Goal: Task Accomplishment & Management: Contribute content

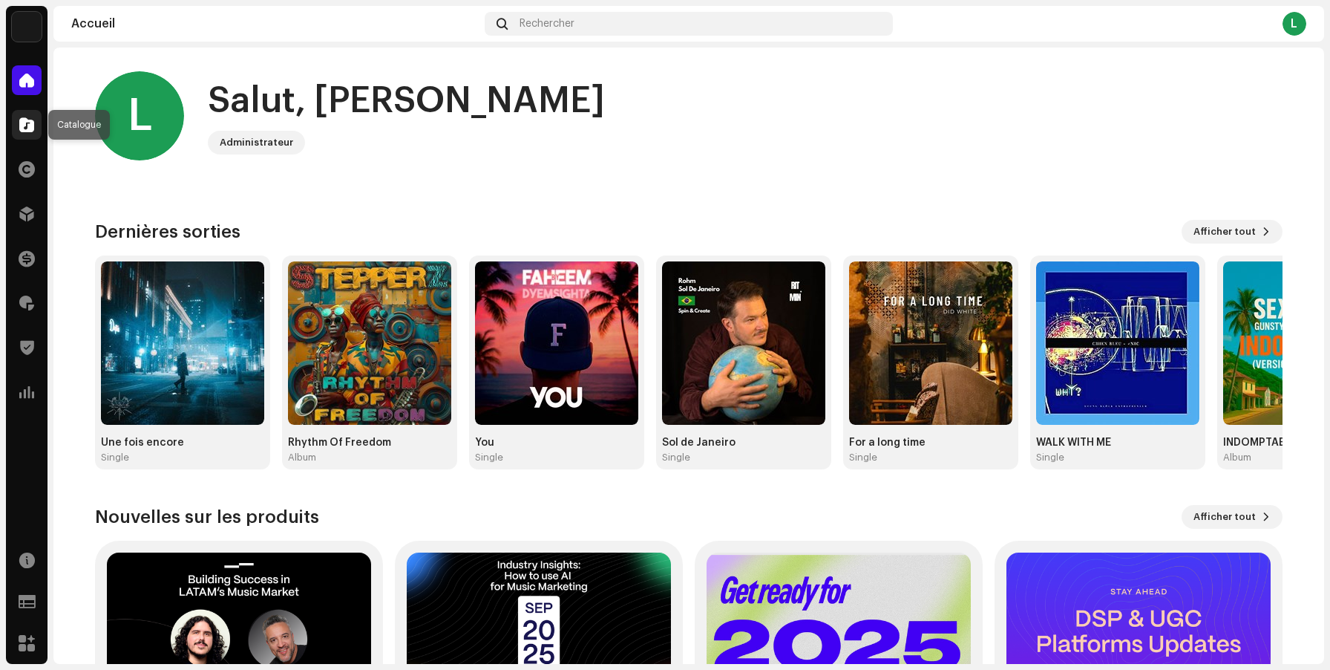
click at [28, 126] on span at bounding box center [26, 125] width 15 height 12
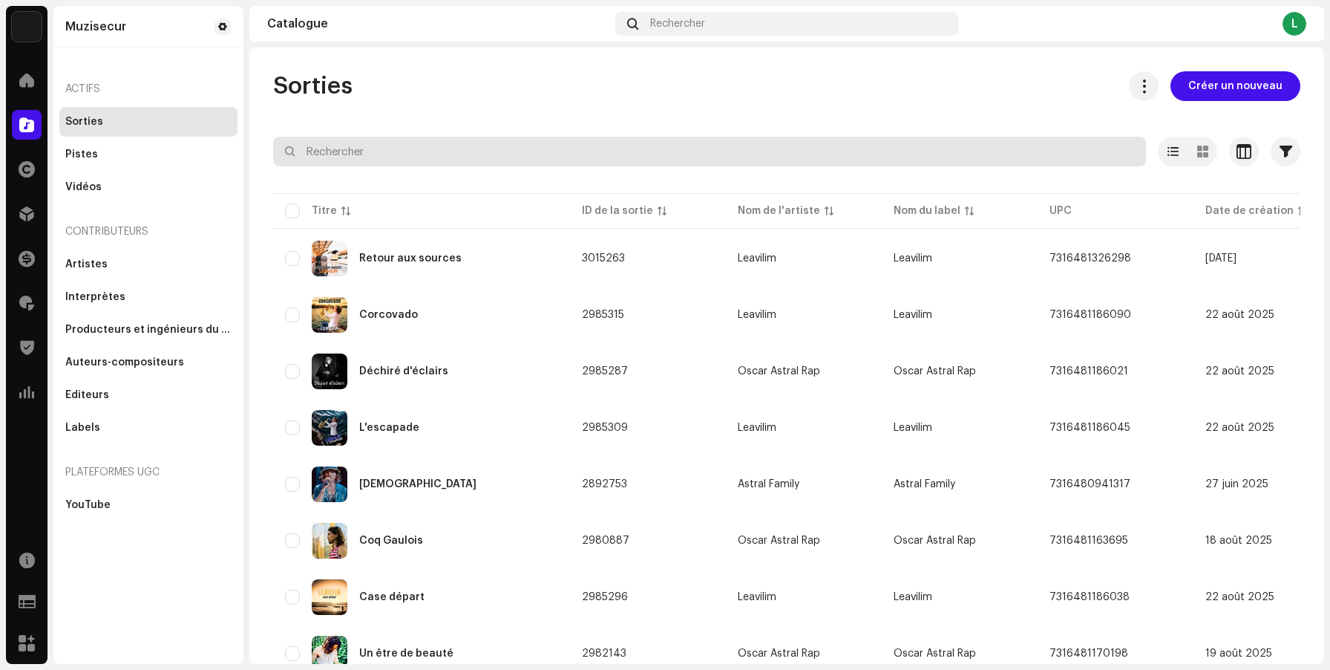
click at [465, 157] on input "text" at bounding box center [709, 152] width 873 height 30
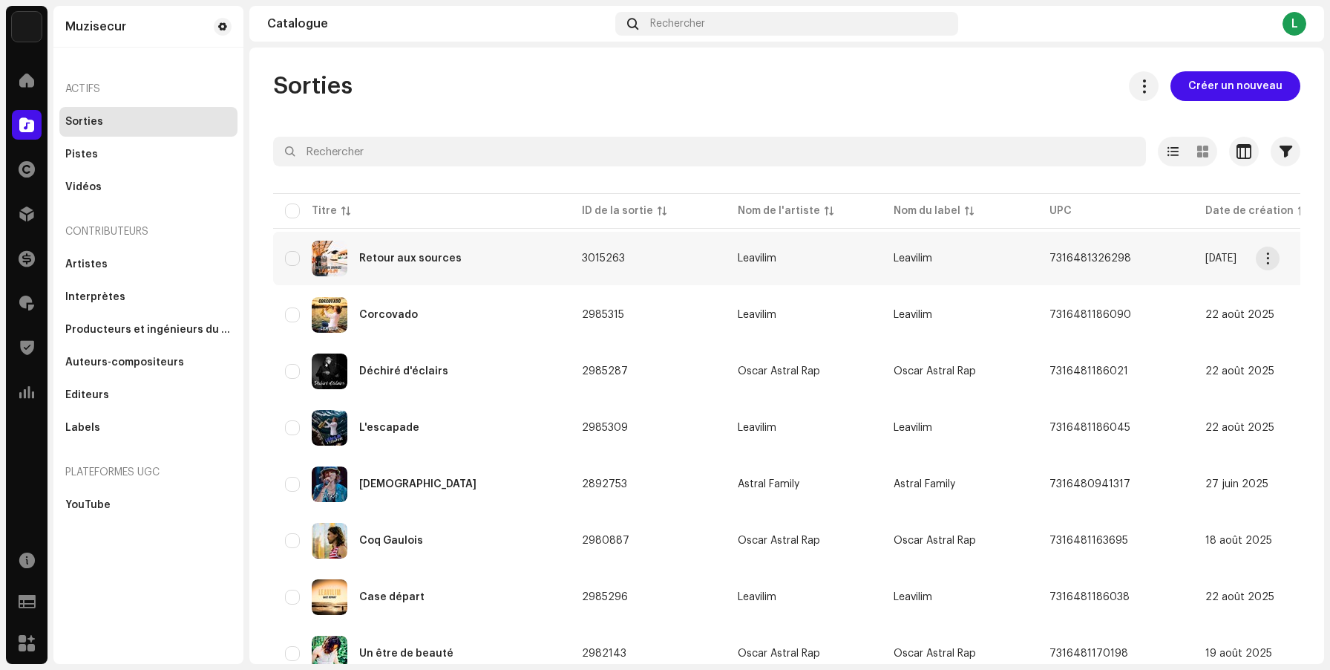
click at [134, 263] on div "Artistes" at bounding box center [148, 264] width 166 height 12
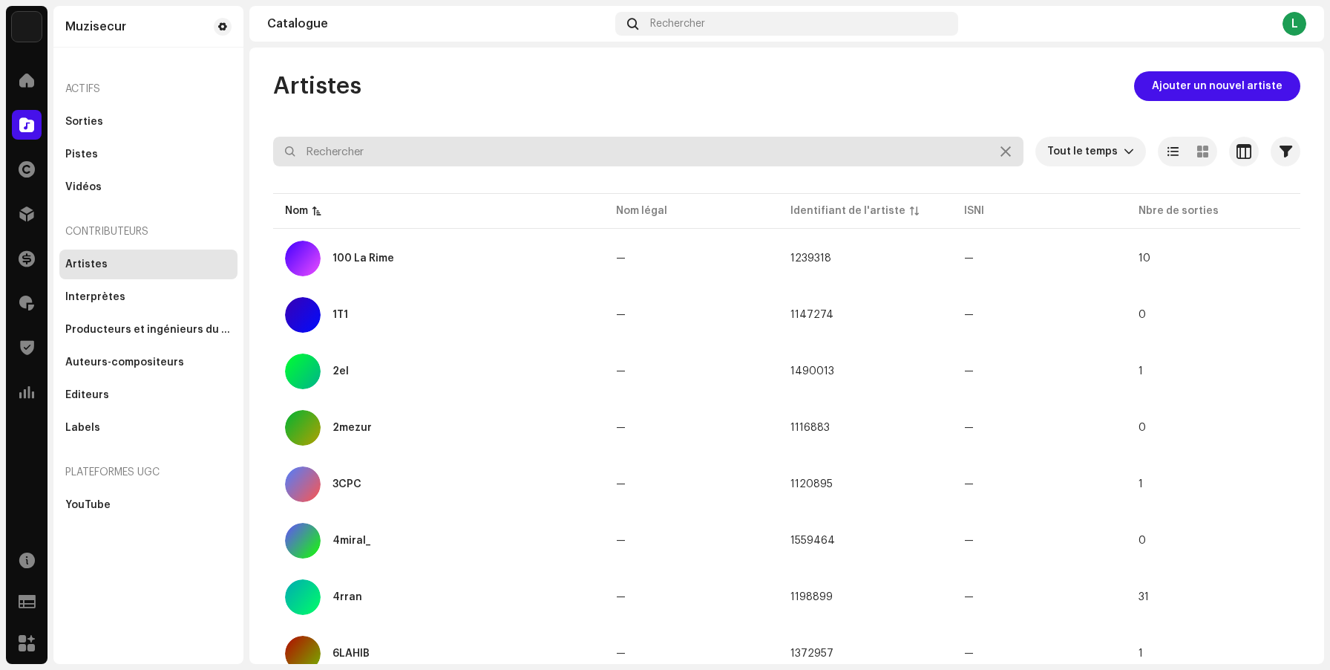
click at [466, 158] on input "text" at bounding box center [648, 152] width 751 height 30
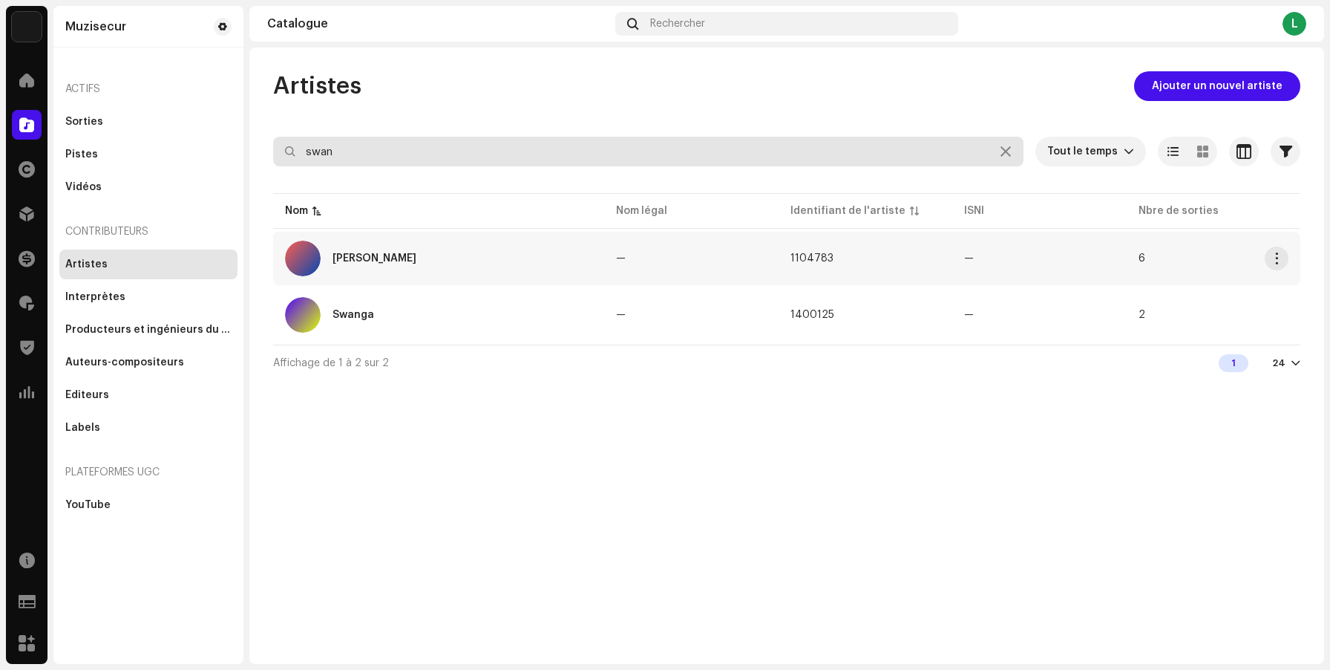
type input "swan"
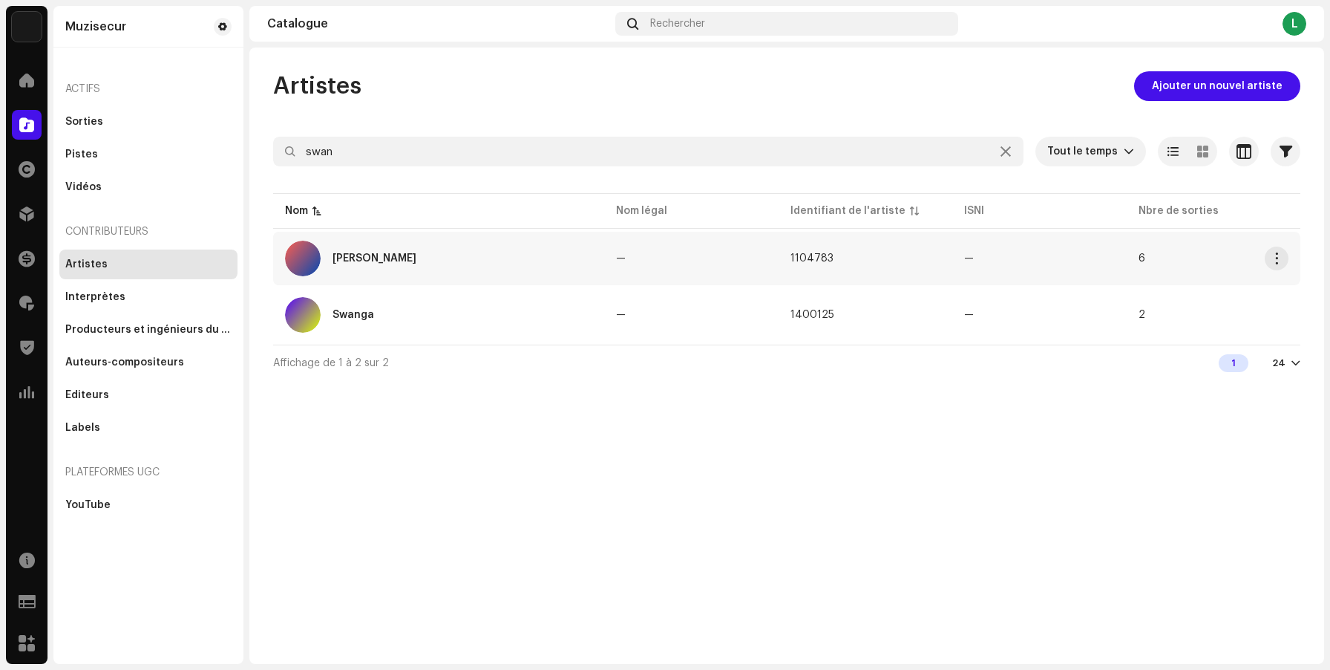
click at [435, 246] on div "[PERSON_NAME]" at bounding box center [438, 259] width 307 height 36
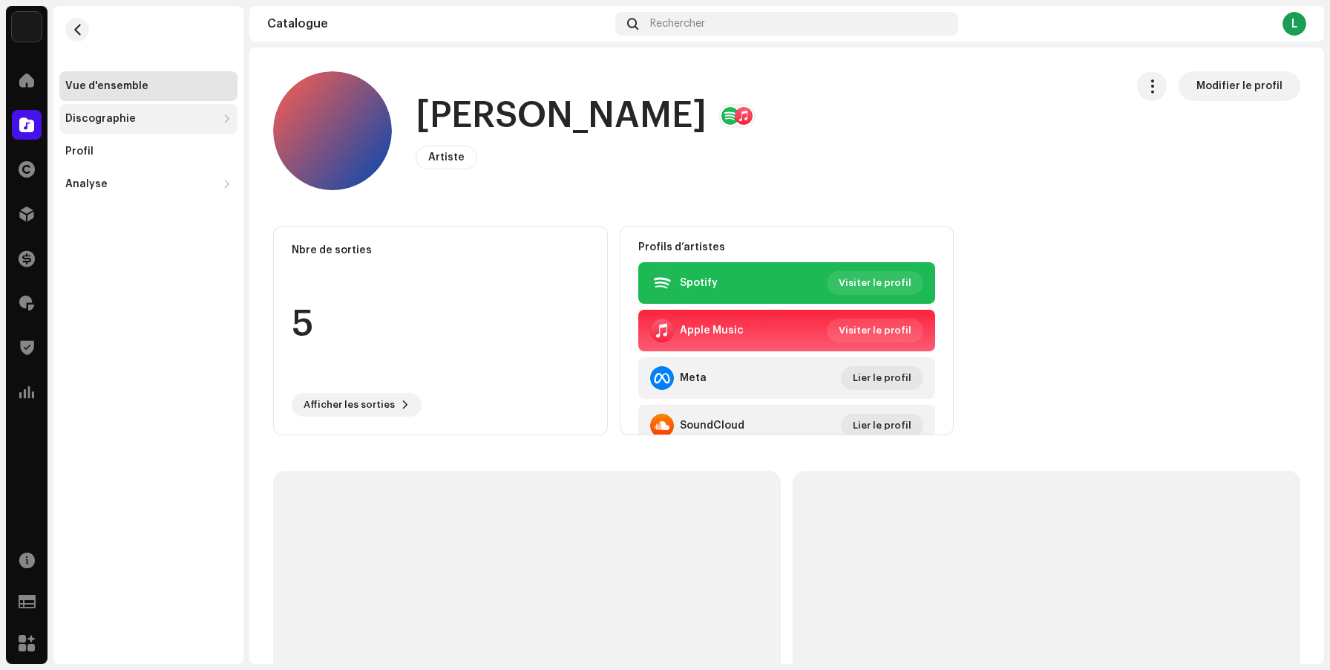
click at [128, 114] on div "Discographie" at bounding box center [100, 119] width 71 height 12
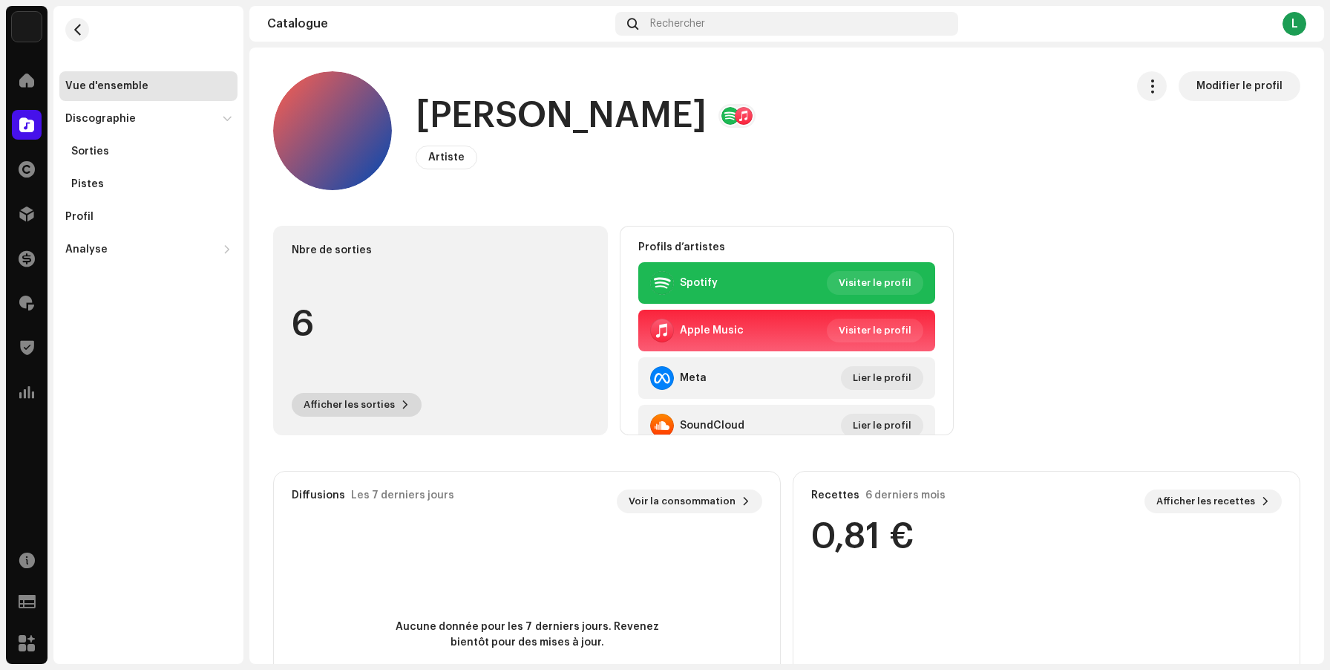
click at [355, 402] on span "Afficher les sorties" at bounding box center [349, 405] width 91 height 30
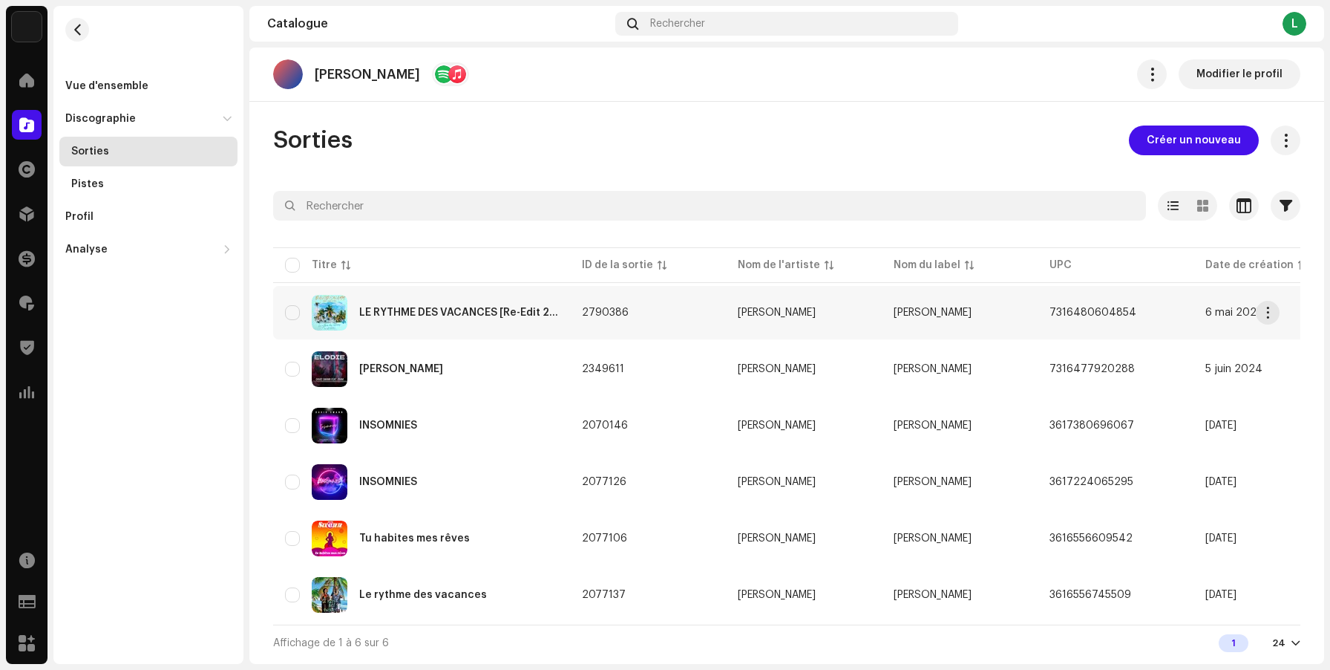
click at [494, 314] on div "LE RYTHME DES VACANCES [Re-Edit 2025]" at bounding box center [458, 312] width 199 height 10
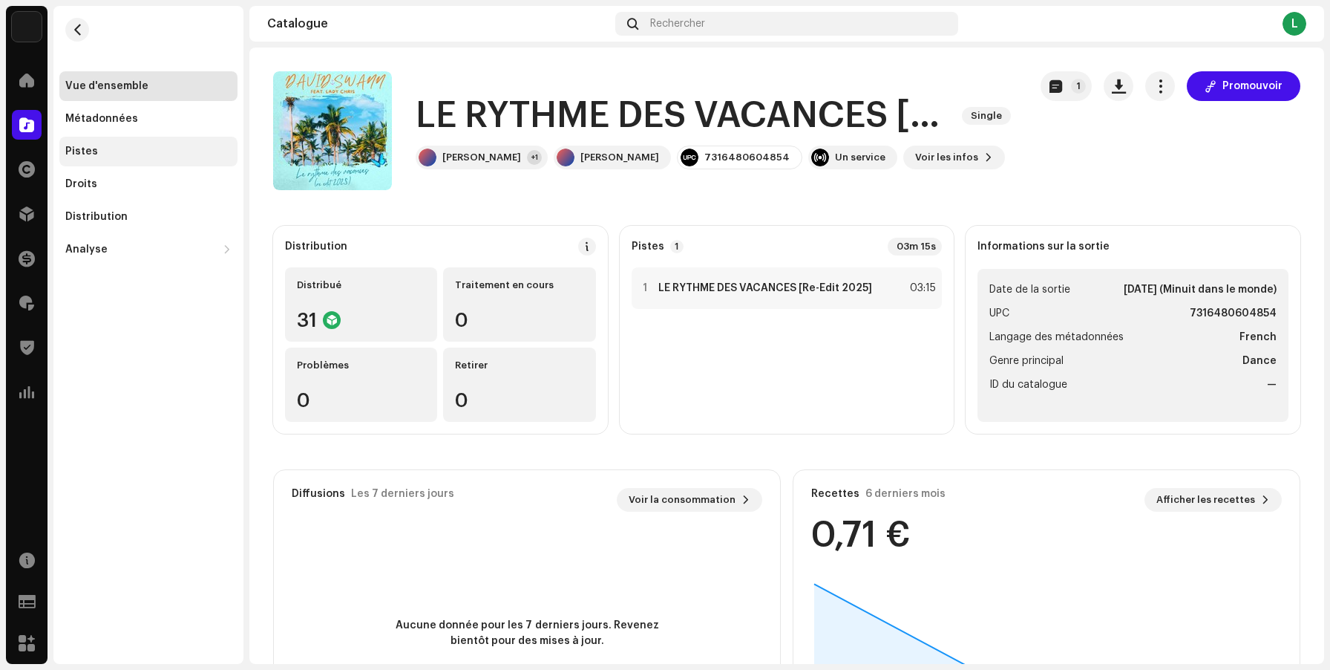
click at [97, 151] on div "Pistes" at bounding box center [148, 152] width 166 height 12
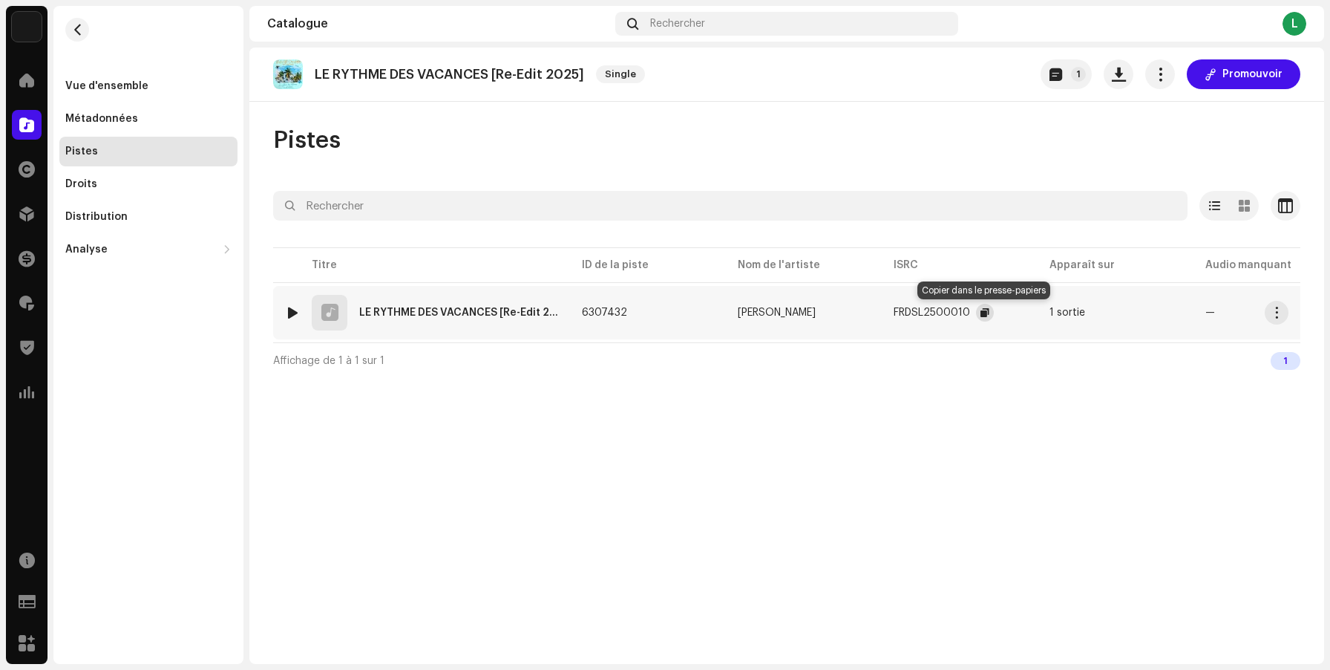
click at [985, 313] on span "button" at bounding box center [985, 313] width 9 height 12
click at [25, 127] on span at bounding box center [26, 125] width 15 height 12
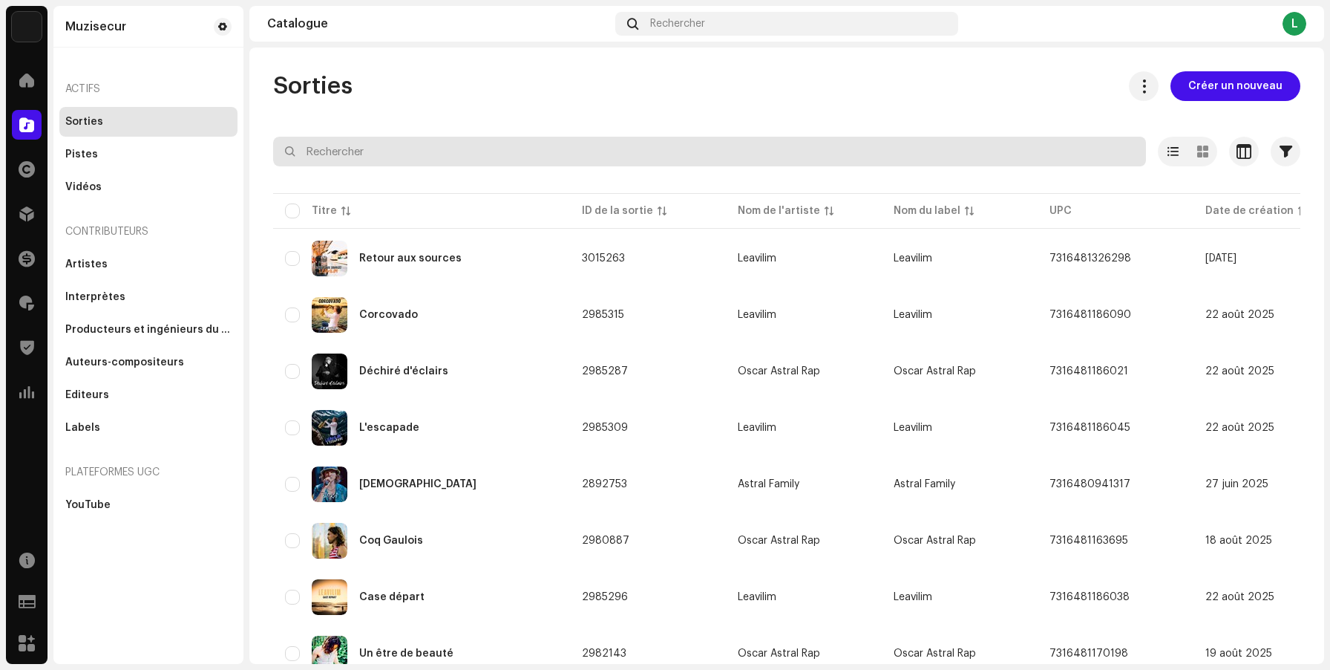
click at [413, 155] on input "text" at bounding box center [709, 152] width 873 height 30
paste input "FRDSL2500020"
type input "FRDSL2500020"
paste input "Une [DEMOGRAPHIC_DATA] Encore"
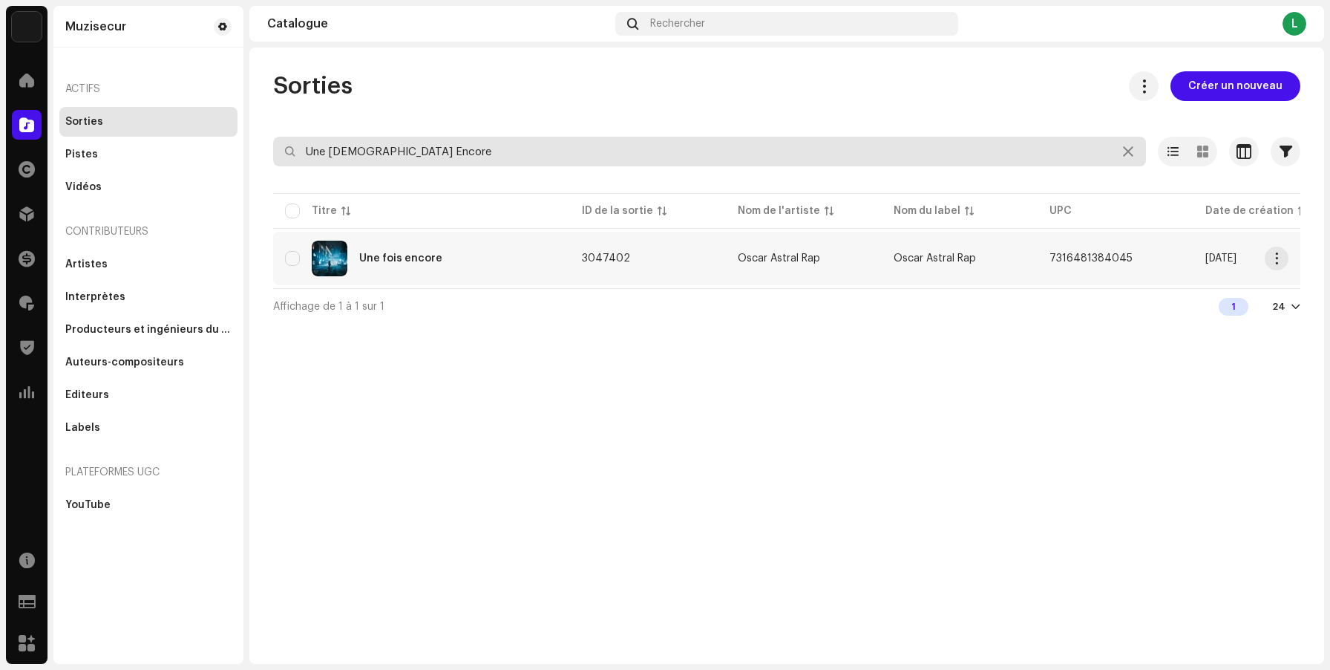
type input "Une [DEMOGRAPHIC_DATA] Encore"
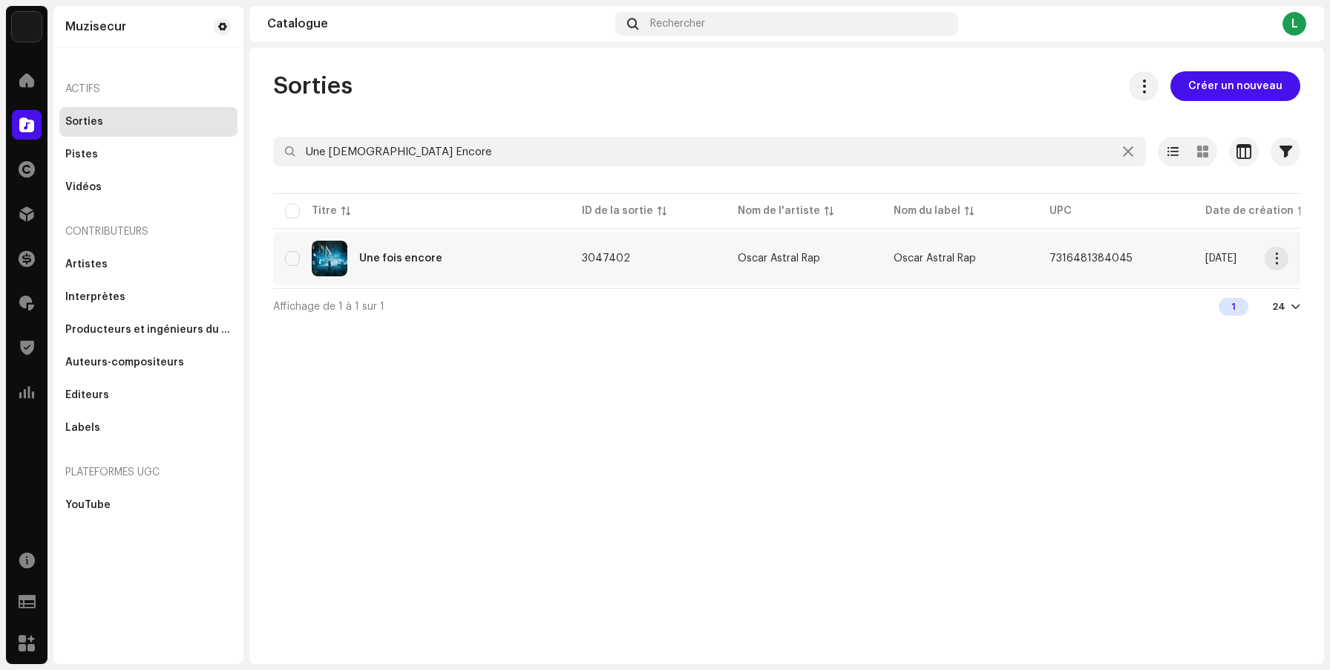
click at [491, 272] on div "Une fois encore" at bounding box center [421, 259] width 273 height 36
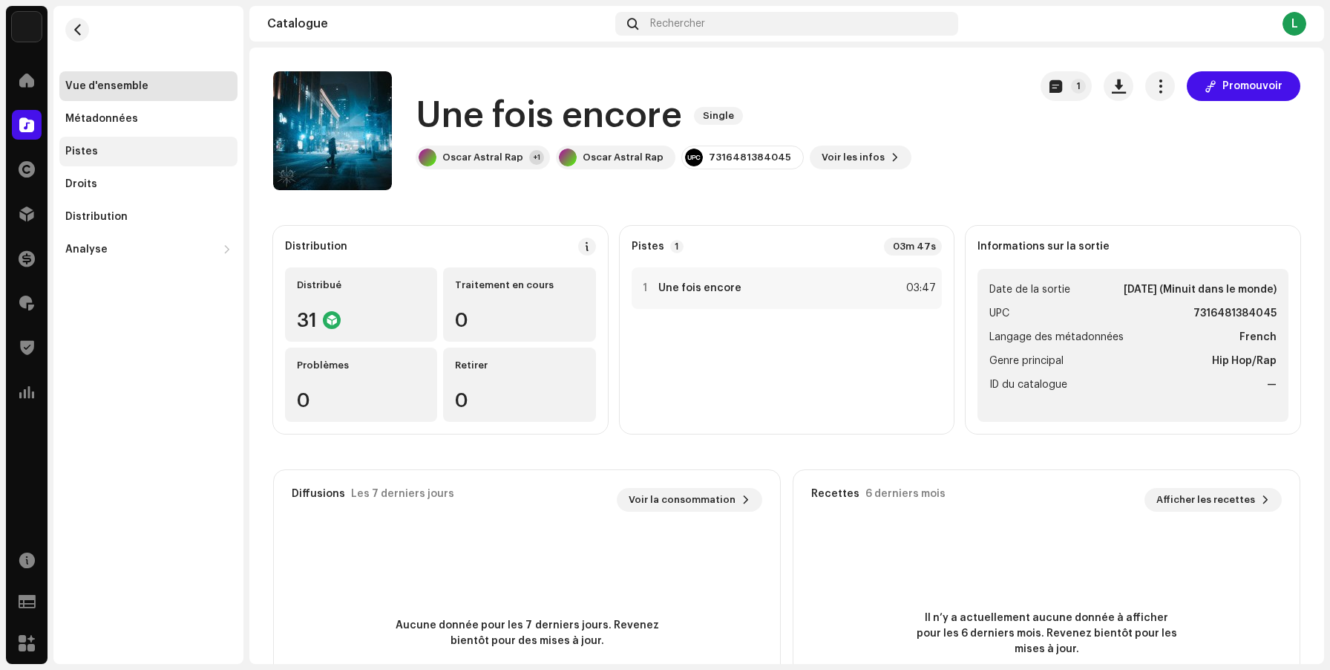
click at [135, 160] on div "Pistes" at bounding box center [148, 152] width 178 height 30
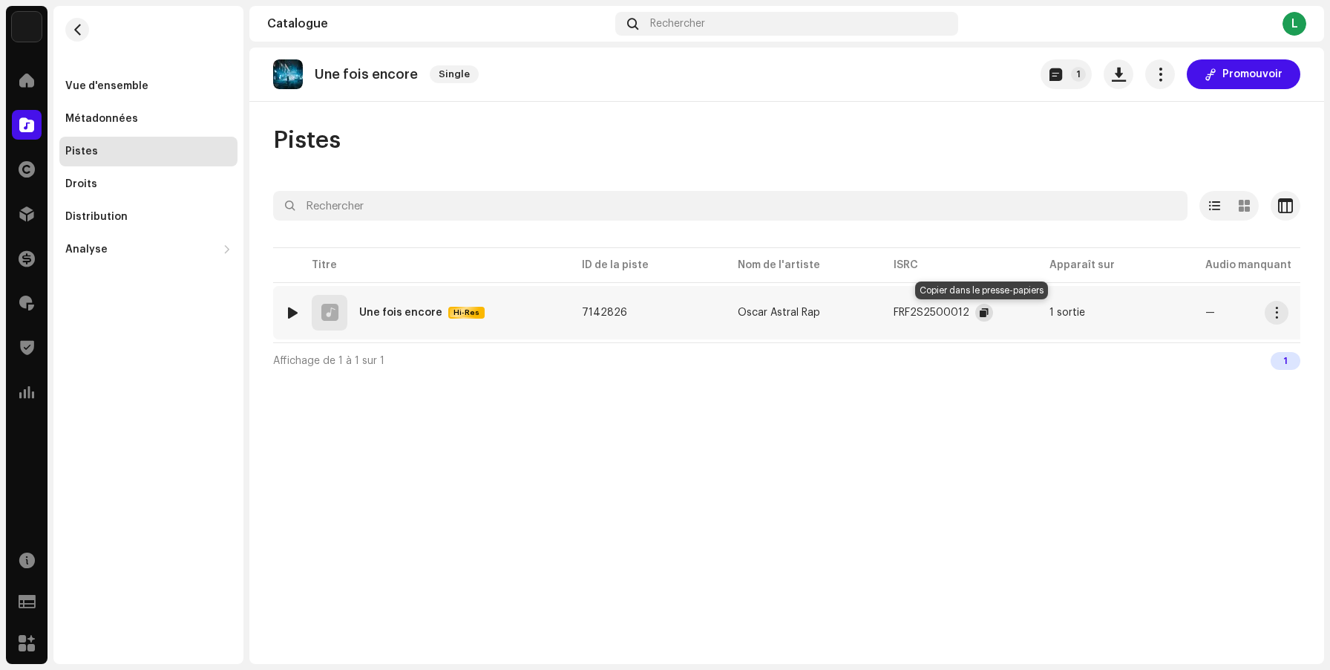
click at [980, 308] on span "button" at bounding box center [984, 313] width 9 height 12
click at [167, 71] on div "Vue d'ensemble" at bounding box center [148, 86] width 178 height 30
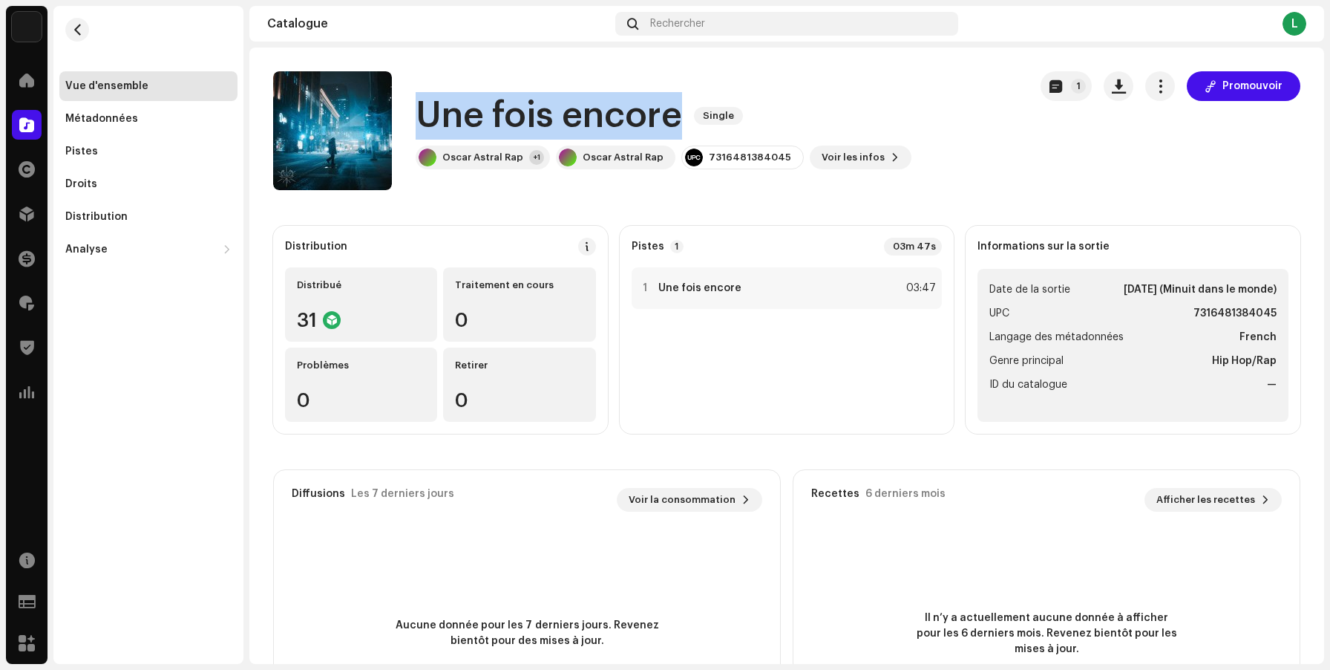
drag, startPoint x: 679, startPoint y: 115, endPoint x: 420, endPoint y: 114, distance: 258.4
click at [420, 114] on h1 "Une fois encore" at bounding box center [549, 116] width 267 height 48
copy h1 "Une fois encore"
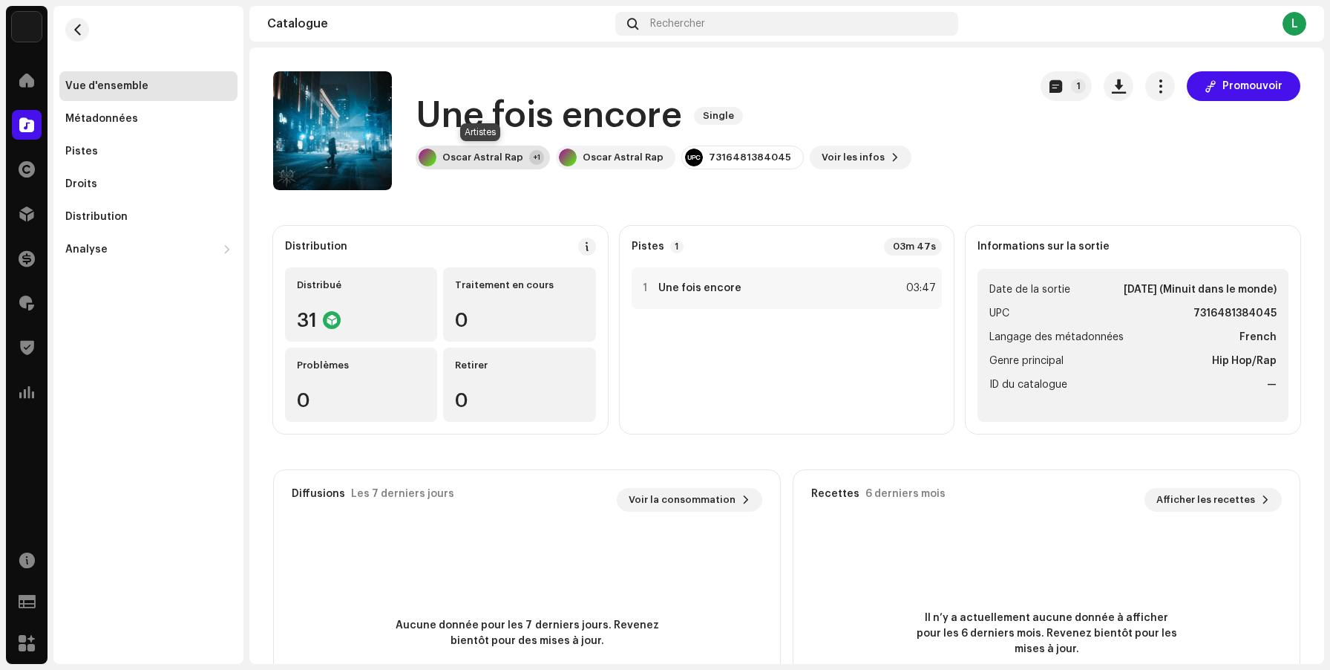
click at [492, 157] on div "Oscar Astral Rap" at bounding box center [483, 157] width 81 height 12
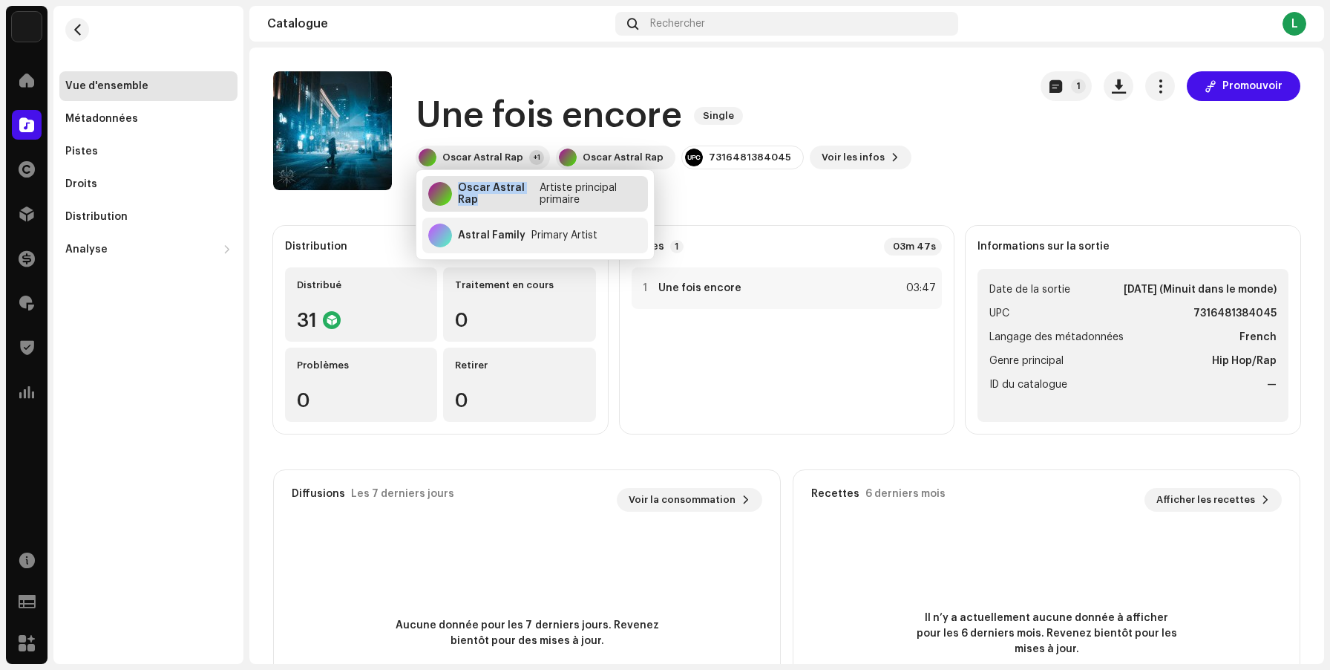
copy div "Oscar Astral Rap"
drag, startPoint x: 480, startPoint y: 200, endPoint x: 458, endPoint y: 186, distance: 25.7
click at [458, 186] on div "Oscar Astral Rap" at bounding box center [496, 194] width 76 height 24
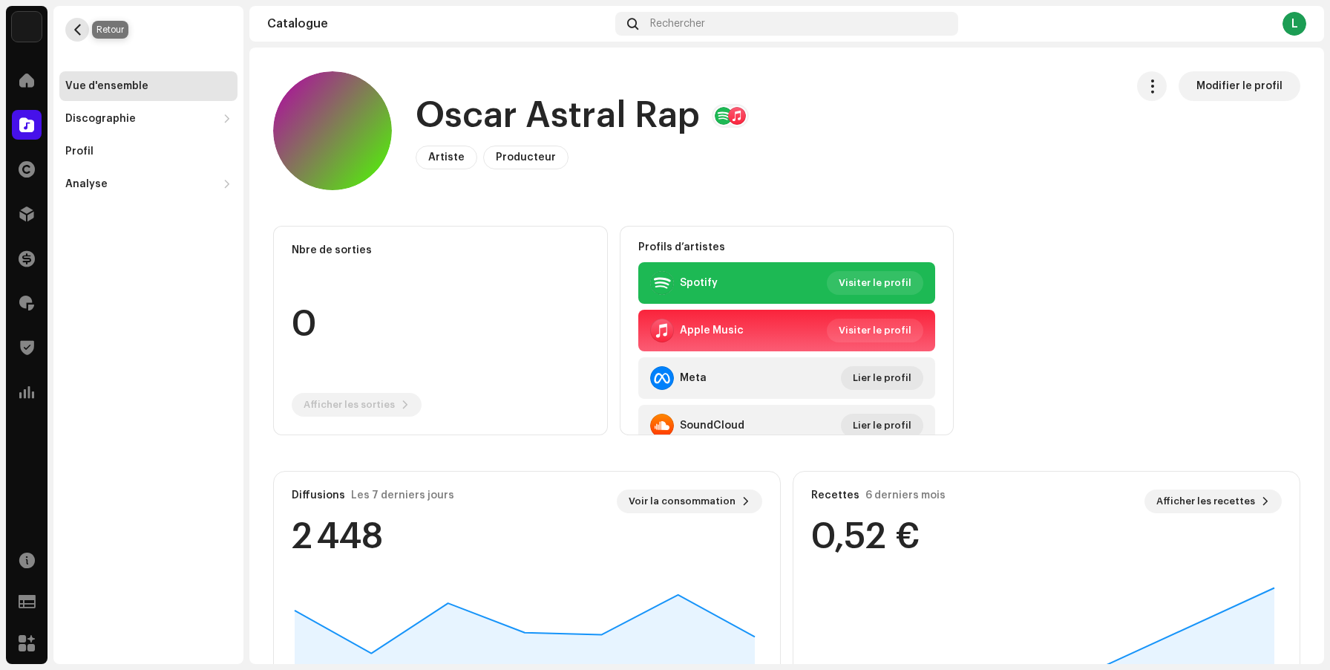
click at [76, 25] on span "button" at bounding box center [77, 30] width 11 height 12
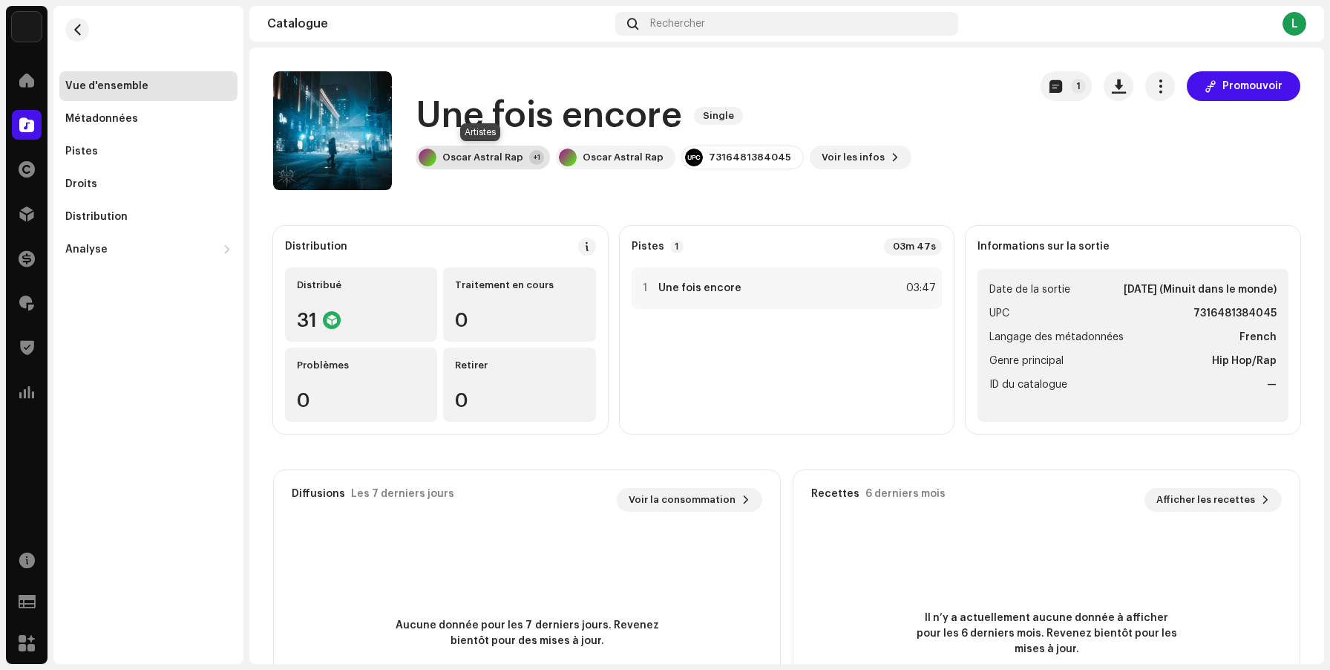
click at [535, 157] on div "+1" at bounding box center [536, 157] width 15 height 15
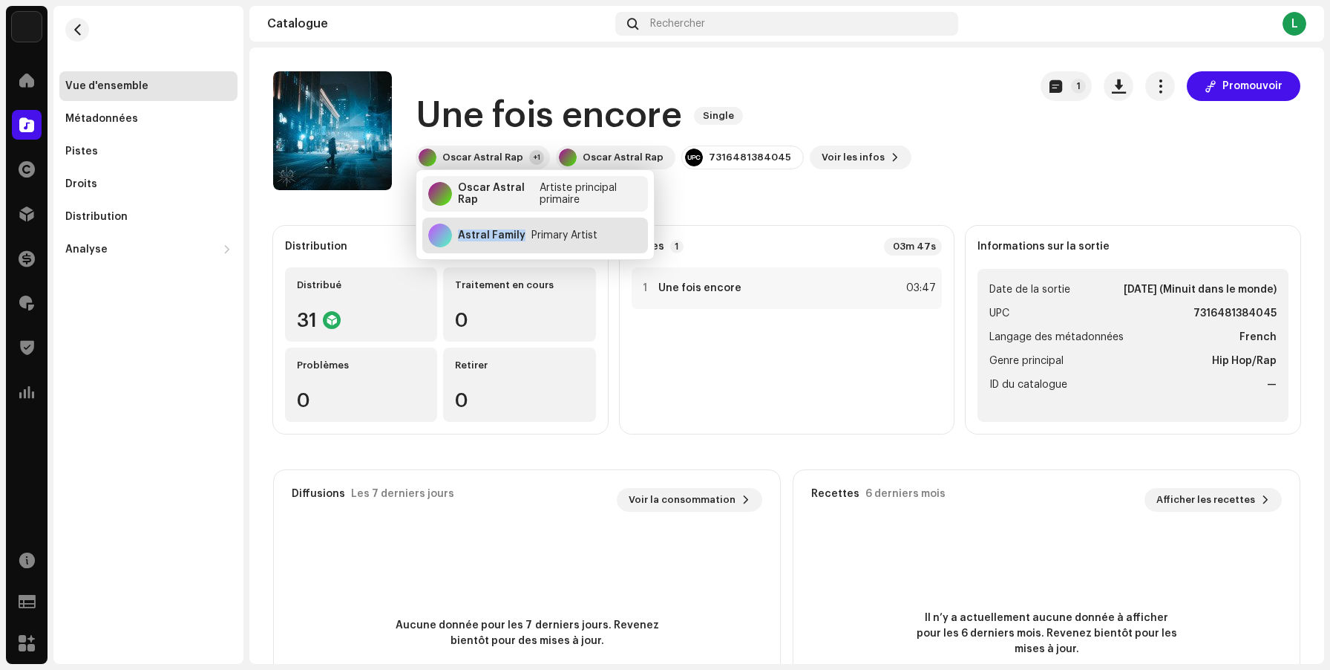
copy div "Astral Family"
drag, startPoint x: 523, startPoint y: 235, endPoint x: 459, endPoint y: 235, distance: 63.9
click at [459, 235] on div "Astral Family Primary Artist" at bounding box center [535, 236] width 226 height 36
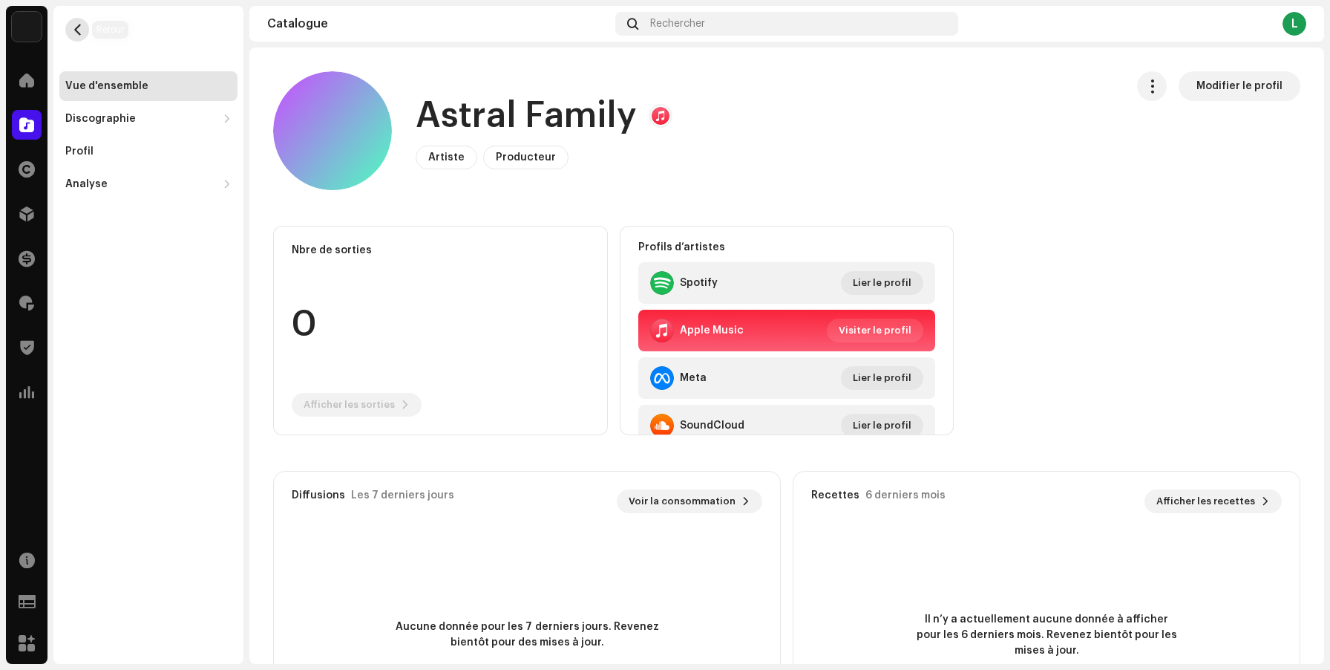
click at [76, 38] on button "button" at bounding box center [77, 30] width 24 height 24
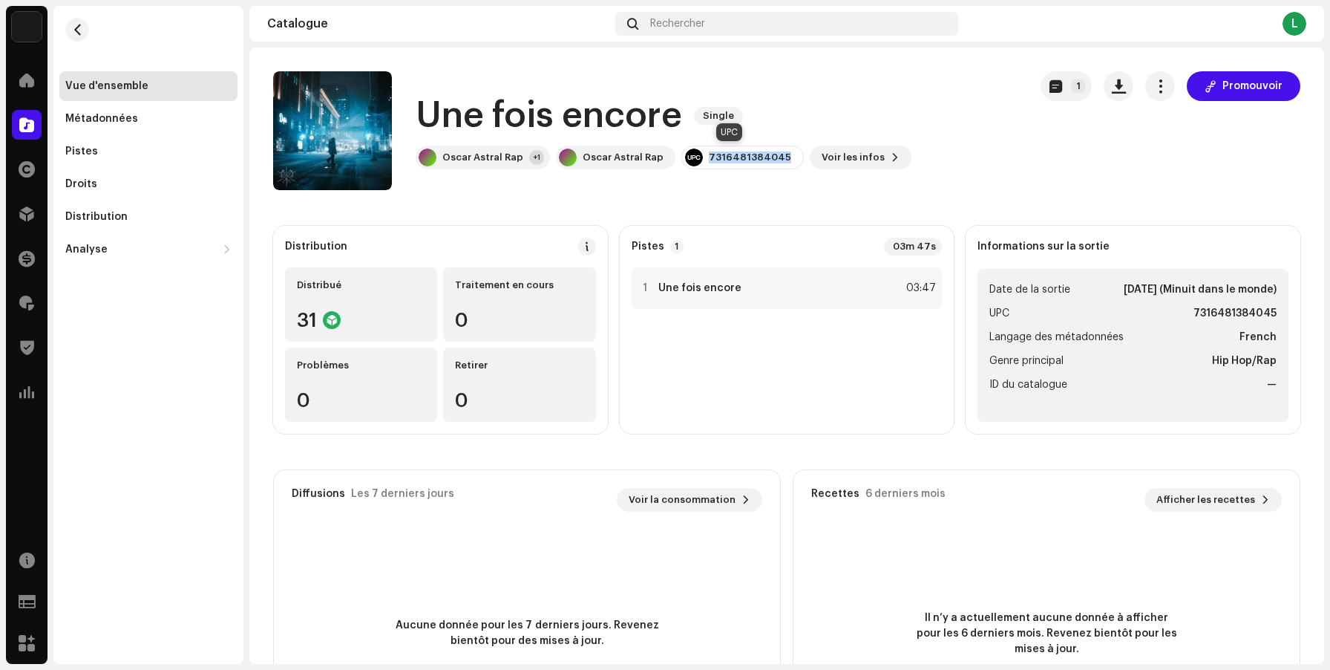
drag, startPoint x: 775, startPoint y: 154, endPoint x: 699, endPoint y: 154, distance: 76.5
click at [699, 154] on div "7316481384045" at bounding box center [743, 158] width 123 height 24
copy div "7316481384045"
click at [829, 165] on span "Voir les infos" at bounding box center [853, 158] width 63 height 30
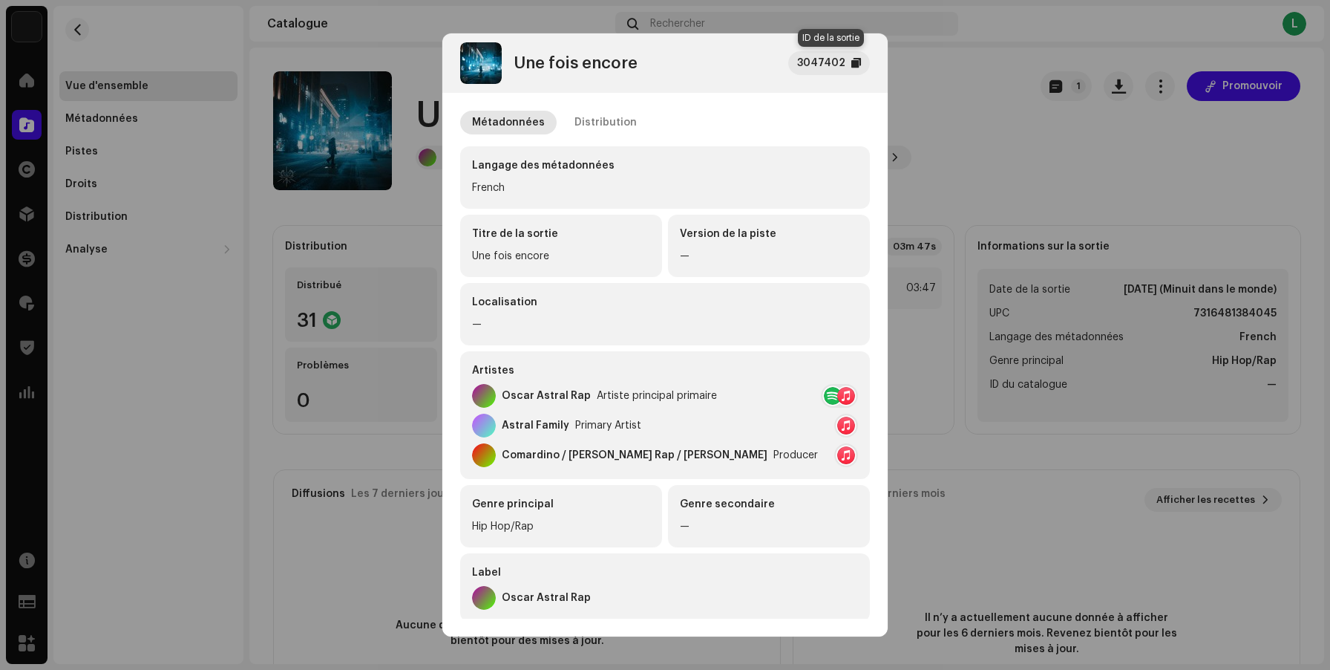
click at [857, 65] on div at bounding box center [857, 63] width 10 height 12
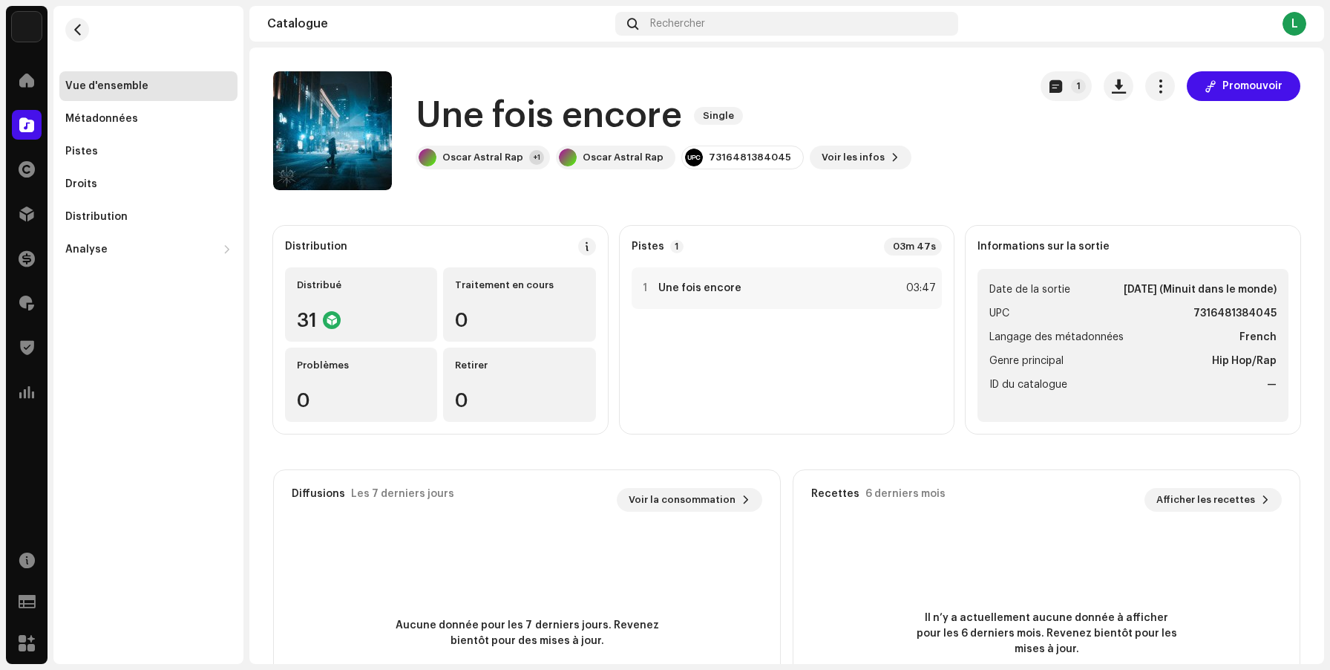
click at [901, 133] on div "Une fois encore 3047402 Métadonnées Distribution Langage des métadonnées French…" at bounding box center [665, 335] width 1330 height 670
click at [84, 28] on button "button" at bounding box center [77, 30] width 24 height 24
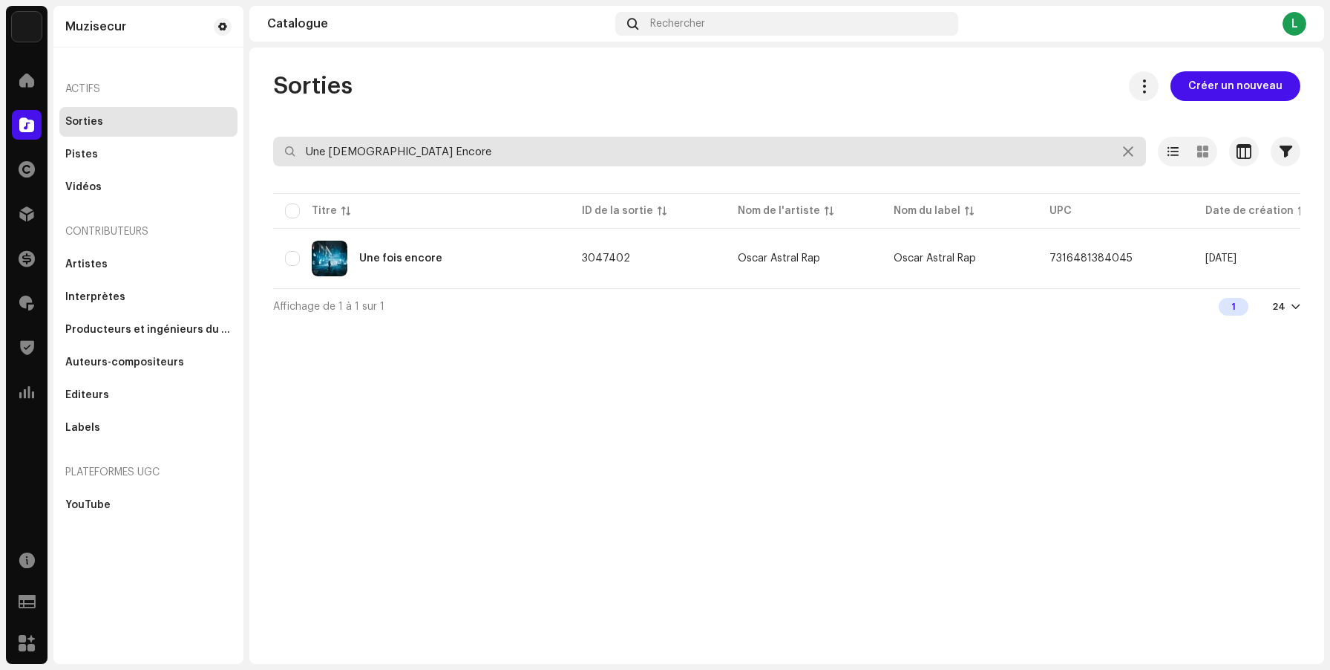
drag, startPoint x: 452, startPoint y: 152, endPoint x: 246, endPoint y: 135, distance: 206.4
click at [248, 137] on div "Muzisecur Accueil Catalogue Droits Distribution Finances Redevances Trust & Saf…" at bounding box center [665, 335] width 1330 height 670
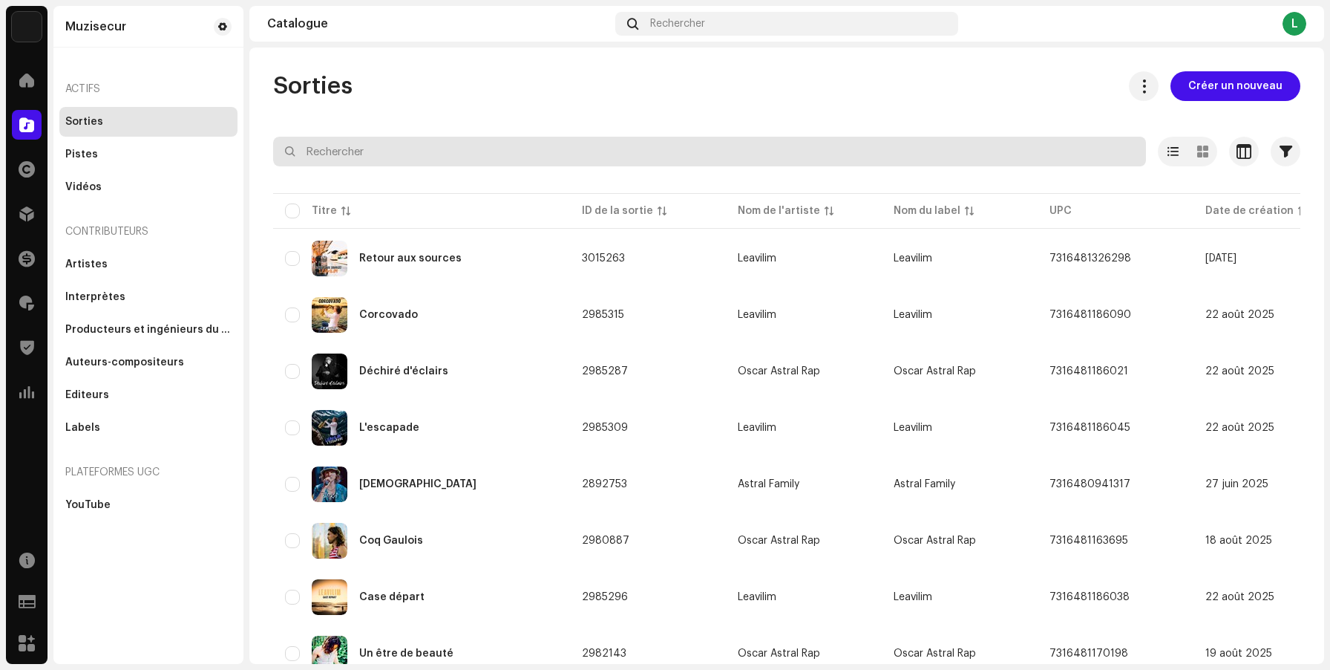
click at [697, 155] on input "text" at bounding box center [709, 152] width 873 height 30
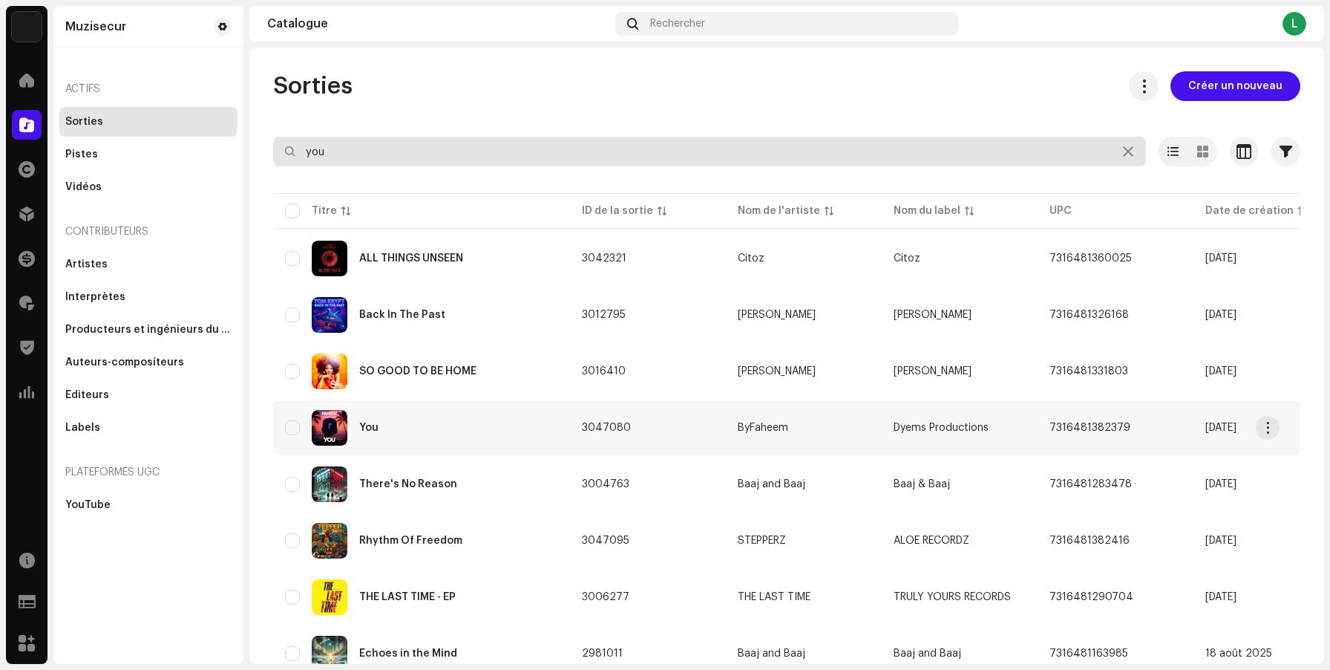
type input "you"
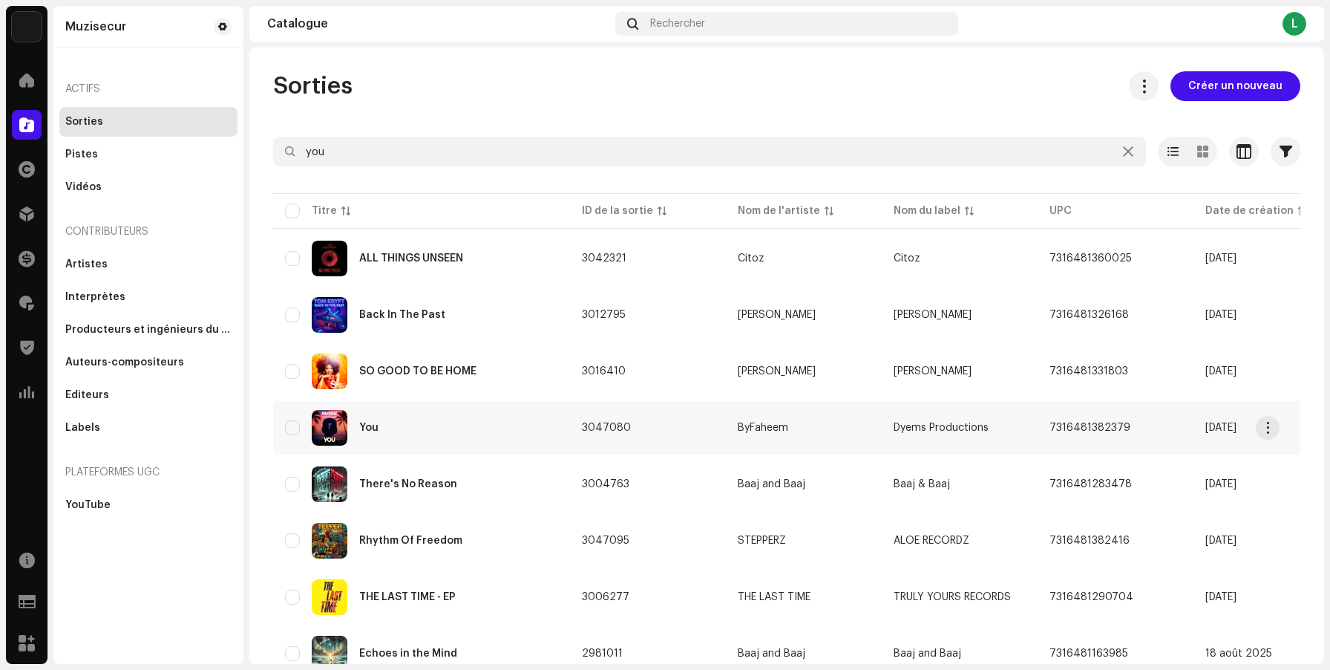
click at [519, 437] on div "You" at bounding box center [421, 428] width 273 height 36
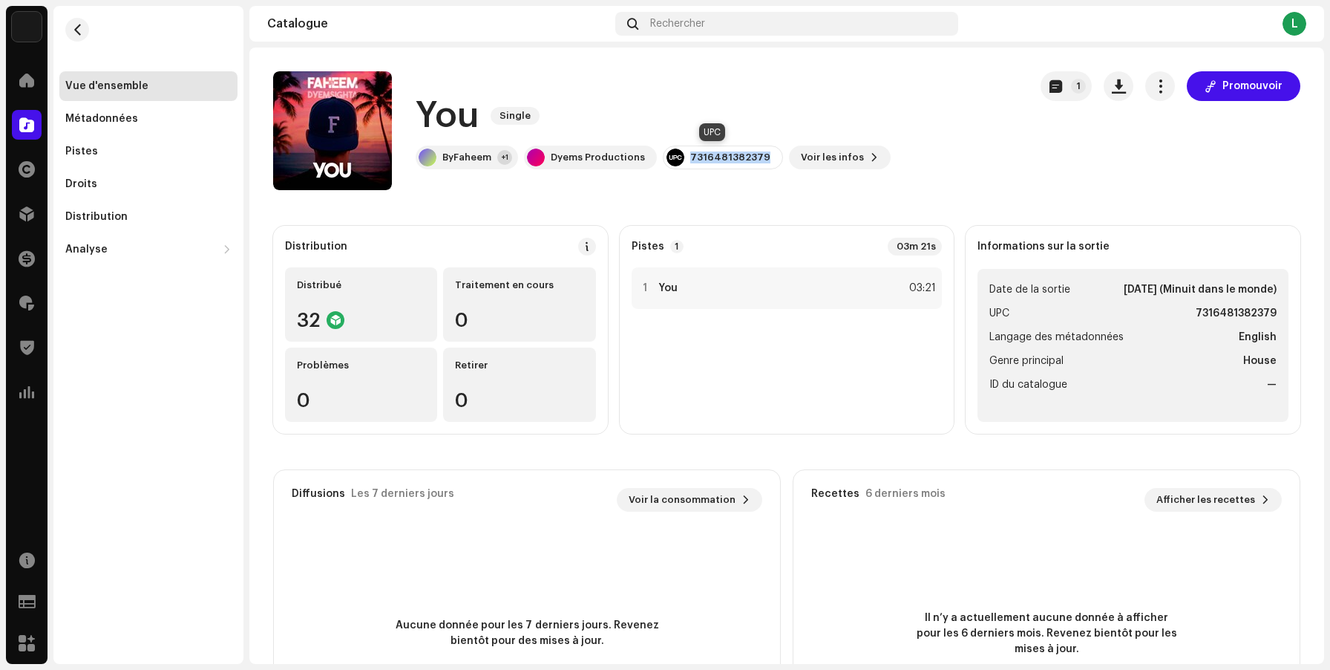
drag, startPoint x: 758, startPoint y: 159, endPoint x: 679, endPoint y: 156, distance: 79.5
click at [679, 156] on div "7316481382379" at bounding box center [723, 158] width 120 height 24
copy div "7316481382379"
click at [831, 158] on span "Voir les infos" at bounding box center [832, 158] width 63 height 30
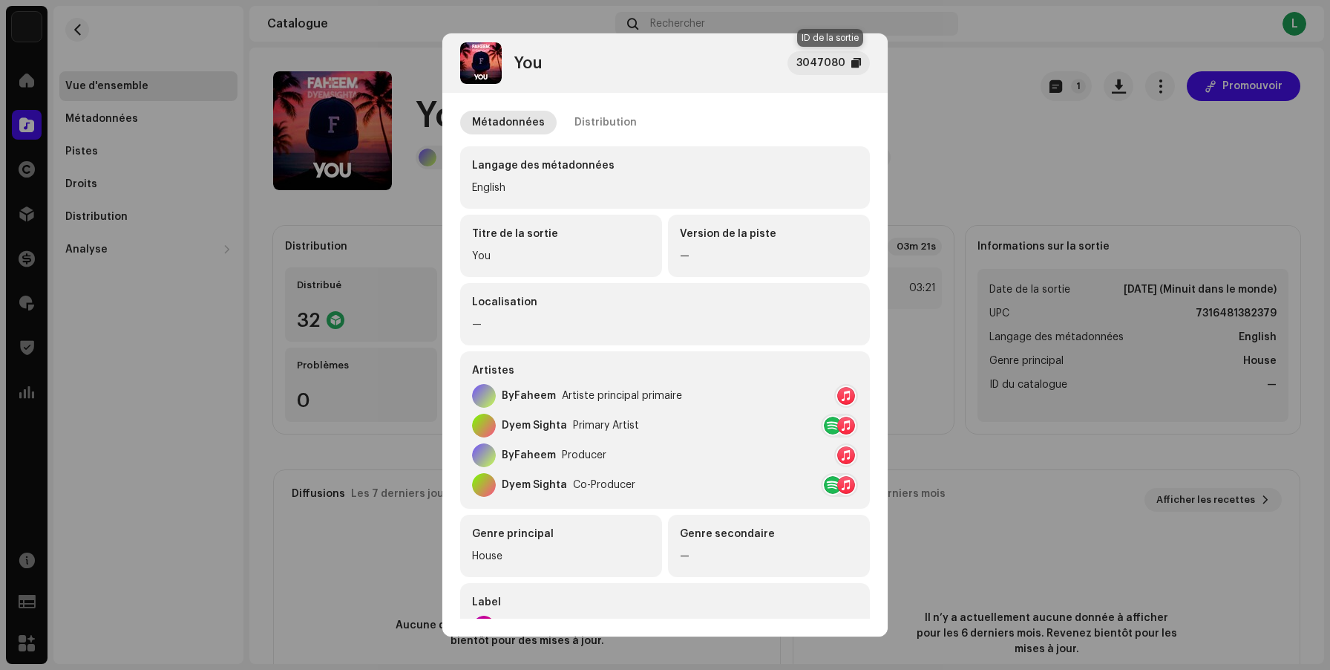
click at [861, 66] on div at bounding box center [857, 63] width 10 height 12
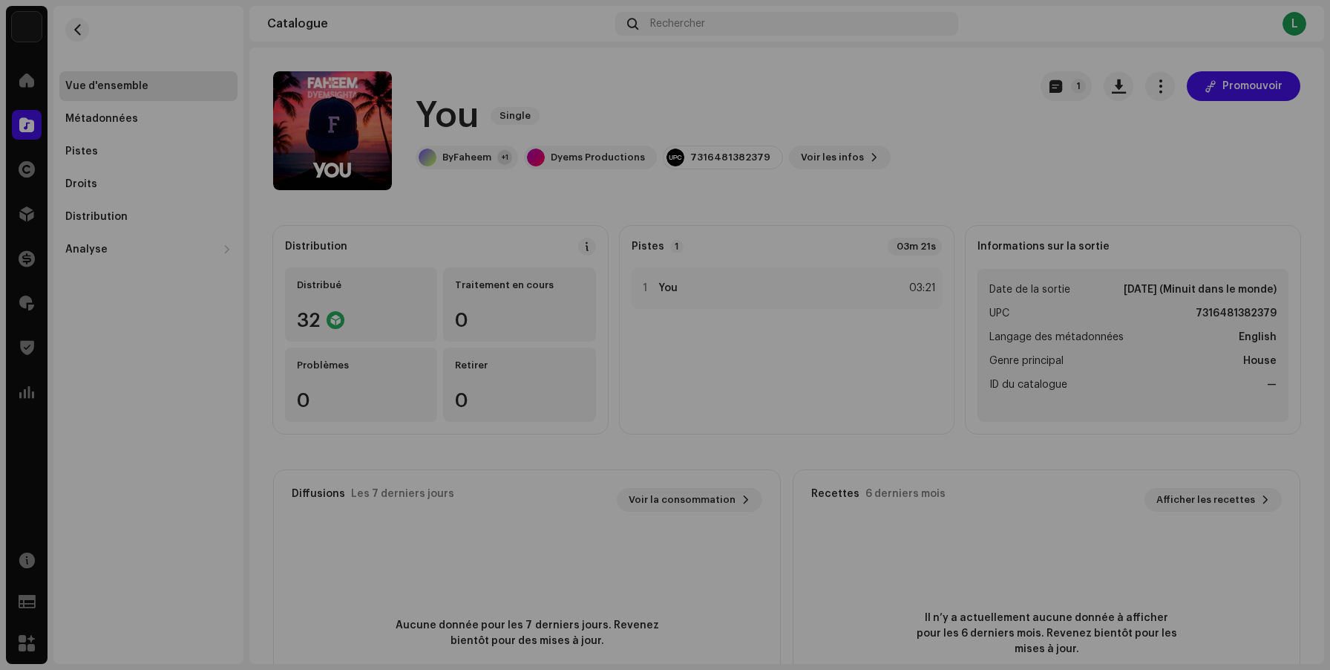
click at [922, 94] on div "You 3047080 Métadonnées Distribution Langage des métadonnées English Titre de l…" at bounding box center [665, 335] width 1330 height 670
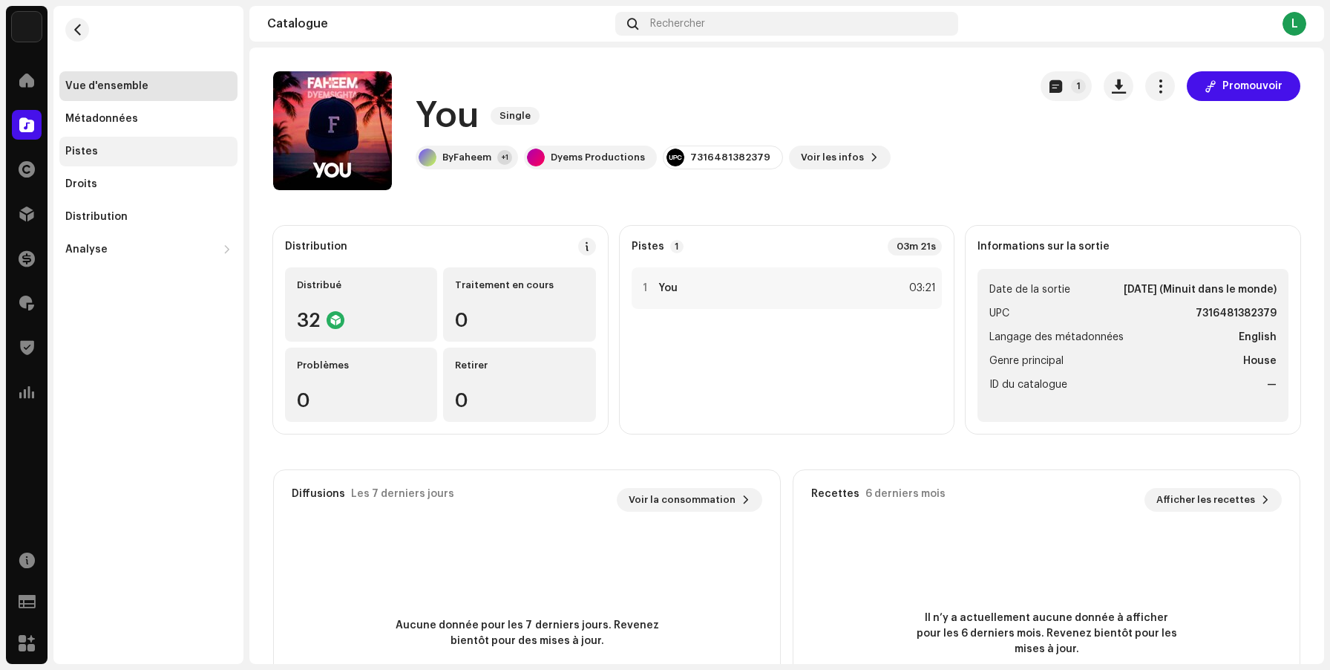
click at [97, 156] on div "Pistes" at bounding box center [148, 152] width 166 height 12
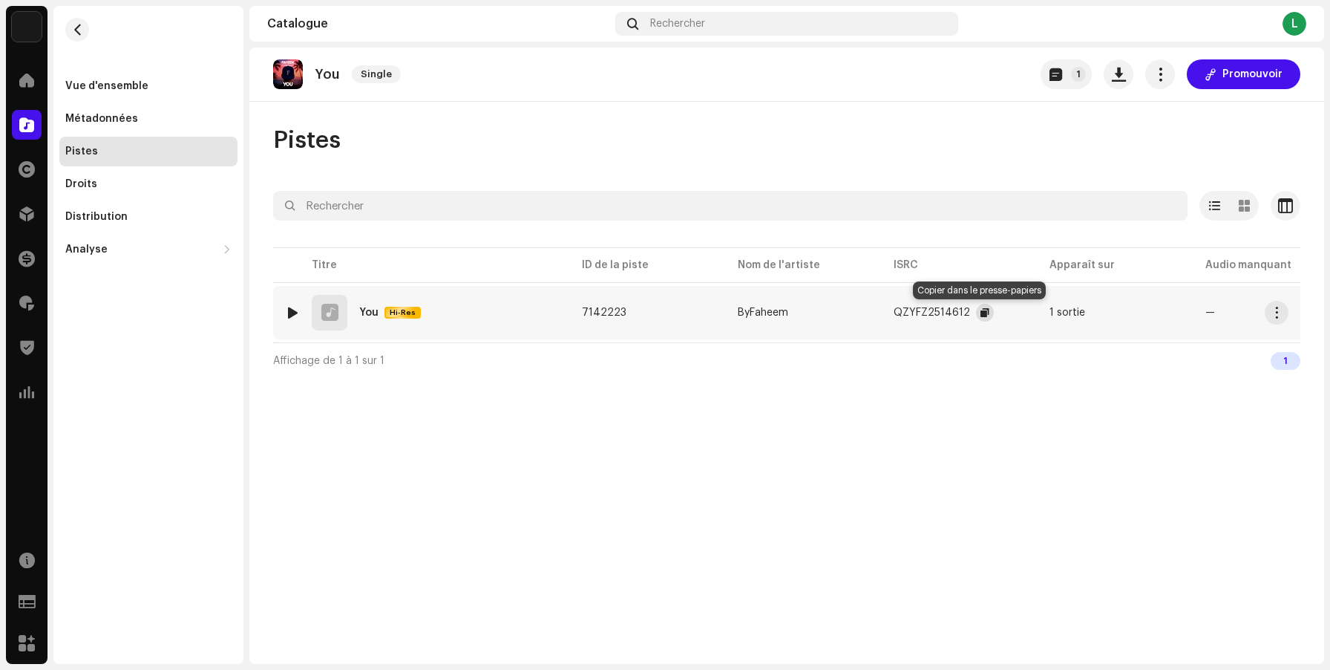
click at [976, 312] on button "button" at bounding box center [985, 313] width 18 height 18
click at [82, 30] on button "button" at bounding box center [77, 30] width 24 height 24
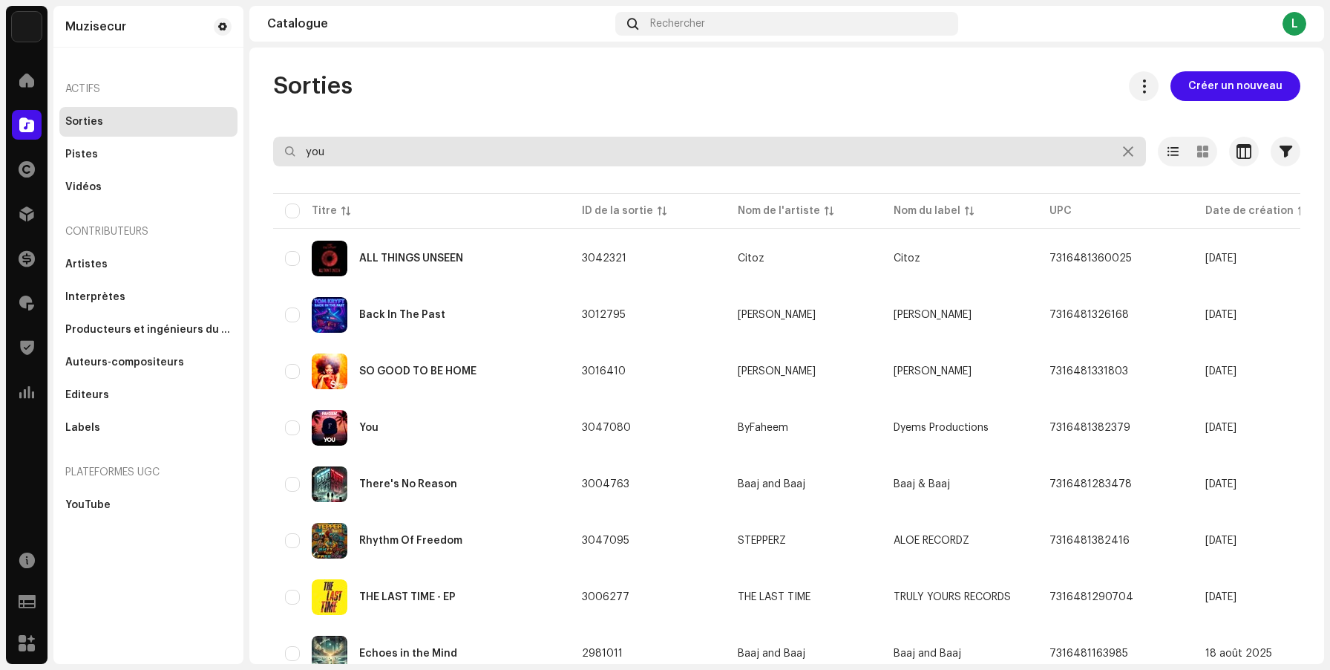
click at [394, 148] on input "you" at bounding box center [709, 152] width 873 height 30
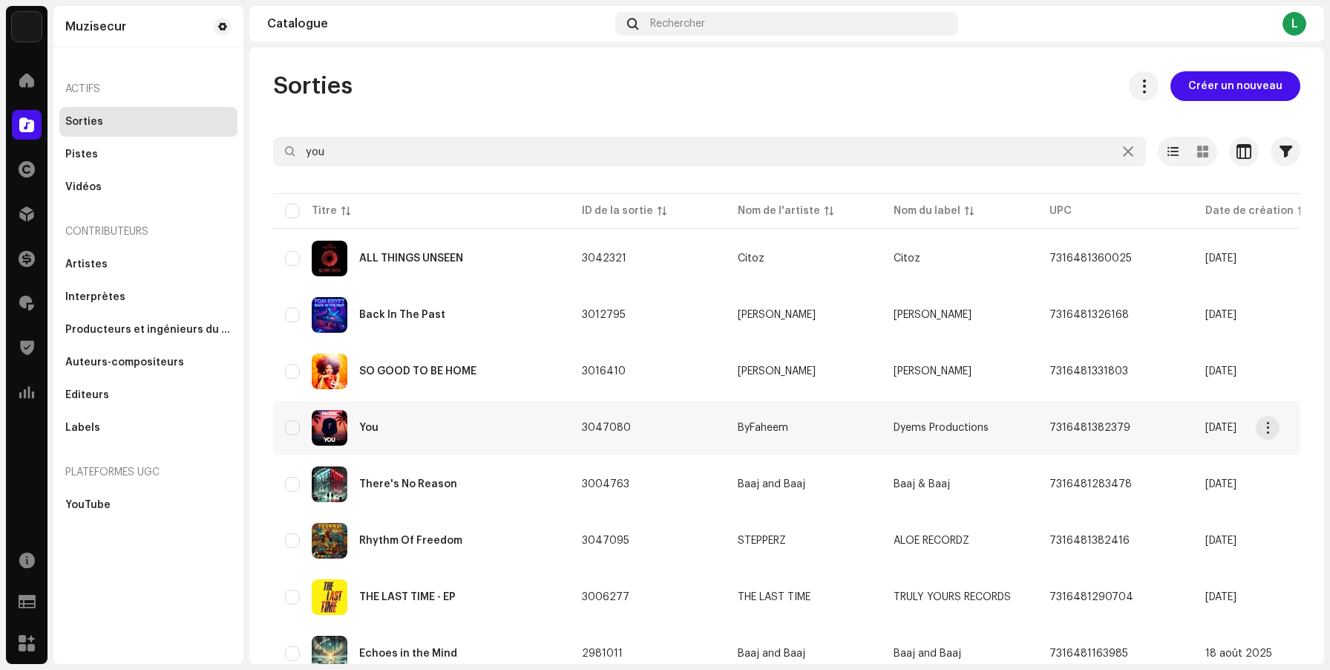
click at [431, 431] on div "You" at bounding box center [421, 428] width 273 height 36
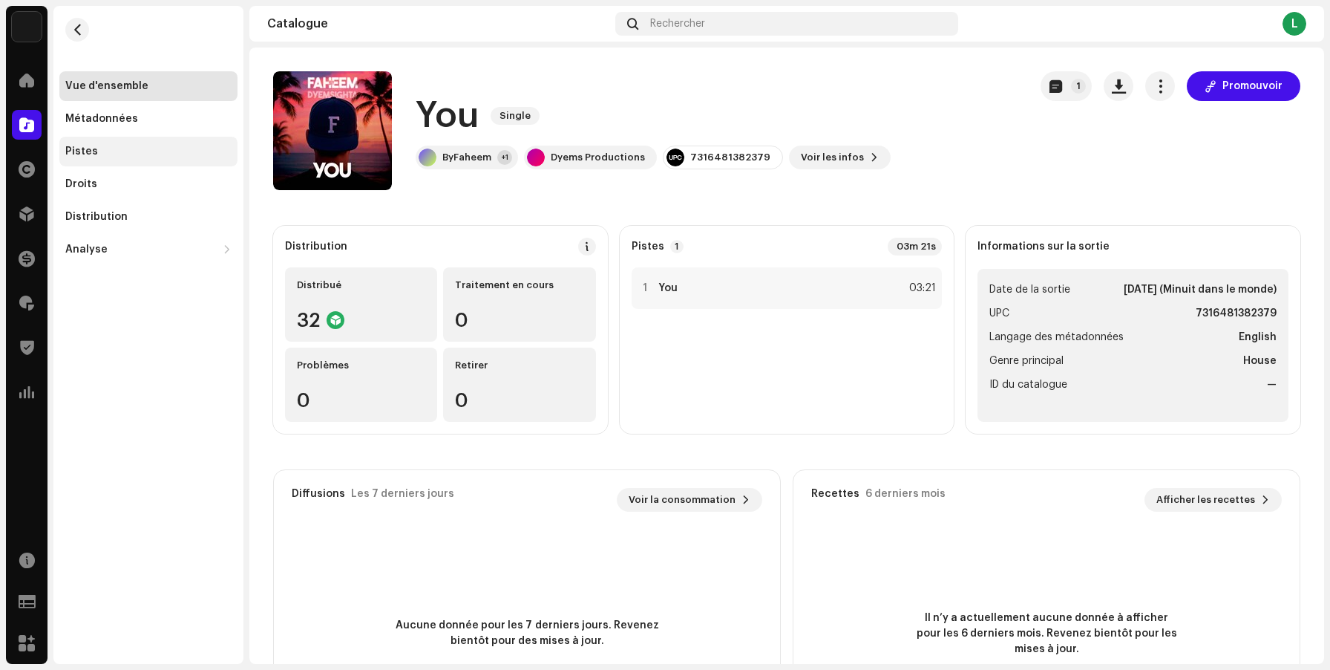
click at [100, 159] on div "Pistes" at bounding box center [148, 152] width 178 height 30
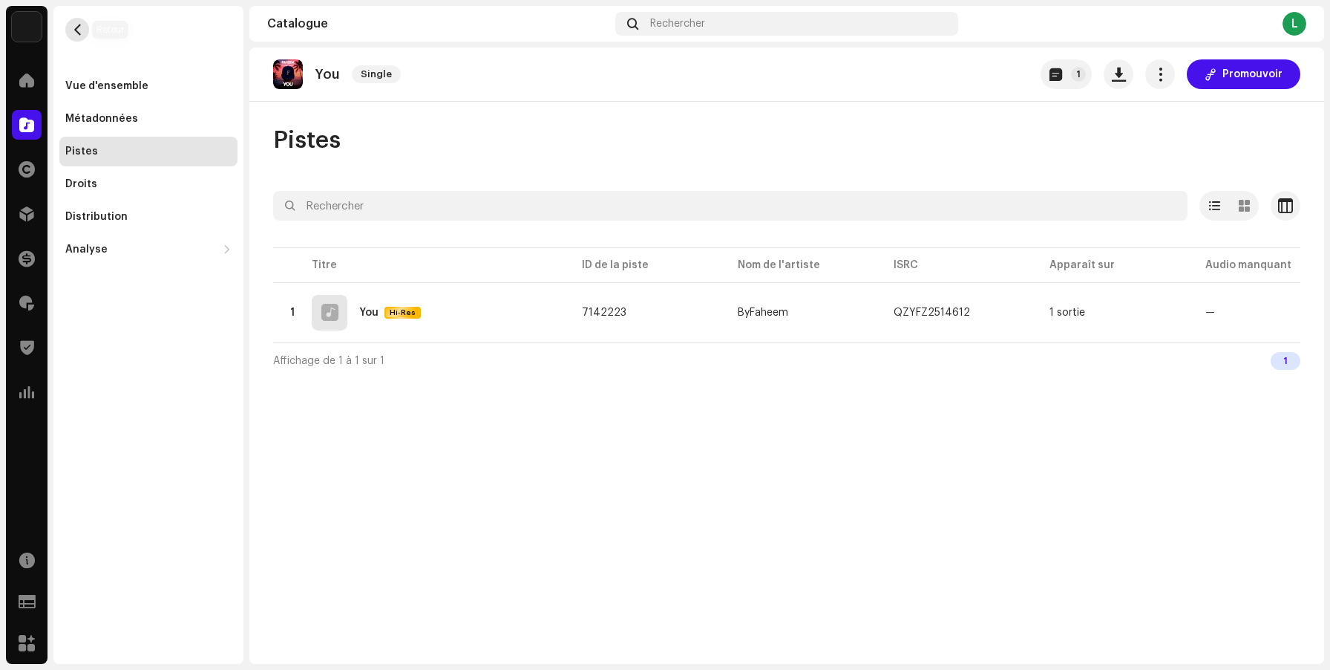
click at [74, 30] on span "button" at bounding box center [77, 30] width 11 height 12
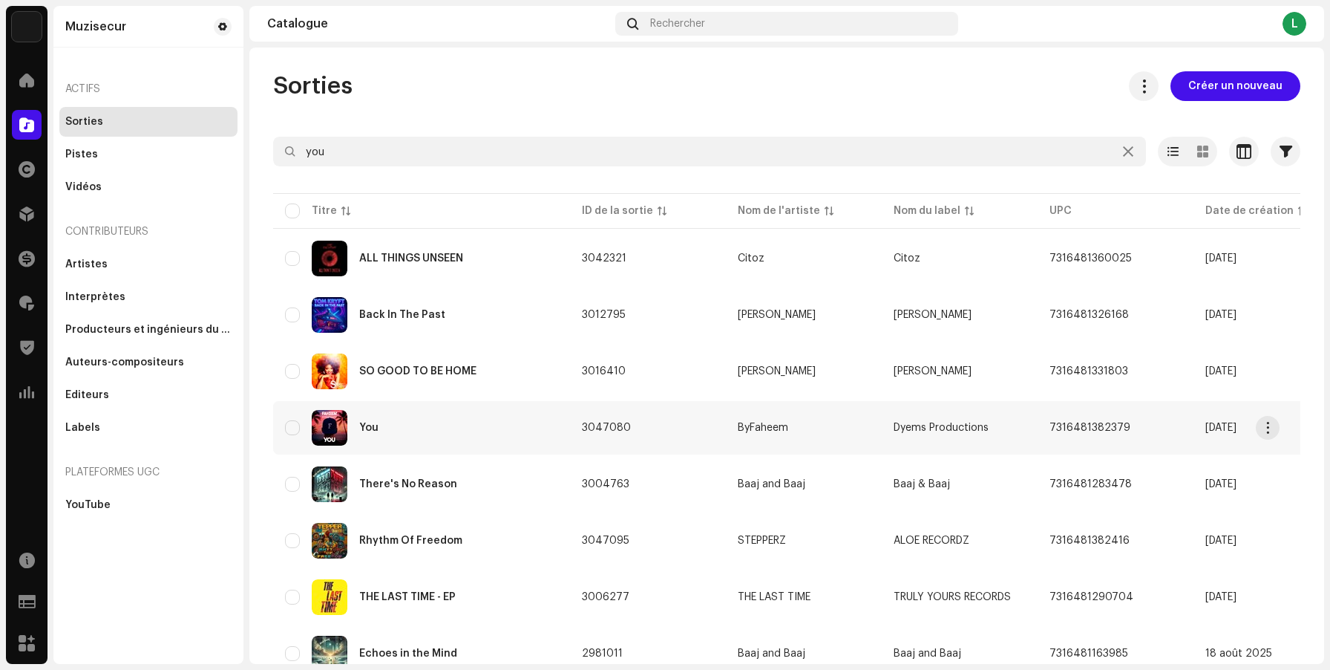
click at [512, 435] on div "You" at bounding box center [421, 428] width 273 height 36
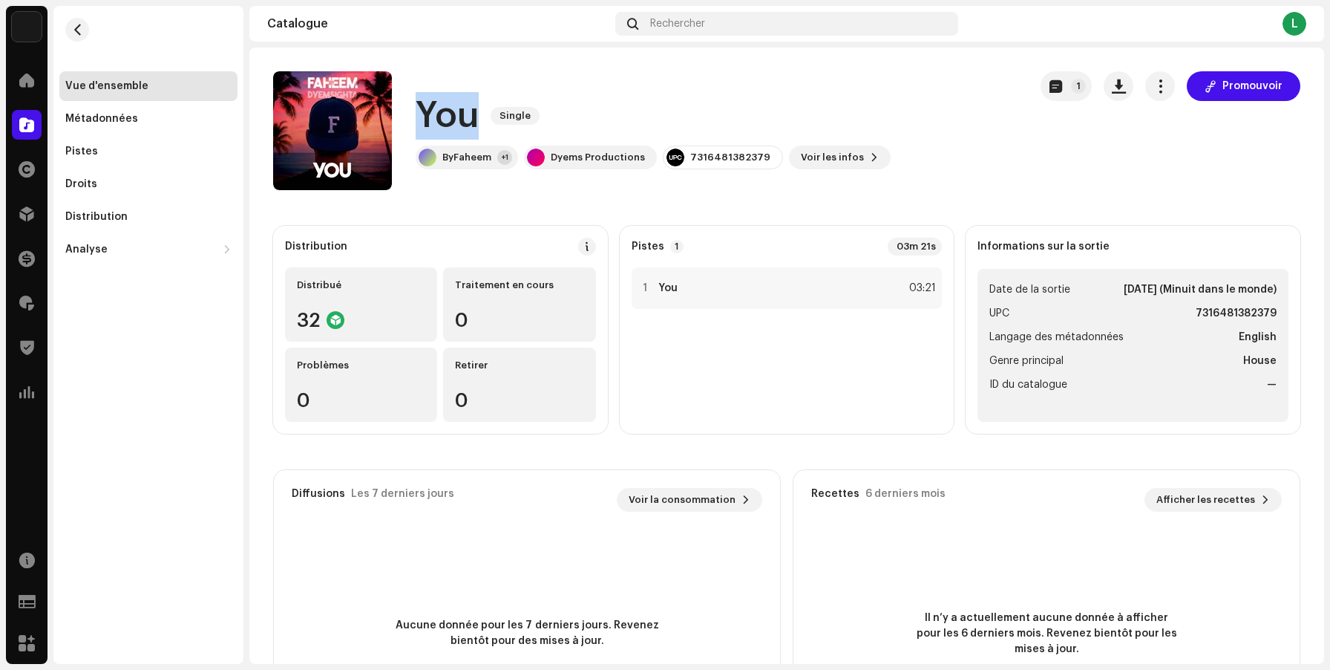
drag, startPoint x: 476, startPoint y: 123, endPoint x: 424, endPoint y: 120, distance: 52.1
click at [424, 120] on h1 "You" at bounding box center [447, 116] width 63 height 48
copy h1 "You"
click at [488, 158] on div "ByFaheem" at bounding box center [467, 157] width 49 height 12
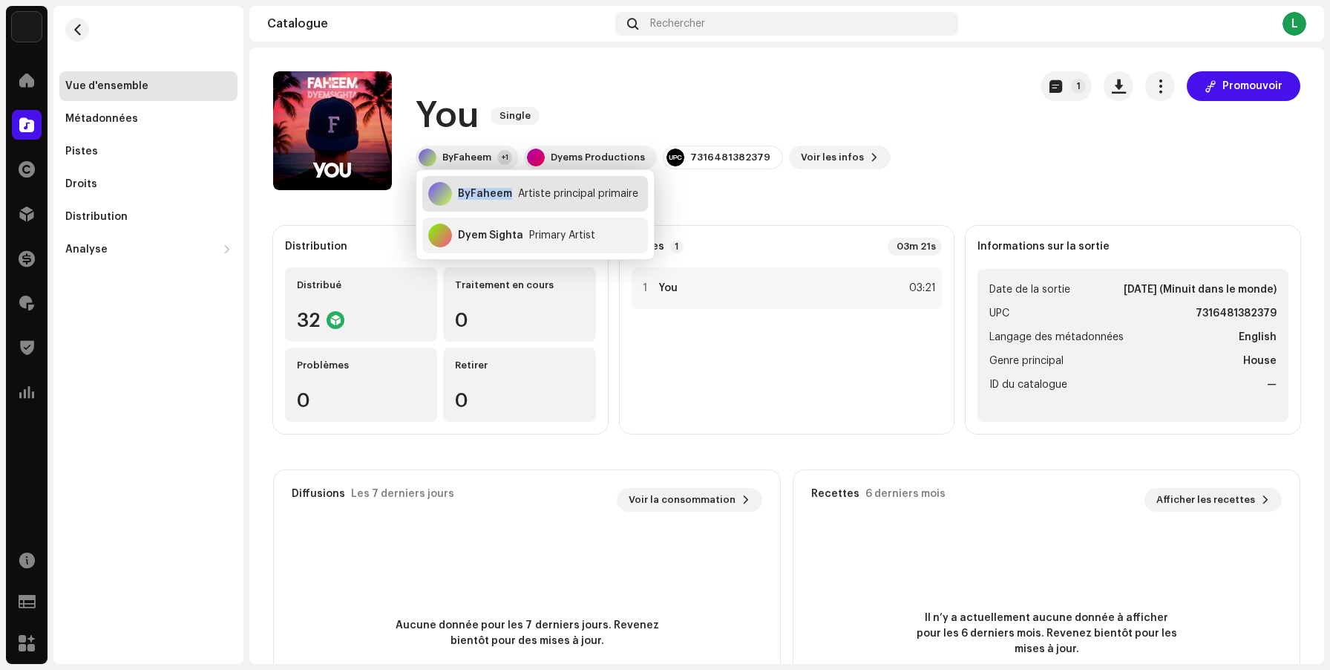
copy div "ByFaheem"
drag, startPoint x: 507, startPoint y: 195, endPoint x: 451, endPoint y: 198, distance: 56.5
click at [451, 198] on div "ByFaheem Artiste principal primaire" at bounding box center [535, 194] width 226 height 36
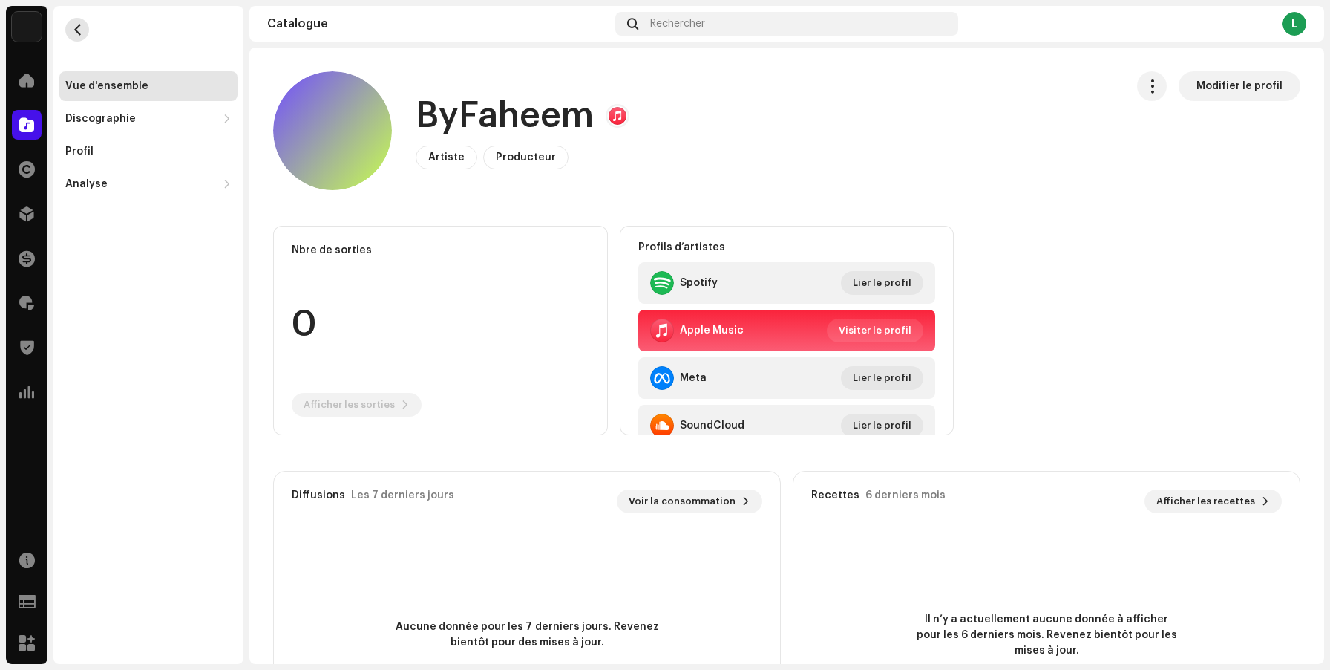
click at [85, 36] on button "button" at bounding box center [77, 30] width 24 height 24
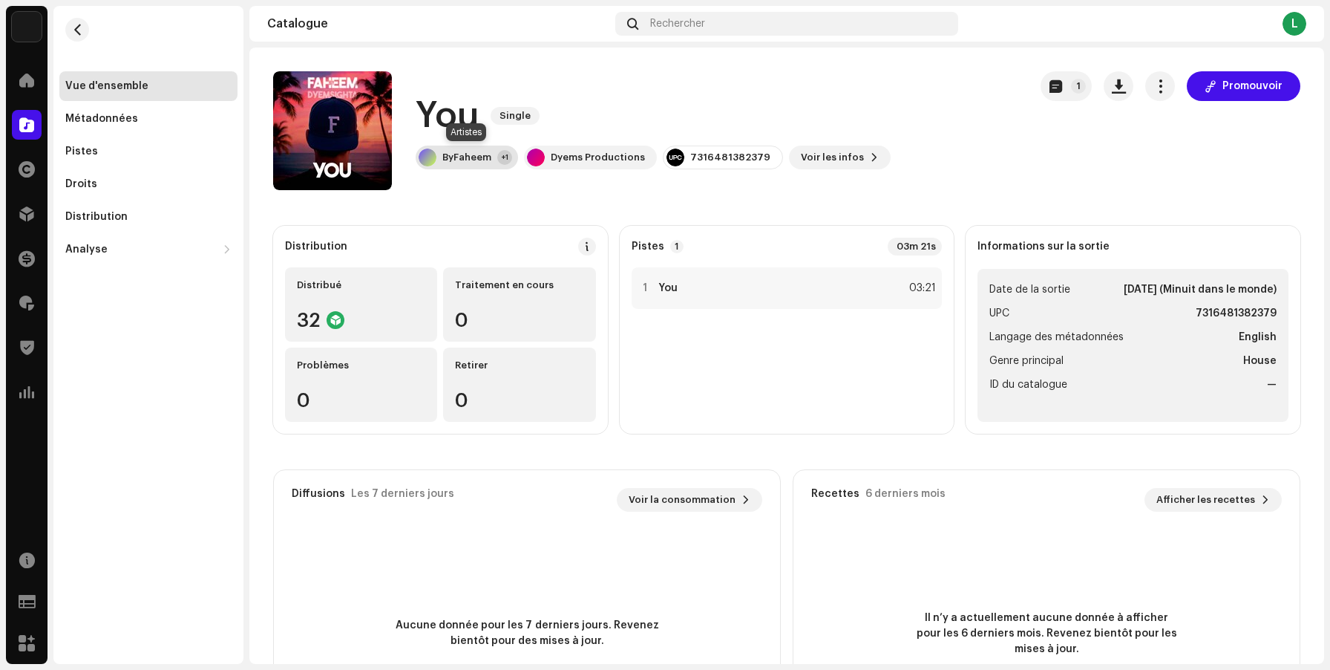
click at [470, 162] on div "ByFaheem" at bounding box center [467, 157] width 49 height 12
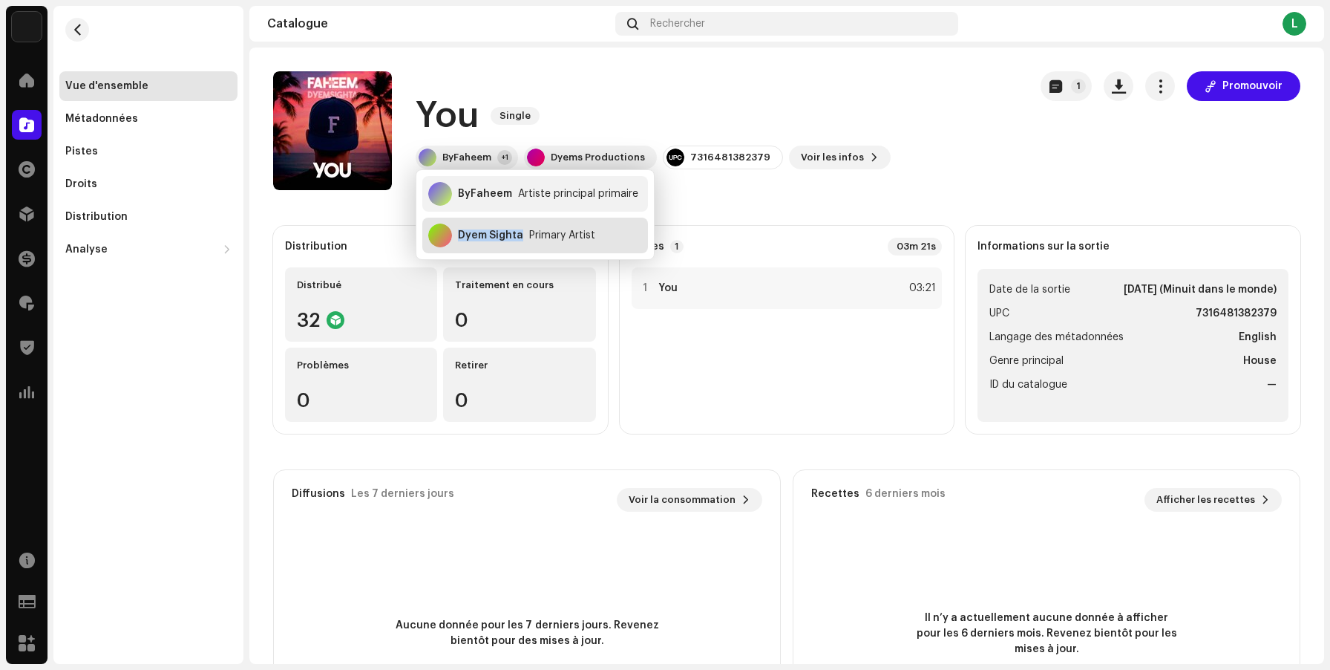
drag, startPoint x: 520, startPoint y: 237, endPoint x: 447, endPoint y: 238, distance: 73.5
click at [447, 238] on div "Dyem Sighta Primary Artist" at bounding box center [535, 236] width 226 height 36
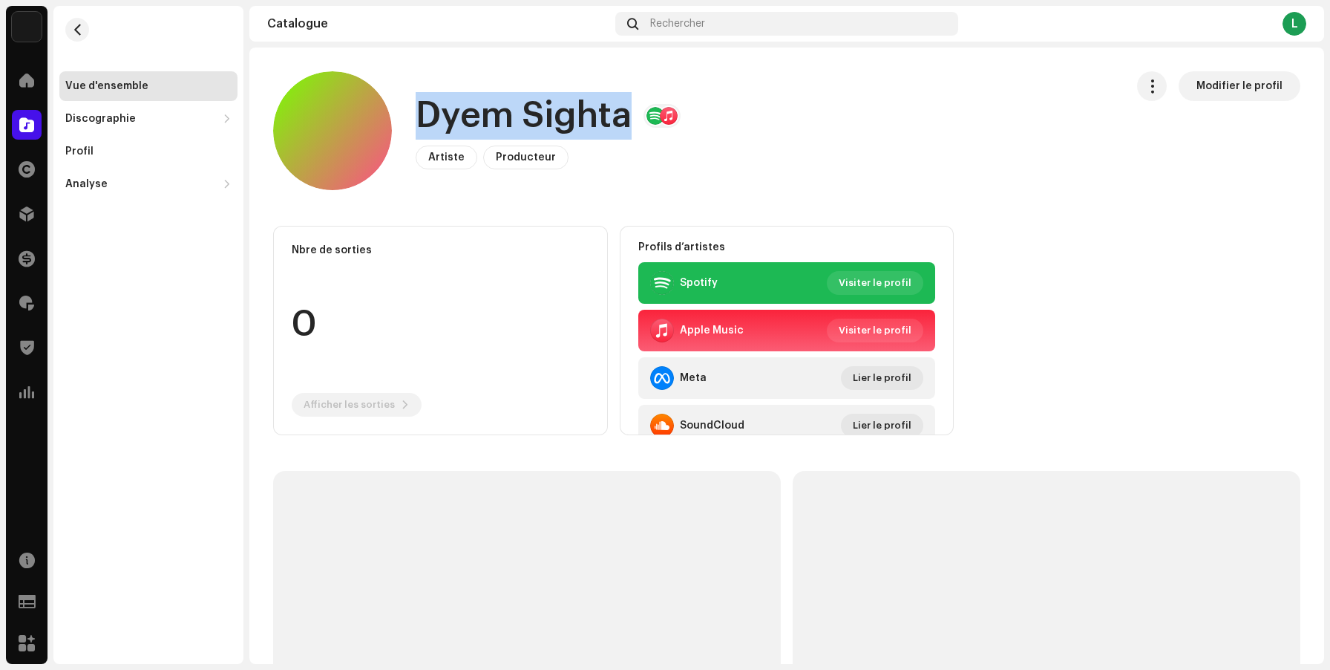
drag, startPoint x: 608, startPoint y: 113, endPoint x: 411, endPoint y: 113, distance: 197.5
click at [411, 113] on div "Dyem Sighta Artiste Producteur Modifier le profil" at bounding box center [693, 130] width 840 height 119
copy h1 "Dyem Sighta"
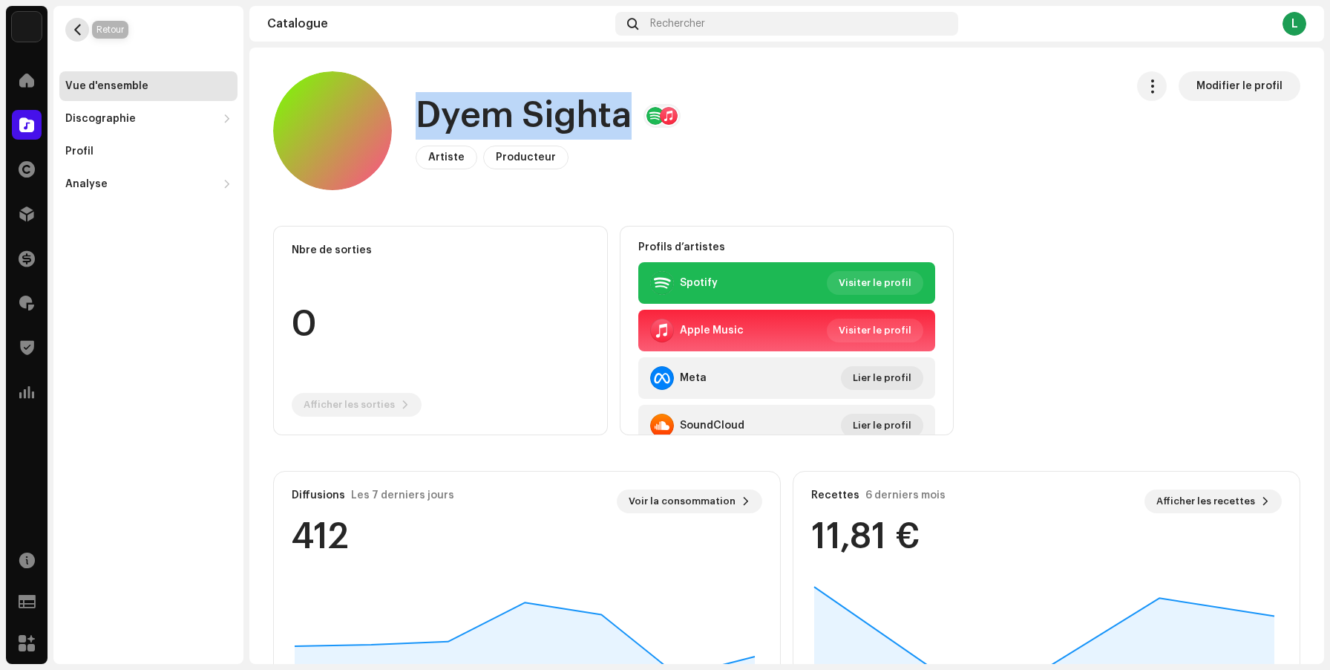
click at [80, 34] on span "button" at bounding box center [77, 30] width 11 height 12
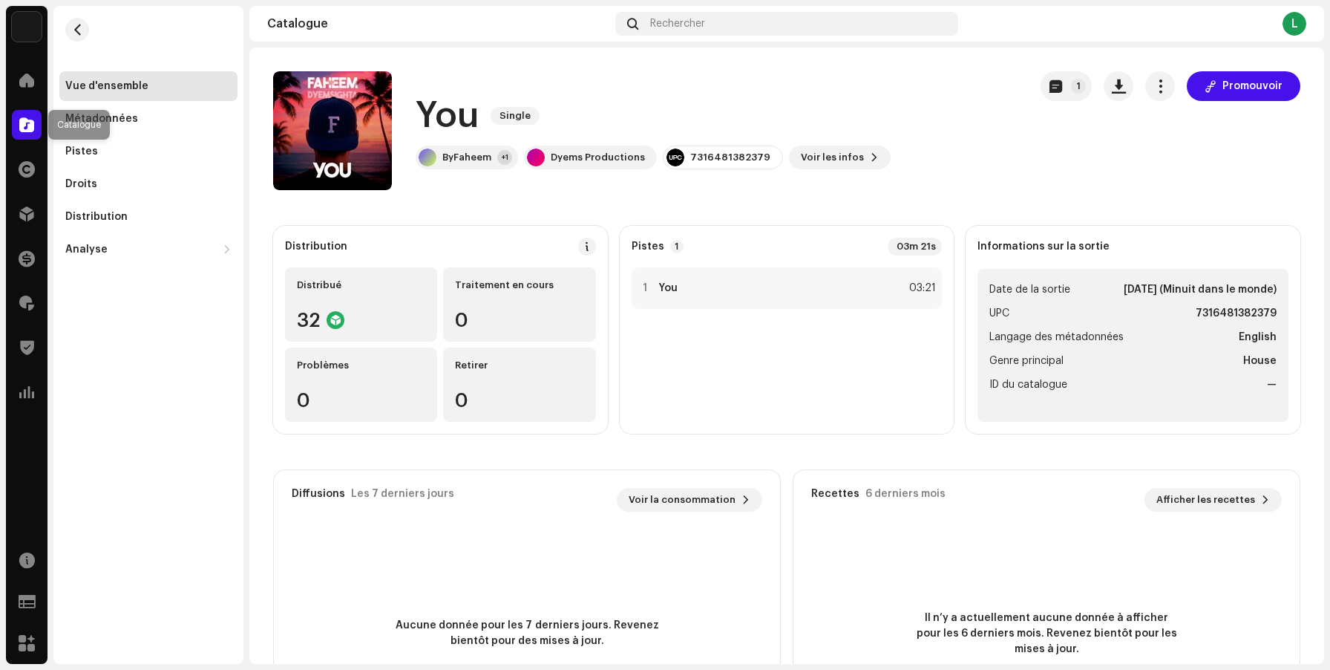
click at [30, 119] on span at bounding box center [26, 125] width 15 height 12
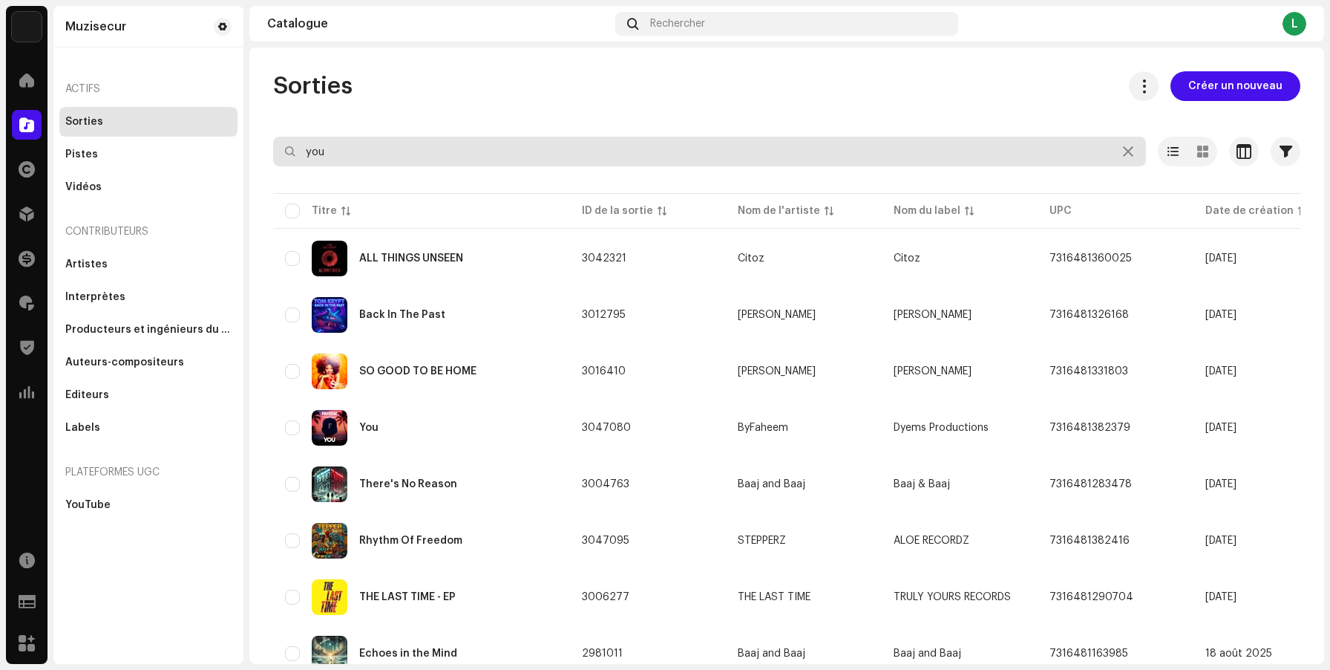
drag, startPoint x: 539, startPoint y: 151, endPoint x: 224, endPoint y: 132, distance: 315.3
click at [224, 133] on div "Muzisecur Accueil Catalogue Droits Distribution Finances Redevances Trust & Saf…" at bounding box center [665, 335] width 1330 height 670
paste input "For a long time"
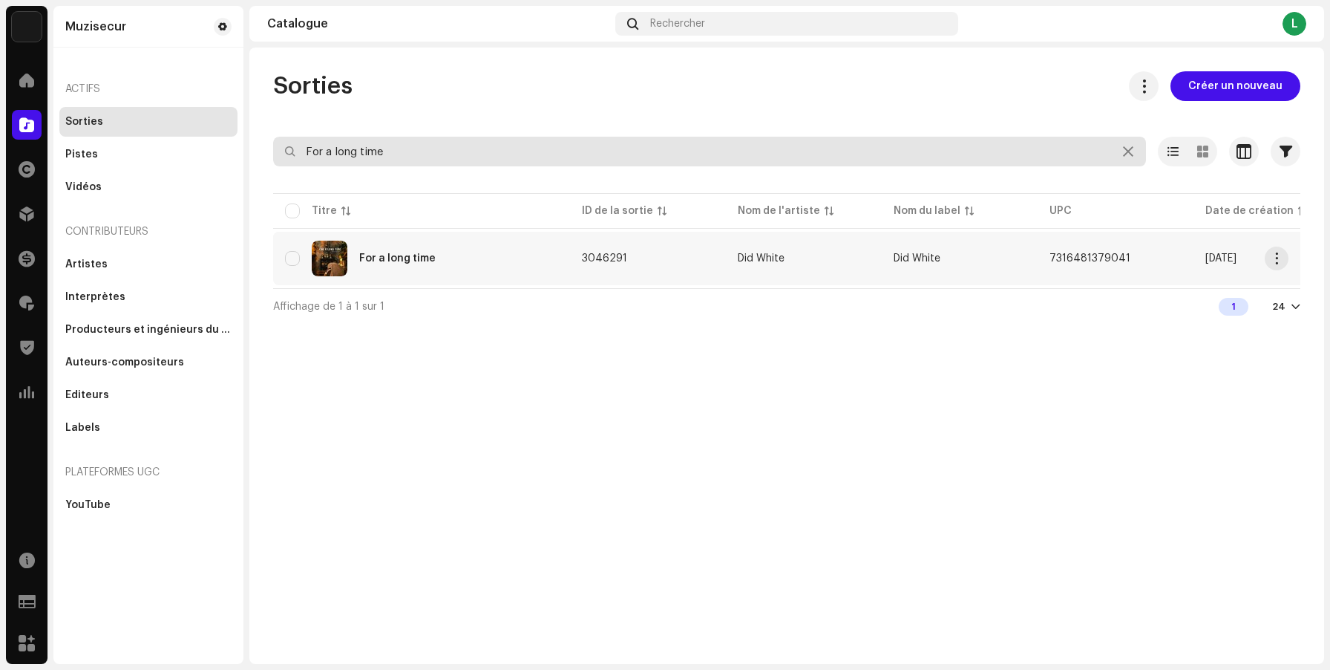
type input "For a long time"
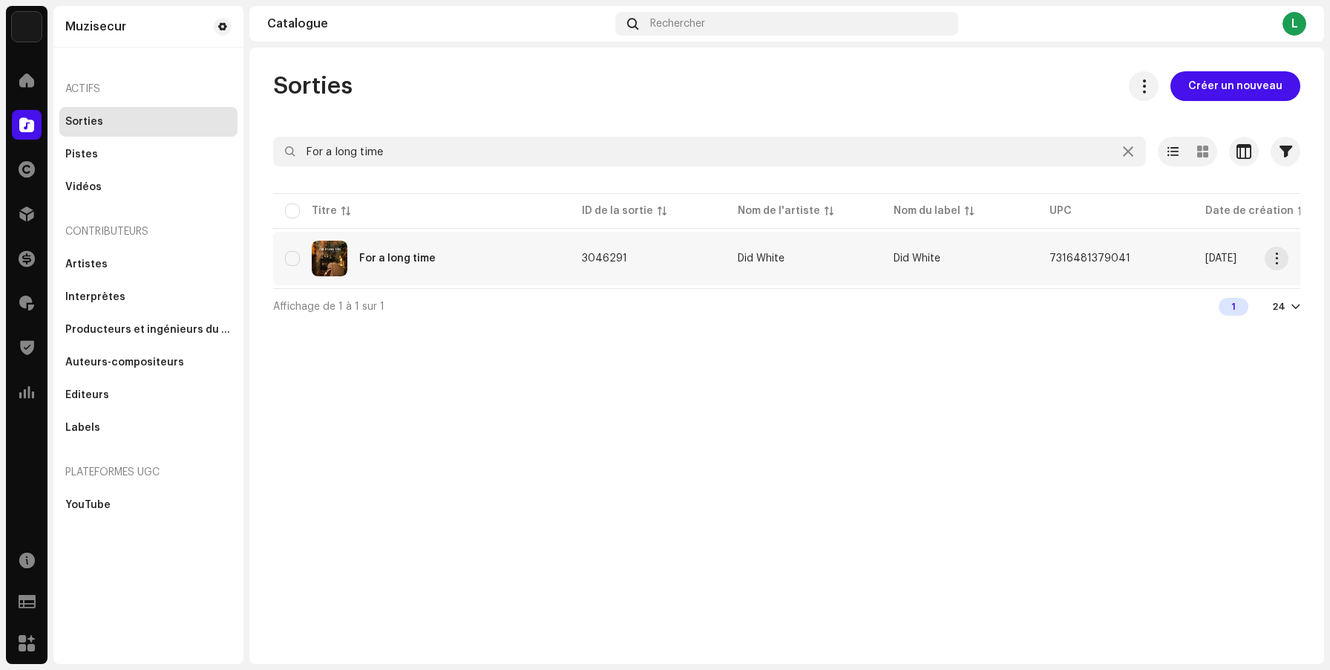
click at [463, 269] on div "For a long time" at bounding box center [421, 259] width 273 height 36
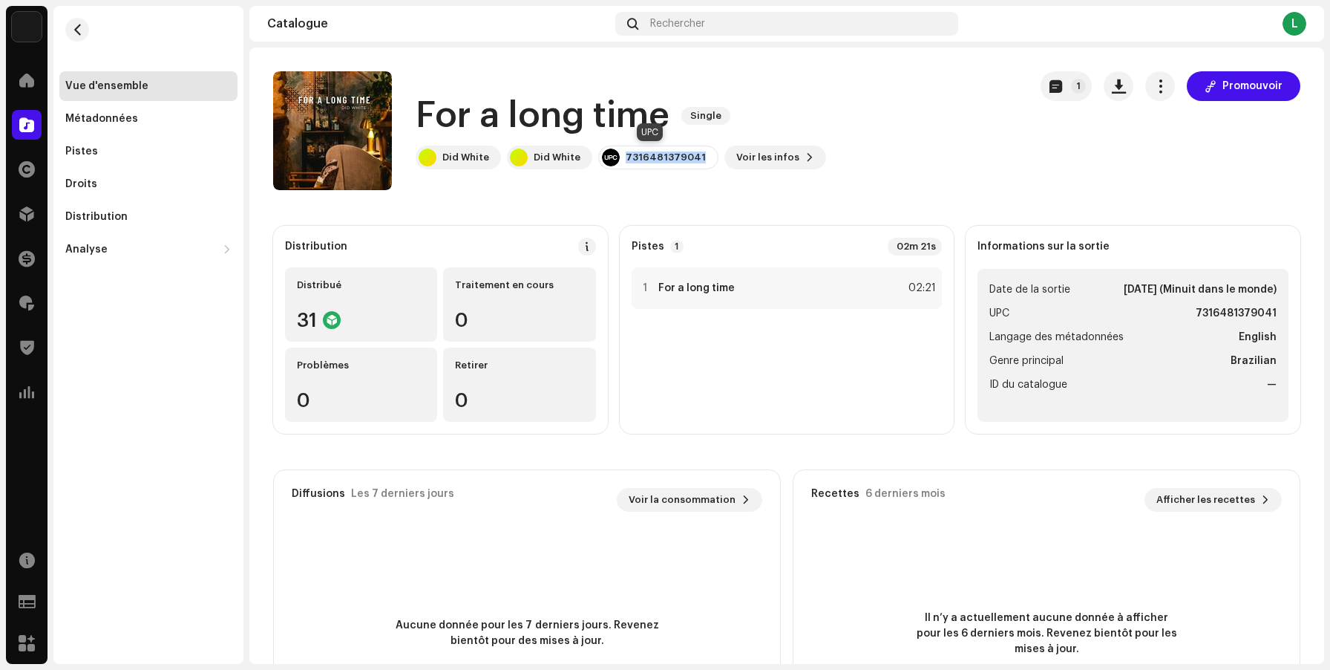
drag, startPoint x: 695, startPoint y: 158, endPoint x: 621, endPoint y: 157, distance: 73.5
click at [621, 157] on div "7316481379041" at bounding box center [658, 158] width 120 height 24
copy div "7316481379041"
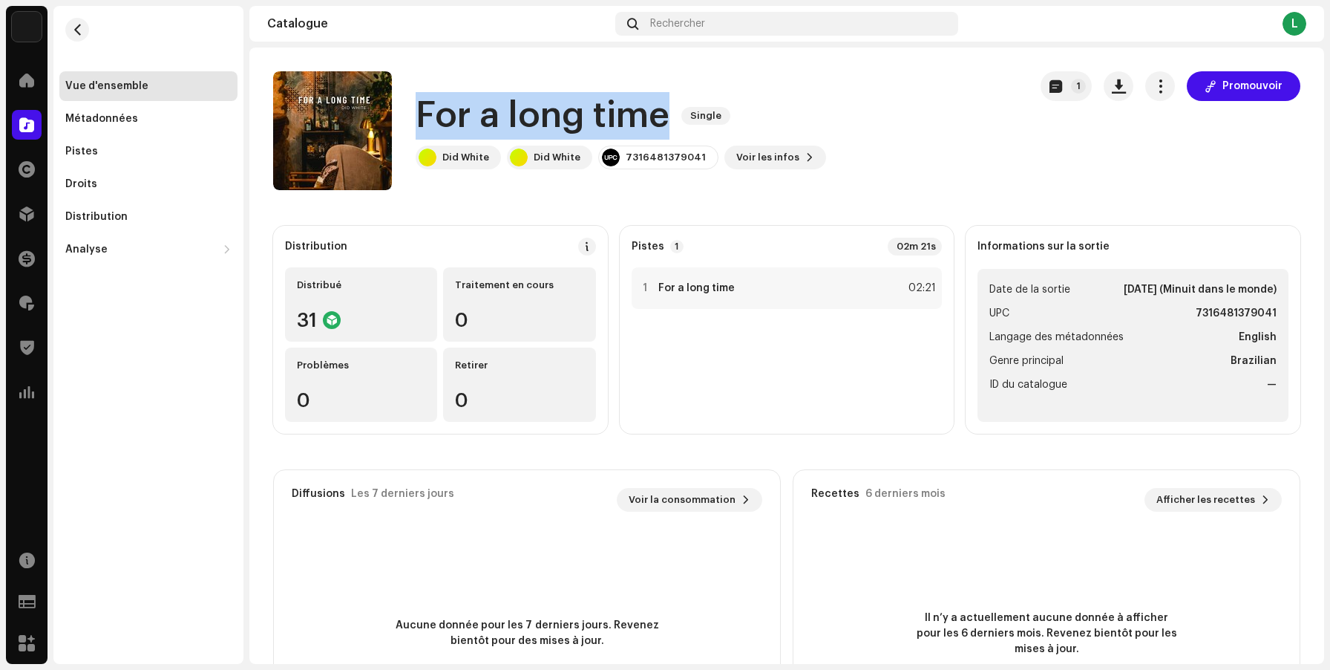
drag, startPoint x: 667, startPoint y: 116, endPoint x: 421, endPoint y: 107, distance: 246.7
click at [421, 107] on div "For a long time Single" at bounding box center [621, 116] width 411 height 48
copy h1 "For a long time"
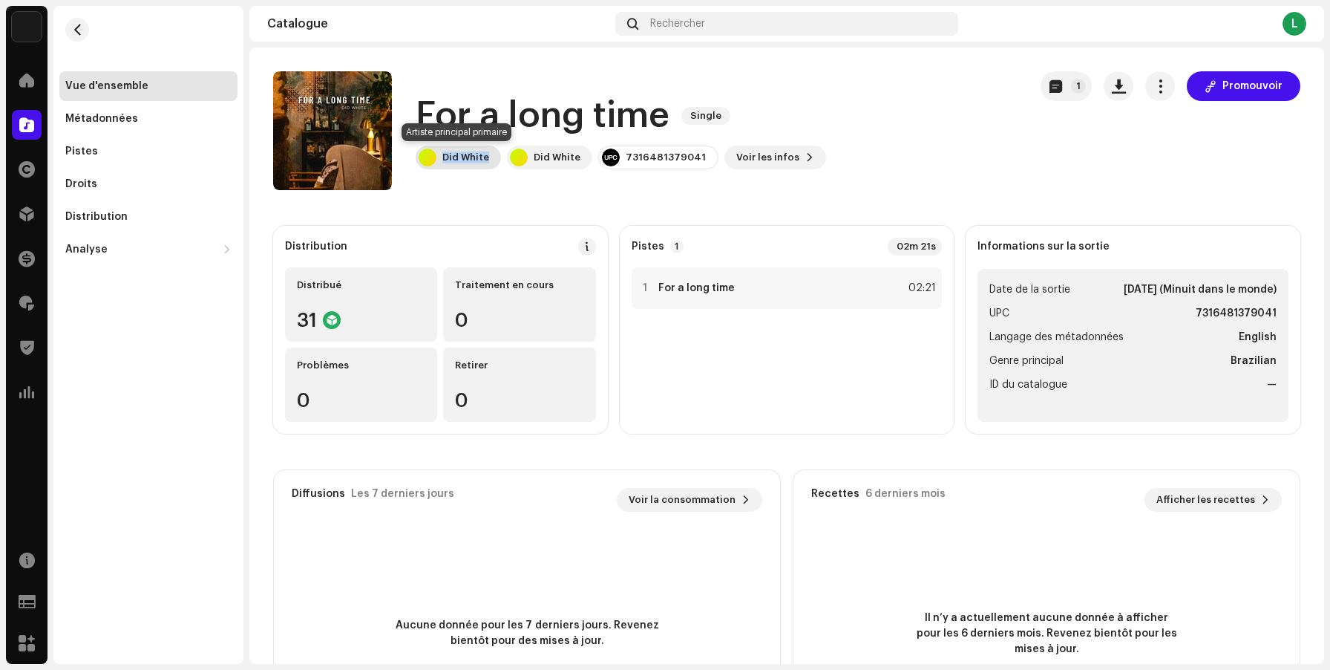
drag, startPoint x: 486, startPoint y: 157, endPoint x: 443, endPoint y: 158, distance: 43.1
click at [443, 158] on div "Did White" at bounding box center [466, 157] width 47 height 12
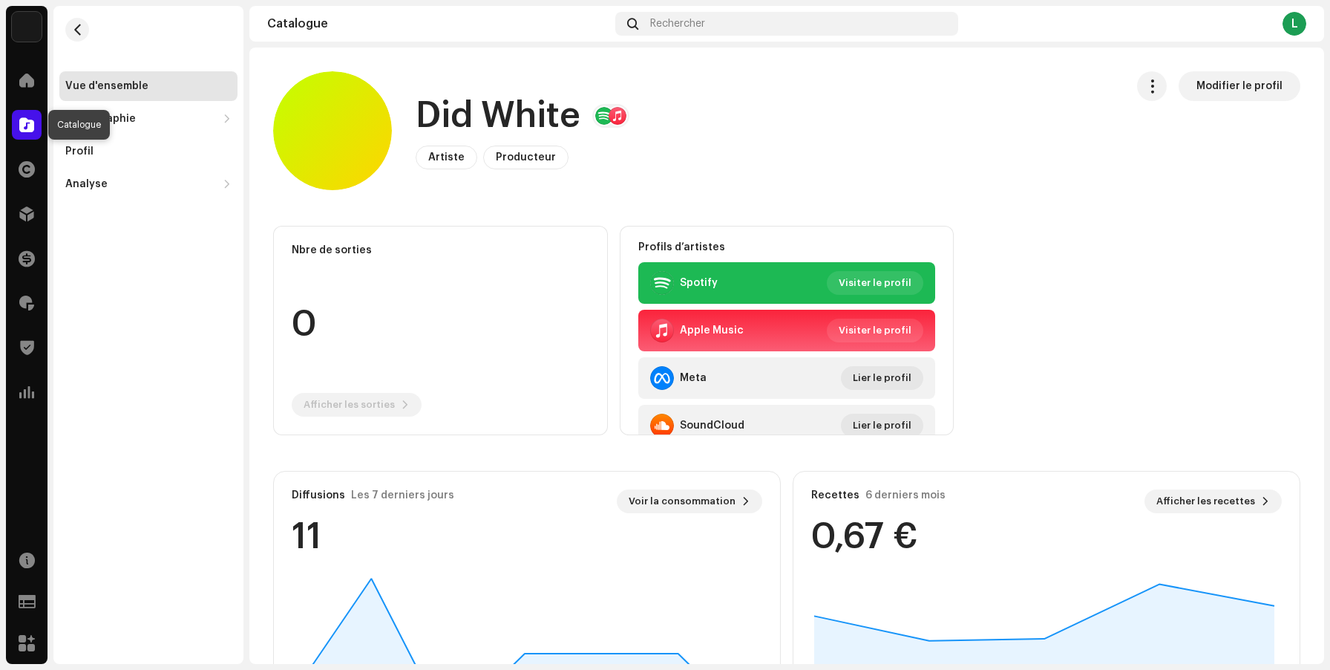
click at [33, 130] on span at bounding box center [26, 125] width 15 height 12
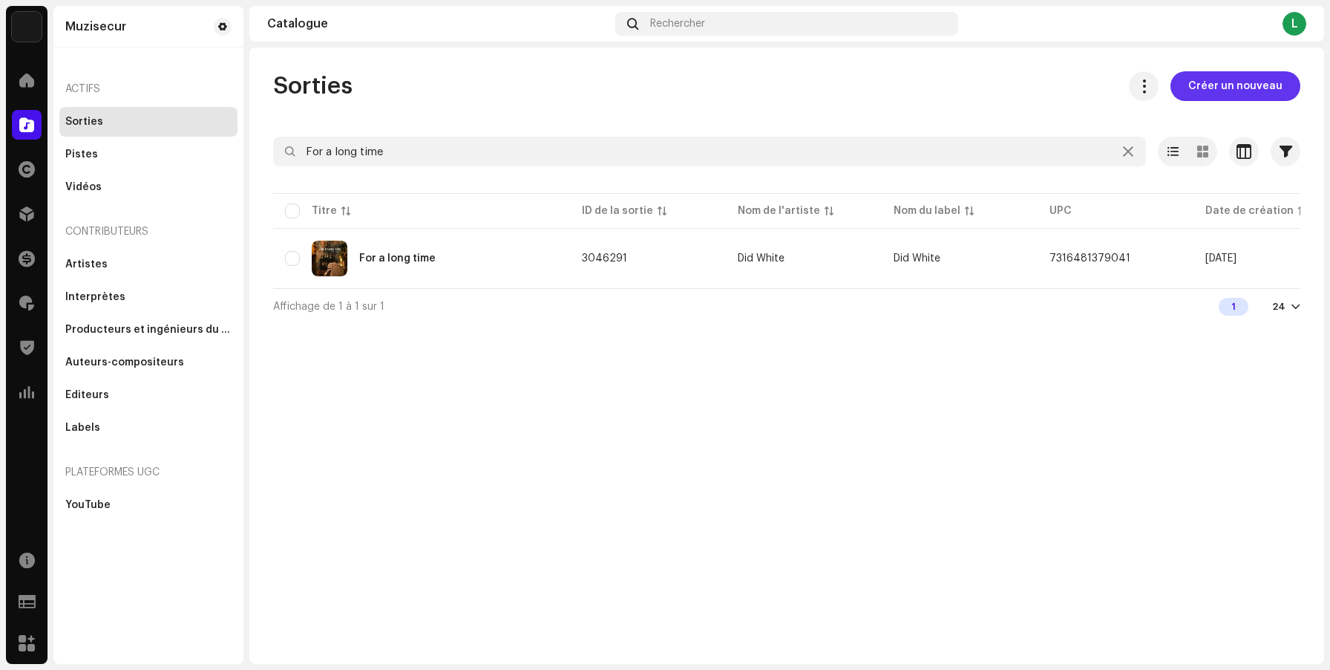
click at [1242, 85] on span "Créer un nouveau" at bounding box center [1236, 86] width 94 height 30
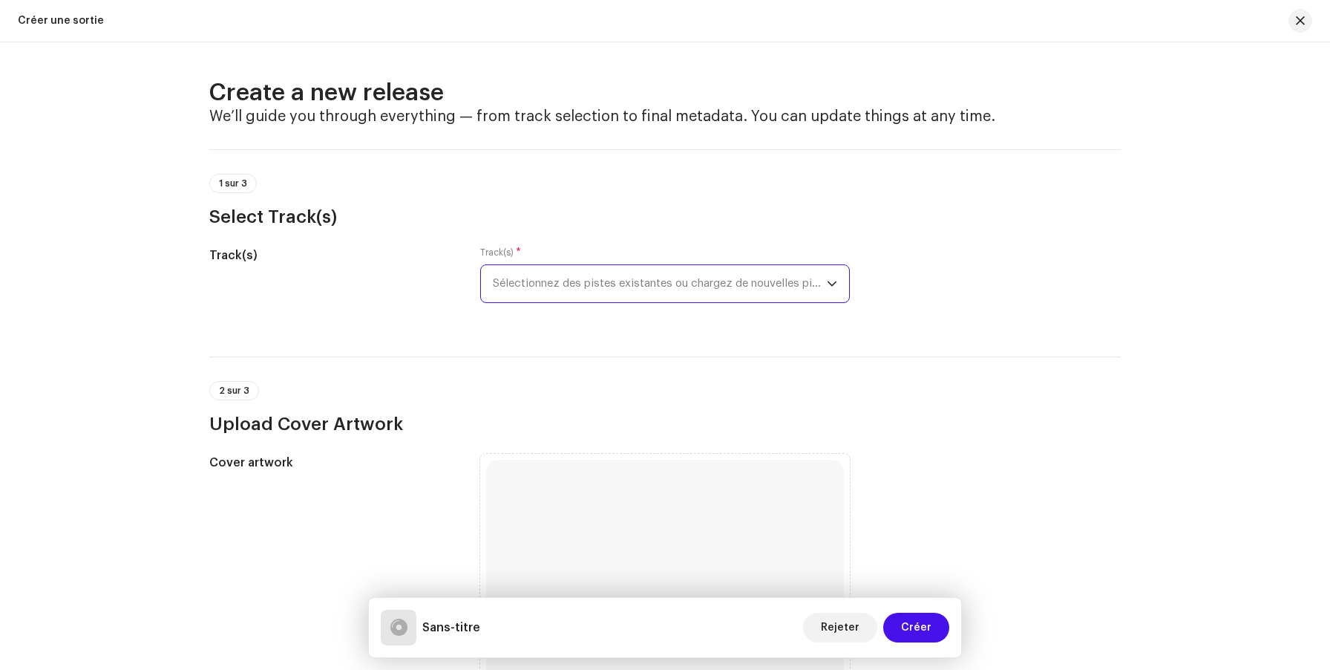
click at [635, 291] on span "Sélectionnez des pistes existantes ou chargez de nouvelles pistes" at bounding box center [660, 283] width 334 height 37
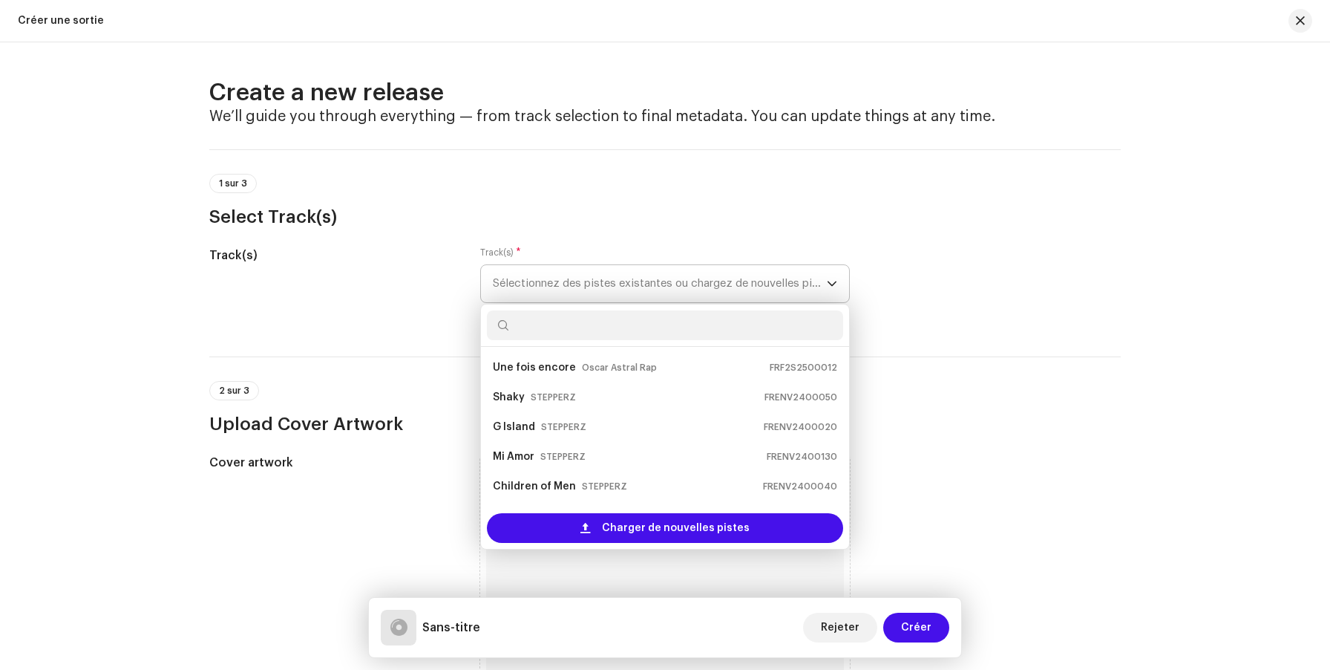
scroll to position [24, 0]
paste input "Don't give up"
type input "Don't give up"
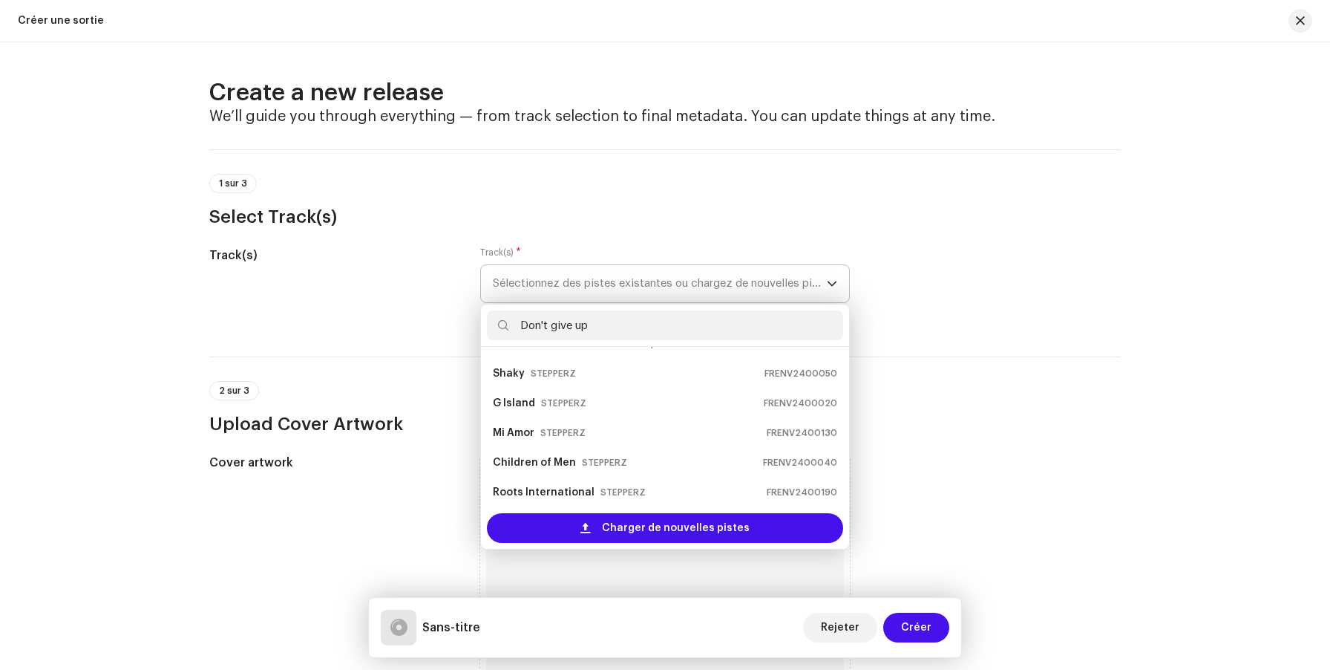
scroll to position [0, 0]
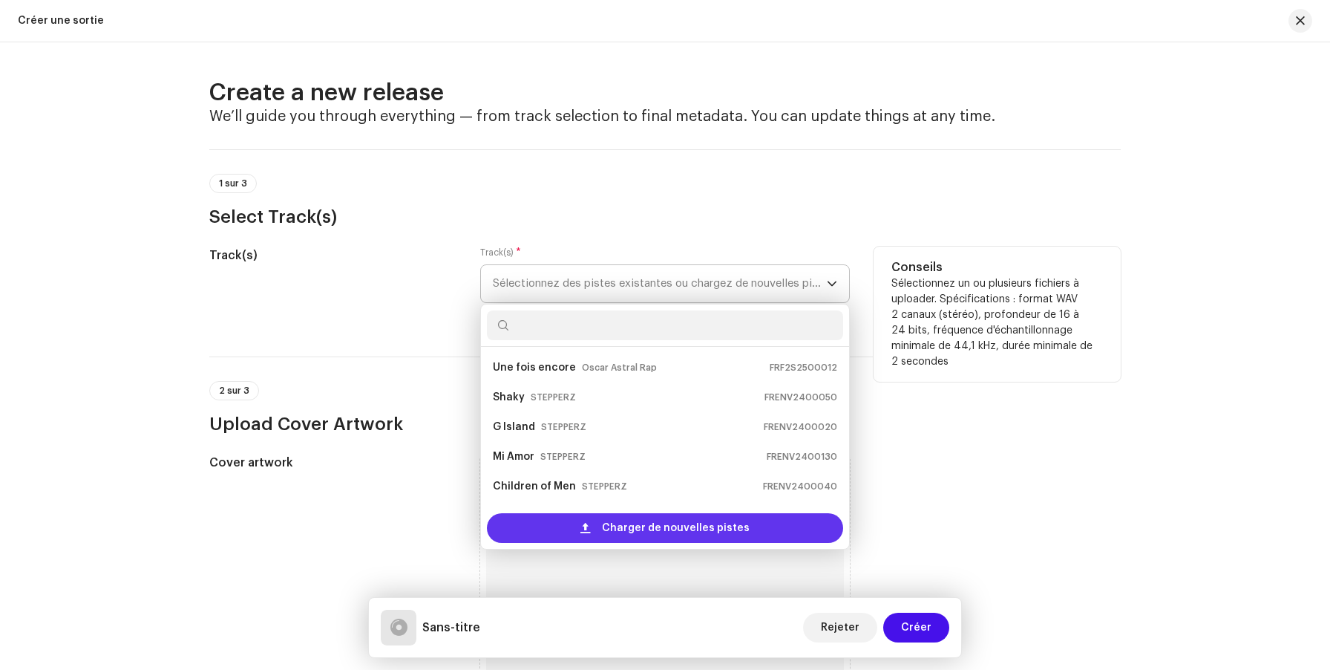
click at [648, 526] on span "Charger de nouvelles pistes" at bounding box center [676, 528] width 148 height 30
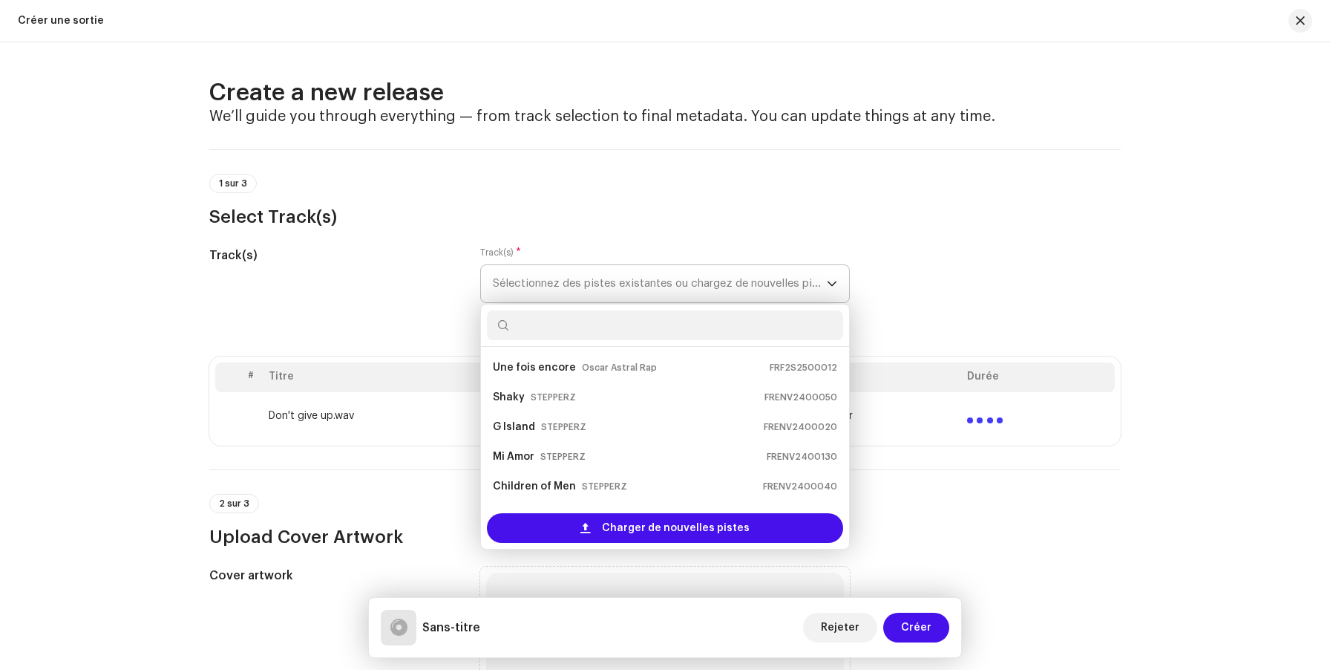
click at [984, 271] on div "Track(s) Track(s) * Sélectionnez des pistes existantes ou chargez de nouvelles …" at bounding box center [665, 283] width 912 height 74
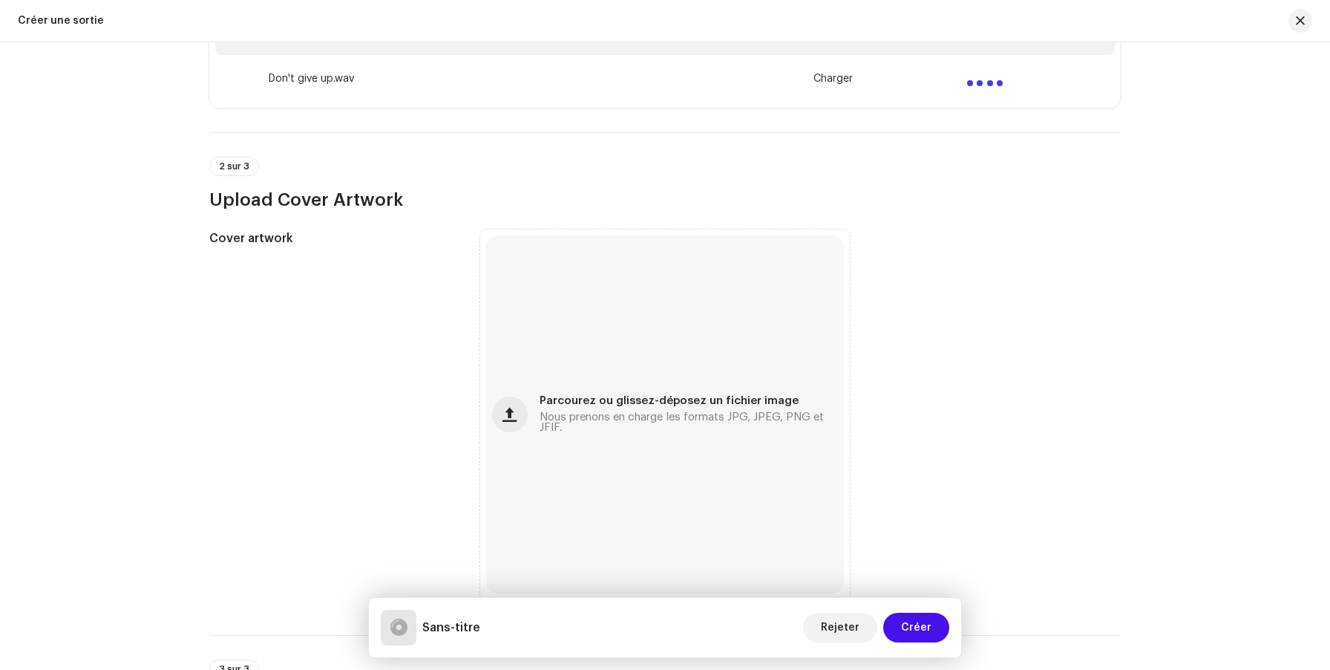
scroll to position [398, 0]
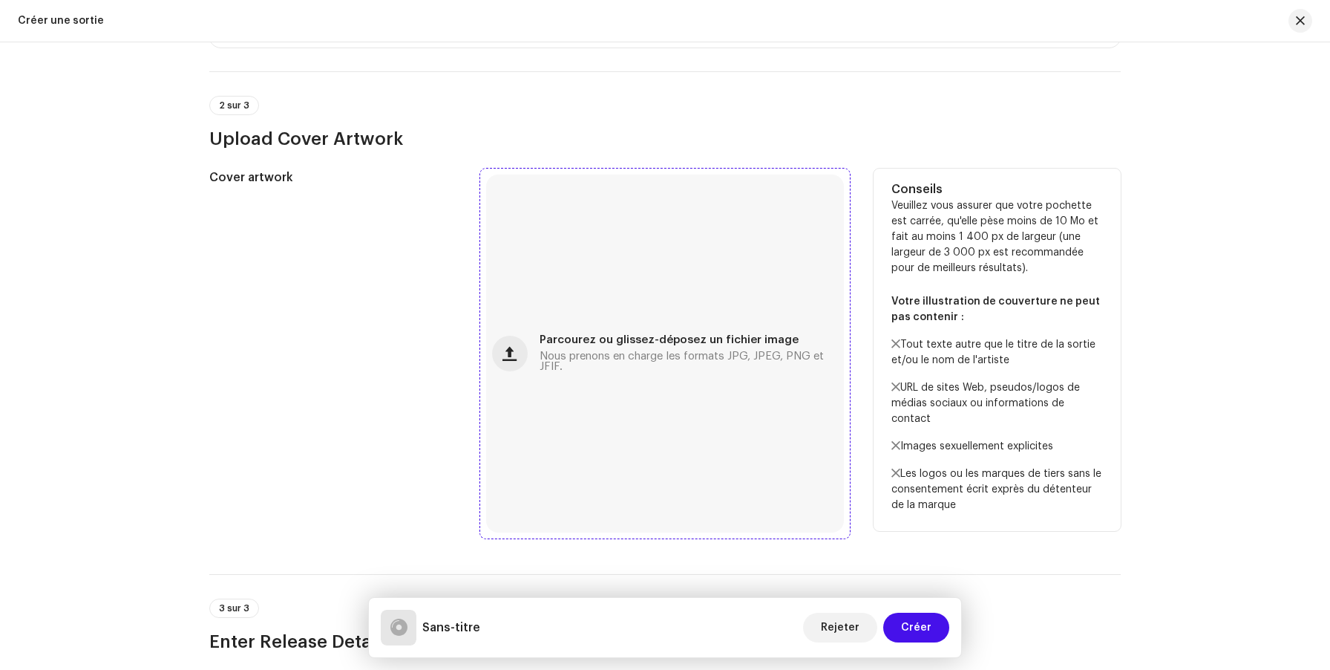
click at [549, 362] on span "Nous prenons en charge les formats JPG, JPEG, PNG et JFIF." at bounding box center [689, 361] width 298 height 21
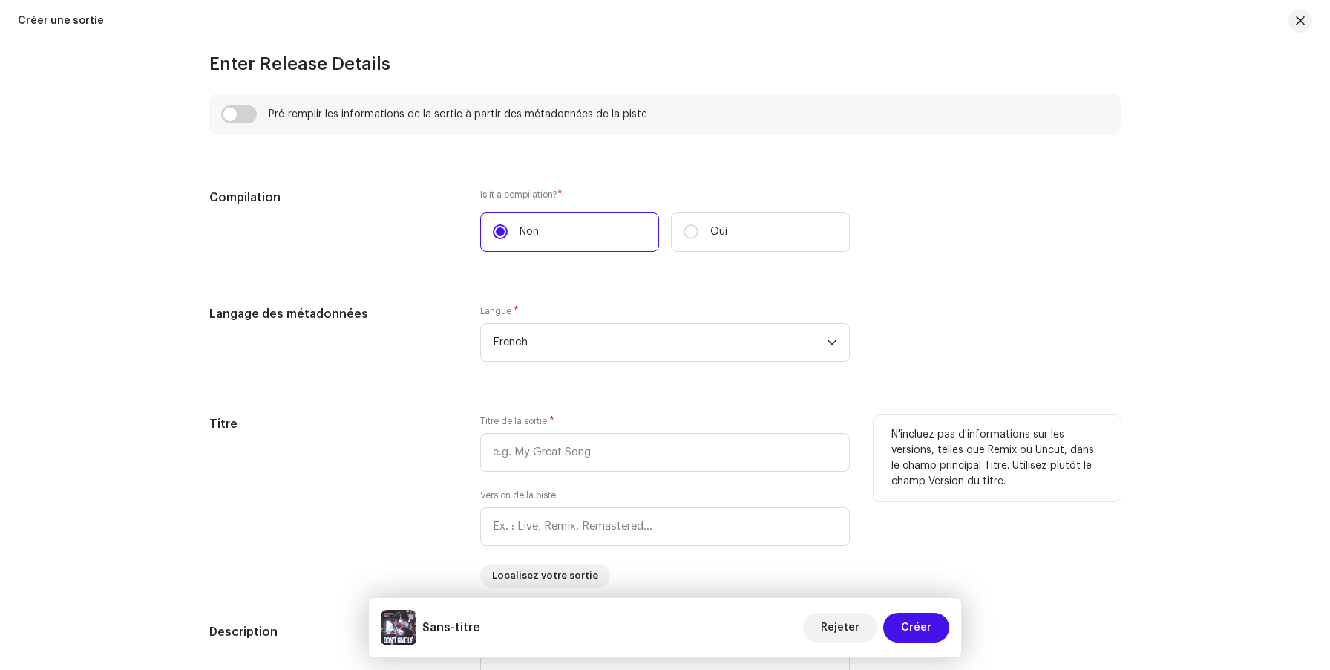
scroll to position [1095, 0]
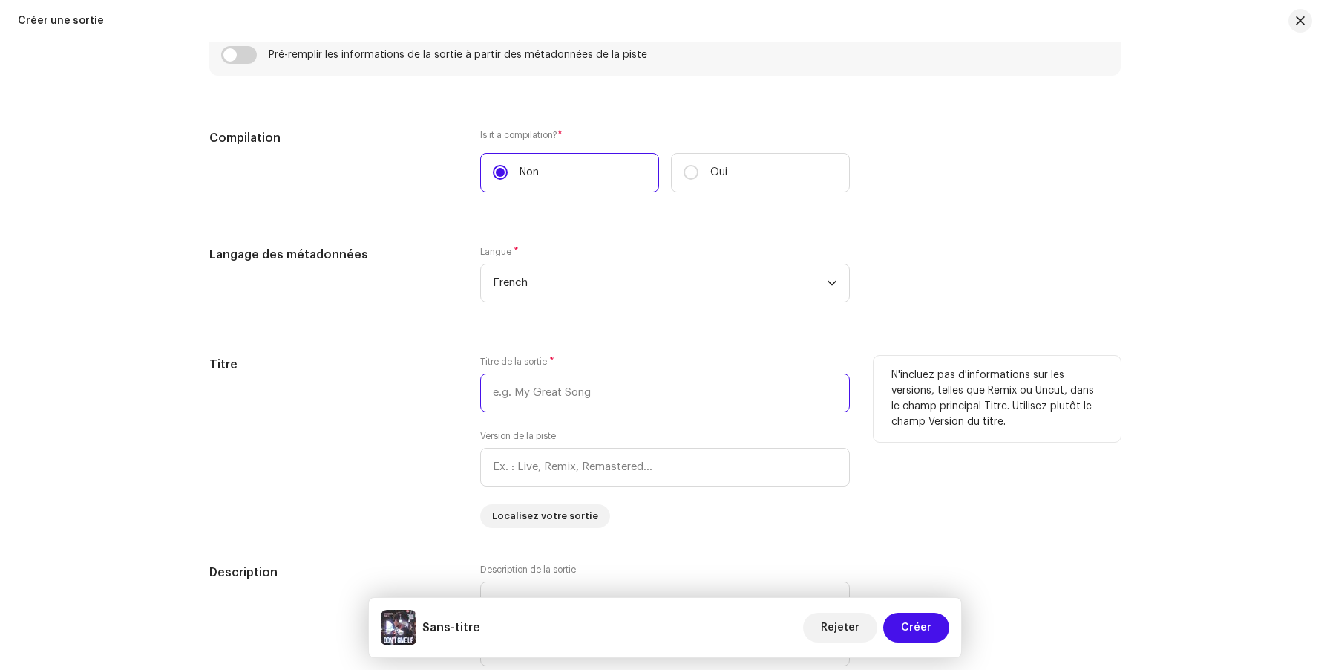
click at [558, 399] on input "text" at bounding box center [665, 392] width 370 height 39
paste input "Don't give up"
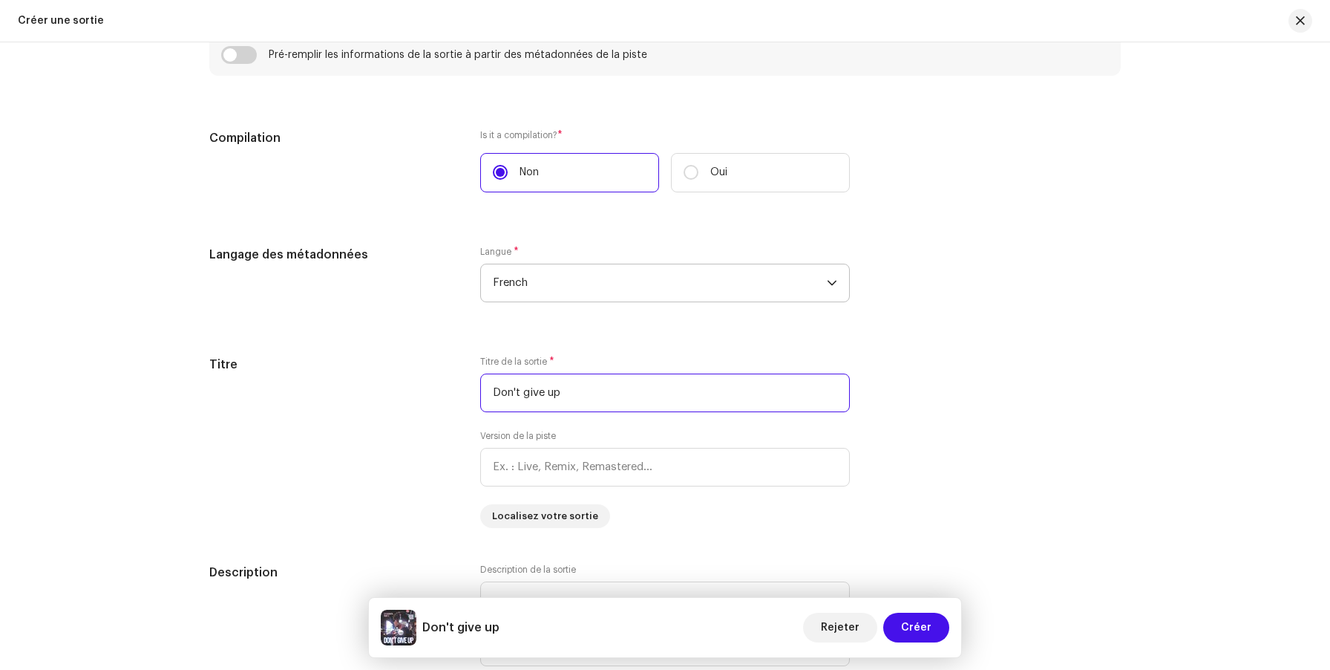
type input "Don't give up"
click at [610, 285] on span "French" at bounding box center [660, 282] width 334 height 37
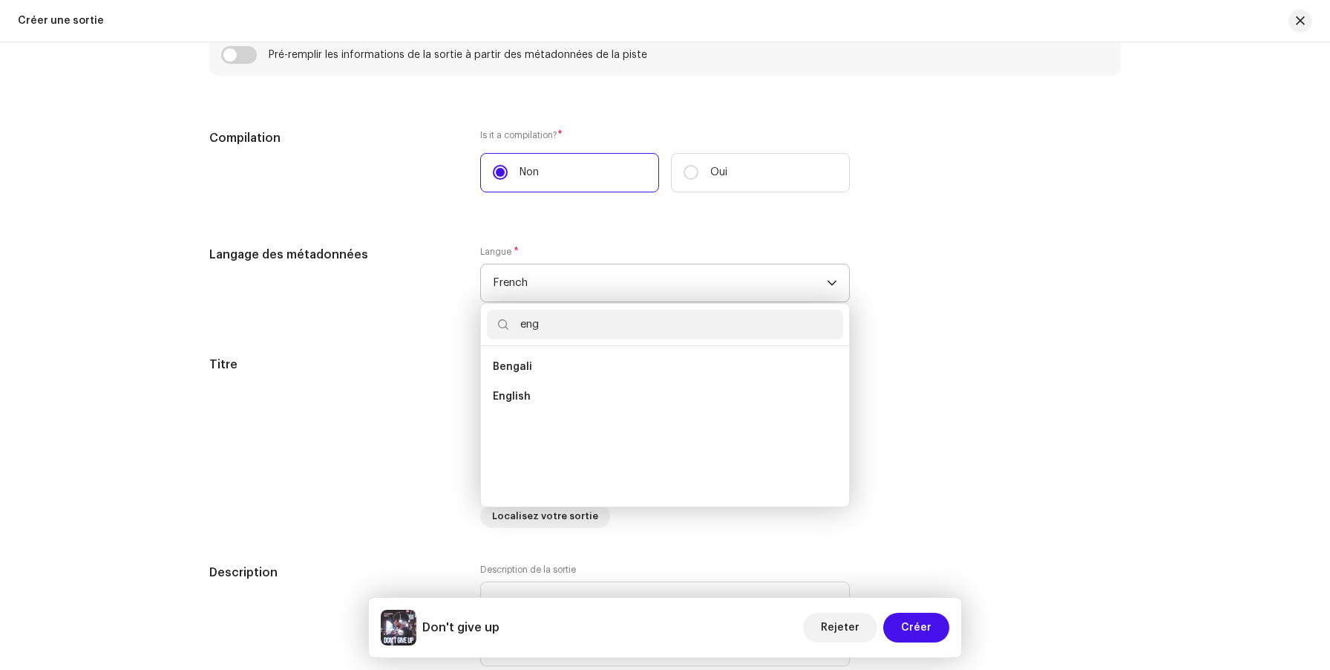
scroll to position [0, 0]
type input "eng"
click at [575, 399] on li "English" at bounding box center [665, 397] width 356 height 30
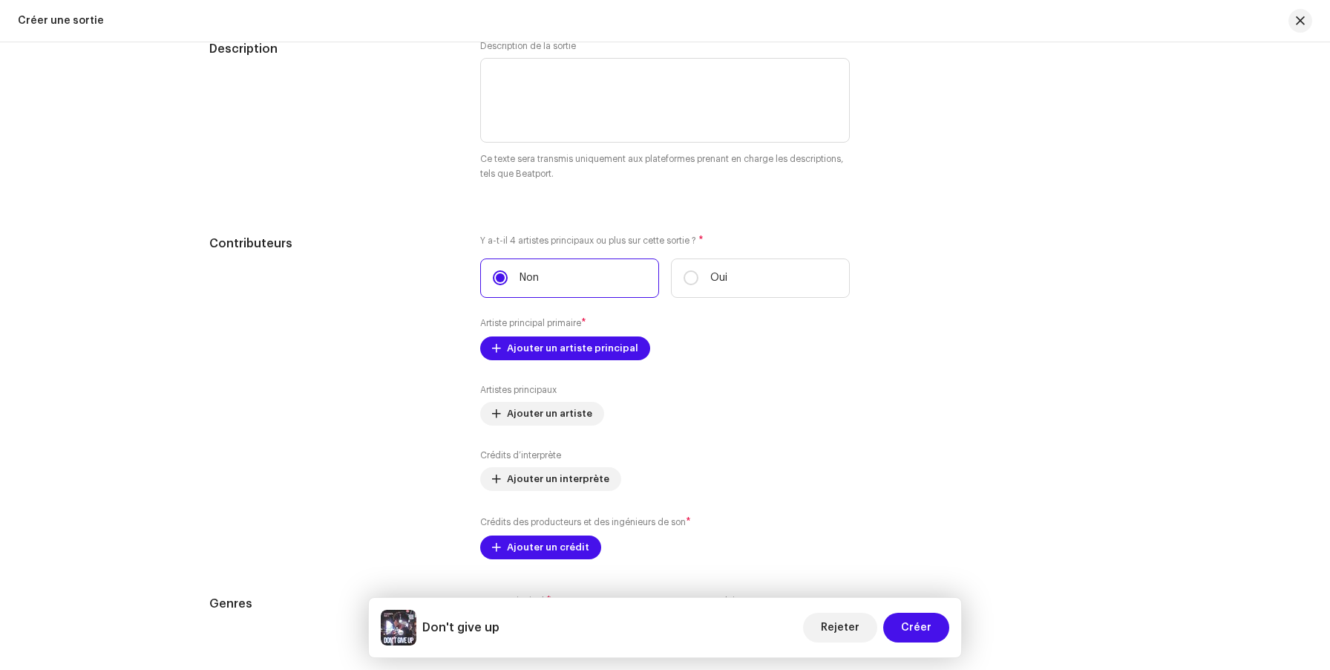
scroll to position [1656, 0]
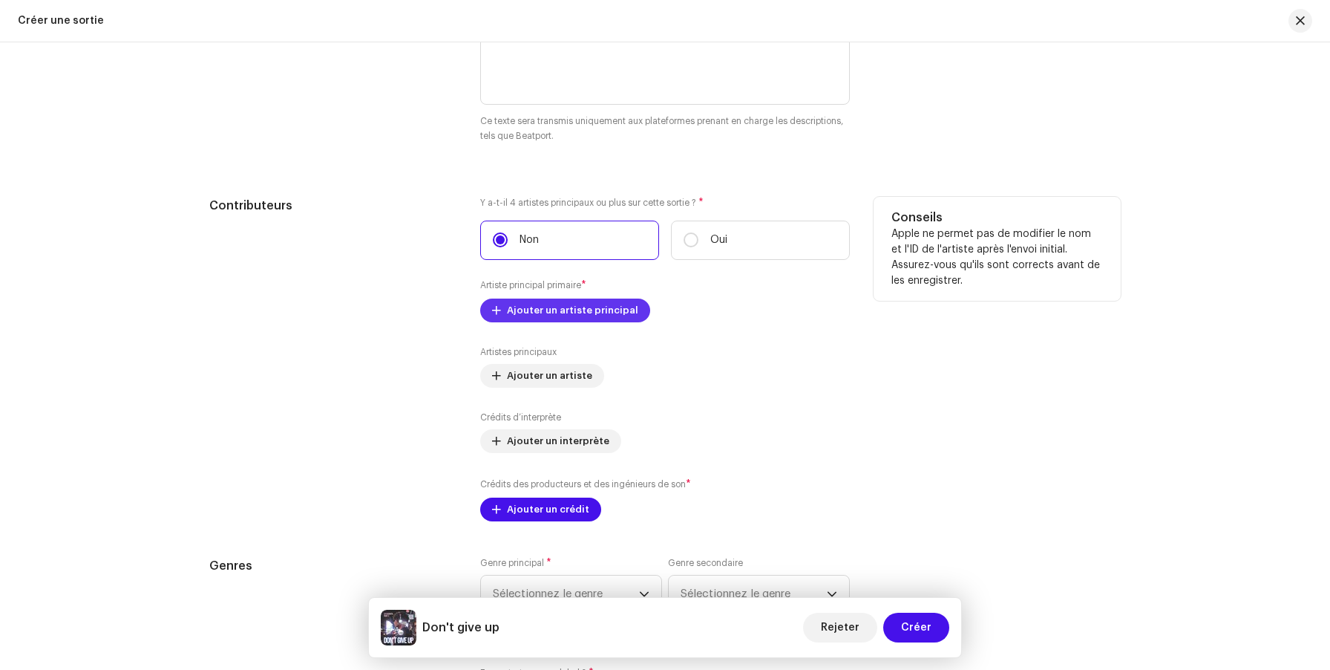
click at [575, 318] on span "Ajouter un artiste principal" at bounding box center [572, 310] width 131 height 30
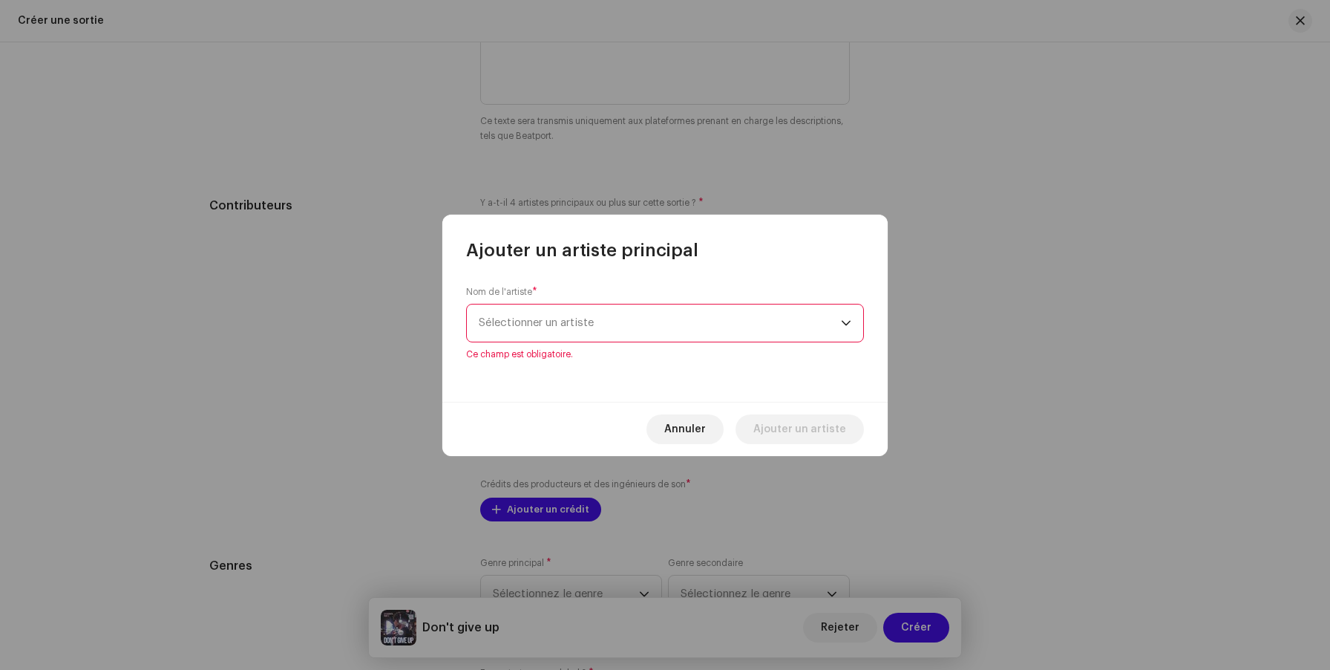
click at [666, 317] on span "Sélectionner un artiste" at bounding box center [660, 322] width 362 height 37
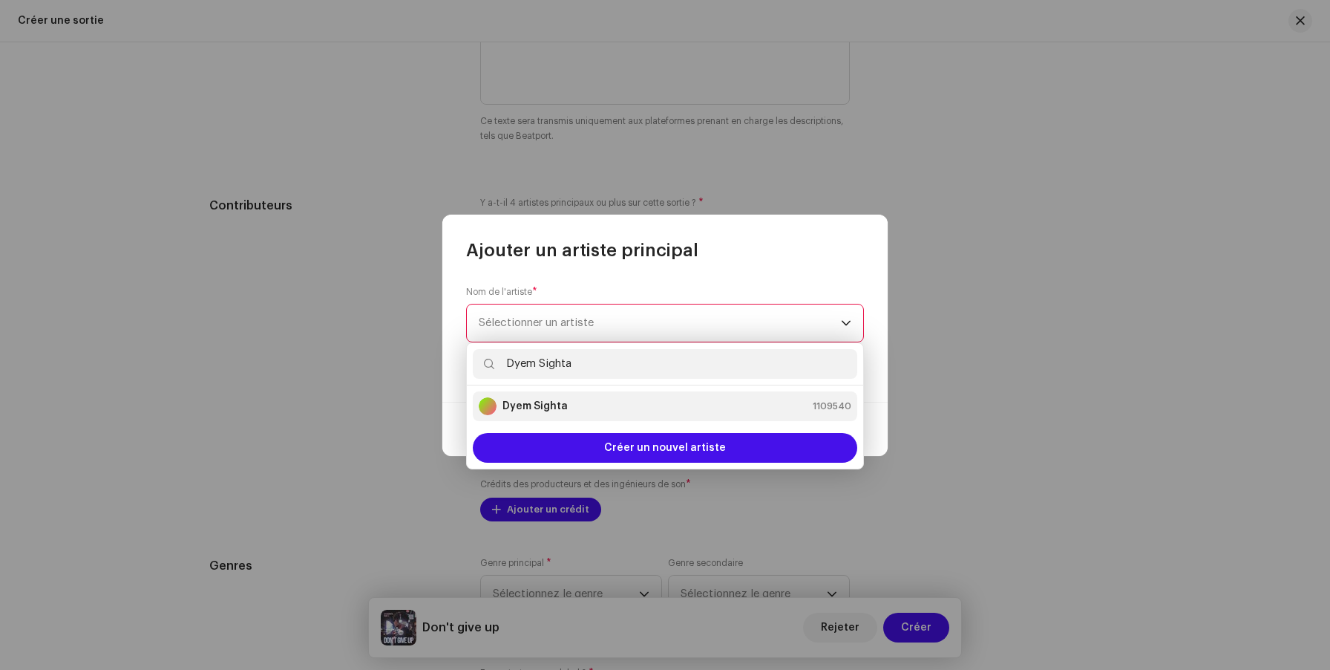
type input "Dyem Sighta"
click at [605, 415] on li "Dyem Sighta 1109540" at bounding box center [665, 406] width 385 height 30
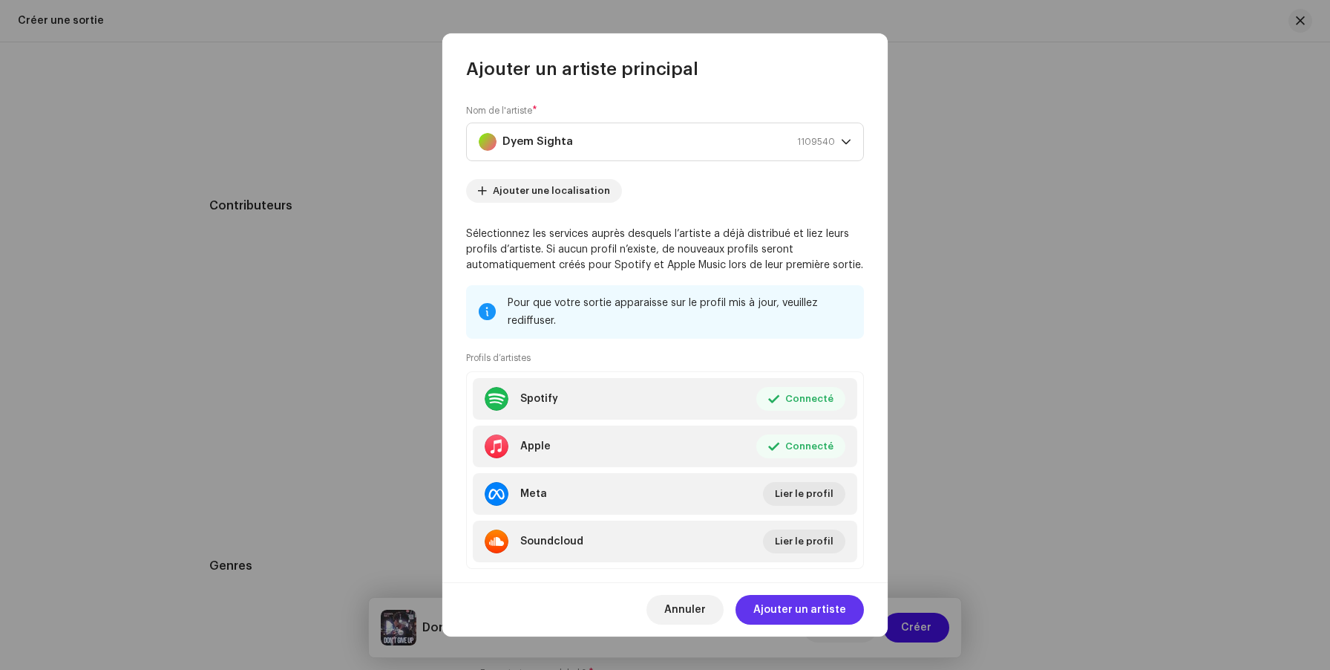
click at [791, 610] on span "Ajouter un artiste" at bounding box center [800, 610] width 93 height 30
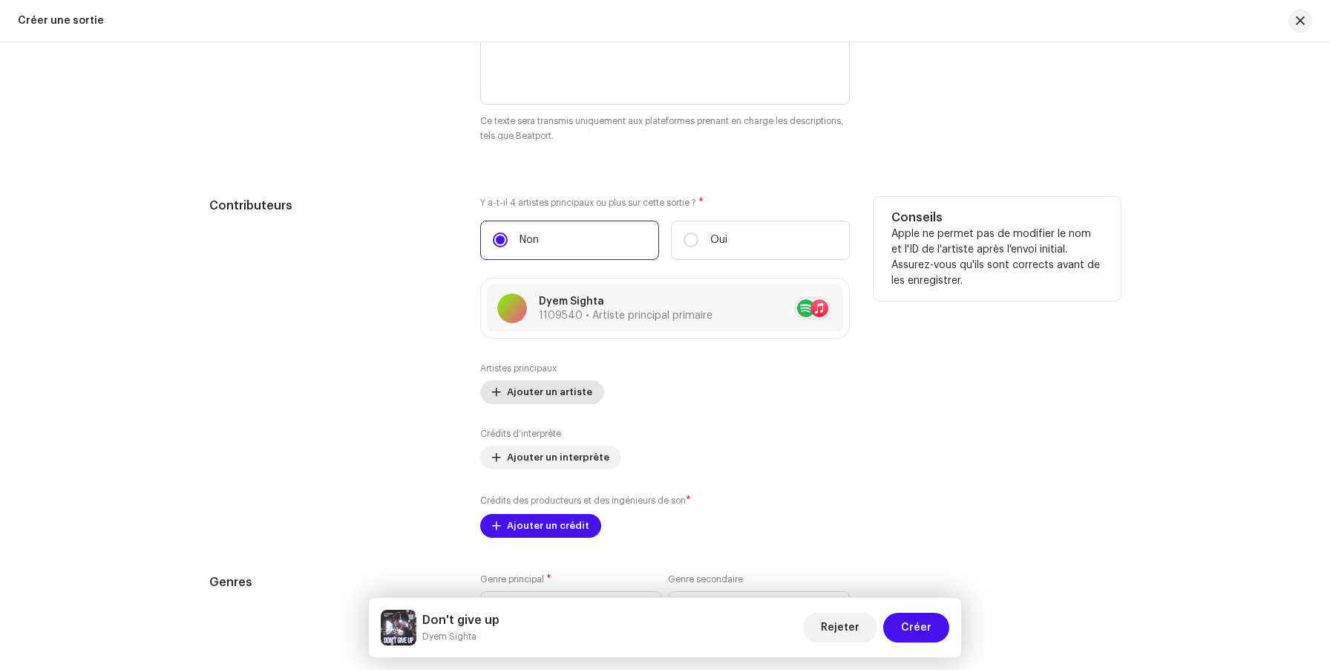
click at [563, 395] on span "Ajouter un artiste" at bounding box center [549, 392] width 85 height 30
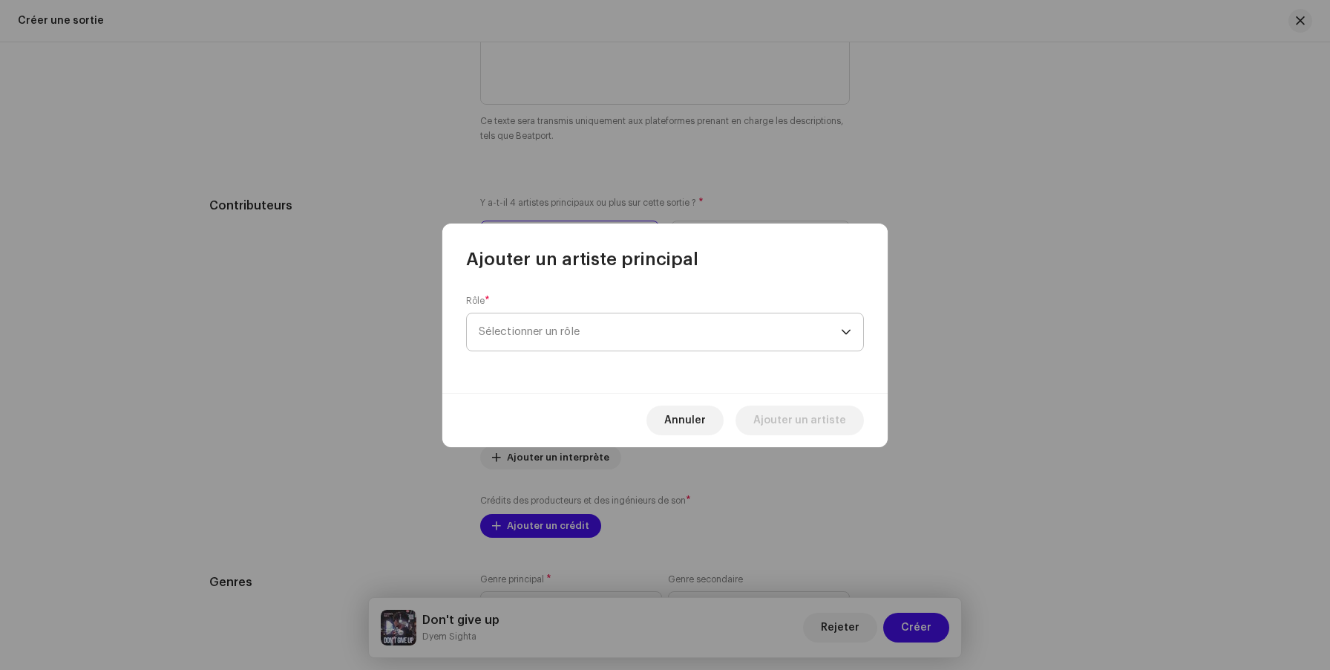
click at [553, 339] on span "Sélectionner un rôle" at bounding box center [660, 331] width 362 height 37
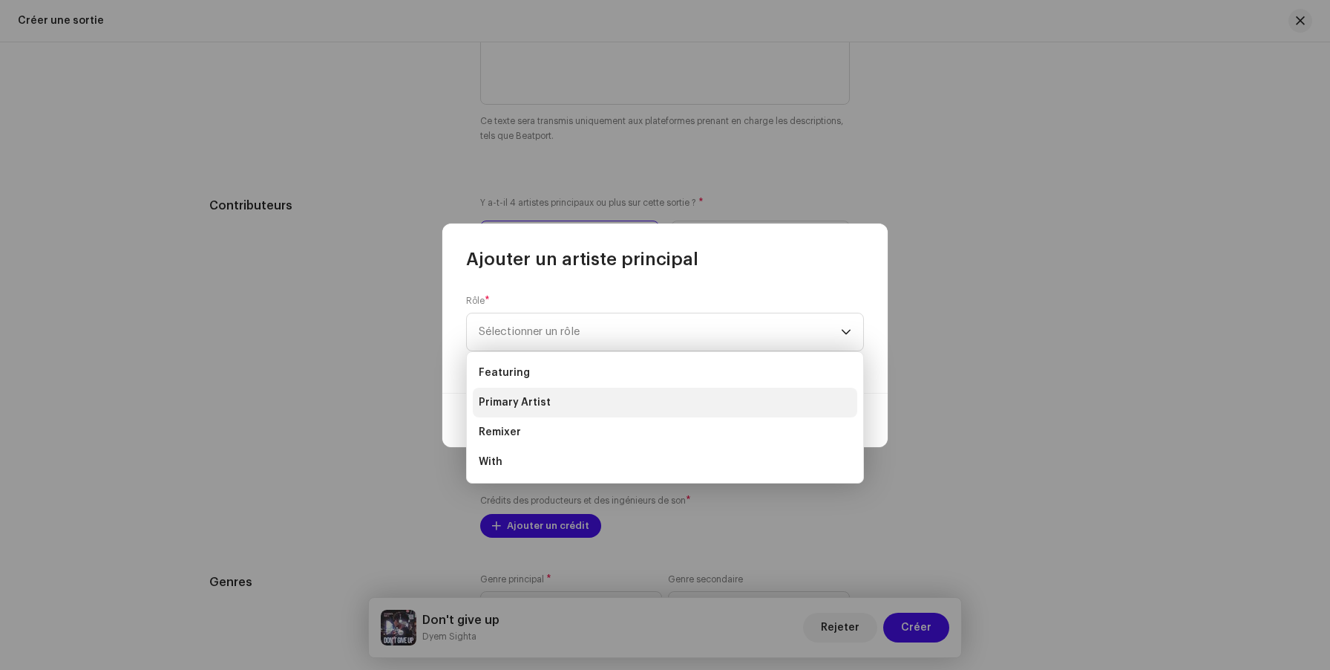
click at [536, 402] on span "Primary Artist" at bounding box center [515, 402] width 72 height 15
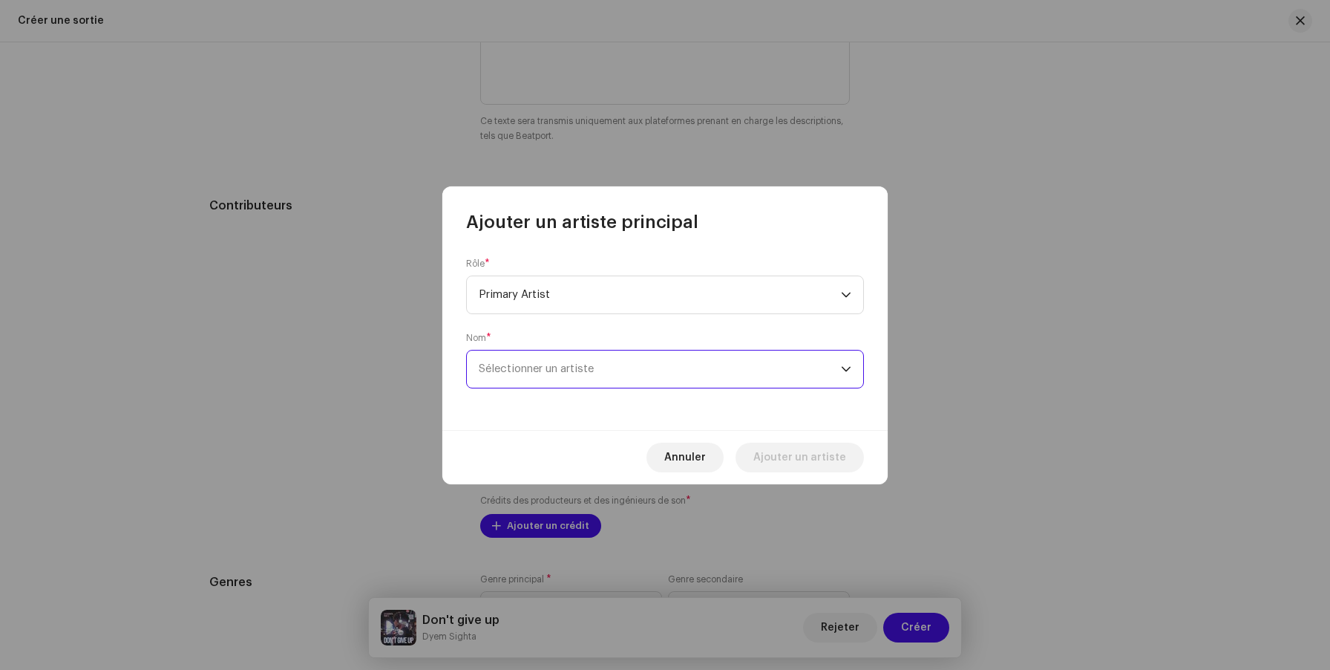
click at [556, 379] on span "Sélectionner un artiste" at bounding box center [660, 368] width 362 height 37
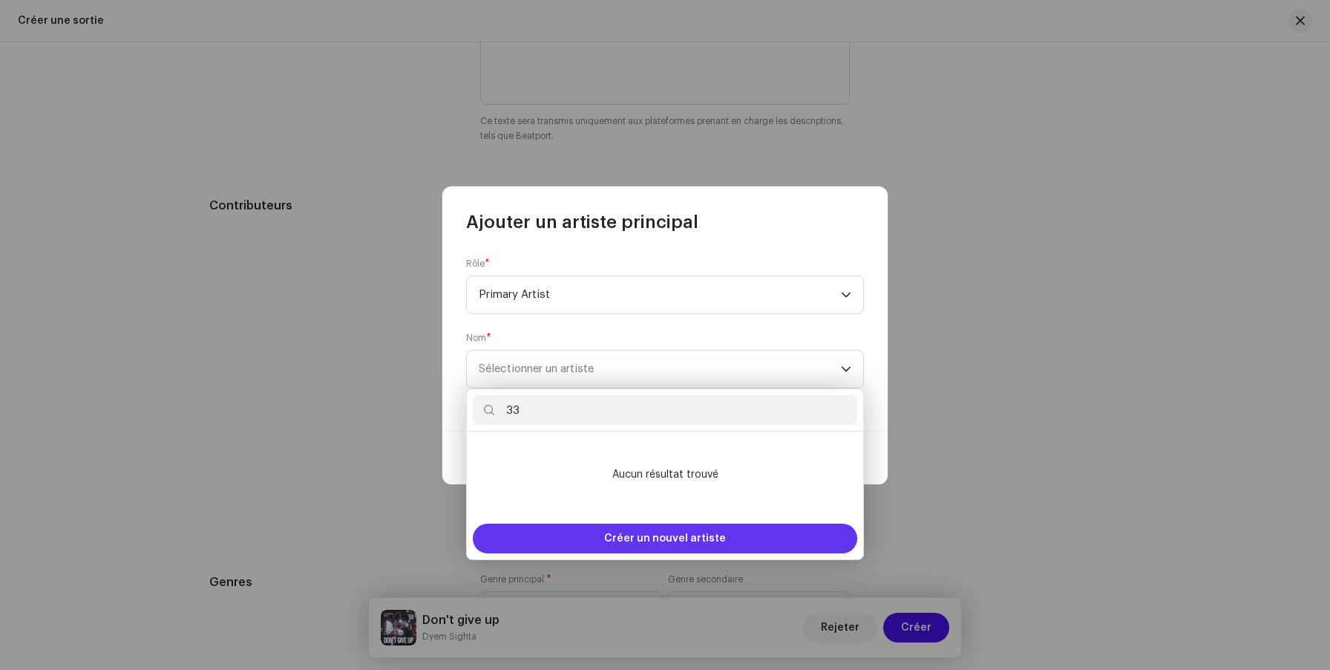
type input "33"
click at [564, 535] on div "Créer un nouvel artiste" at bounding box center [665, 538] width 385 height 30
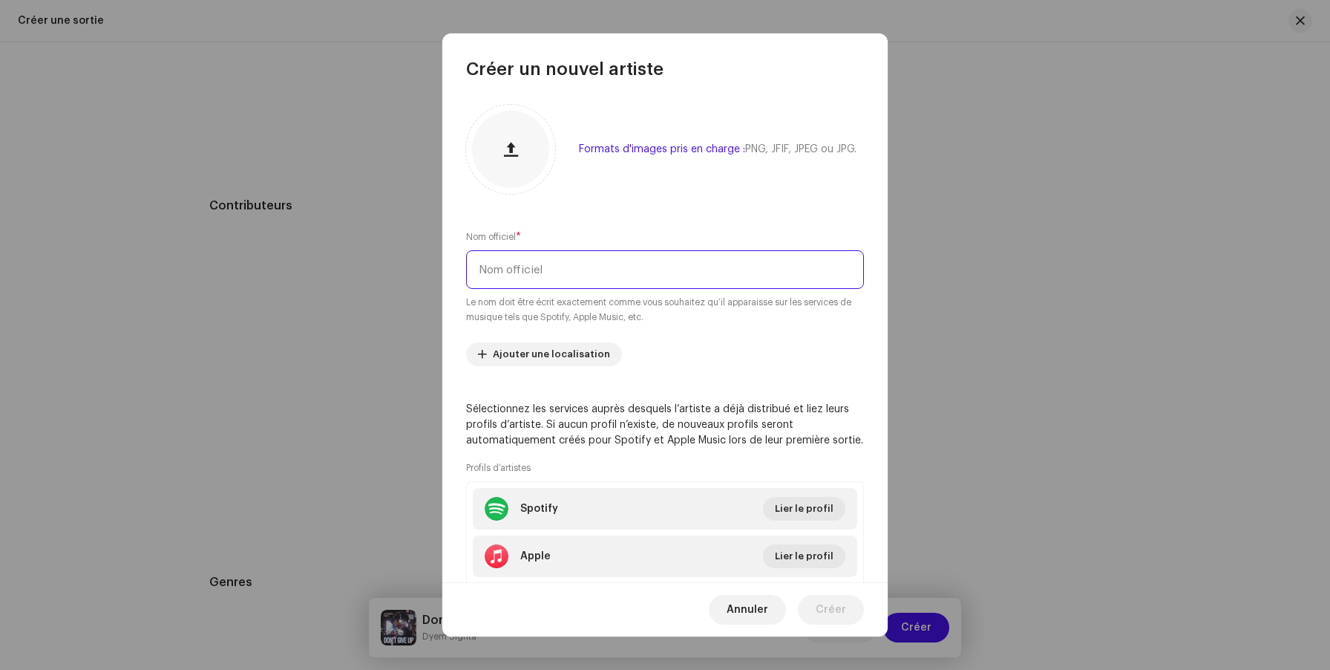
click at [571, 264] on input "text" at bounding box center [665, 269] width 398 height 39
paste input "33"
type input "33"
click at [838, 614] on span "Créer" at bounding box center [831, 610] width 30 height 30
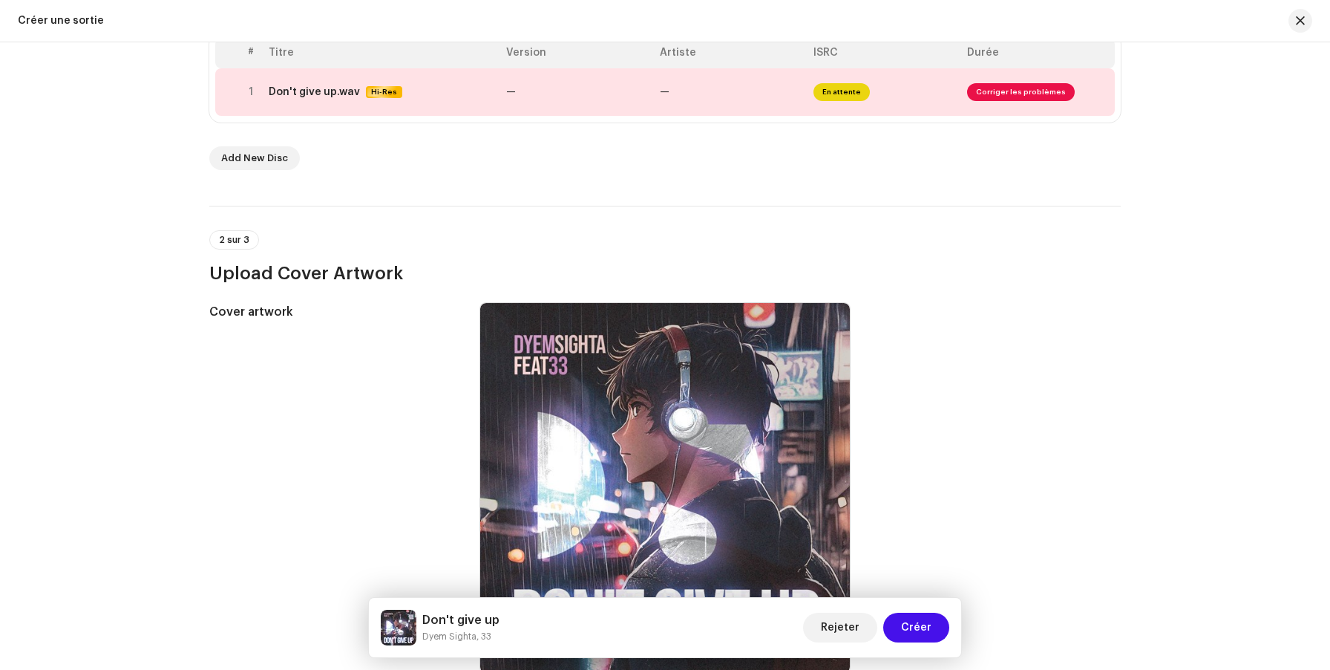
scroll to position [275, 0]
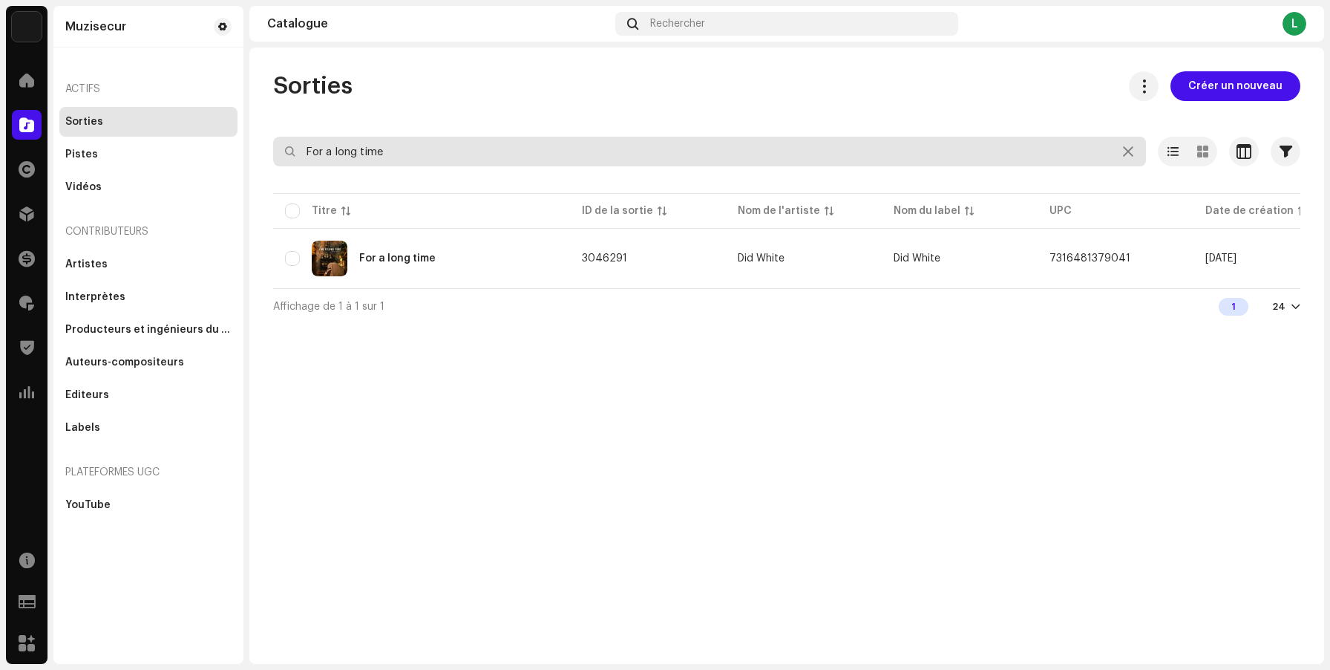
drag, startPoint x: 414, startPoint y: 151, endPoint x: 276, endPoint y: 148, distance: 138.1
click at [276, 148] on input "For a long time" at bounding box center [709, 152] width 873 height 30
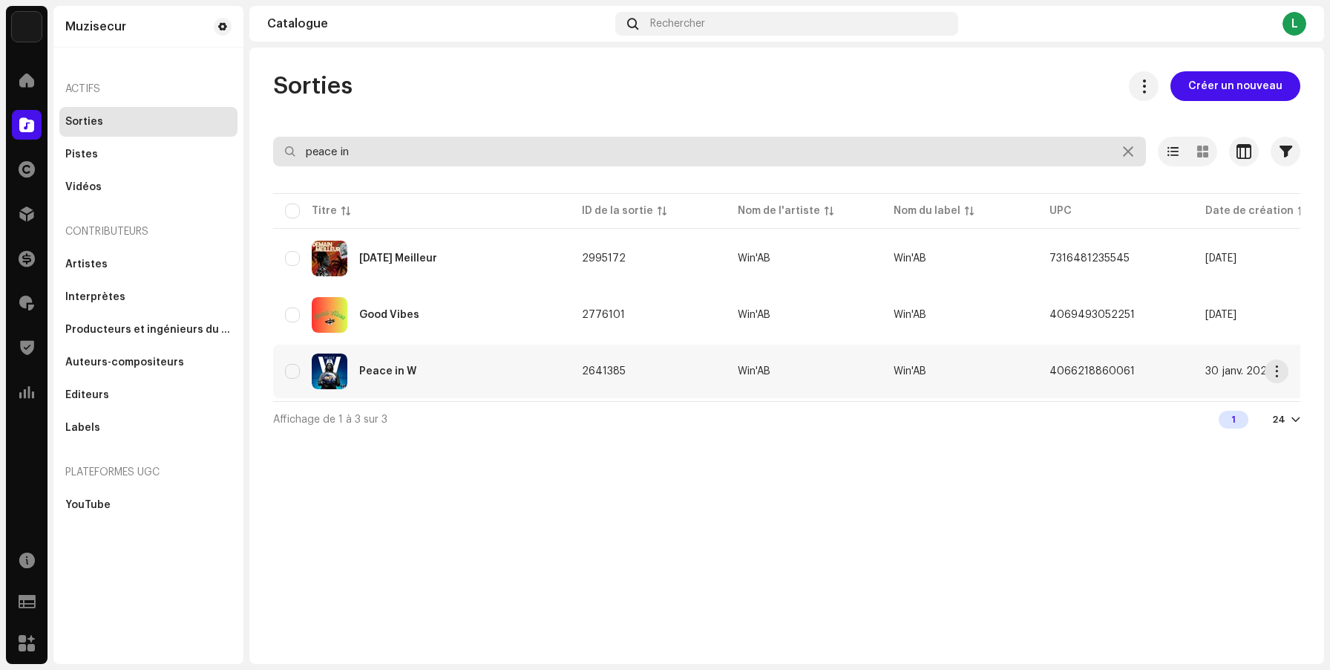
type input "peace in"
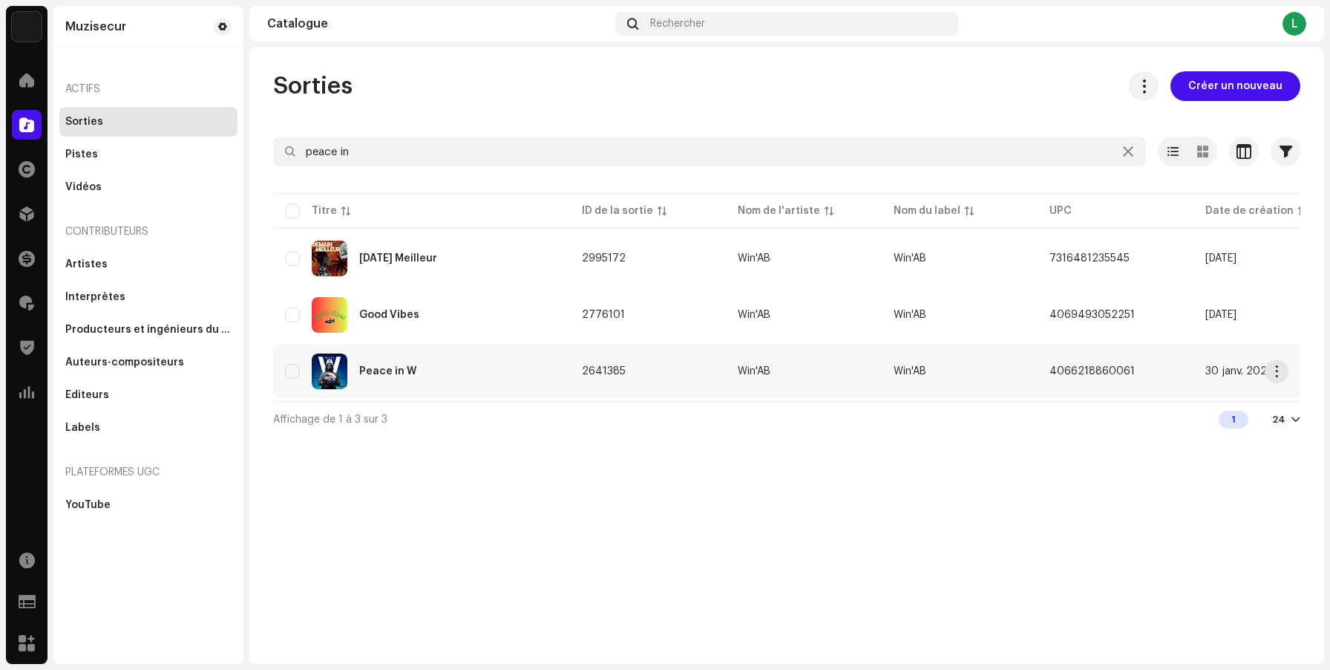
click at [471, 372] on div "Peace in W" at bounding box center [421, 371] width 273 height 36
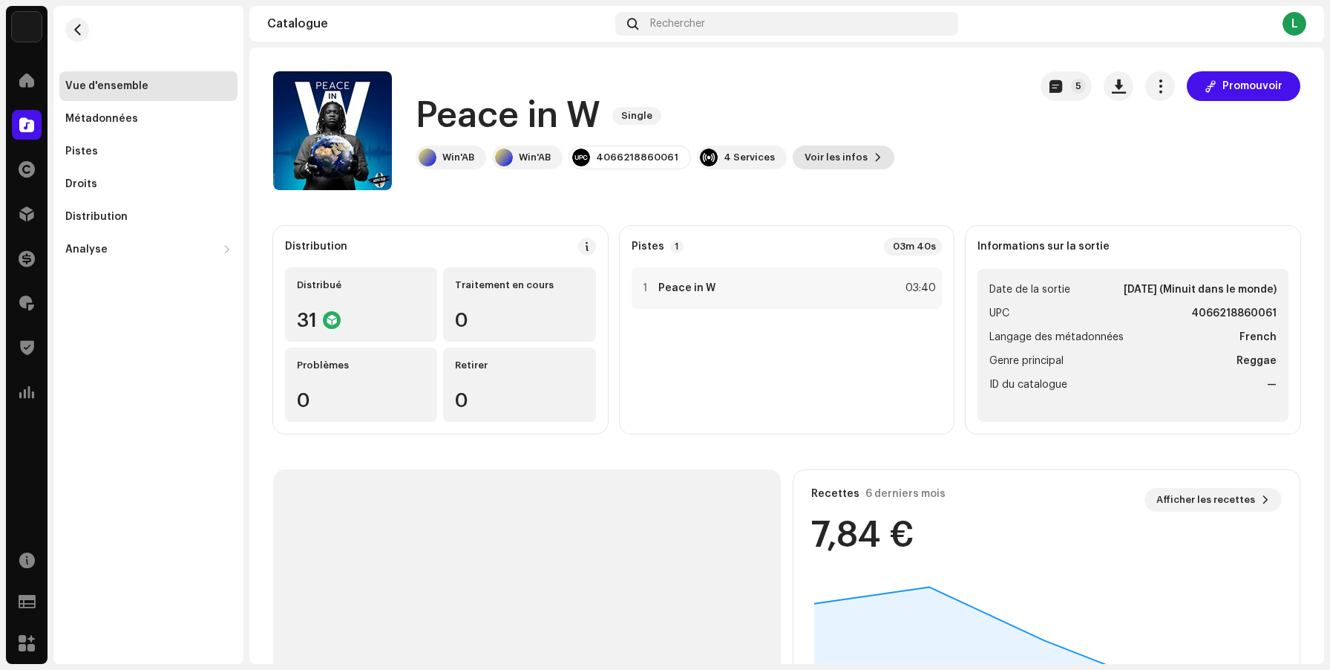
click at [840, 152] on span "Voir les infos" at bounding box center [836, 158] width 63 height 30
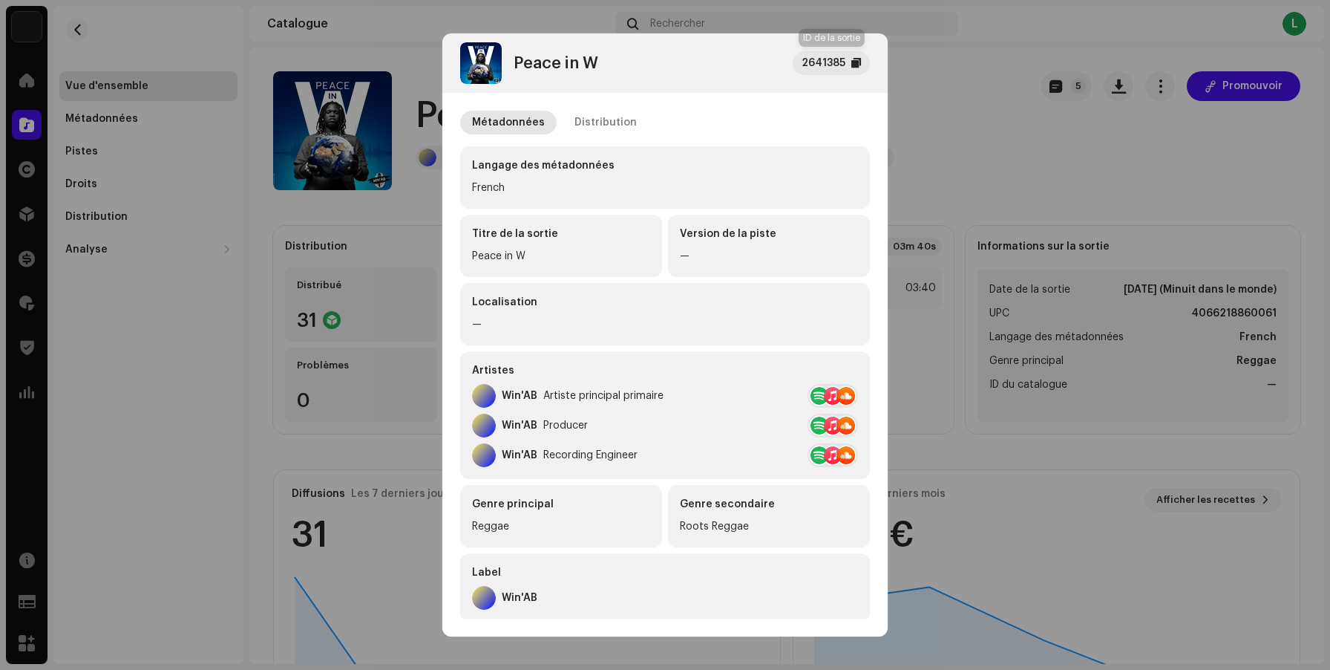
click at [856, 70] on div "2641385" at bounding box center [831, 63] width 77 height 24
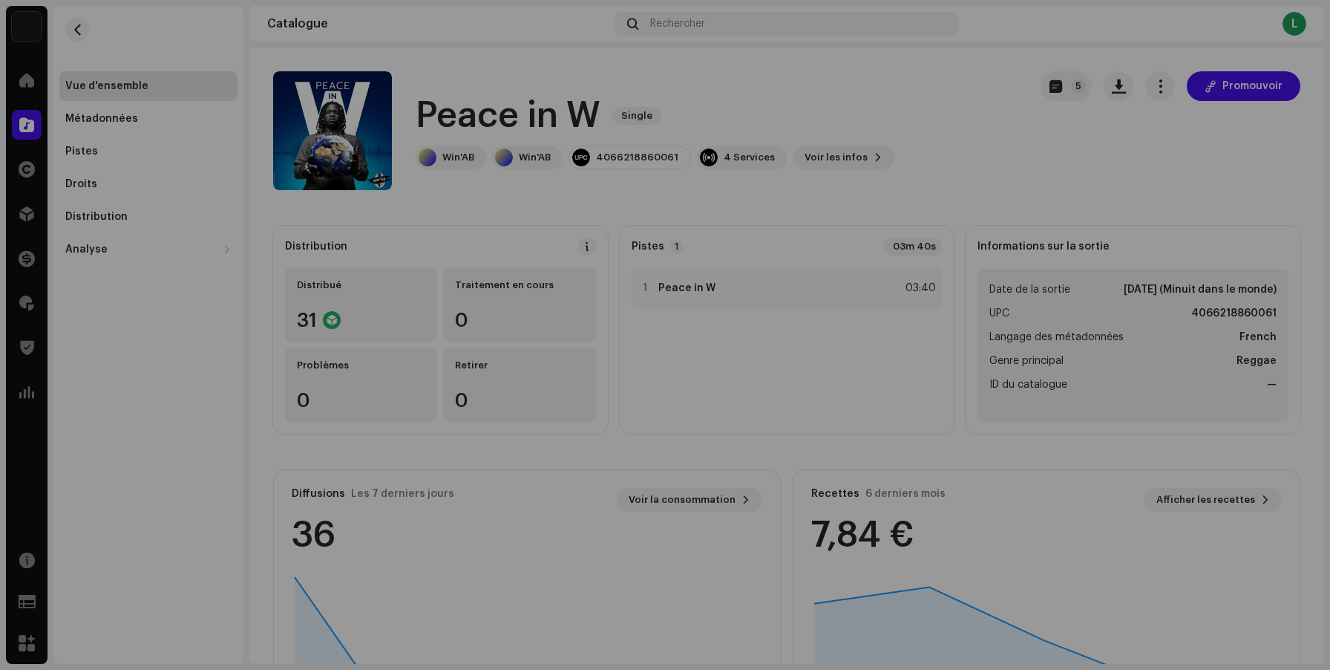
click at [948, 85] on div "Peace in W 2641385 Métadonnées Distribution Langage des métadonnées French Titr…" at bounding box center [665, 335] width 1330 height 670
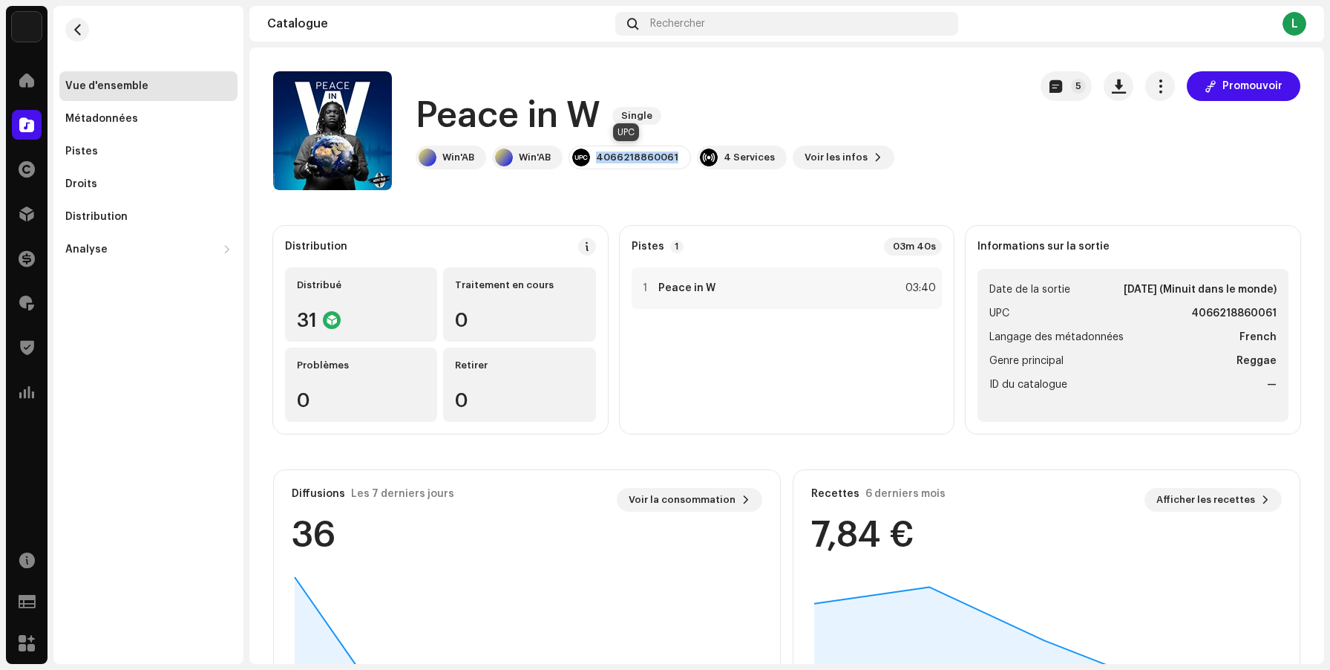
drag, startPoint x: 673, startPoint y: 155, endPoint x: 597, endPoint y: 153, distance: 75.8
click at [597, 153] on div "4066218860061" at bounding box center [630, 158] width 123 height 24
click at [75, 33] on span "button" at bounding box center [77, 30] width 11 height 12
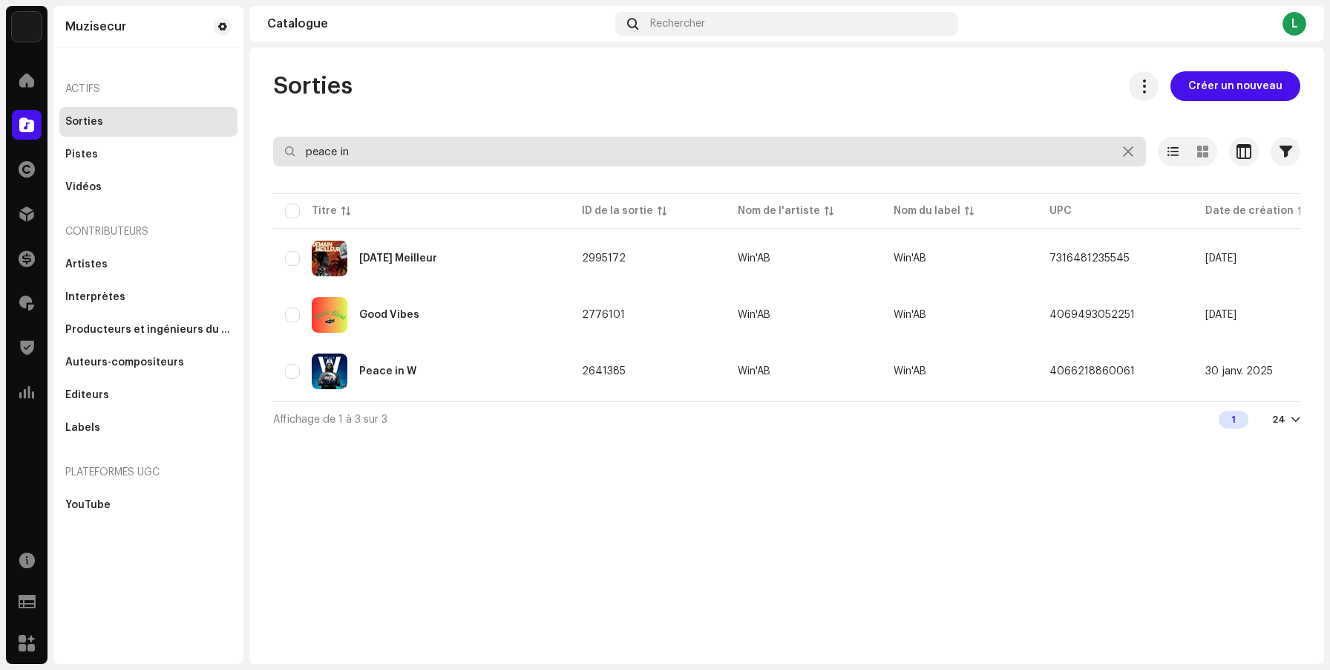
drag, startPoint x: 399, startPoint y: 152, endPoint x: 251, endPoint y: 137, distance: 148.5
click at [253, 139] on div "Sorties Créer un nouveau peace in Sélectionné 0 Options Filtres Statut de distr…" at bounding box center [786, 253] width 1075 height 365
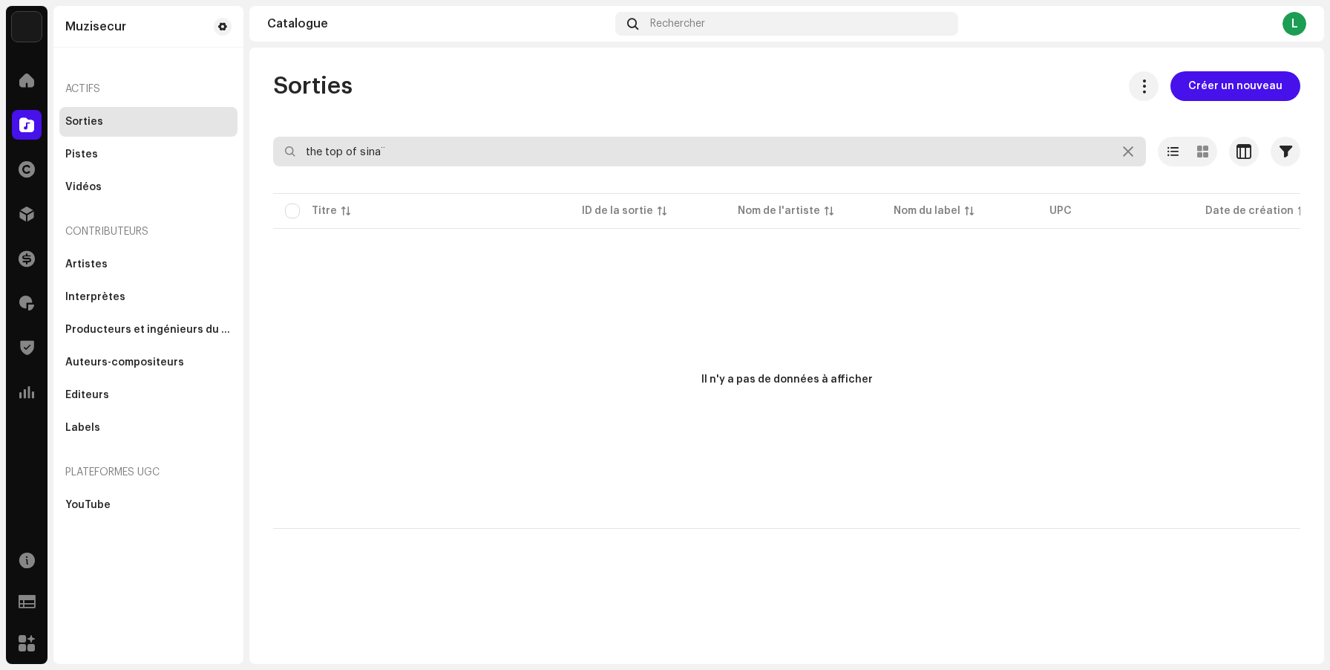
type input "the top of sinaï"
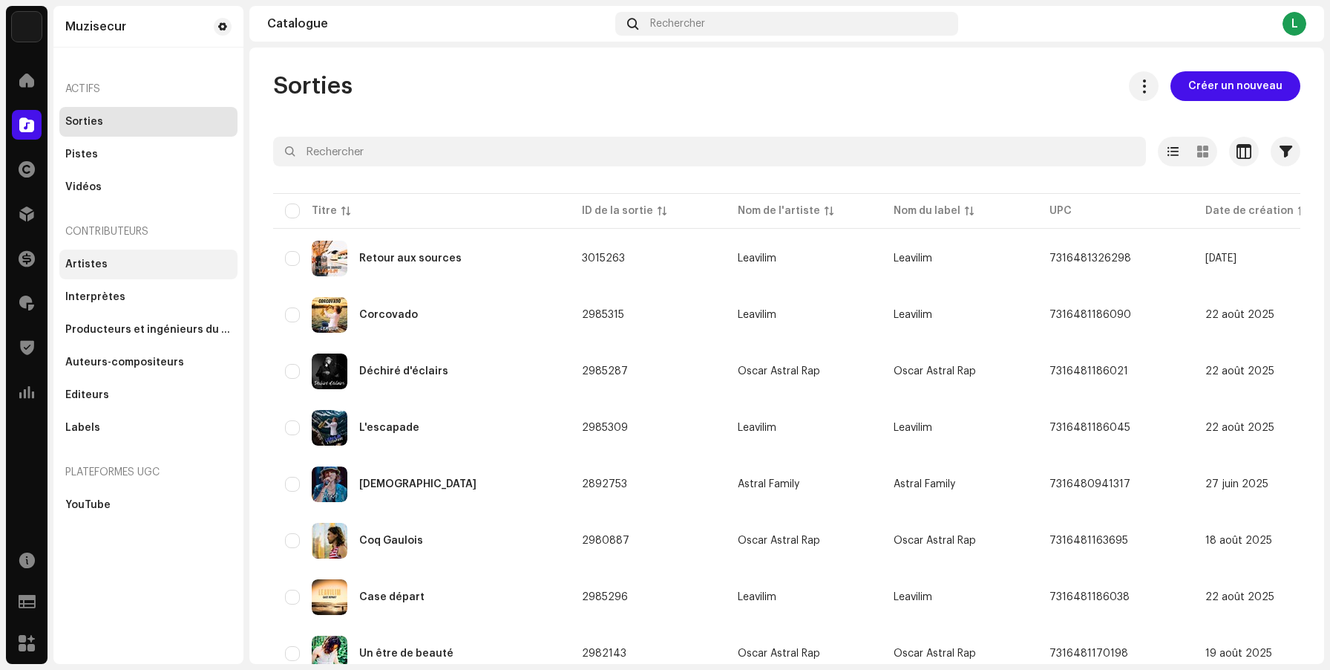
click at [93, 269] on div "Artistes" at bounding box center [86, 264] width 42 height 12
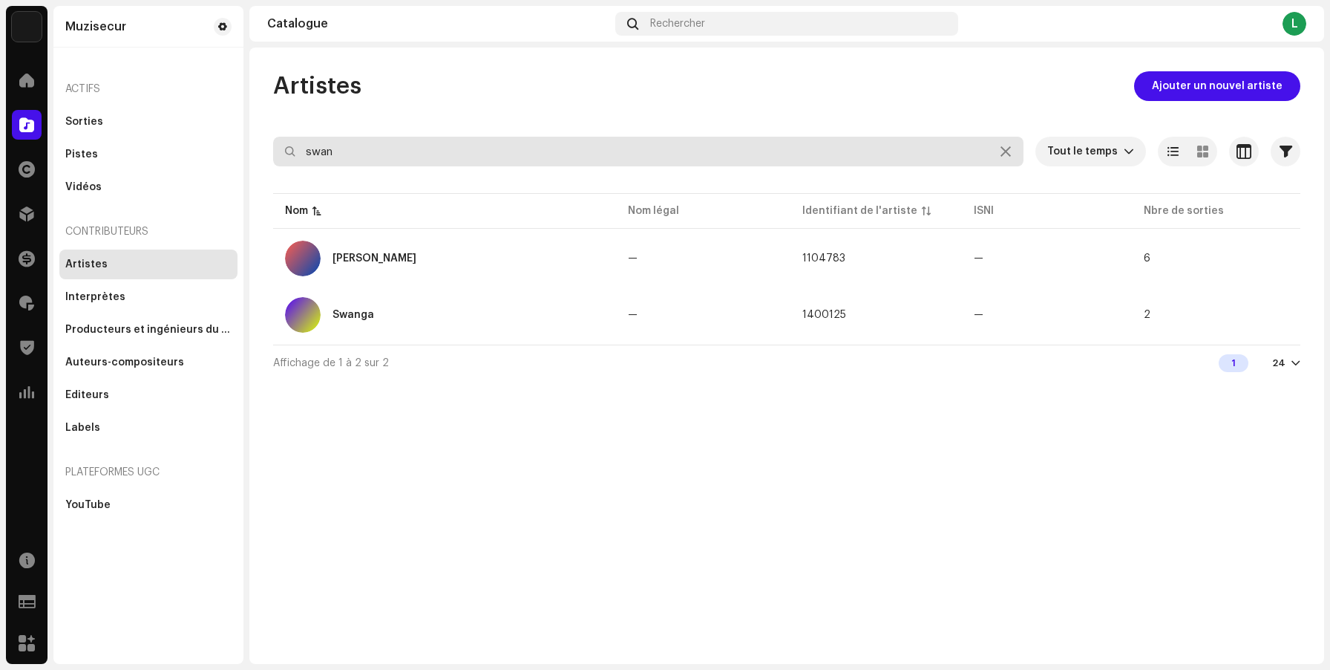
drag, startPoint x: 385, startPoint y: 155, endPoint x: 249, endPoint y: 147, distance: 136.1
click at [252, 150] on div "Artistes Ajouter un nouvel artiste swan Tout le temps Sélectionné 0 Sélectionne…" at bounding box center [786, 225] width 1075 height 309
type input "child of ayin"
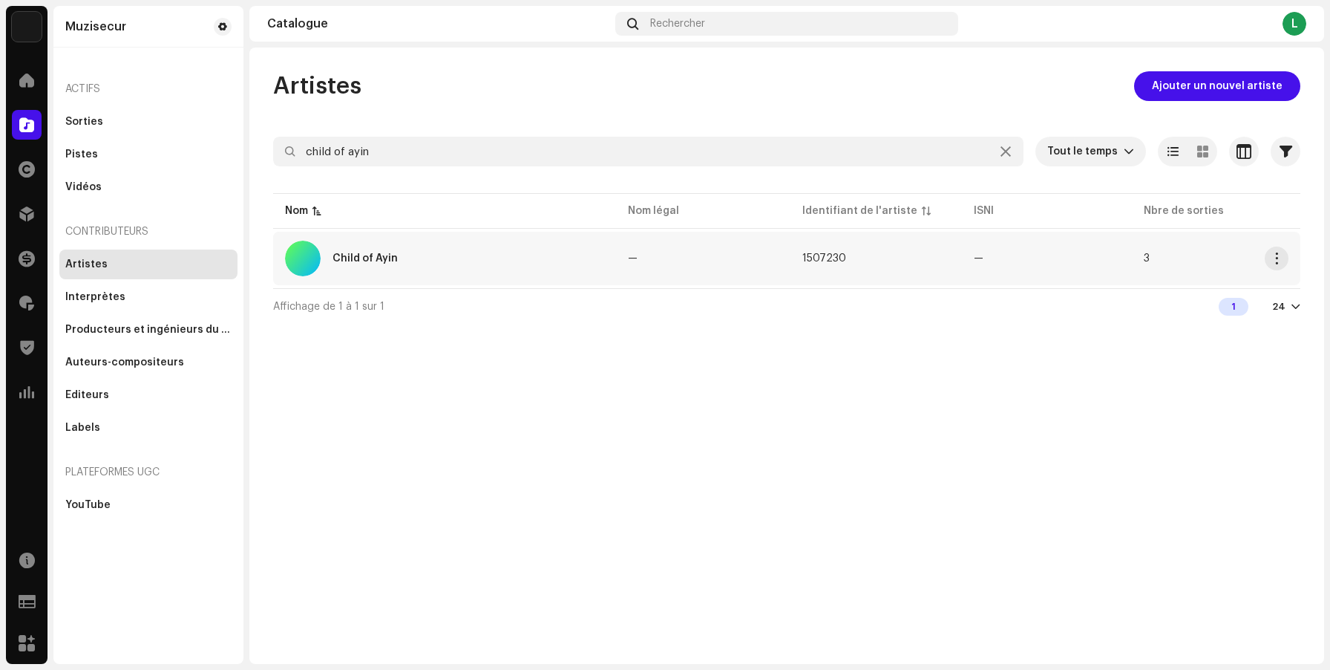
click at [394, 261] on div "Child of Ayin" at bounding box center [365, 258] width 65 height 10
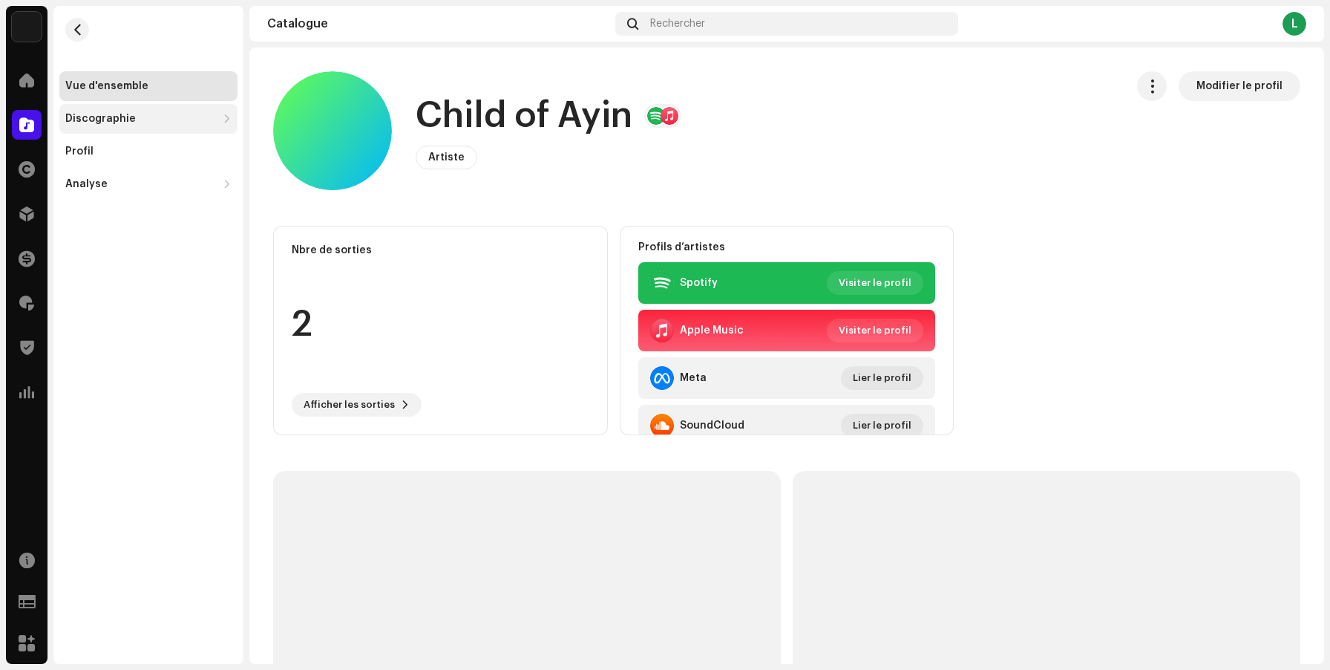
click at [140, 114] on div "Discographie" at bounding box center [140, 119] width 151 height 12
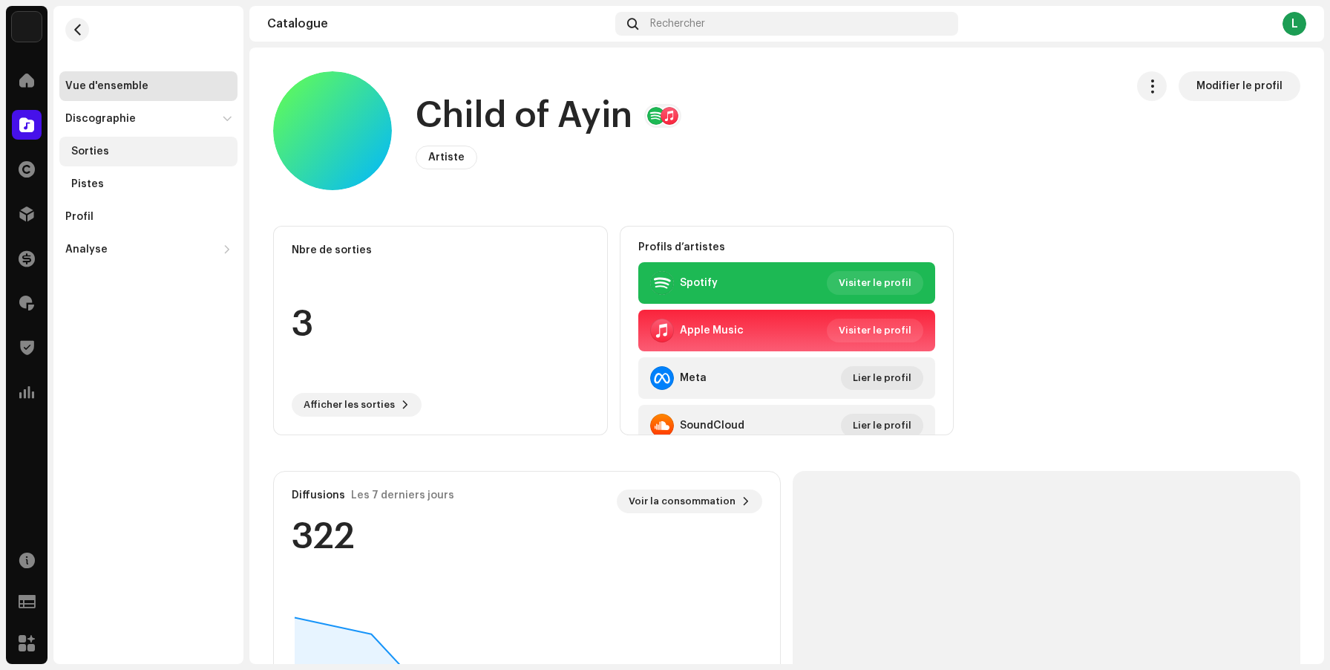
click at [105, 158] on div "Sorties" at bounding box center [148, 152] width 178 height 30
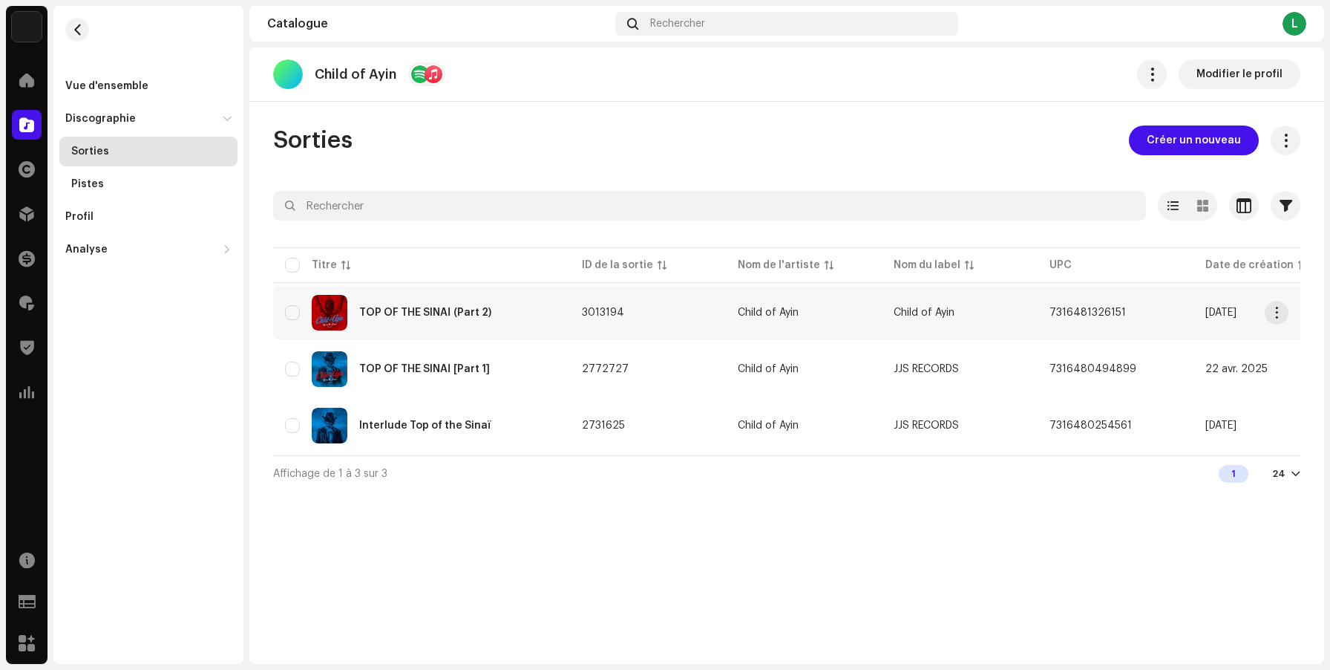
click at [434, 316] on div "TOP OF THE SINAÏ (Part 2)" at bounding box center [425, 312] width 132 height 10
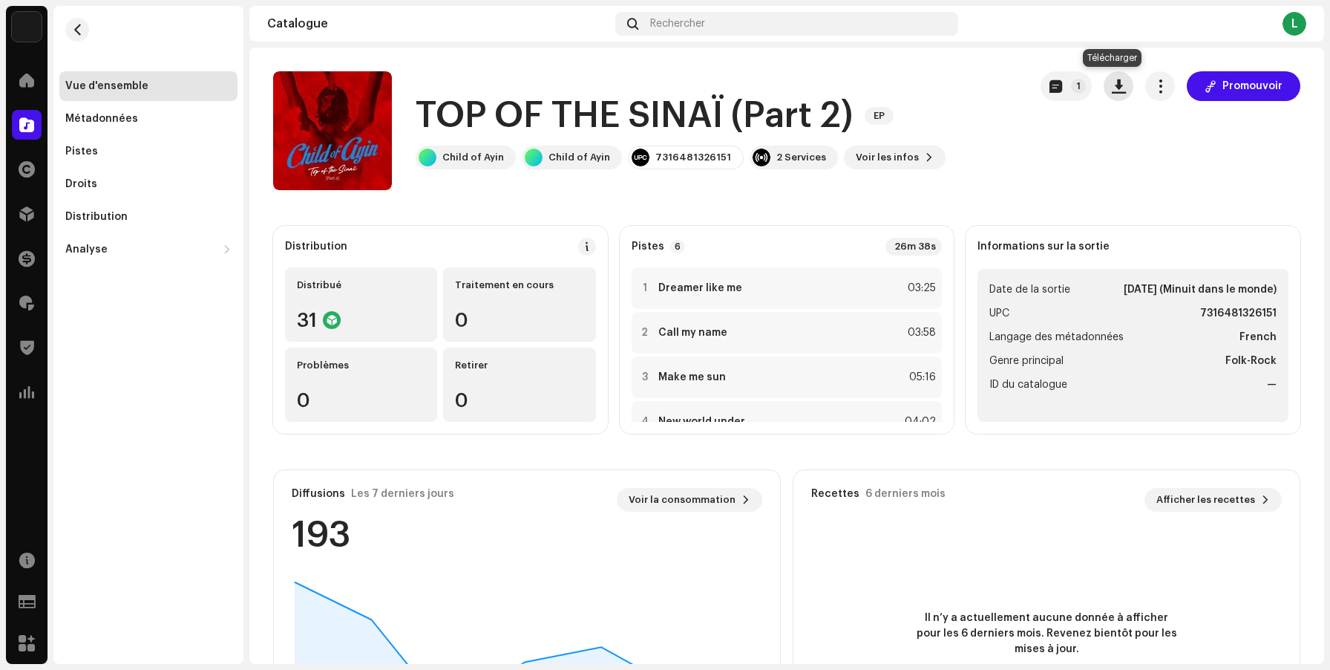
click at [1112, 88] on span "button" at bounding box center [1119, 86] width 14 height 12
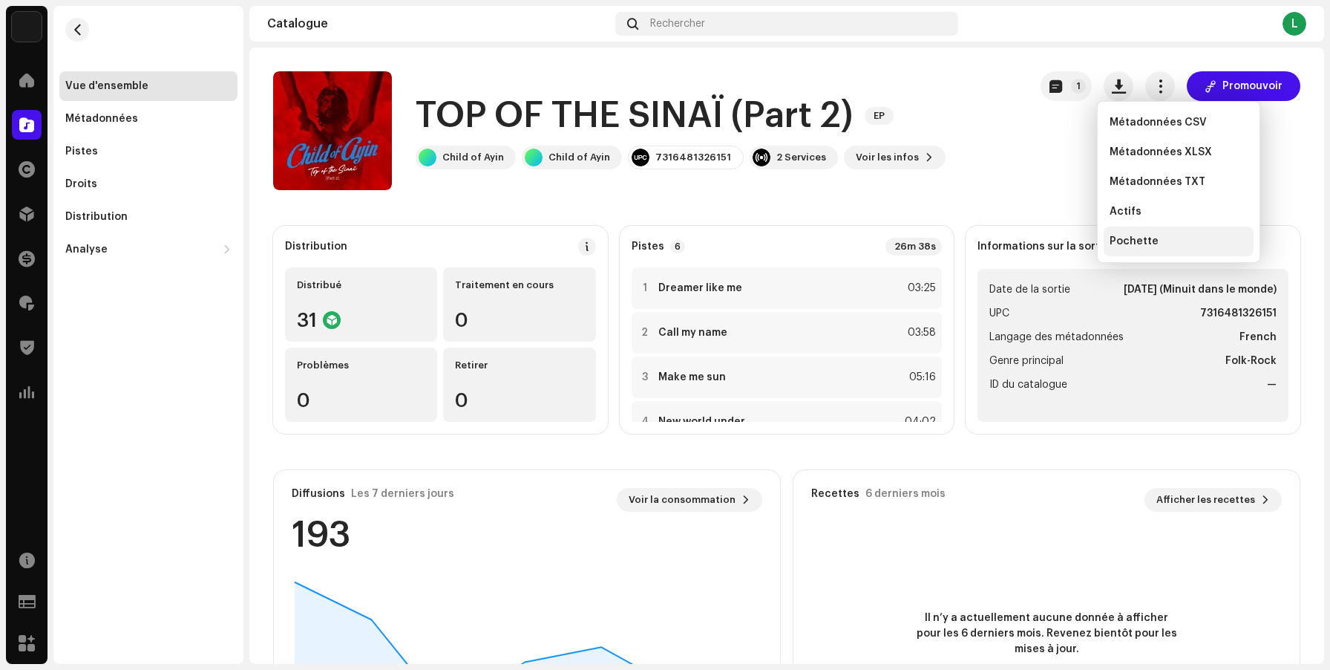
click at [1123, 239] on span "Pochette" at bounding box center [1134, 241] width 49 height 12
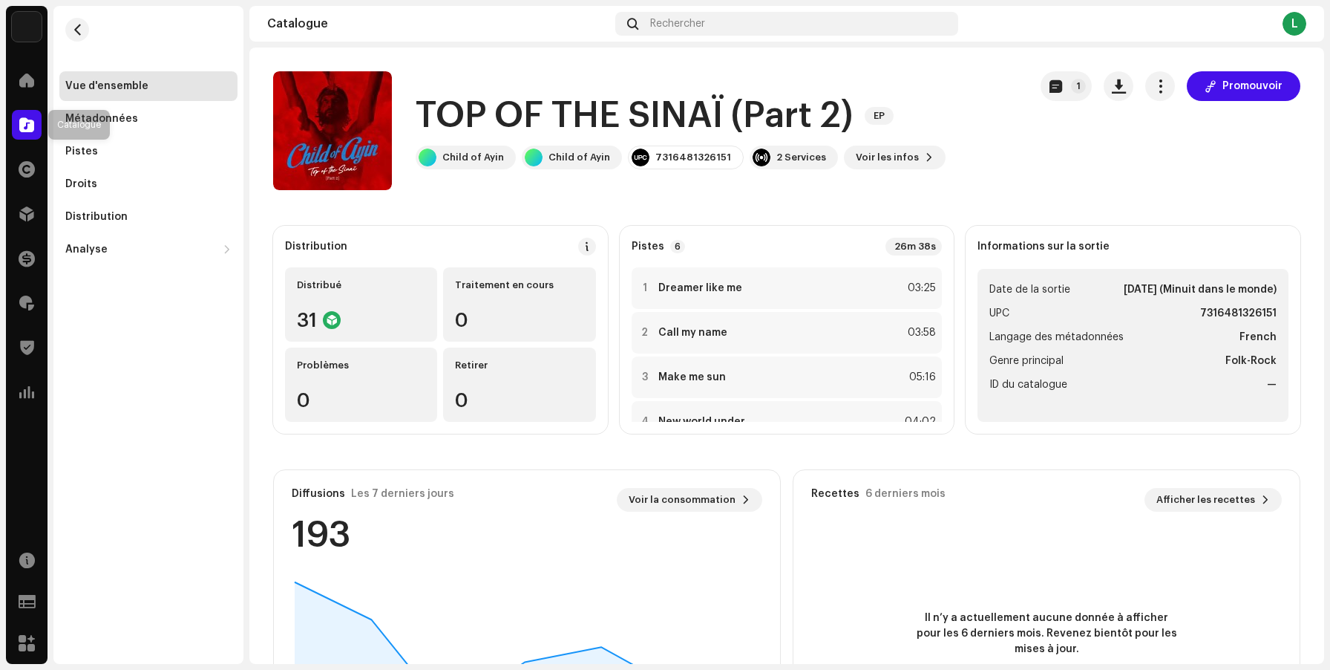
click at [25, 125] on span at bounding box center [26, 125] width 15 height 12
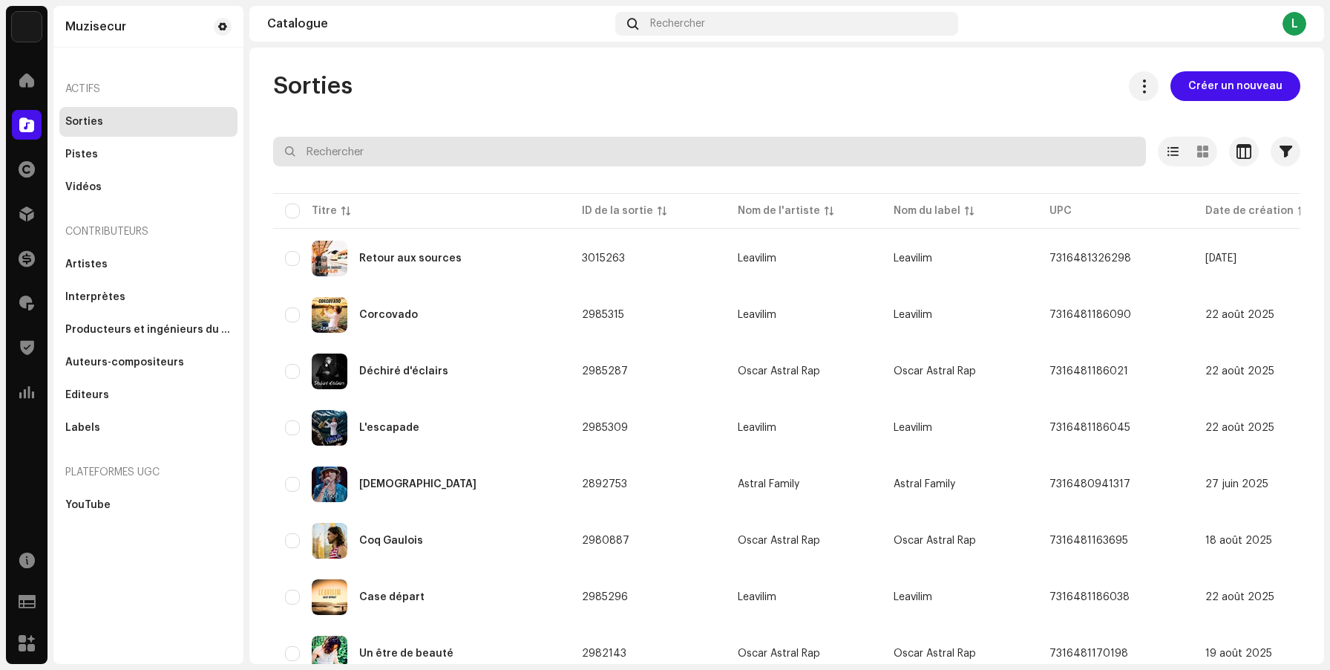
click at [485, 155] on input "text" at bounding box center [709, 152] width 873 height 30
type input "kola"
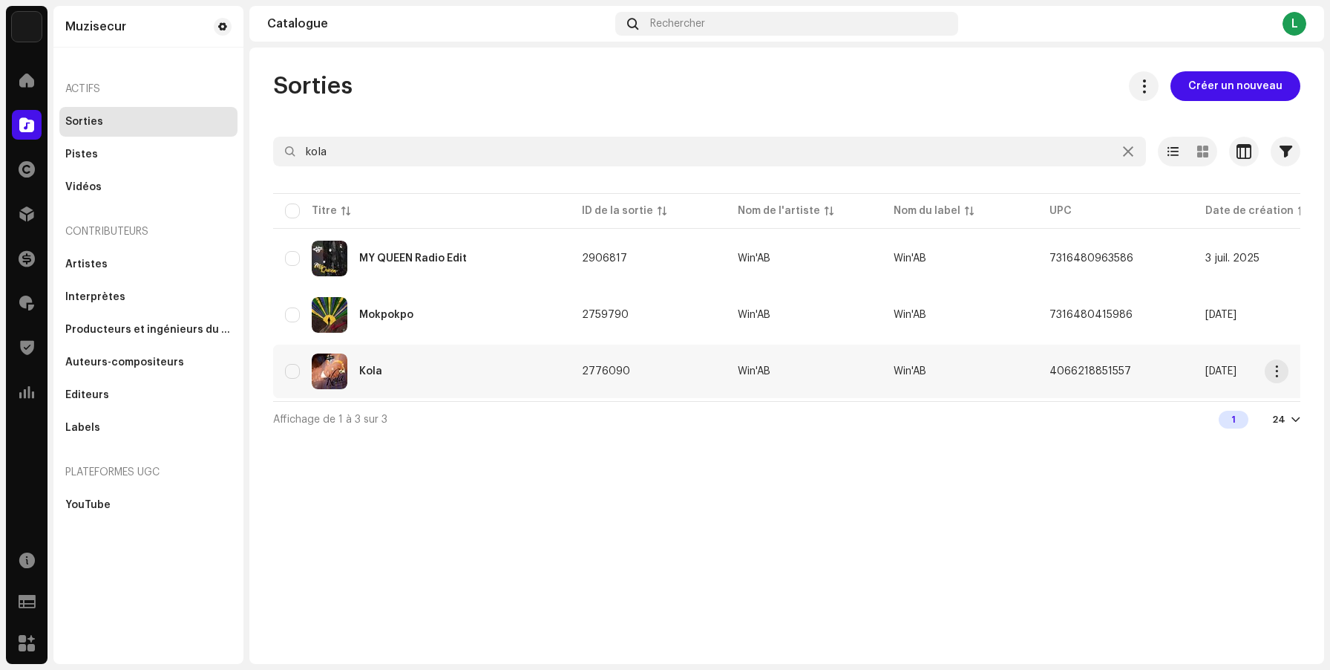
click at [626, 371] on td "2776090" at bounding box center [648, 370] width 156 height 53
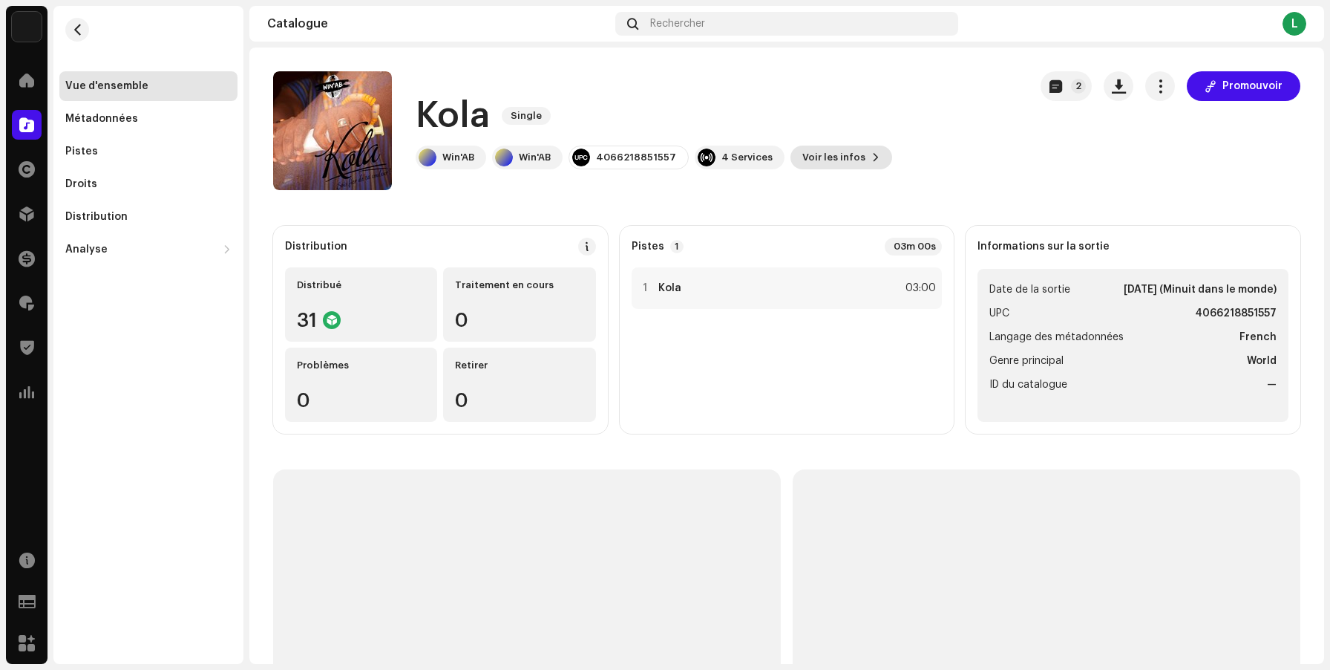
click at [843, 163] on span "Voir les infos" at bounding box center [834, 158] width 63 height 30
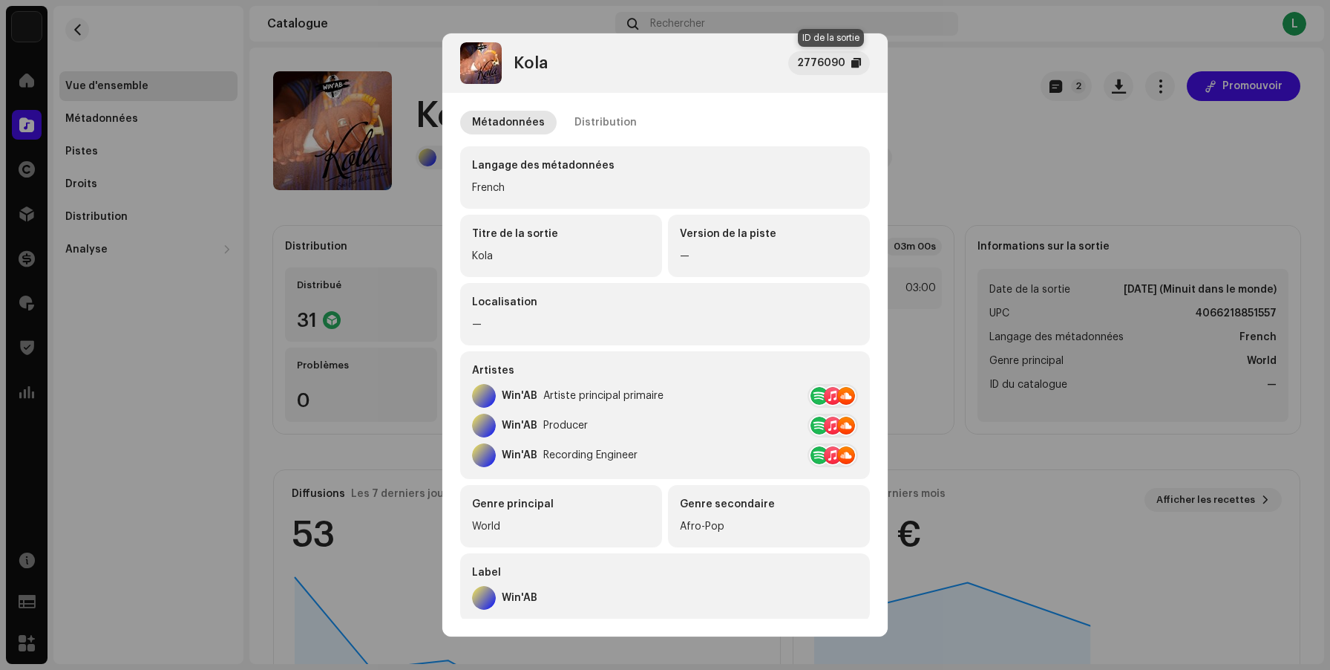
click at [854, 69] on div "2776090" at bounding box center [829, 63] width 82 height 24
click at [852, 72] on div "2776090" at bounding box center [829, 63] width 82 height 24
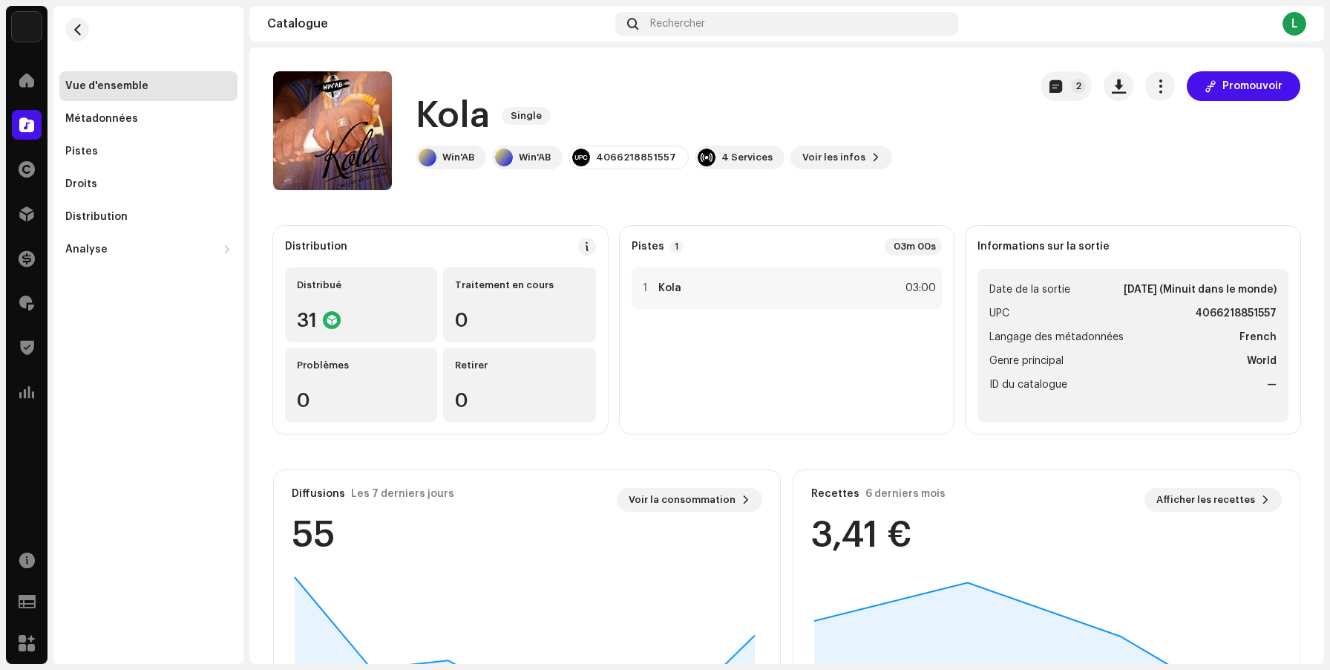
click at [963, 117] on div "Kola 2776090 Métadonnées Distribution Langage des métadonnées French Titre de l…" at bounding box center [665, 335] width 1330 height 670
drag, startPoint x: 673, startPoint y: 160, endPoint x: 596, endPoint y: 160, distance: 77.2
click at [596, 160] on div "4066218851557" at bounding box center [629, 158] width 120 height 24
click at [82, 24] on span "button" at bounding box center [77, 30] width 11 height 12
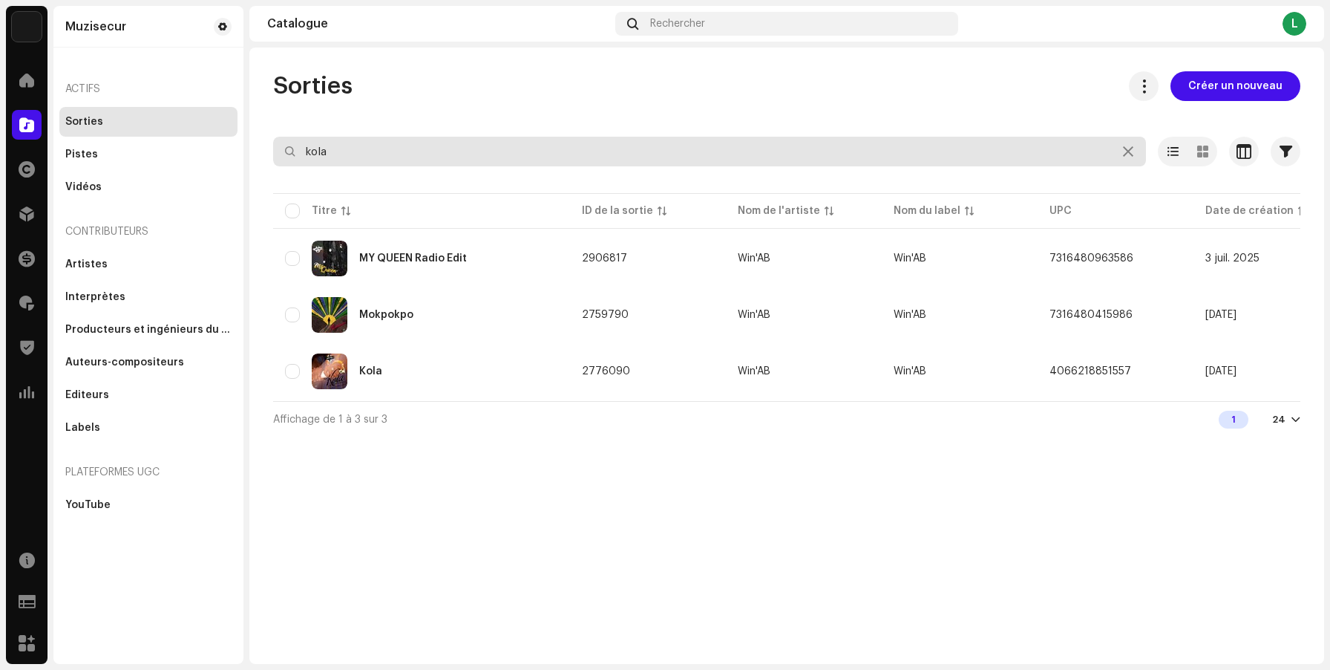
click at [437, 152] on input "kola" at bounding box center [709, 152] width 873 height 30
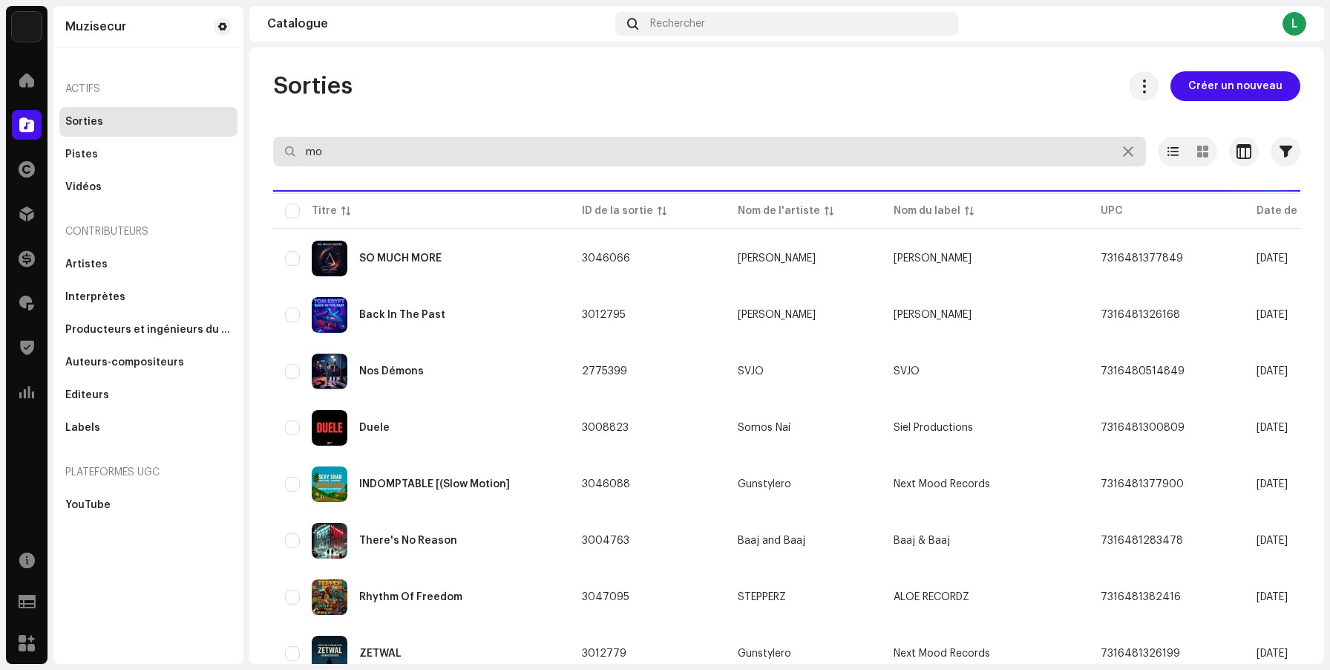
type input "mo"
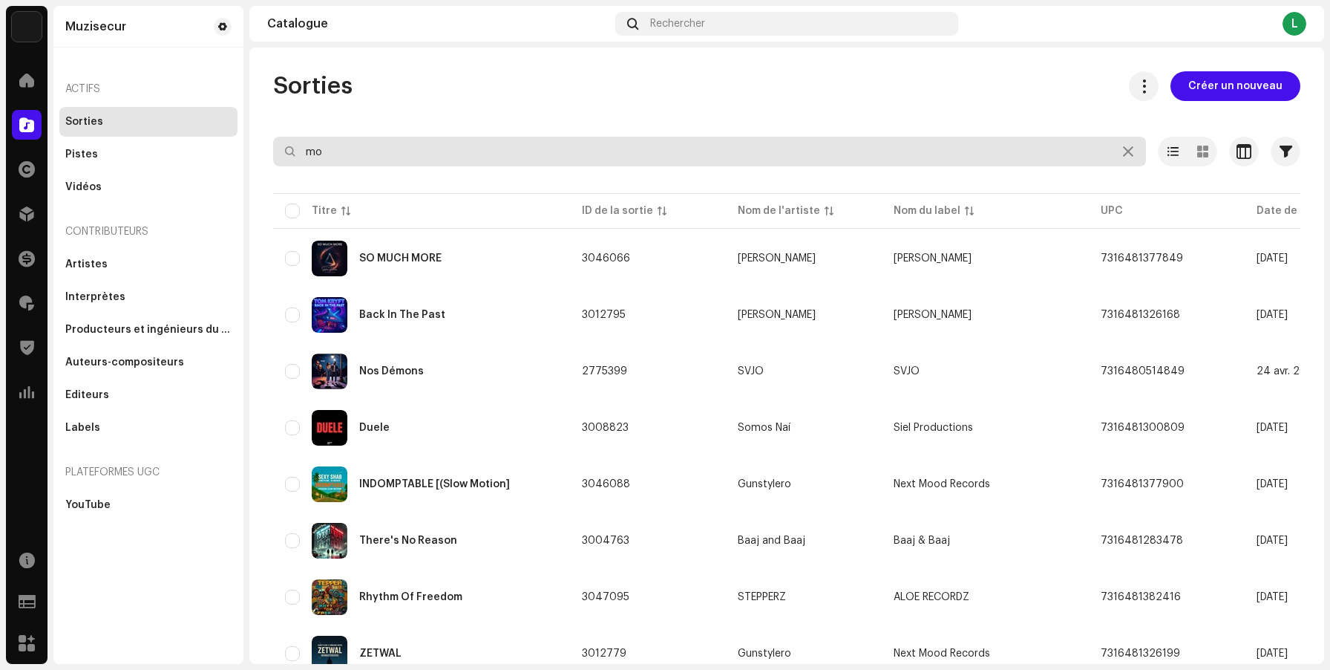
type input "m"
paste input "Mokpokpo"
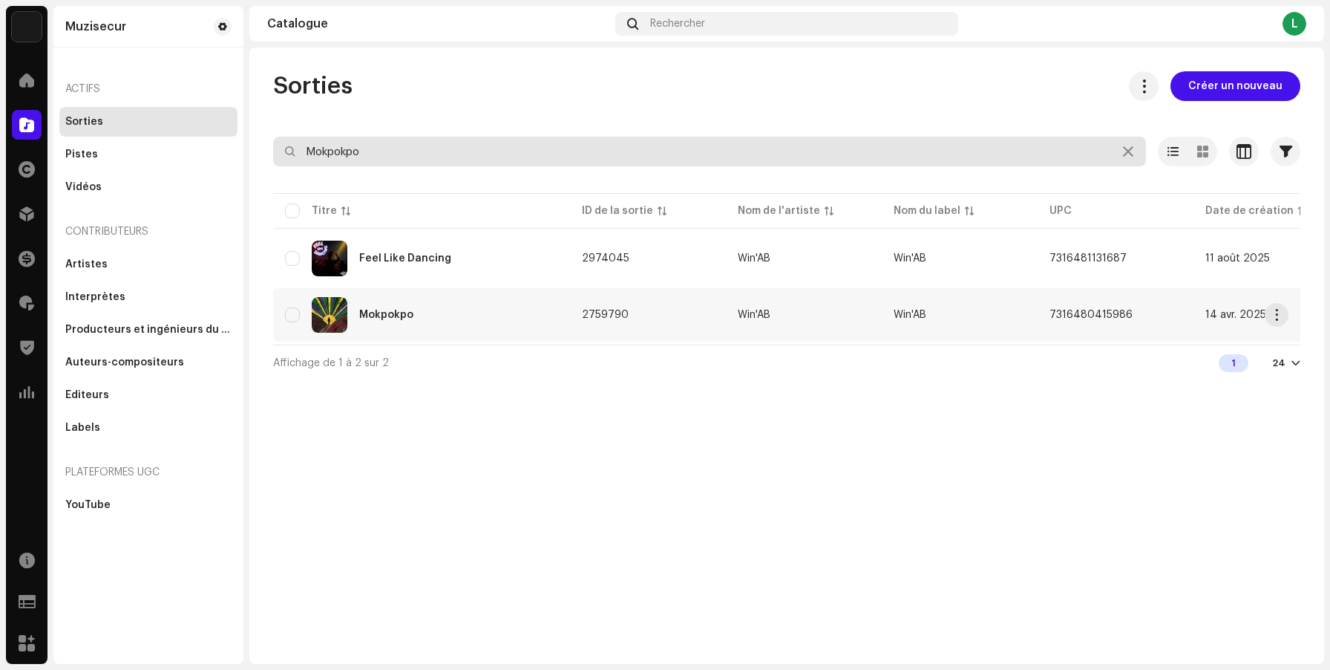
type input "Mokpokpo"
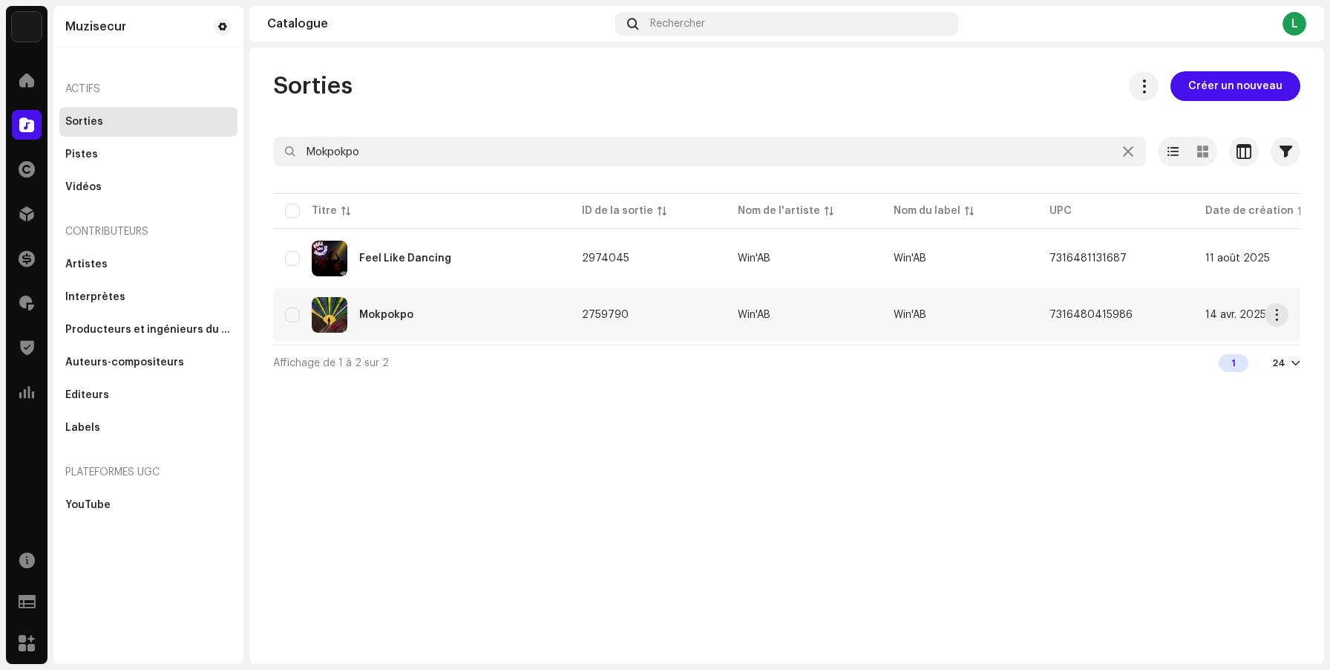
click at [520, 310] on div "Mokpokpo" at bounding box center [421, 315] width 273 height 36
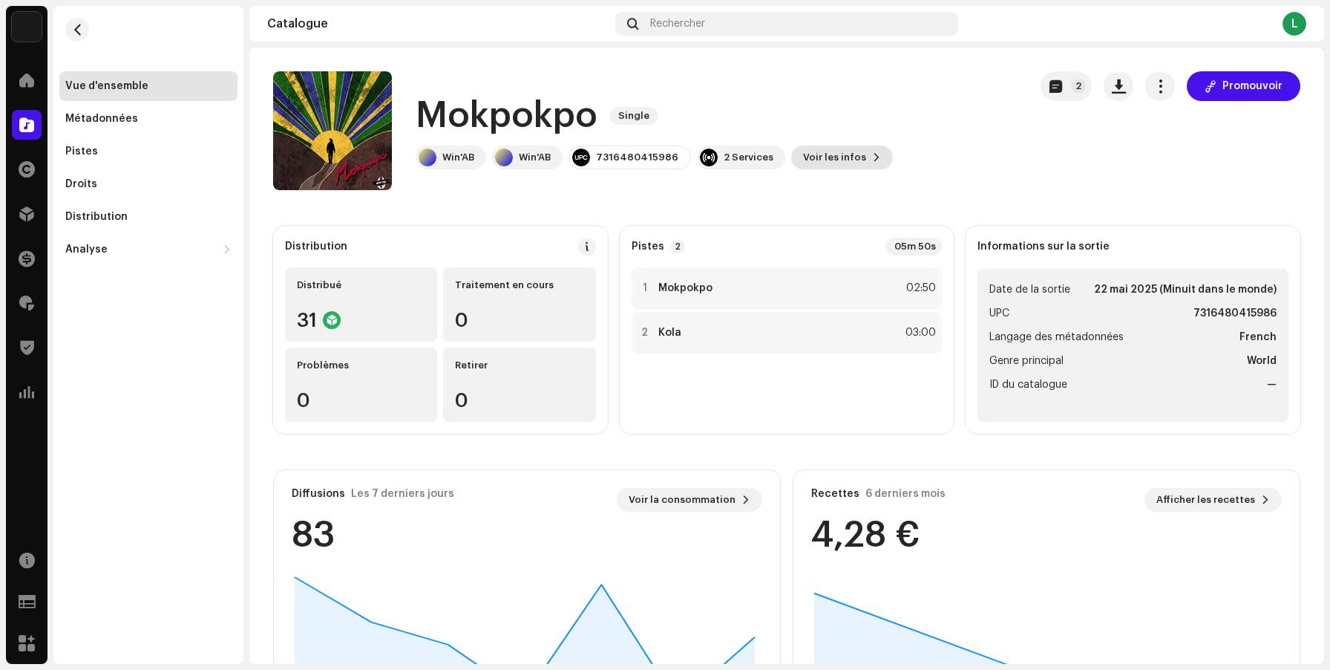
click at [826, 162] on span "Voir les infos" at bounding box center [834, 158] width 63 height 30
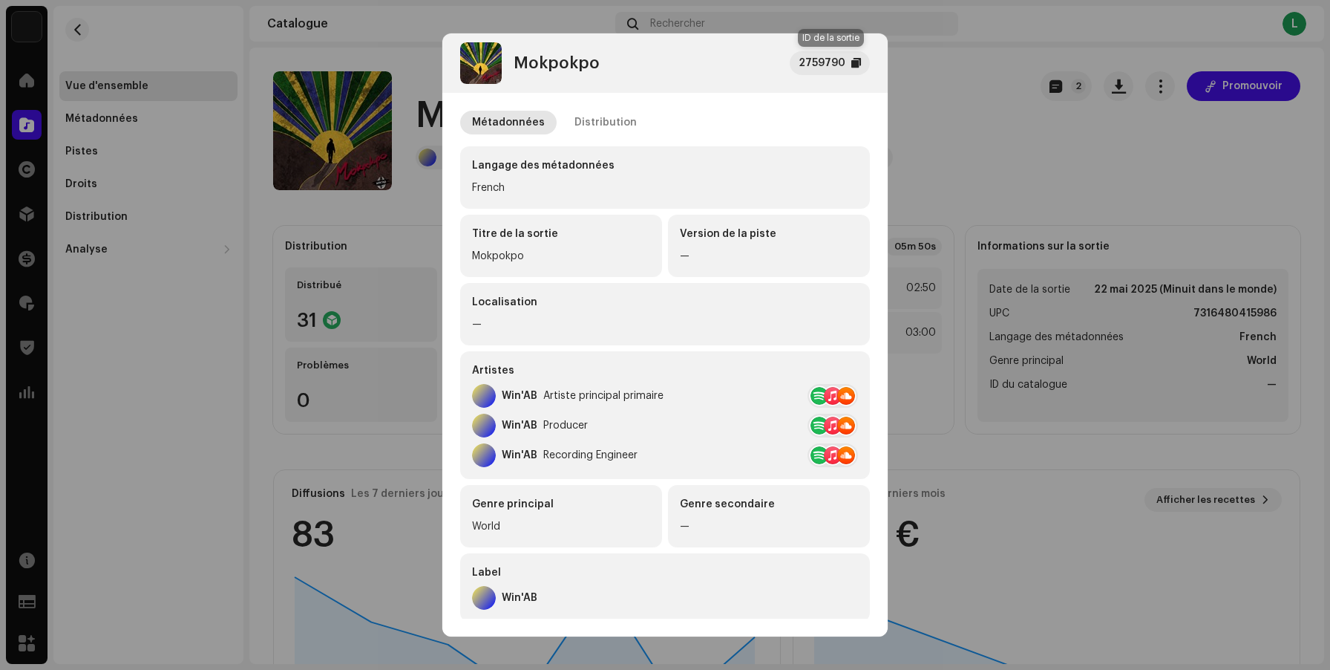
click at [856, 65] on div at bounding box center [857, 63] width 10 height 12
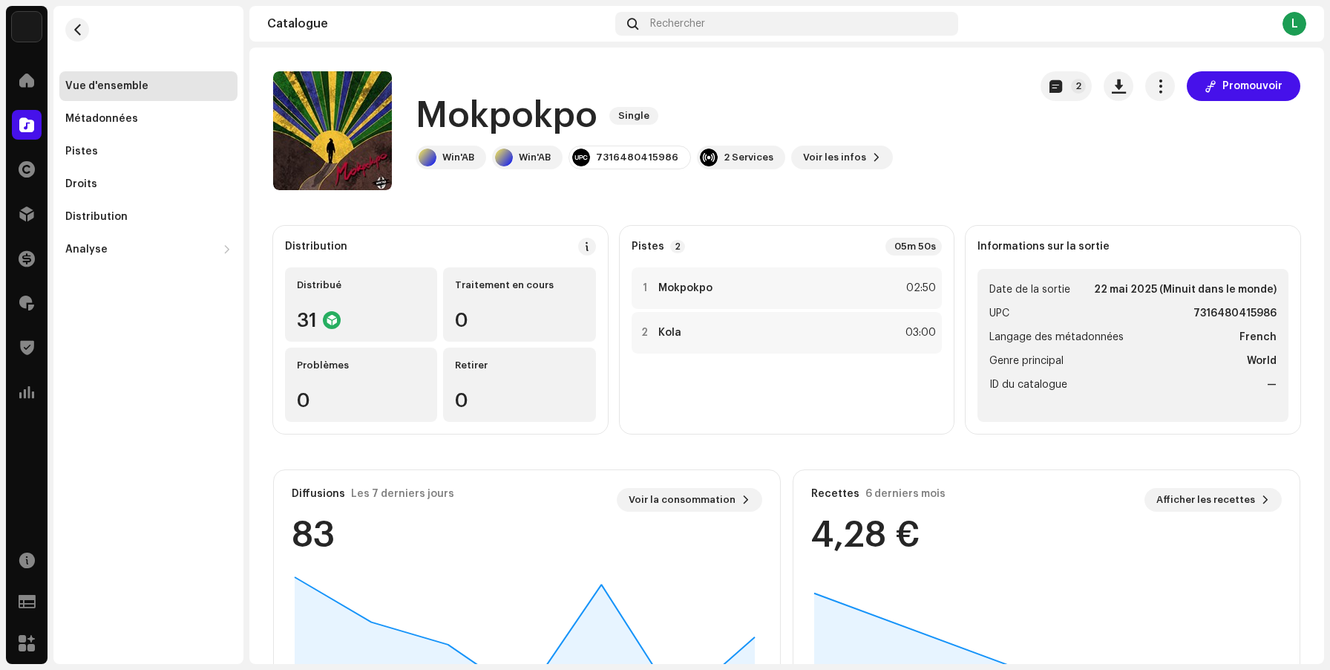
click at [919, 99] on div "Mokpokpo 2759790 Métadonnées Distribution Langage des métadonnées French Titre …" at bounding box center [665, 335] width 1330 height 670
drag, startPoint x: 672, startPoint y: 157, endPoint x: 598, endPoint y: 153, distance: 74.4
click at [598, 153] on div "7316480415986" at bounding box center [630, 158] width 123 height 24
copy div "7316480415986"
click at [84, 33] on button "button" at bounding box center [77, 30] width 24 height 24
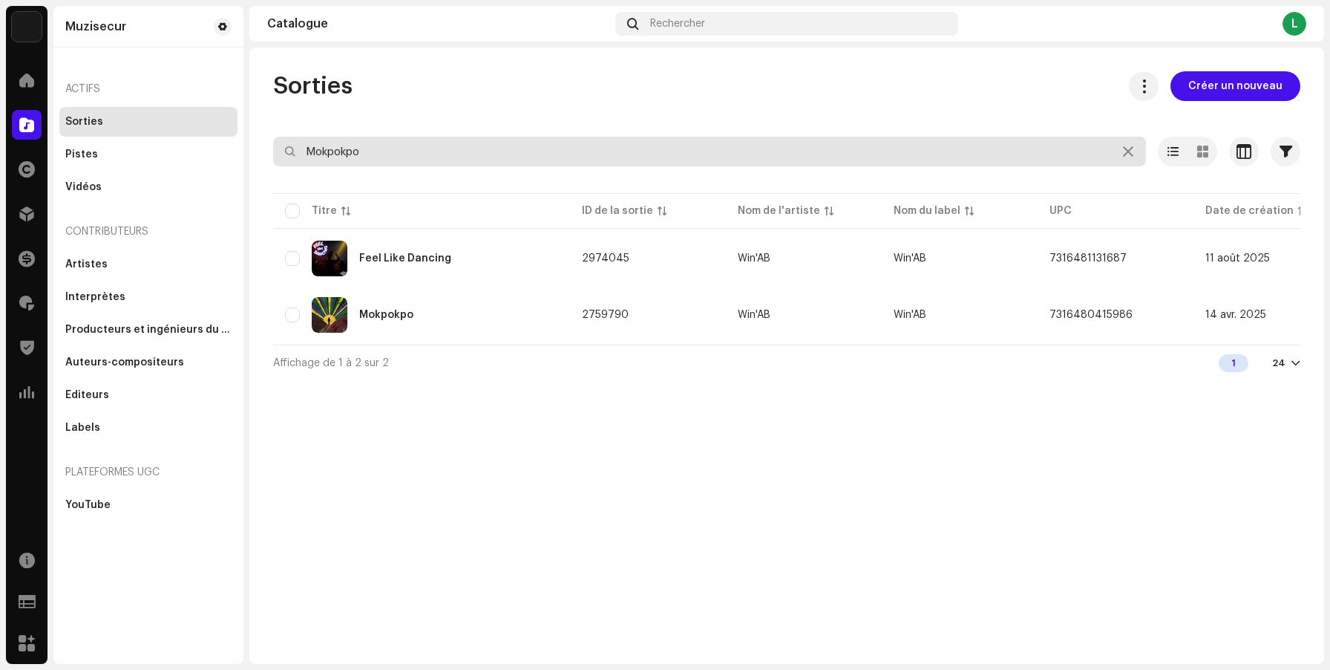
drag, startPoint x: 419, startPoint y: 155, endPoint x: 254, endPoint y: 137, distance: 166.6
click at [254, 137] on div "Sorties Créer un nouveau Mokpokpo Sélectionné 0 Options Filtres Statut de distr…" at bounding box center [786, 225] width 1075 height 309
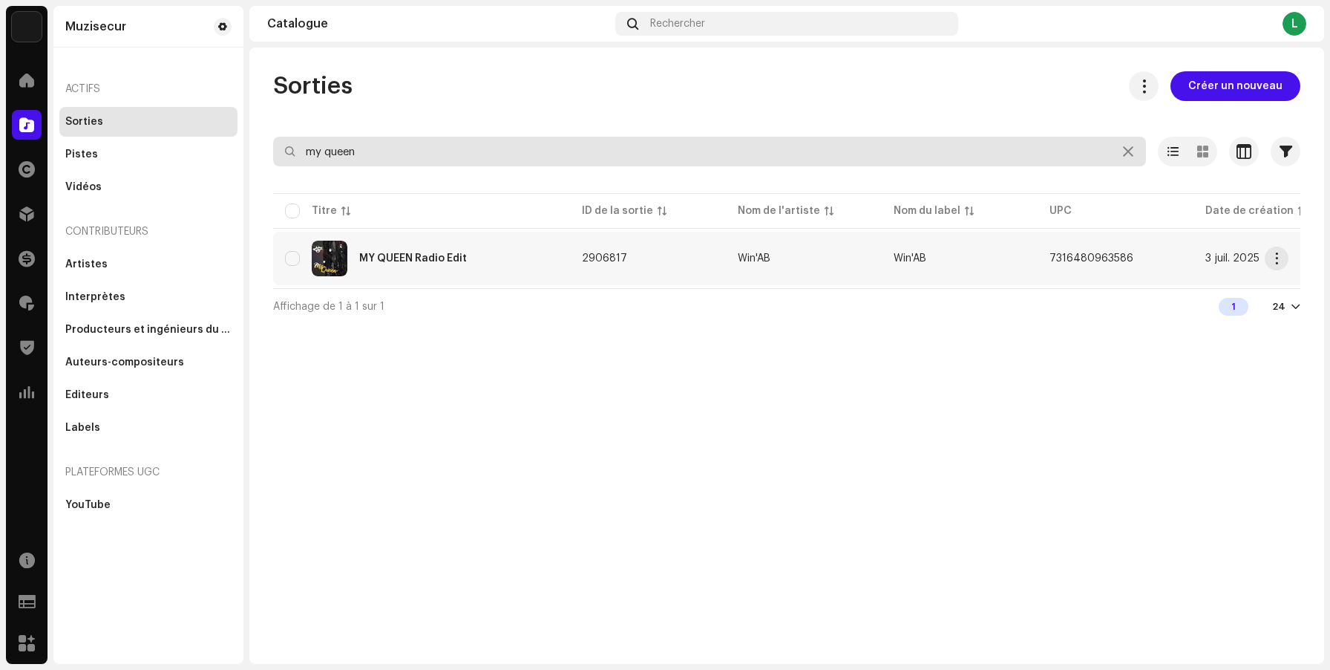
type input "my queen"
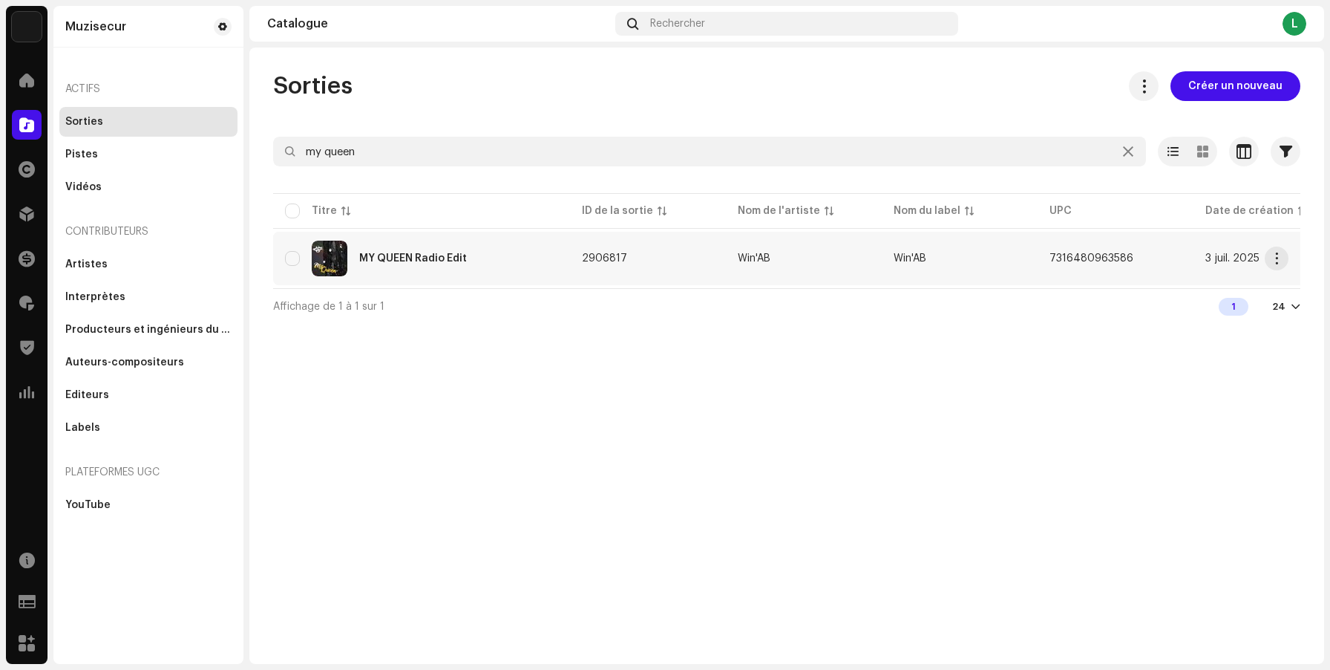
click at [454, 257] on div "MY QUEEN Radio Edit" at bounding box center [413, 258] width 108 height 10
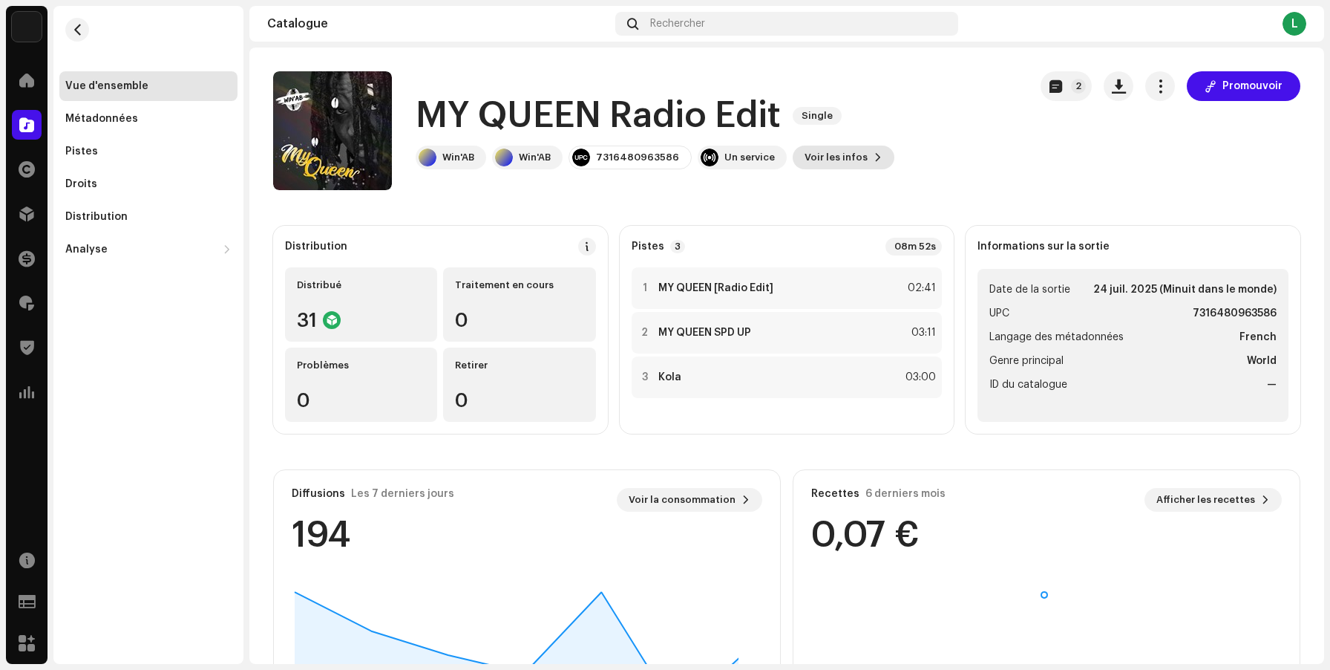
click at [832, 152] on span "Voir les infos" at bounding box center [836, 158] width 63 height 30
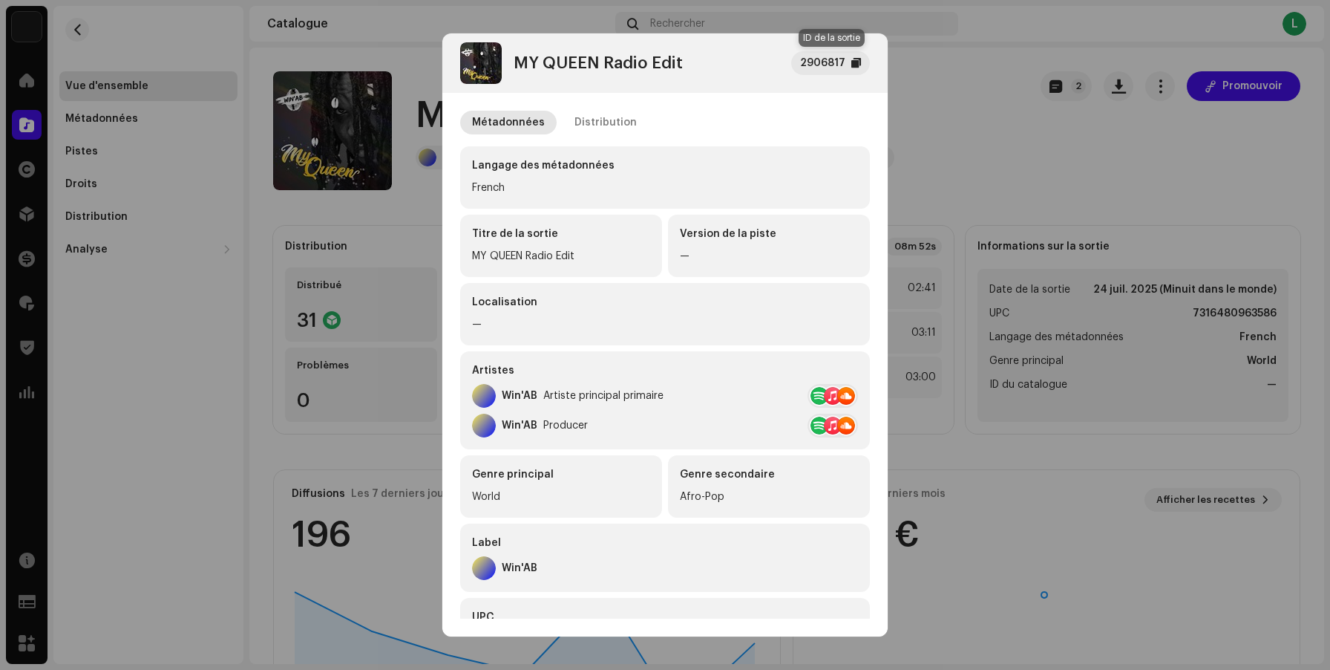
click at [849, 68] on div "2906817" at bounding box center [830, 63] width 79 height 24
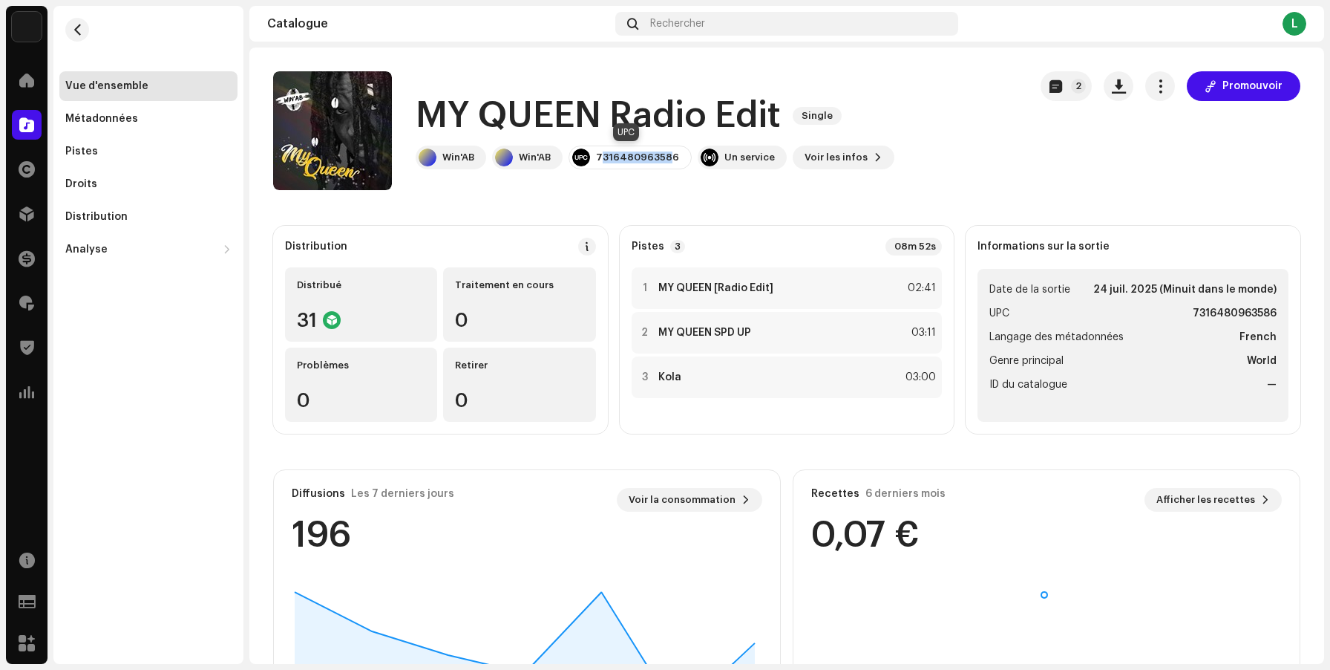
drag, startPoint x: 598, startPoint y: 157, endPoint x: 664, endPoint y: 161, distance: 66.2
click at [664, 161] on div "7316480963586" at bounding box center [637, 157] width 83 height 12
drag, startPoint x: 677, startPoint y: 160, endPoint x: 592, endPoint y: 160, distance: 85.4
click at [592, 160] on div "7316480963586" at bounding box center [630, 158] width 123 height 24
copy div "7316480963586"
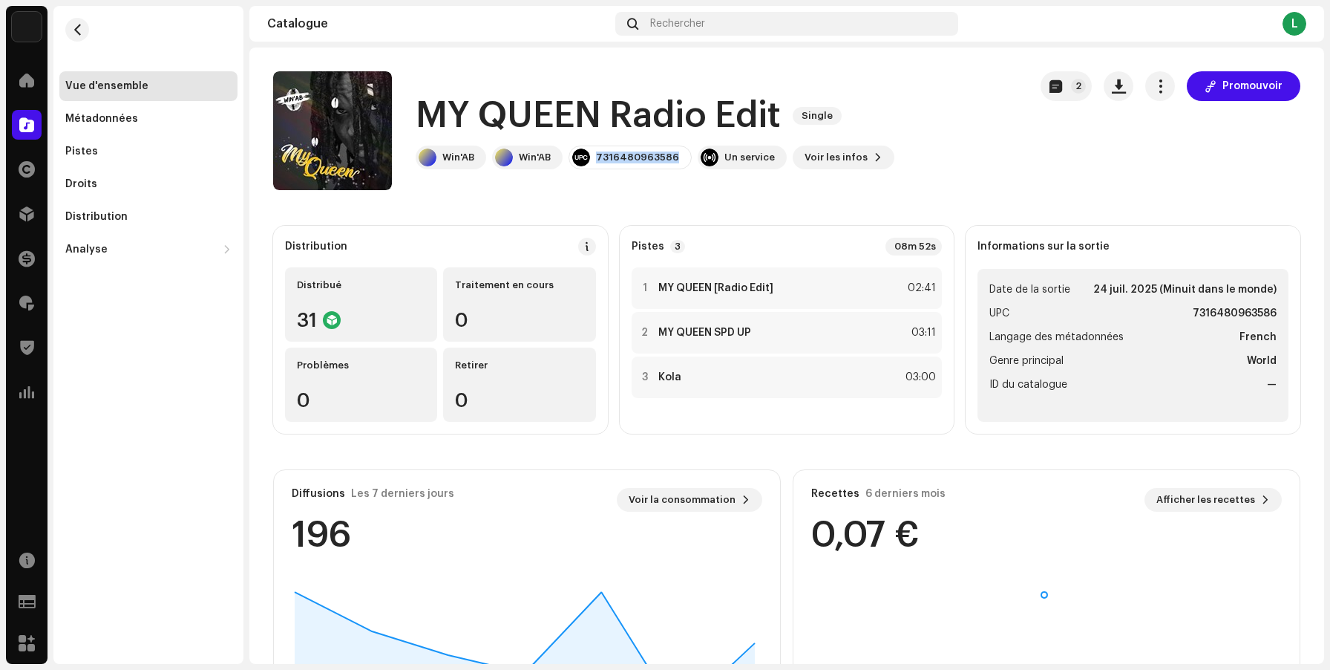
scroll to position [1, 0]
copy div "7316480963586"
click at [850, 159] on span "Voir les infos" at bounding box center [836, 157] width 63 height 30
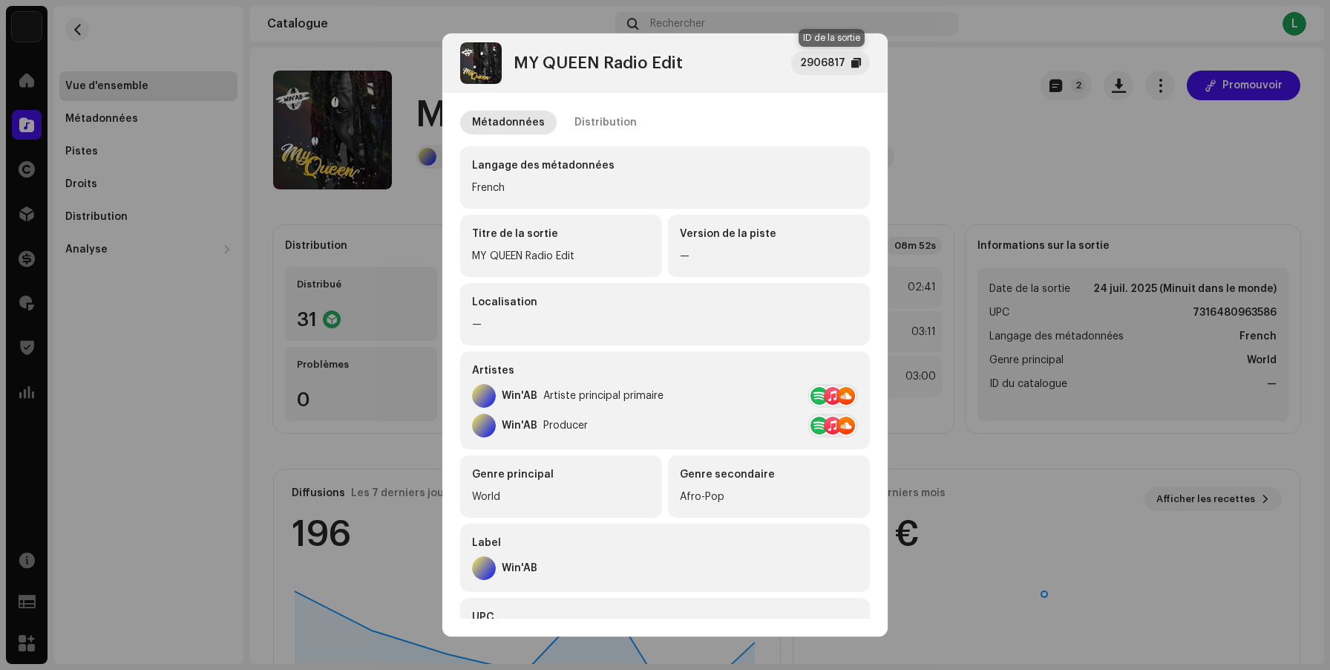
click at [856, 61] on div at bounding box center [857, 63] width 10 height 12
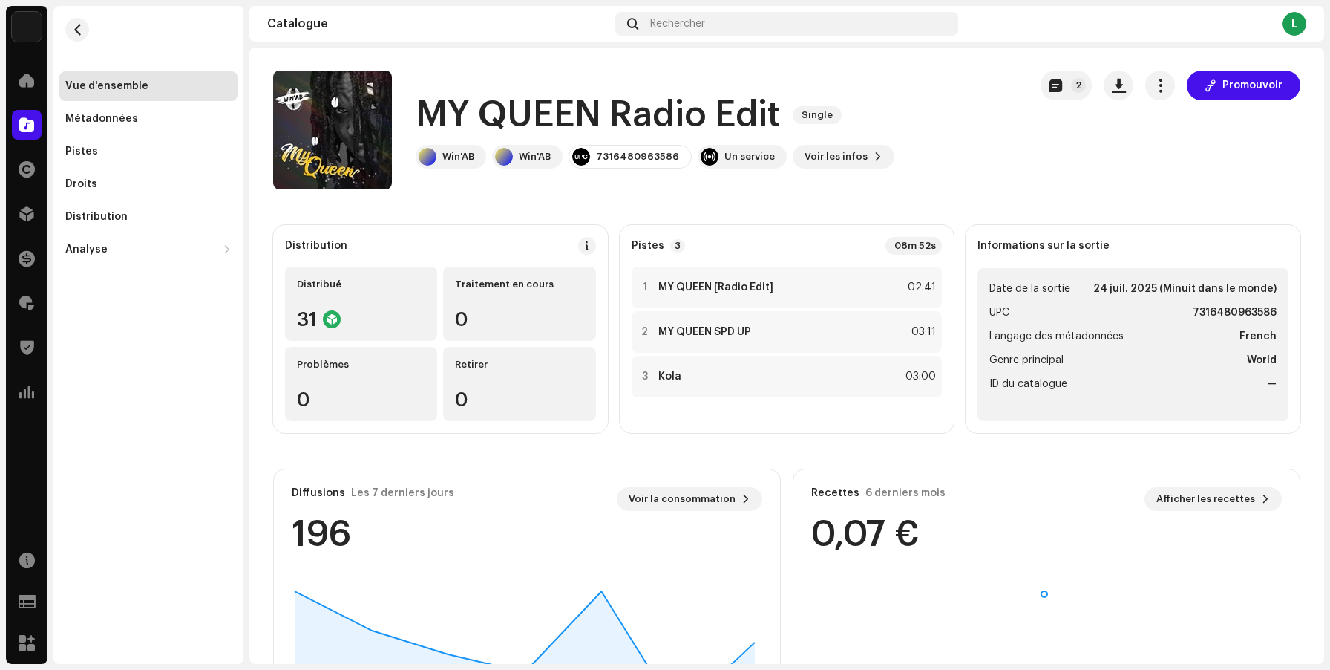
click at [953, 84] on div "MY QUEEN Radio Edit 2906817 Métadonnées Distribution Langage des métadonnées Fr…" at bounding box center [665, 335] width 1330 height 670
click at [28, 131] on span at bounding box center [26, 125] width 15 height 12
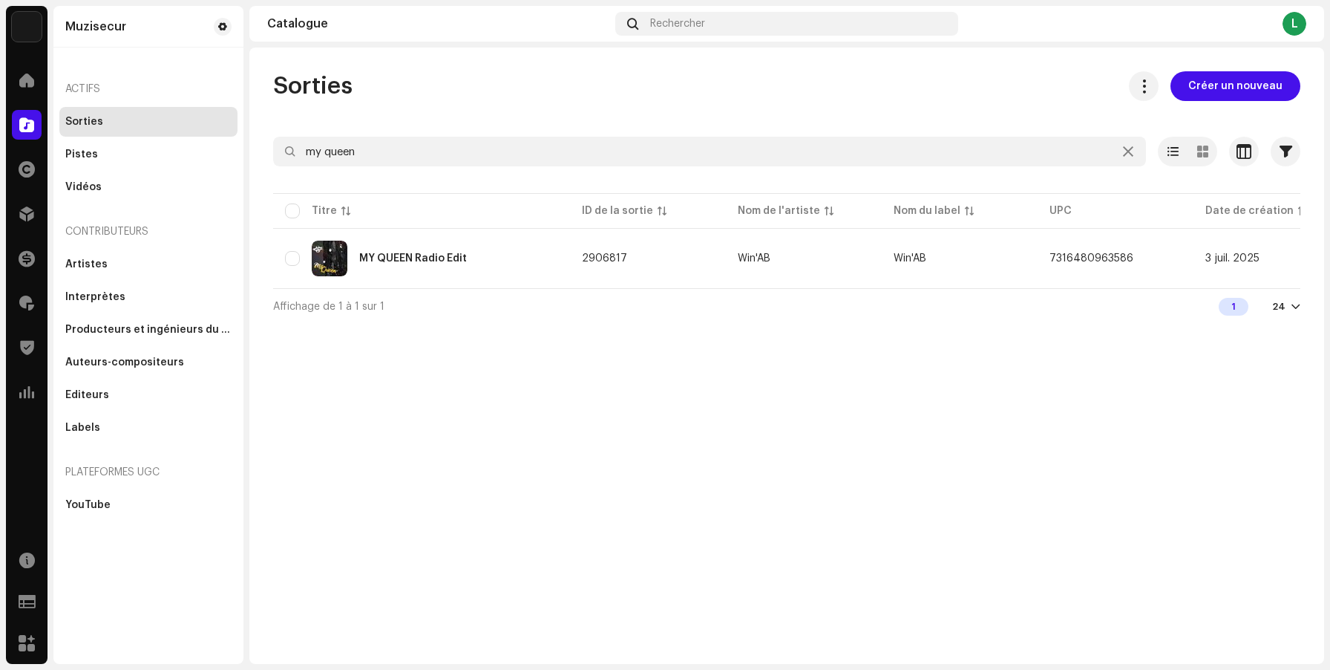
click at [27, 129] on span at bounding box center [26, 125] width 15 height 12
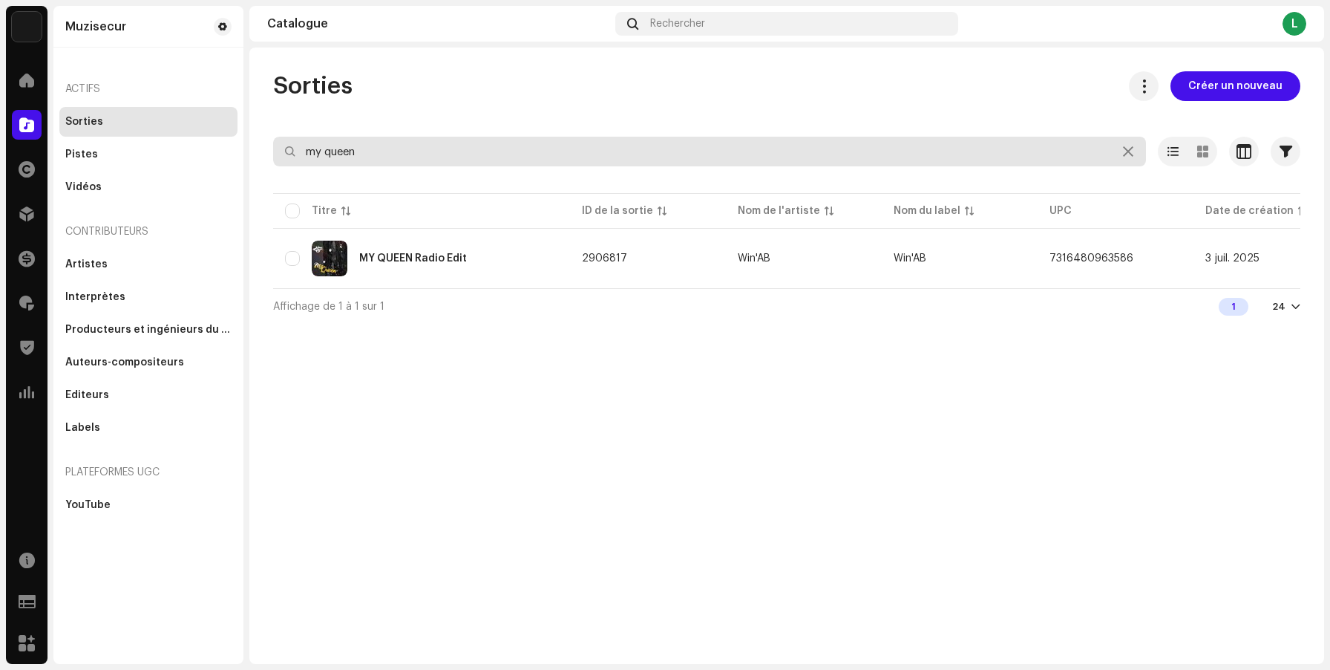
drag, startPoint x: 471, startPoint y: 147, endPoint x: 243, endPoint y: 122, distance: 230.1
click at [243, 122] on div "Muzisecur Accueil Catalogue Droits Distribution Finances Redevances Trust & Saf…" at bounding box center [665, 335] width 1330 height 670
type input "zogo"
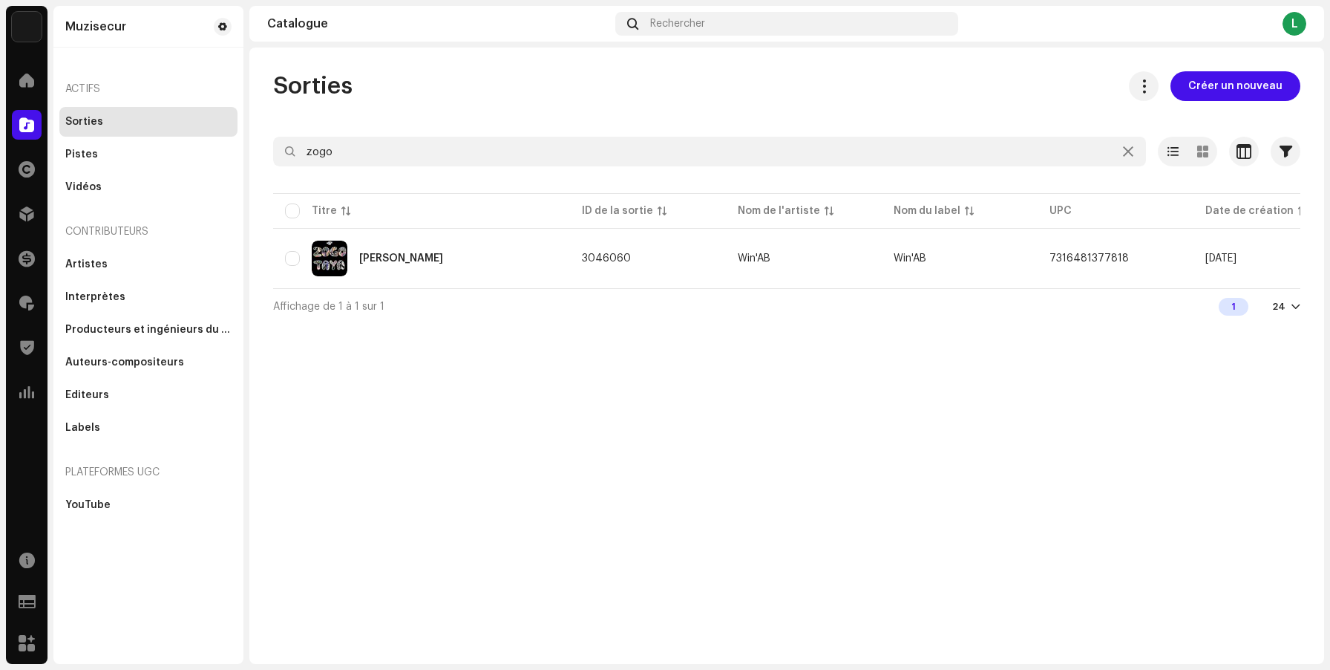
click at [424, 257] on div "[PERSON_NAME]" at bounding box center [421, 259] width 273 height 36
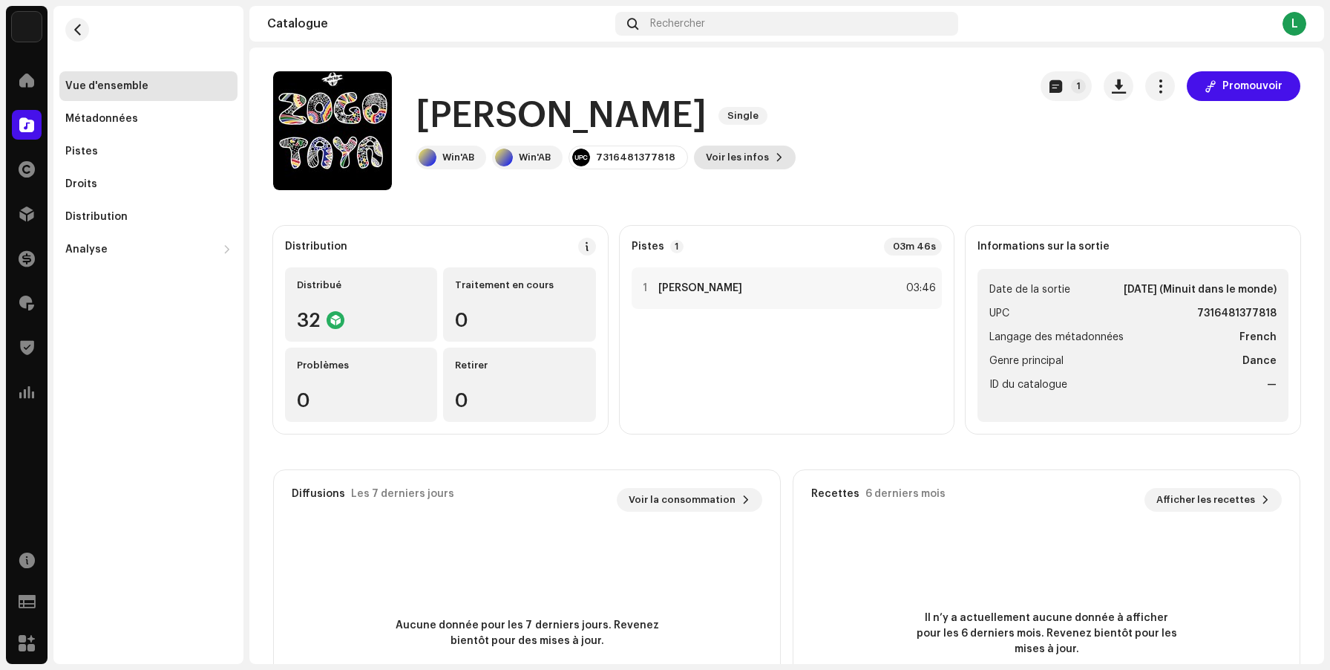
click at [752, 152] on span "Voir les infos" at bounding box center [737, 158] width 63 height 30
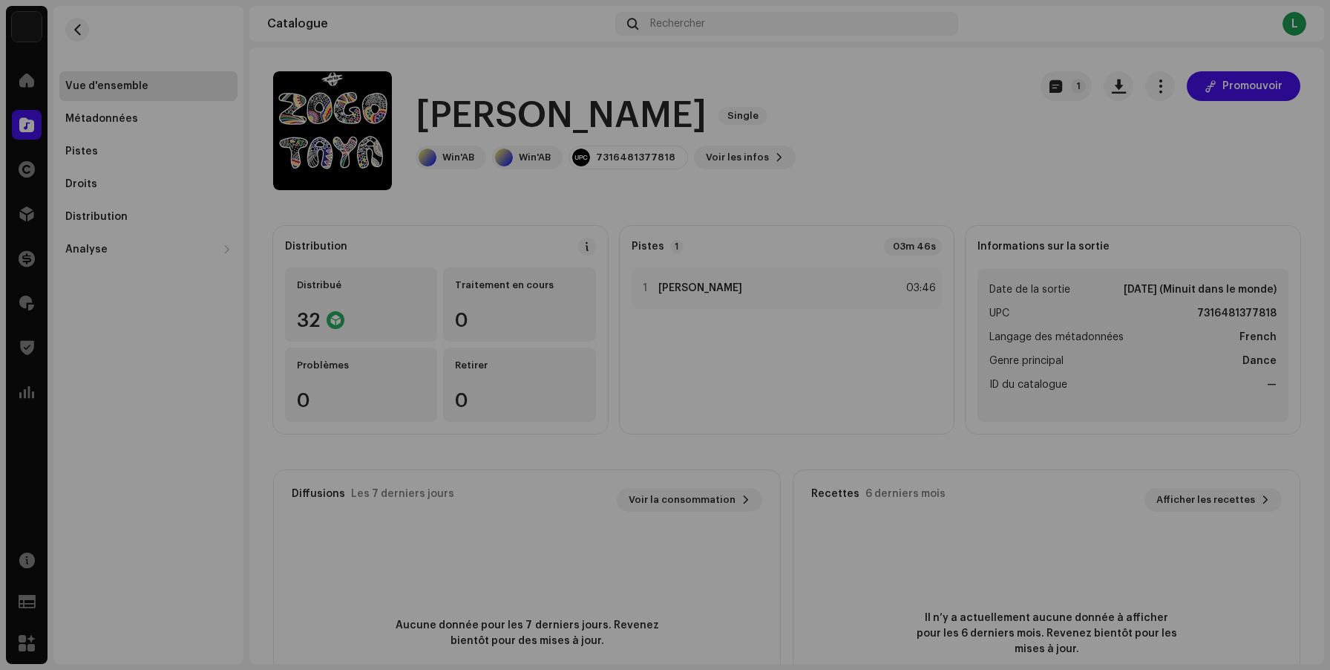
click at [951, 85] on div "ZOGO TAYA 3046060 Métadonnées Distribution Langage des métadonnées French Titre…" at bounding box center [665, 335] width 1330 height 670
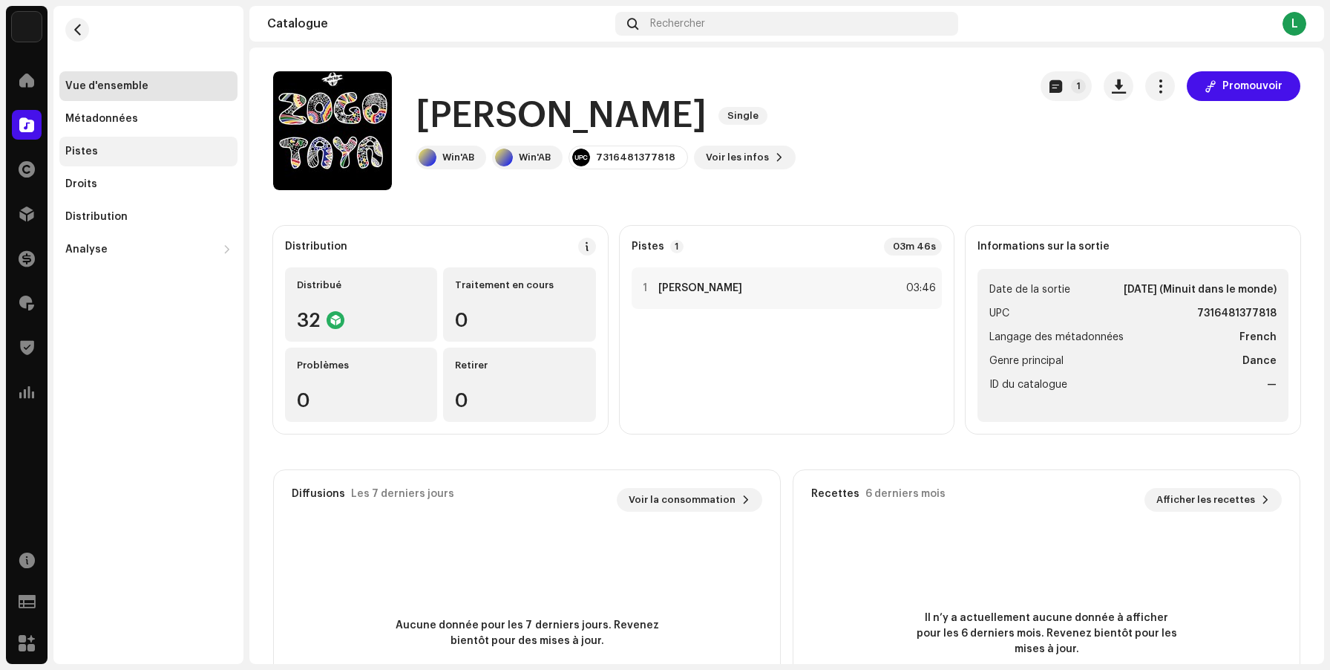
click at [83, 148] on div "Pistes" at bounding box center [81, 152] width 33 height 12
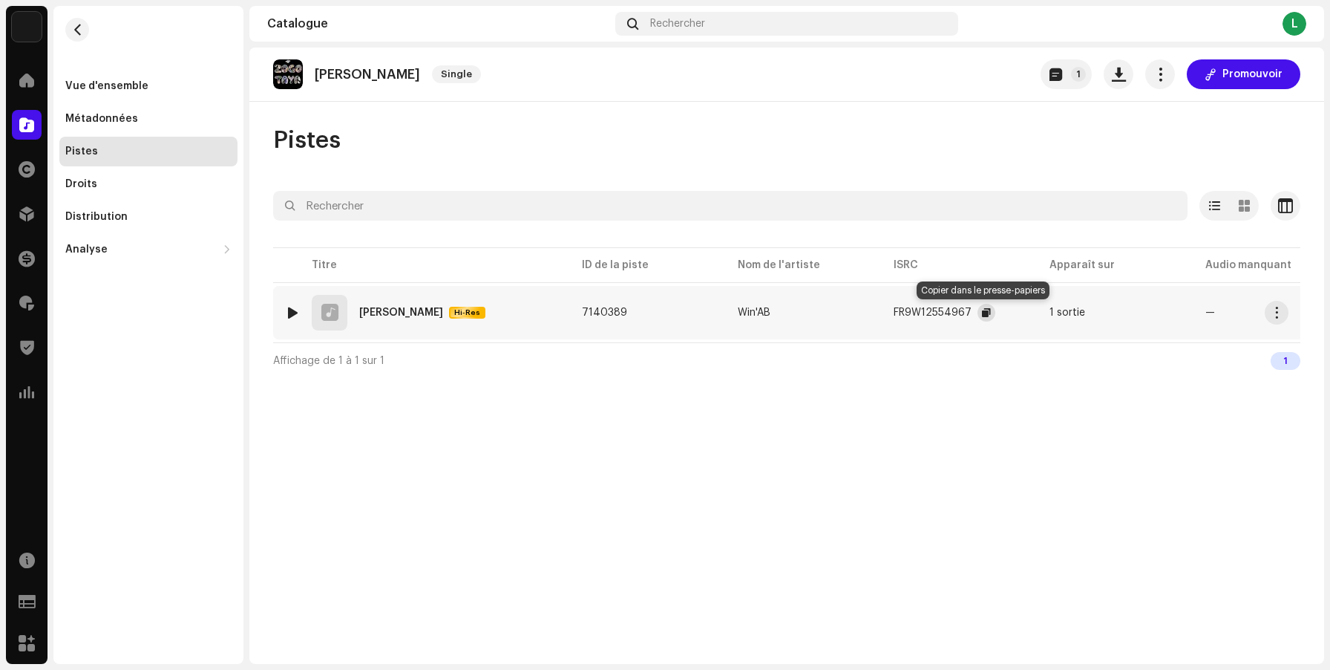
click at [987, 314] on span "button" at bounding box center [986, 313] width 9 height 12
click at [391, 317] on div "[PERSON_NAME]" at bounding box center [401, 312] width 84 height 10
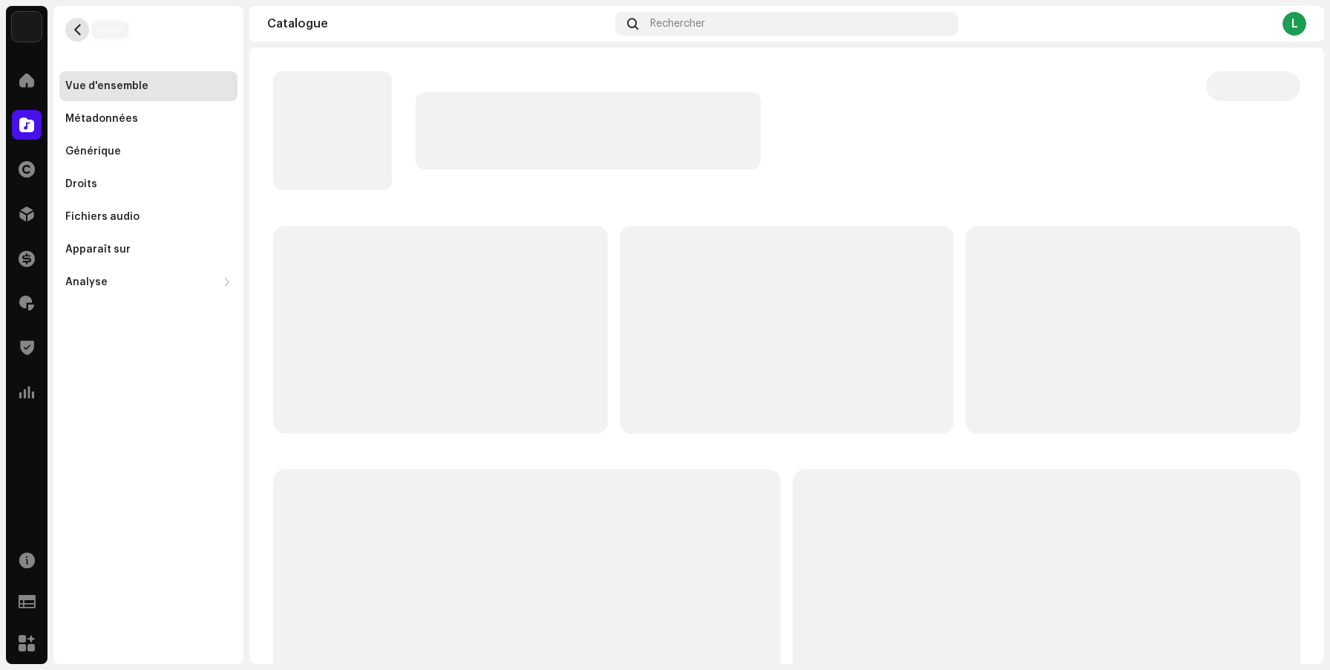
click at [81, 30] on span "button" at bounding box center [77, 30] width 11 height 12
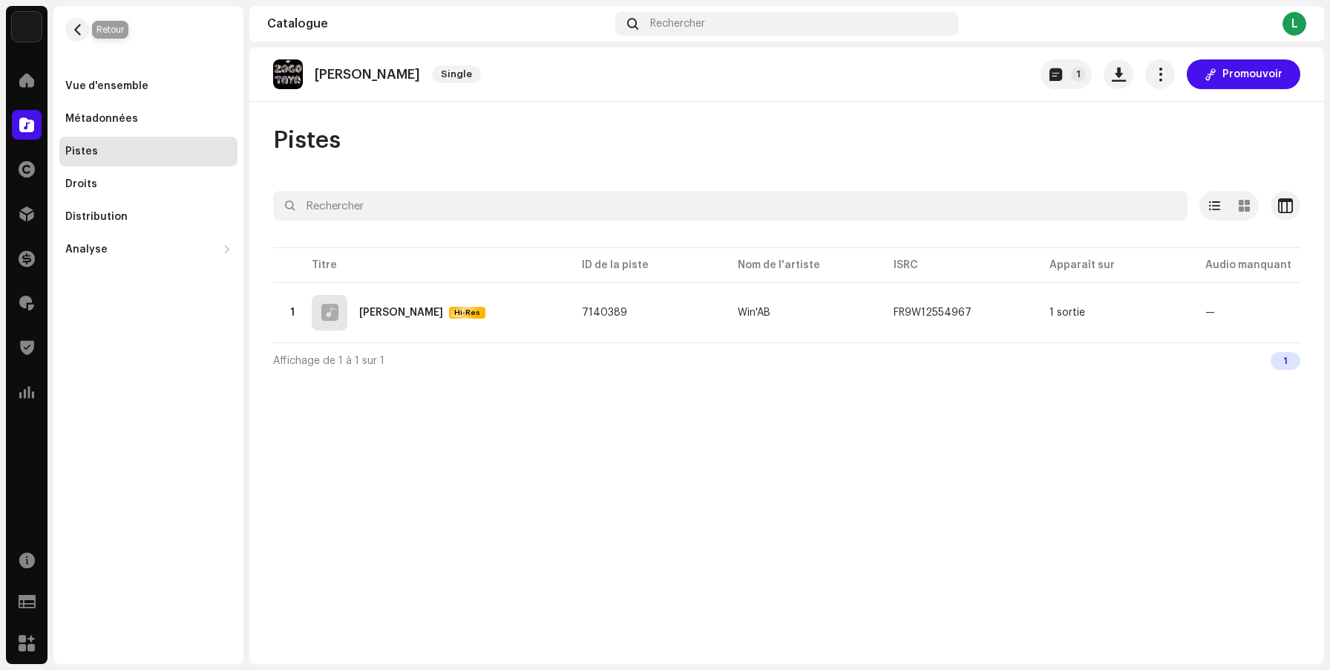
click at [81, 30] on span "button" at bounding box center [77, 30] width 11 height 12
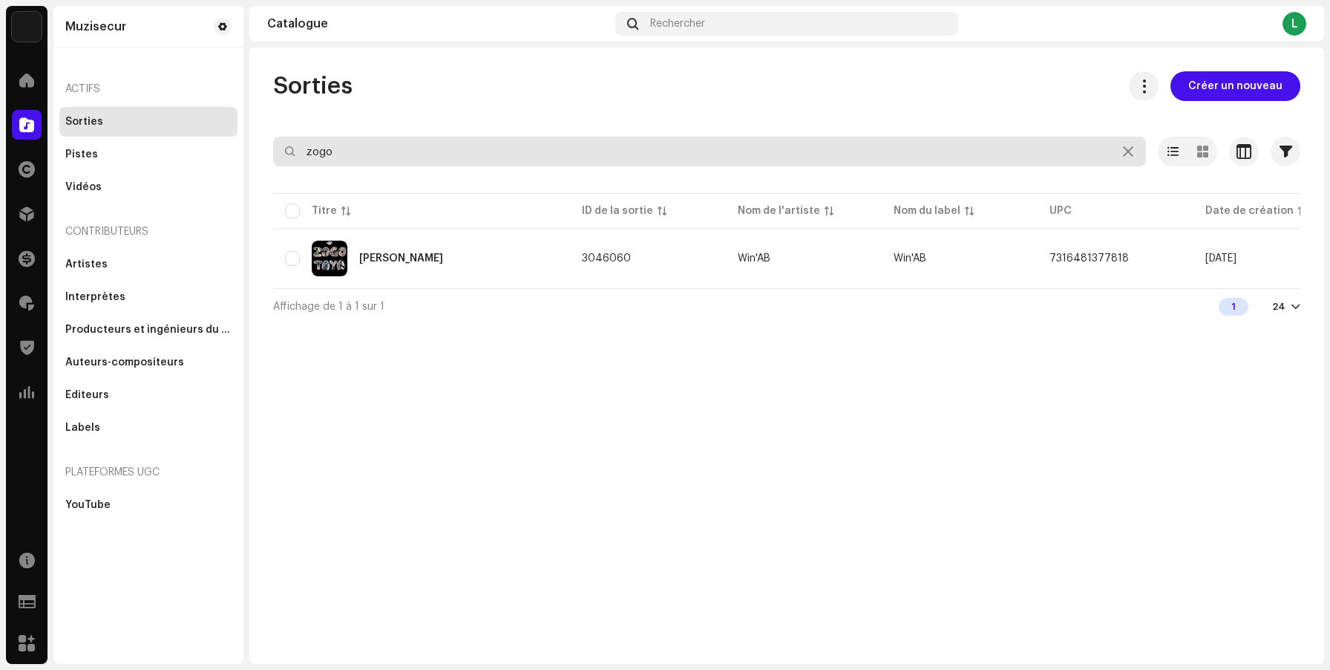
drag, startPoint x: 362, startPoint y: 151, endPoint x: 246, endPoint y: 148, distance: 116.6
click at [249, 148] on div "Muzisecur Accueil Catalogue Droits Distribution Finances Redevances Trust & Saf…" at bounding box center [665, 335] width 1330 height 670
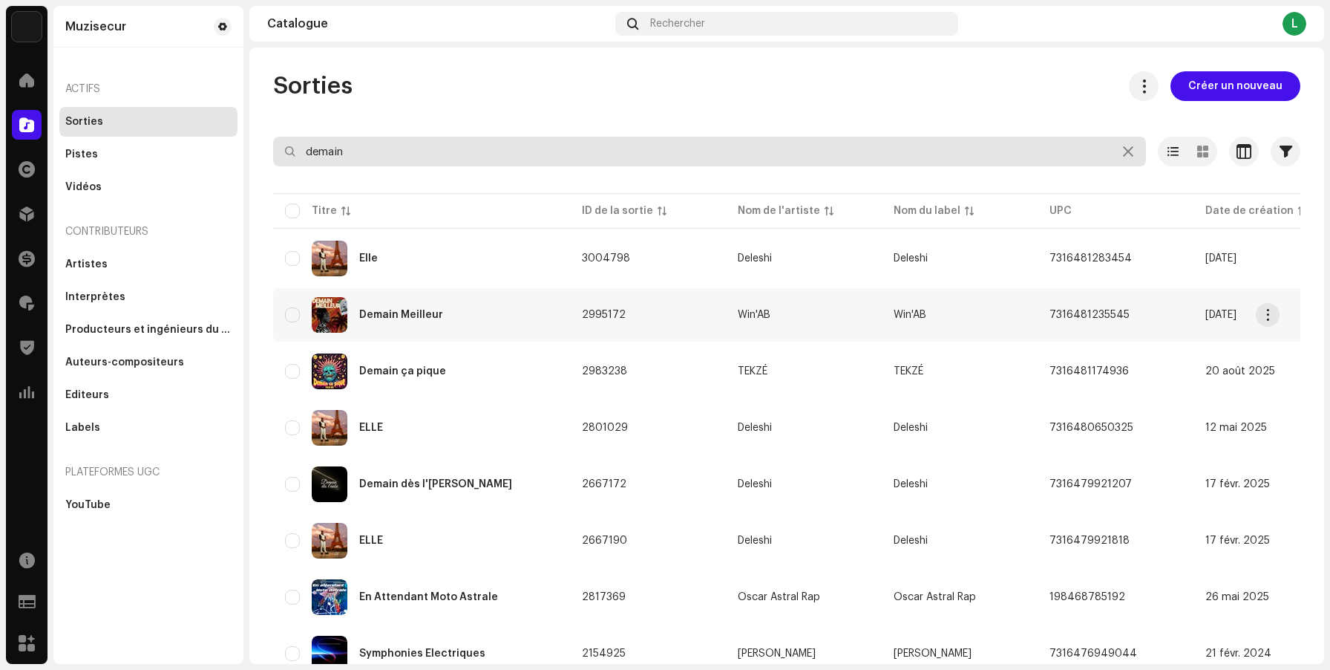
type input "demain"
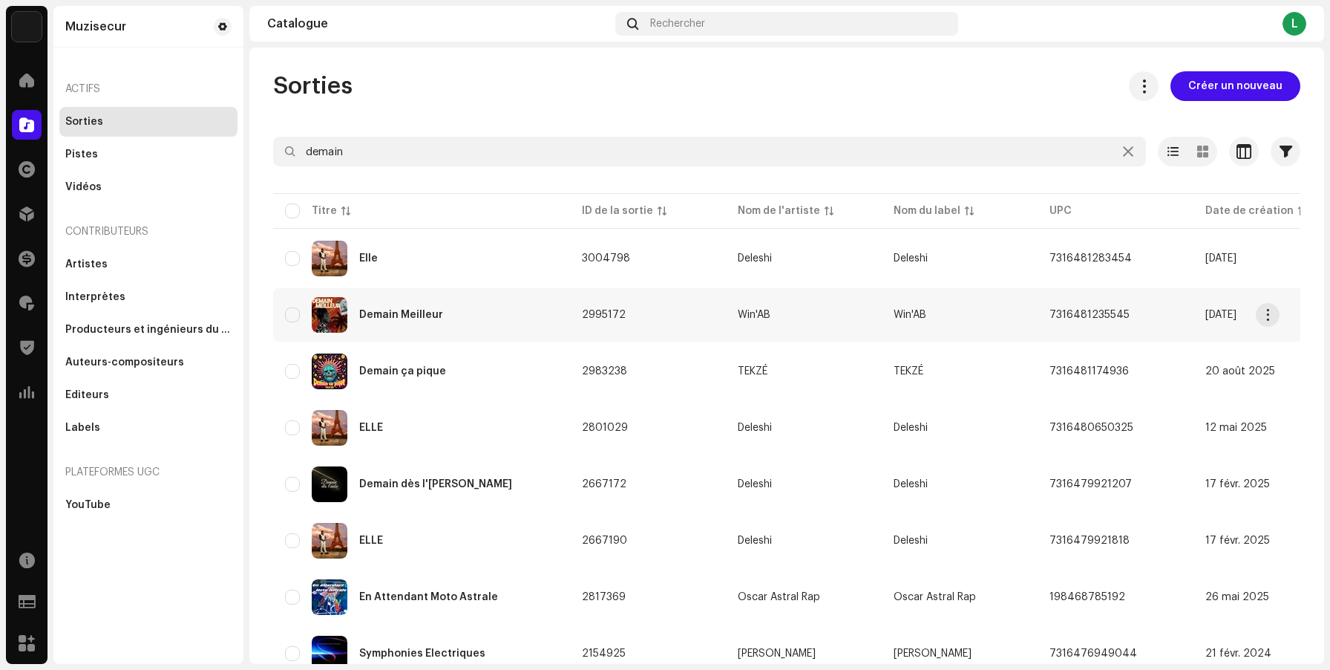
click at [526, 307] on div "[DATE] Meilleur" at bounding box center [421, 315] width 273 height 36
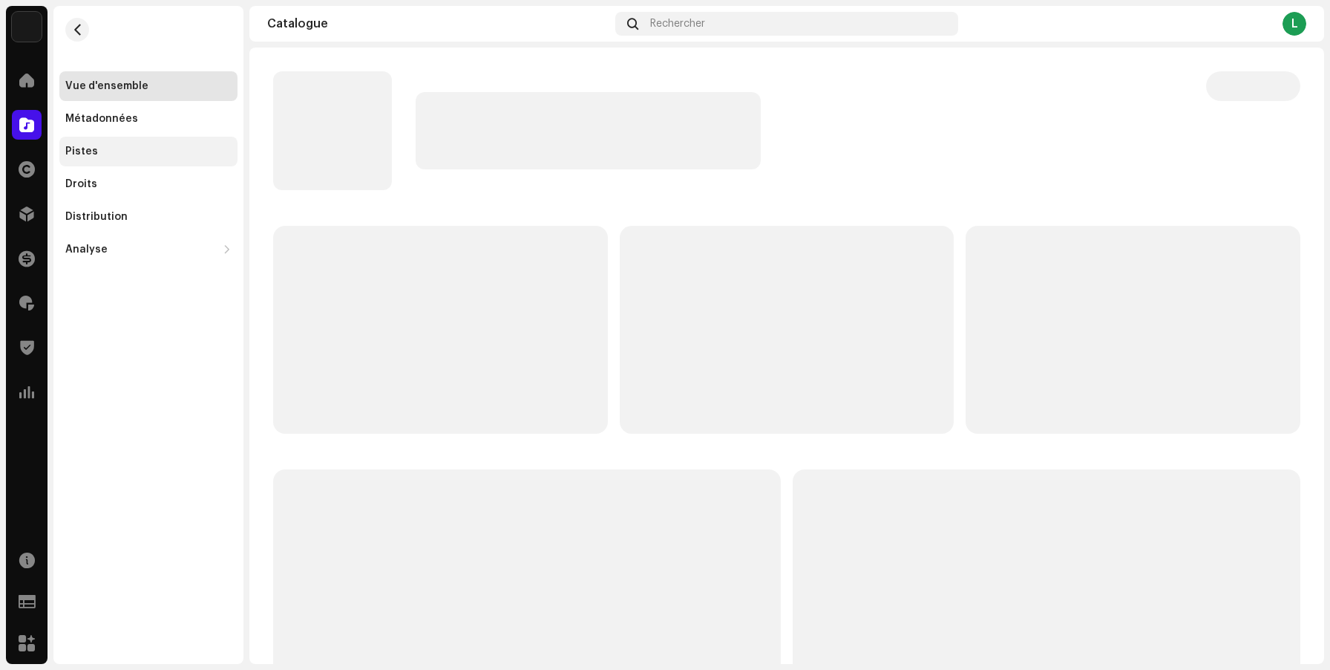
click at [124, 150] on div "Pistes" at bounding box center [148, 152] width 166 height 12
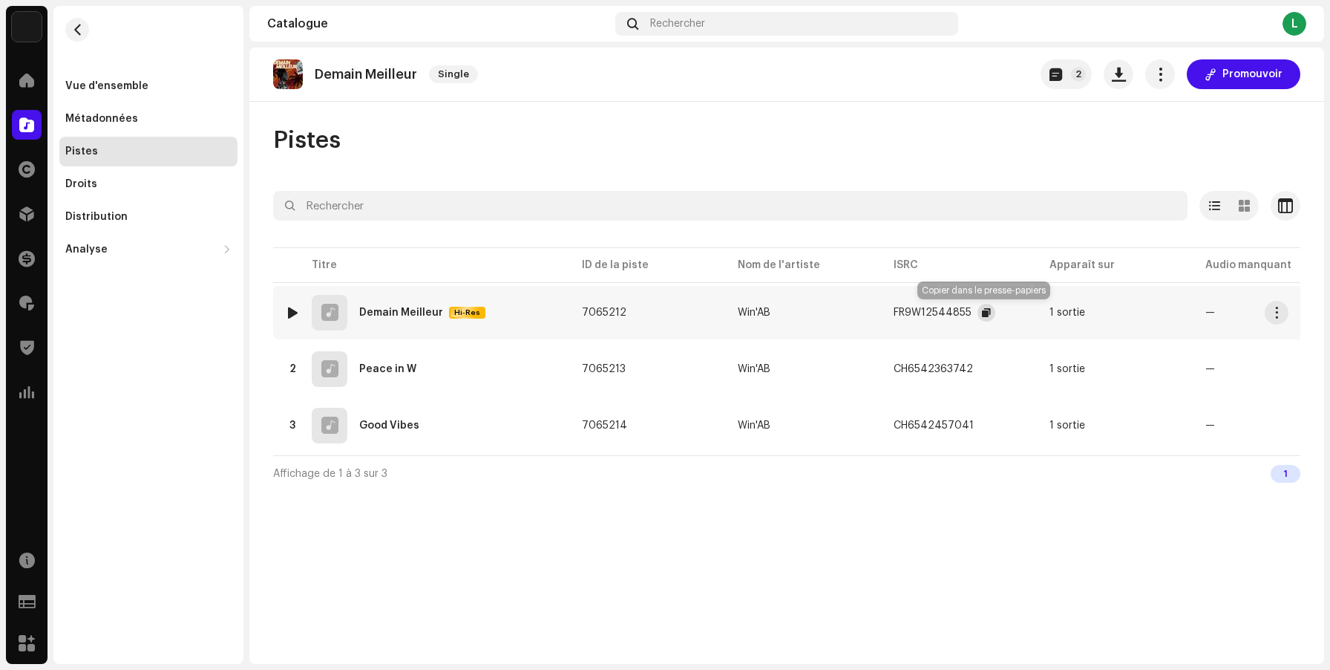
click at [984, 310] on span "button" at bounding box center [986, 313] width 9 height 12
click at [83, 36] on button "button" at bounding box center [77, 30] width 24 height 24
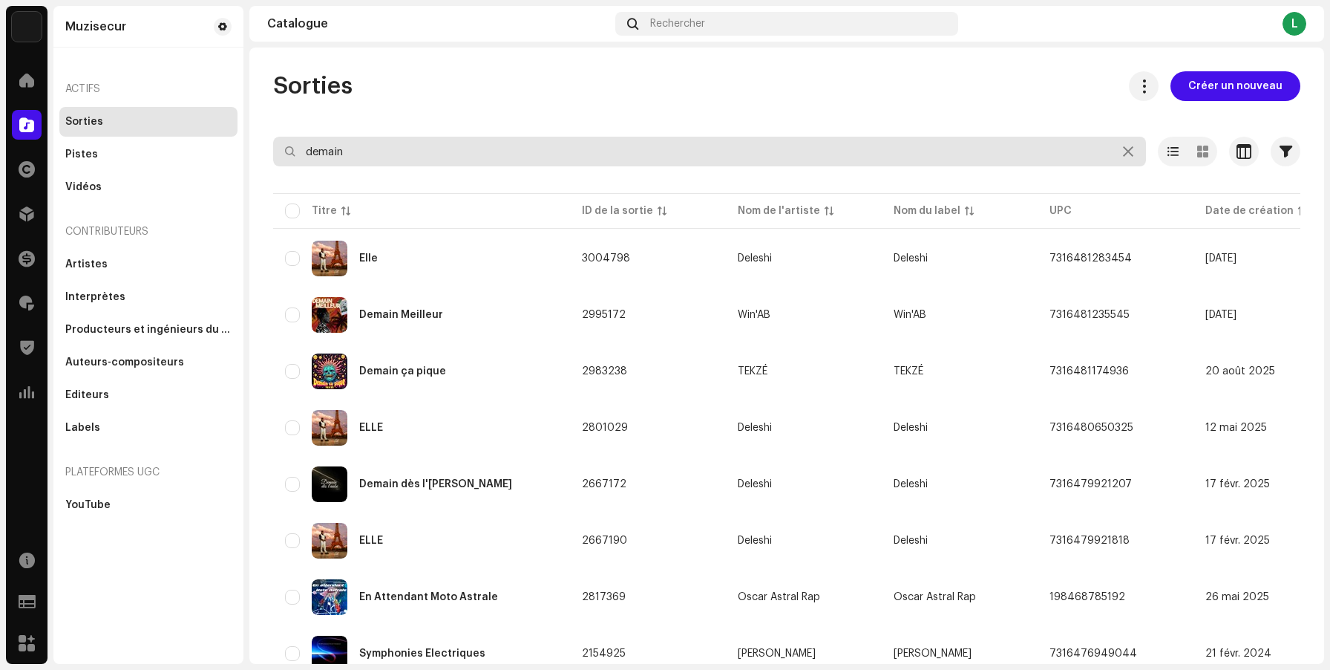
drag, startPoint x: 455, startPoint y: 155, endPoint x: 240, endPoint y: 153, distance: 215.3
click at [243, 155] on div "Muzisecur Accueil Catalogue Droits Distribution Finances Redevances Trust & Saf…" at bounding box center [665, 335] width 1330 height 670
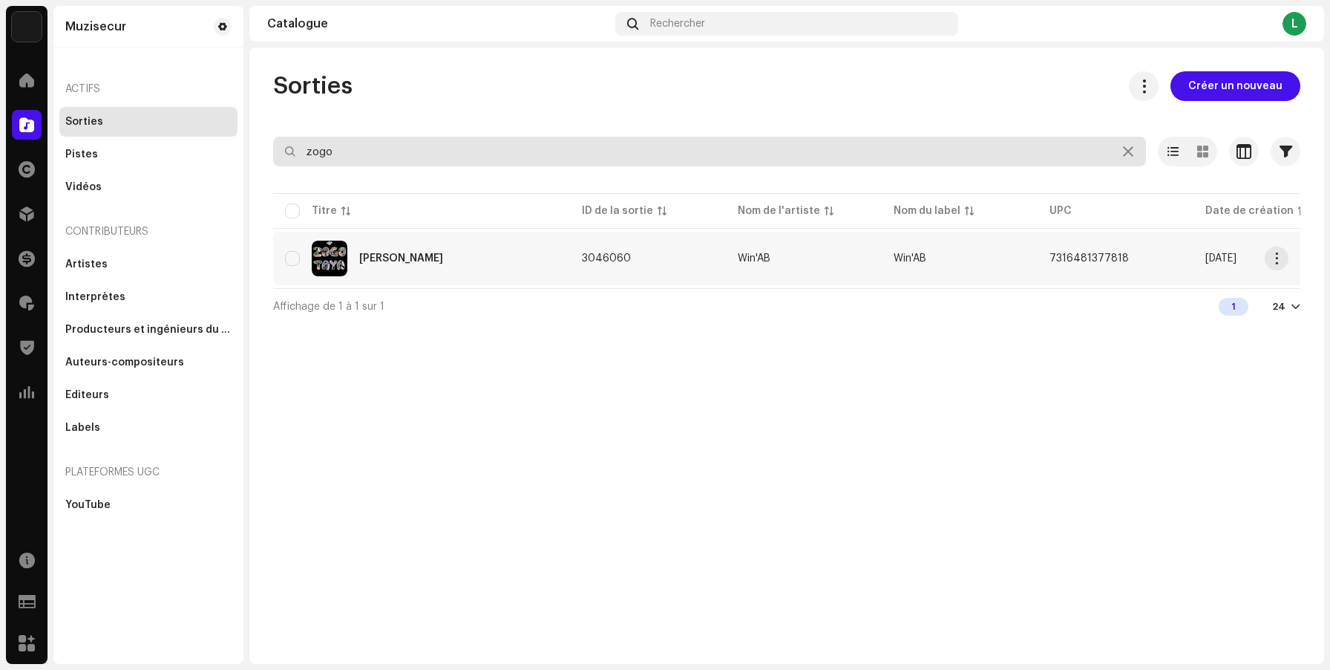
type input "zogo"
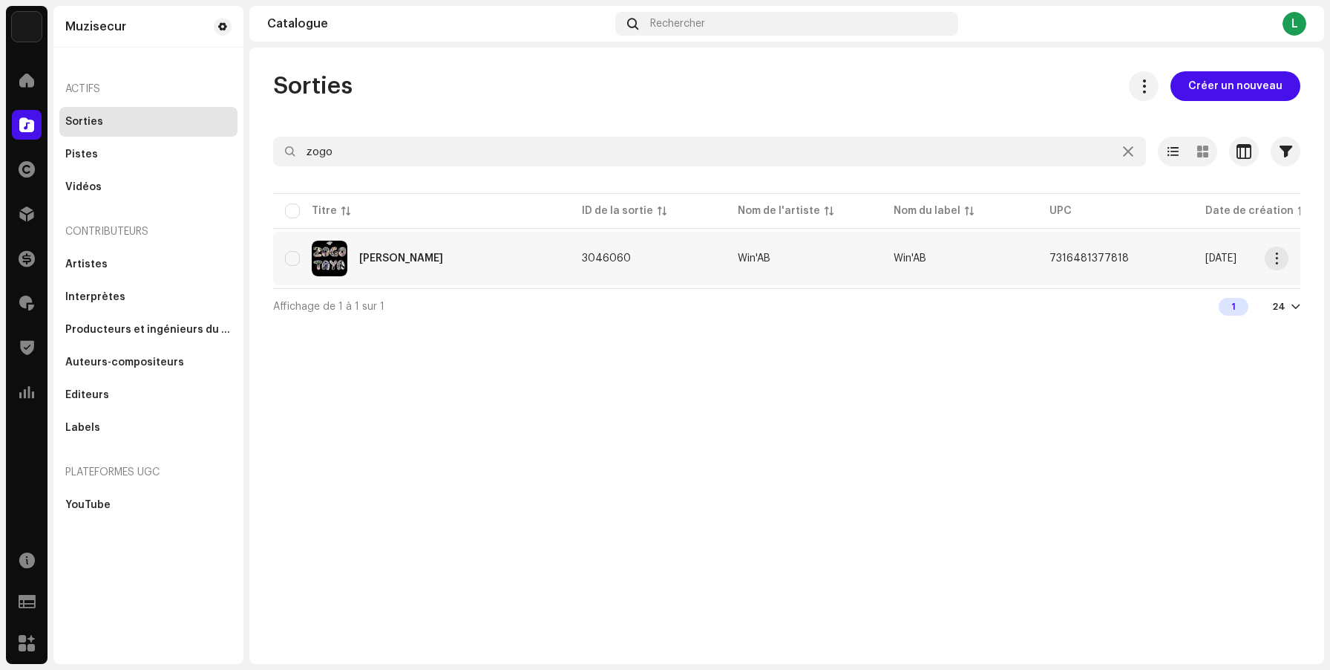
click at [826, 267] on td "Win'AB" at bounding box center [804, 258] width 156 height 53
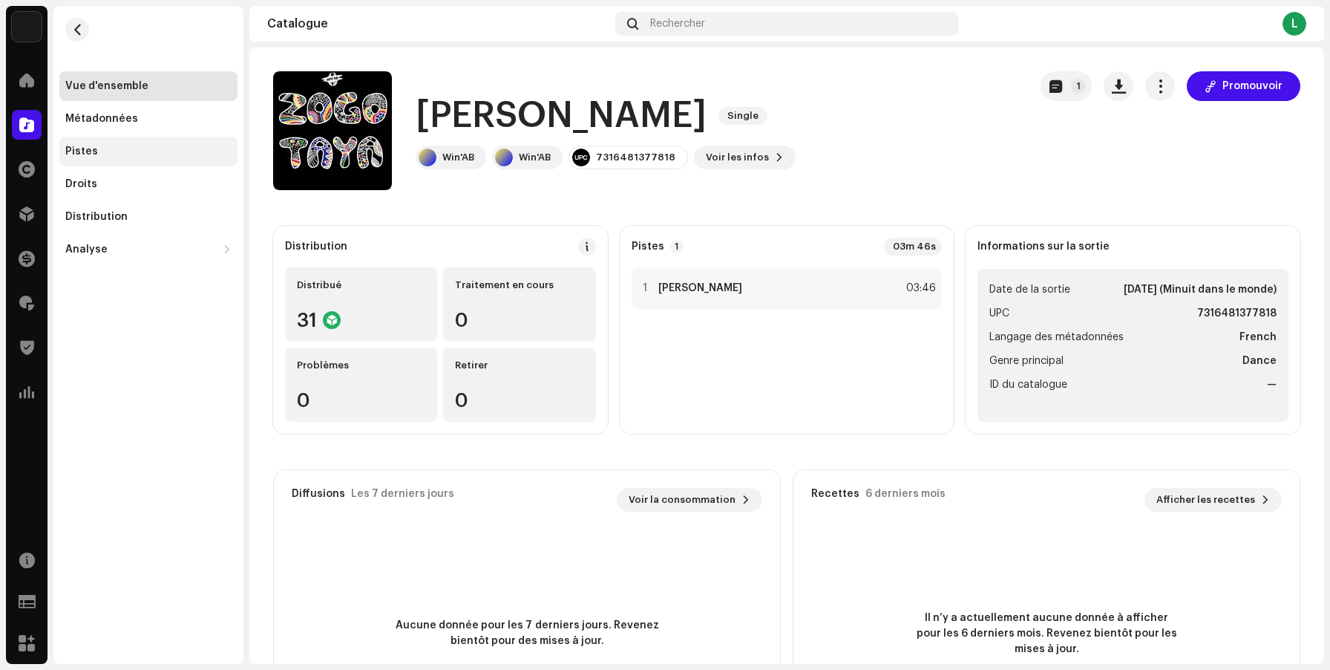
click at [120, 146] on div "Pistes" at bounding box center [148, 152] width 166 height 12
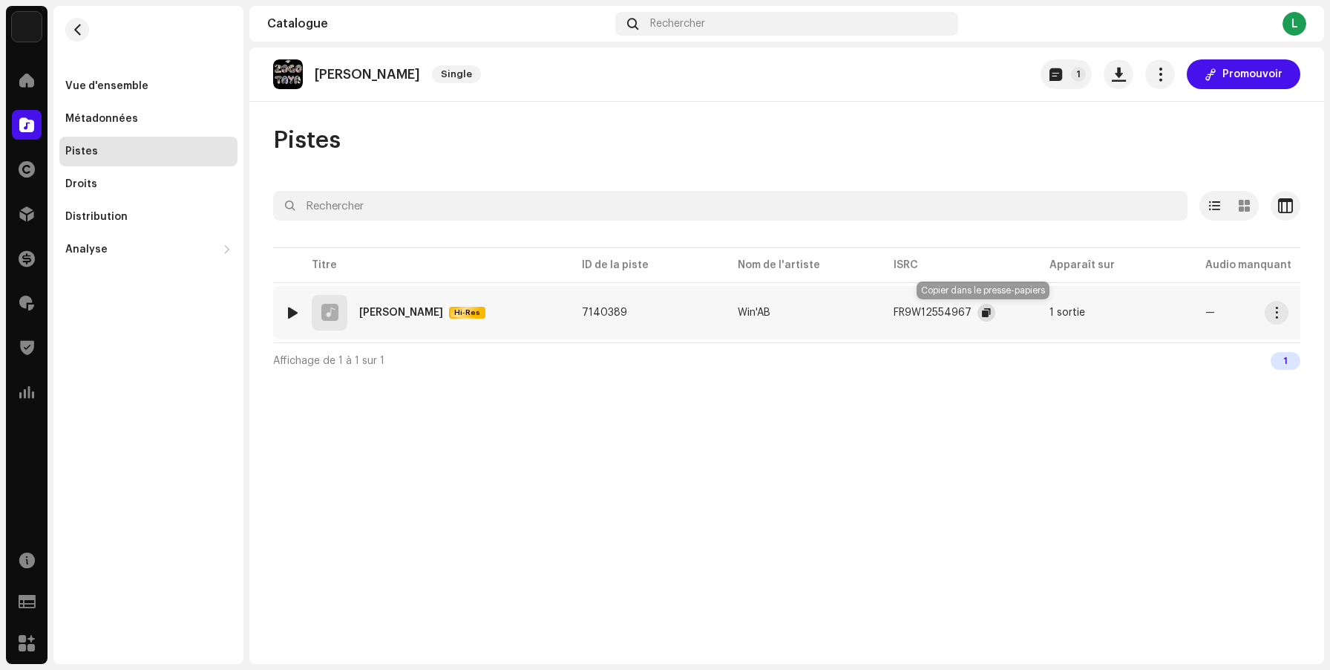
click at [979, 311] on button "button" at bounding box center [987, 313] width 18 height 18
click at [166, 86] on div "Vue d'ensemble" at bounding box center [148, 86] width 166 height 12
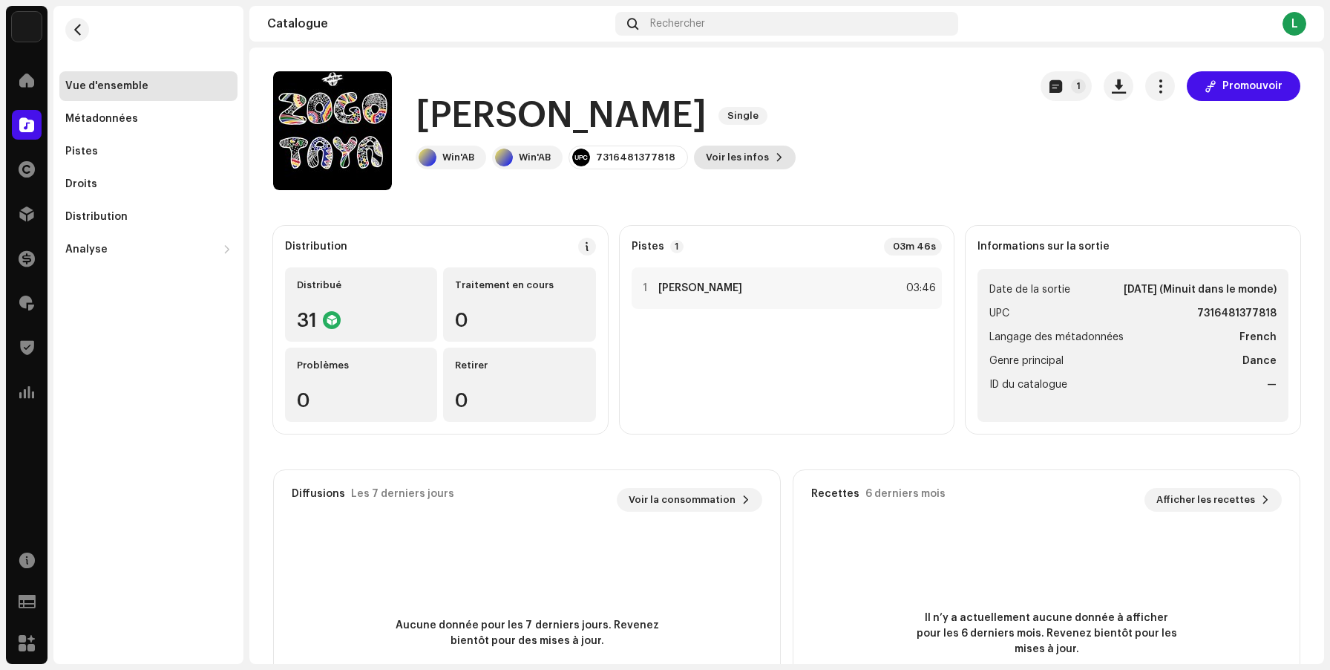
click at [771, 148] on button "Voir les infos" at bounding box center [745, 158] width 102 height 24
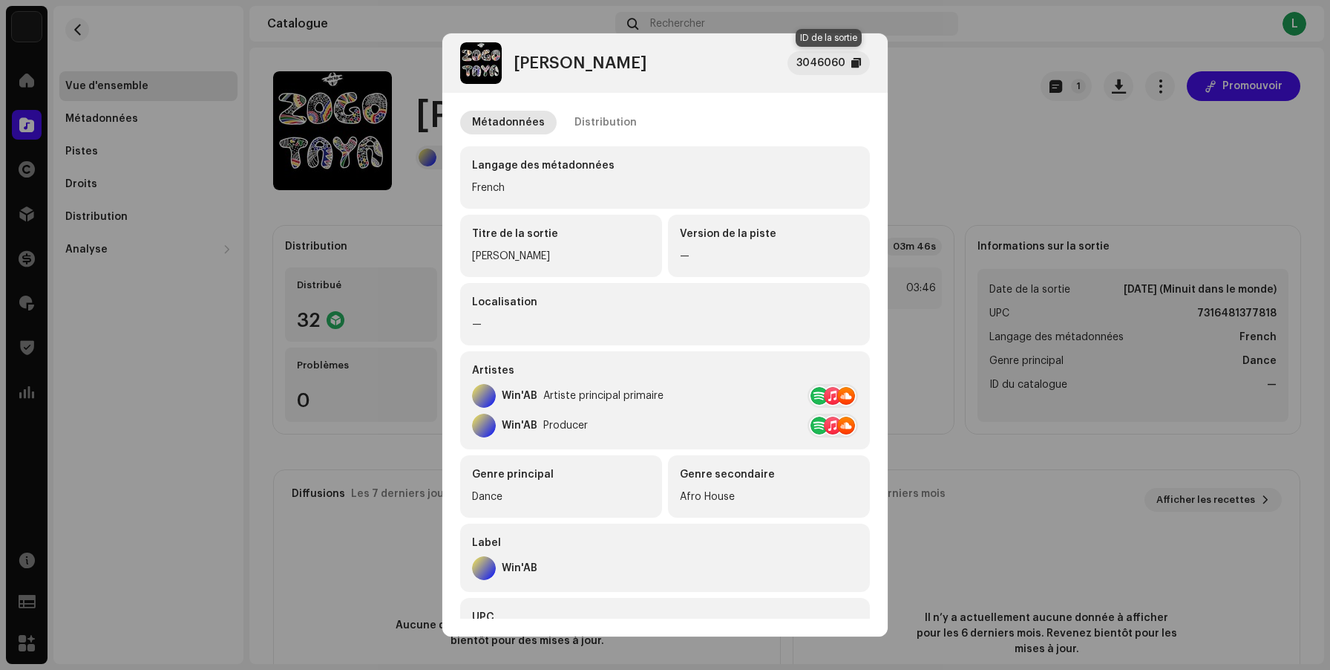
click at [857, 66] on div at bounding box center [857, 63] width 10 height 12
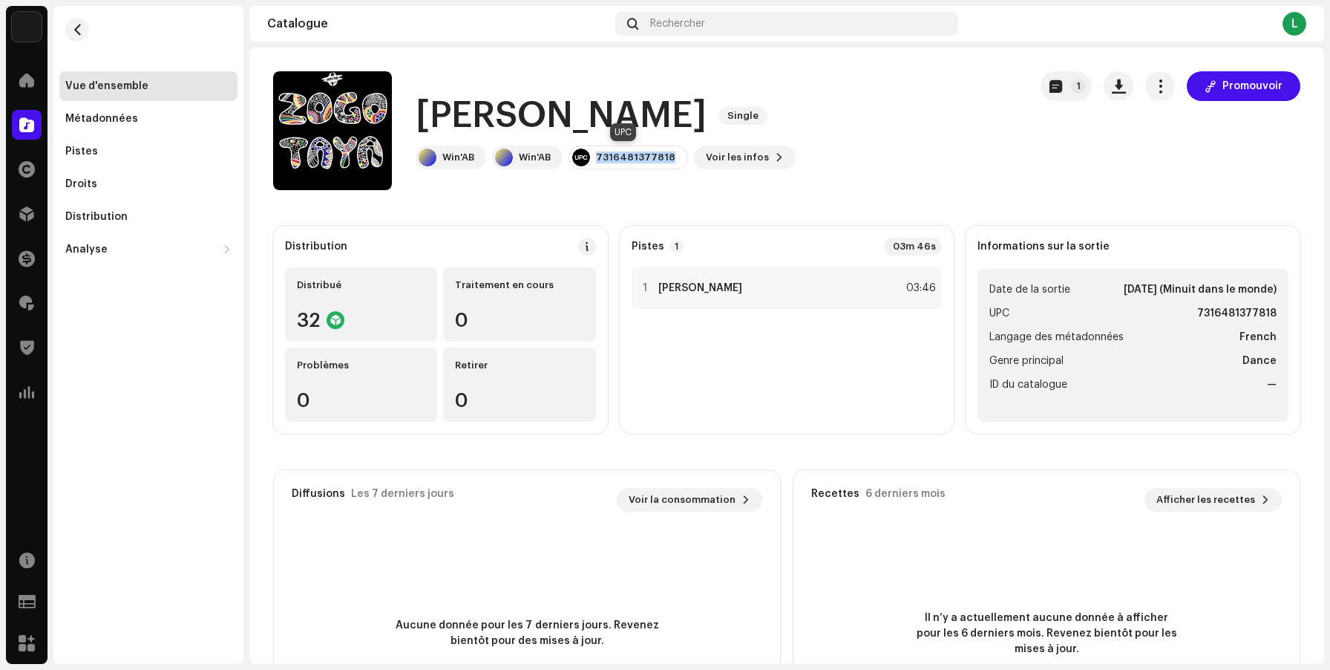
drag, startPoint x: 670, startPoint y: 157, endPoint x: 596, endPoint y: 157, distance: 74.2
click at [596, 157] on div "7316481377818" at bounding box center [629, 158] width 120 height 24
copy div "7316481377818"
click at [74, 40] on button "button" at bounding box center [77, 30] width 24 height 24
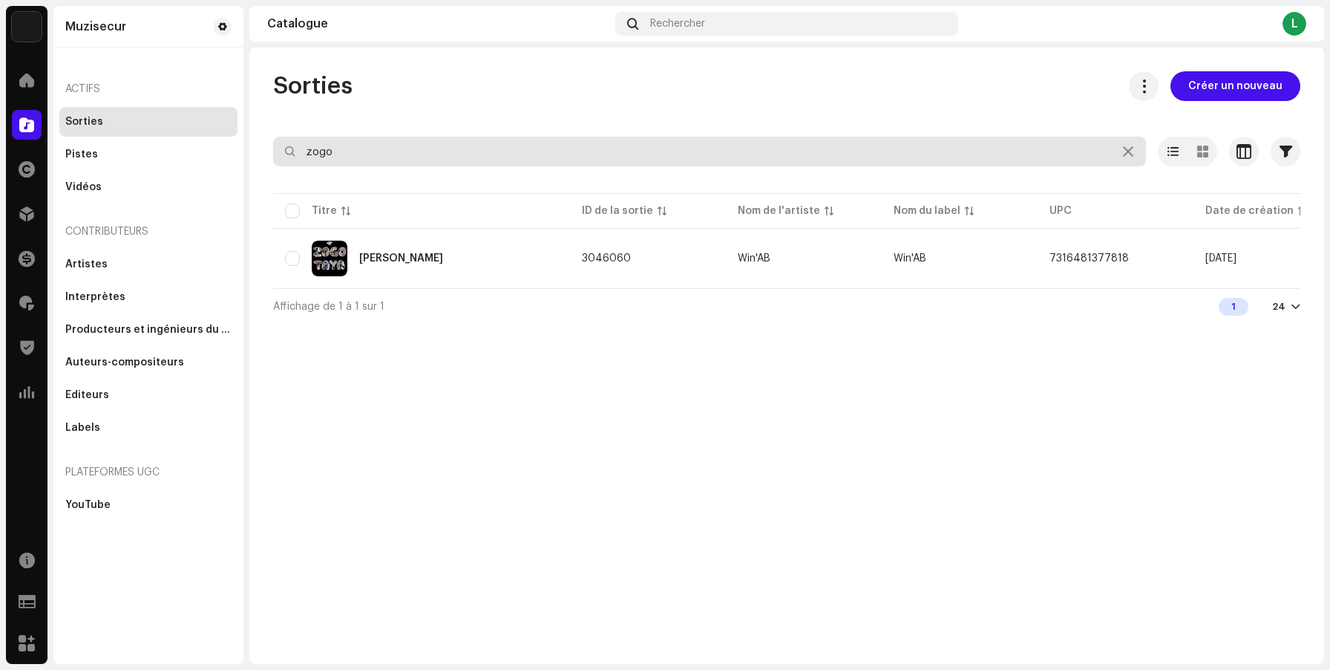
drag, startPoint x: 389, startPoint y: 151, endPoint x: 242, endPoint y: 145, distance: 147.2
click at [242, 145] on div "Muzisecur Accueil Catalogue Droits Distribution Finances Redevances Trust & Saf…" at bounding box center [665, 335] width 1330 height 670
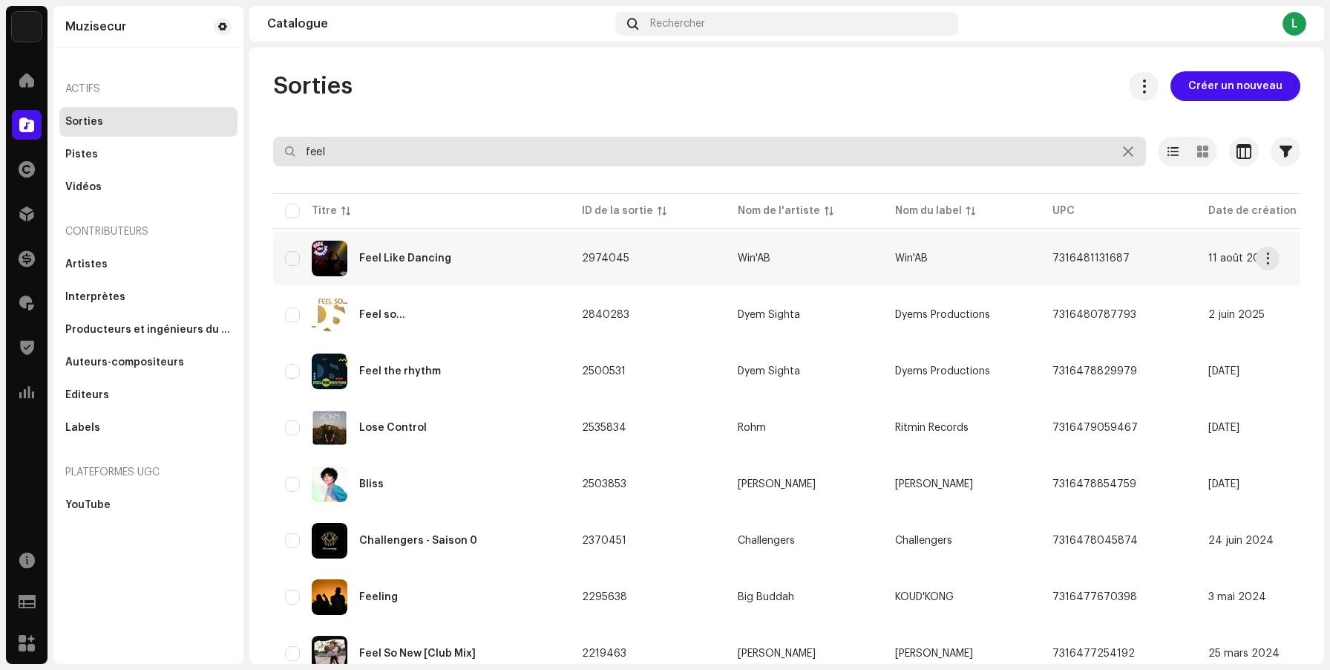
type input "feel"
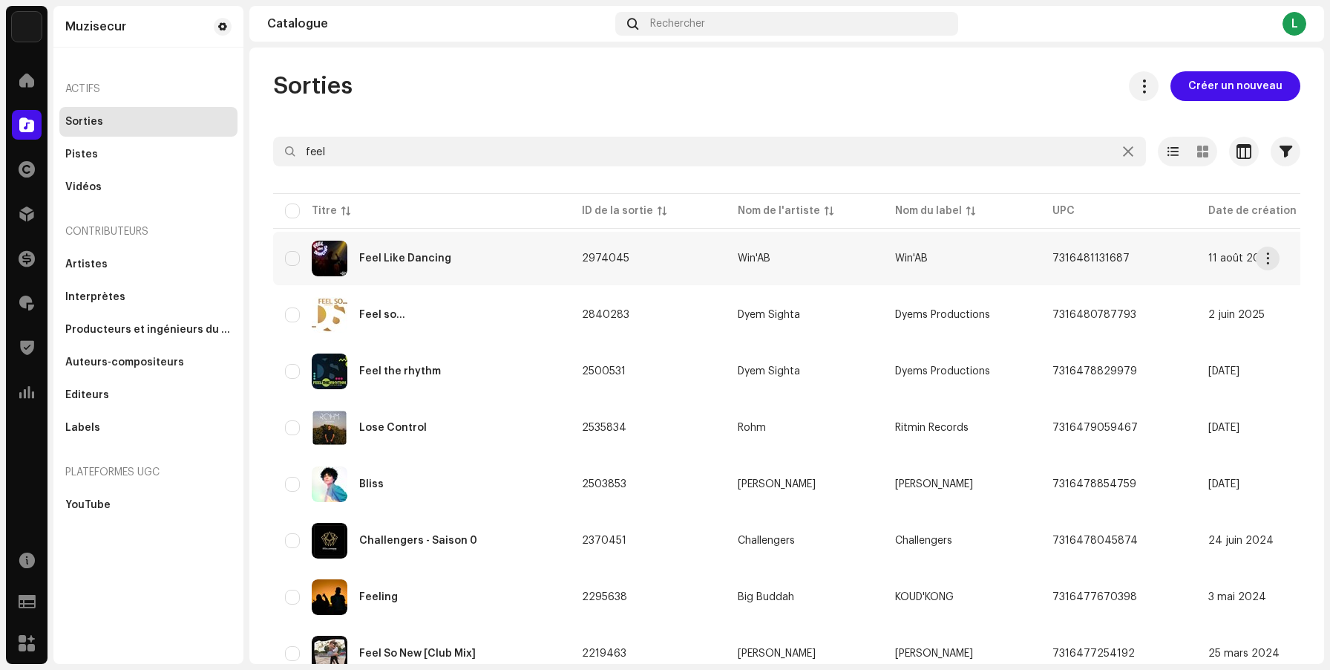
click at [470, 262] on div "Feel Like Dancing" at bounding box center [421, 259] width 273 height 36
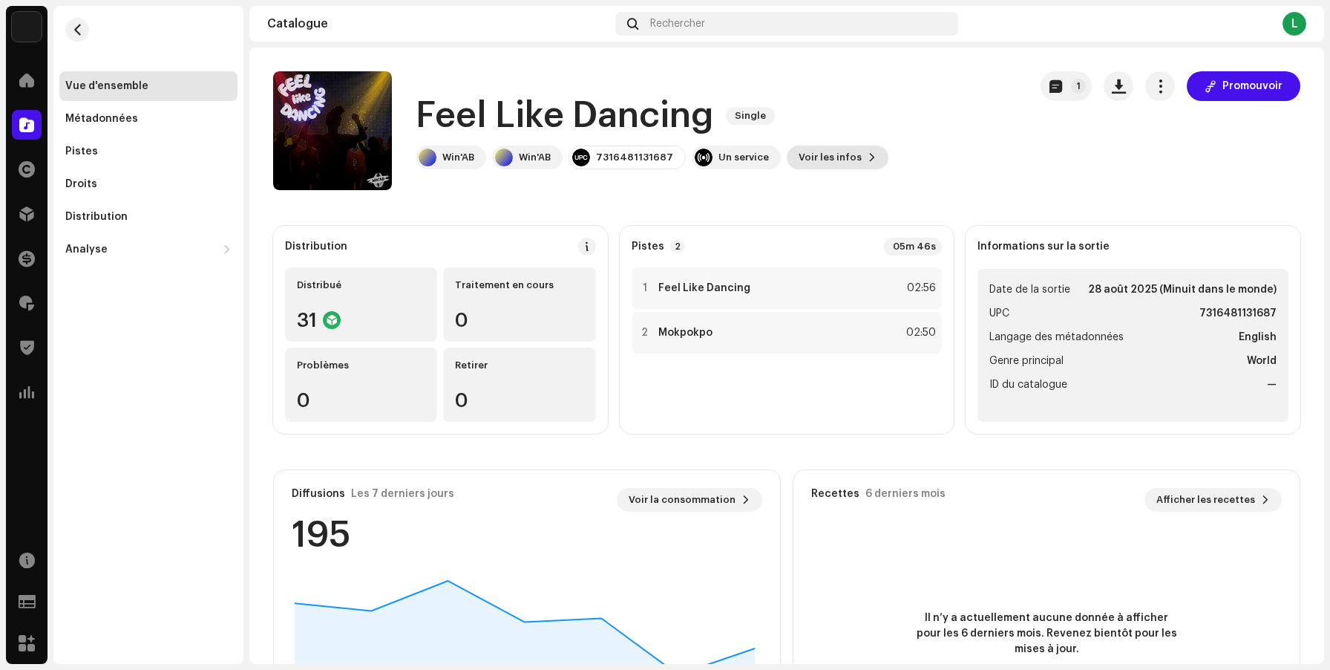
click at [847, 153] on button "Voir les infos" at bounding box center [838, 158] width 102 height 24
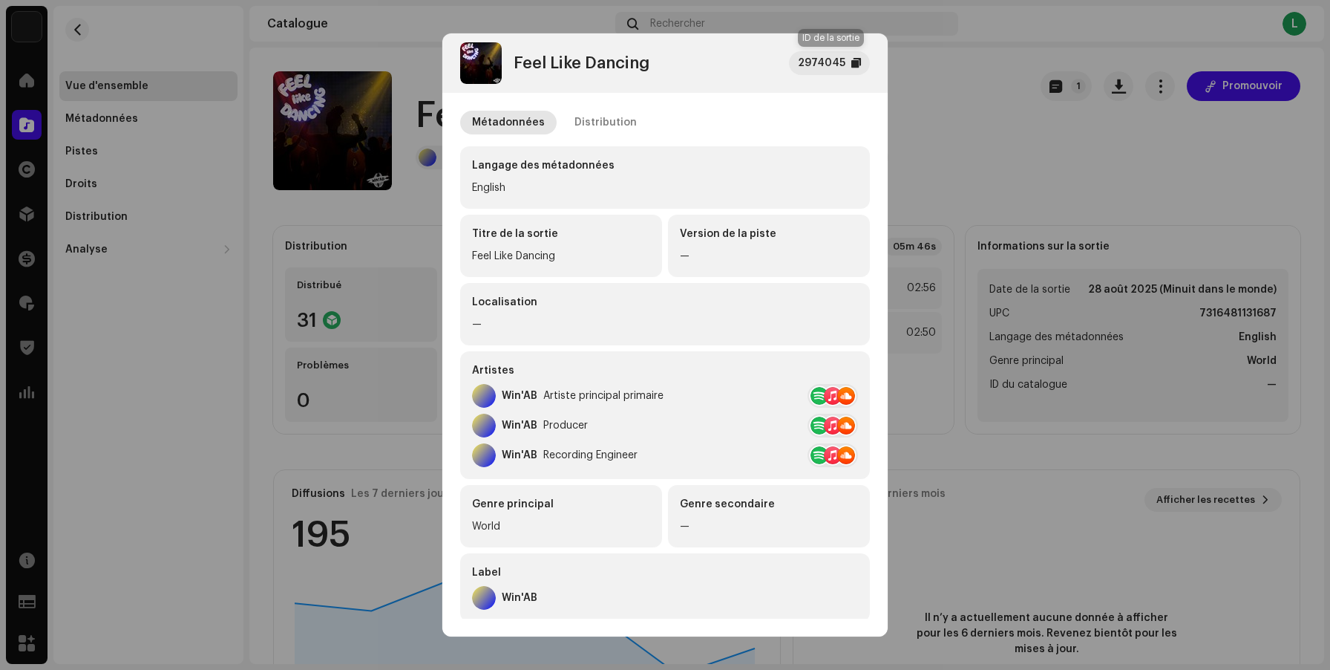
click at [857, 59] on div at bounding box center [857, 63] width 10 height 12
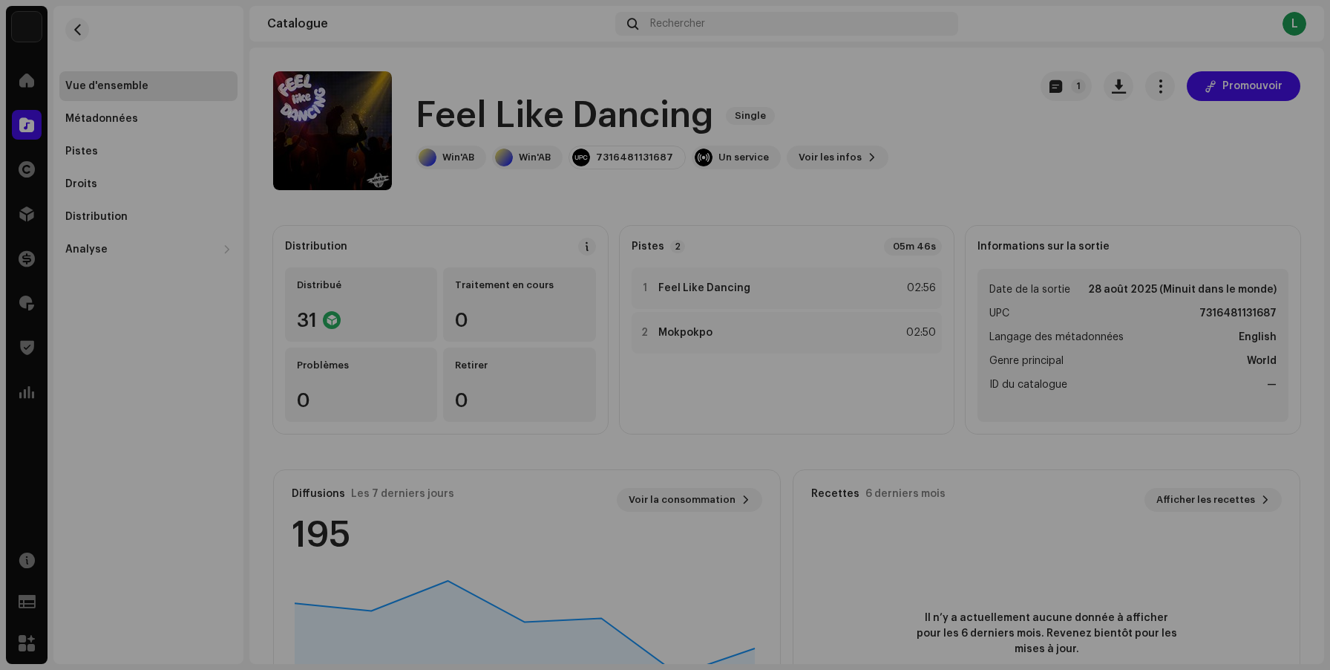
click at [930, 105] on div "Feel Like Dancing 2974045 Métadonnées Distribution Langage des métadonnées Engl…" at bounding box center [665, 335] width 1330 height 670
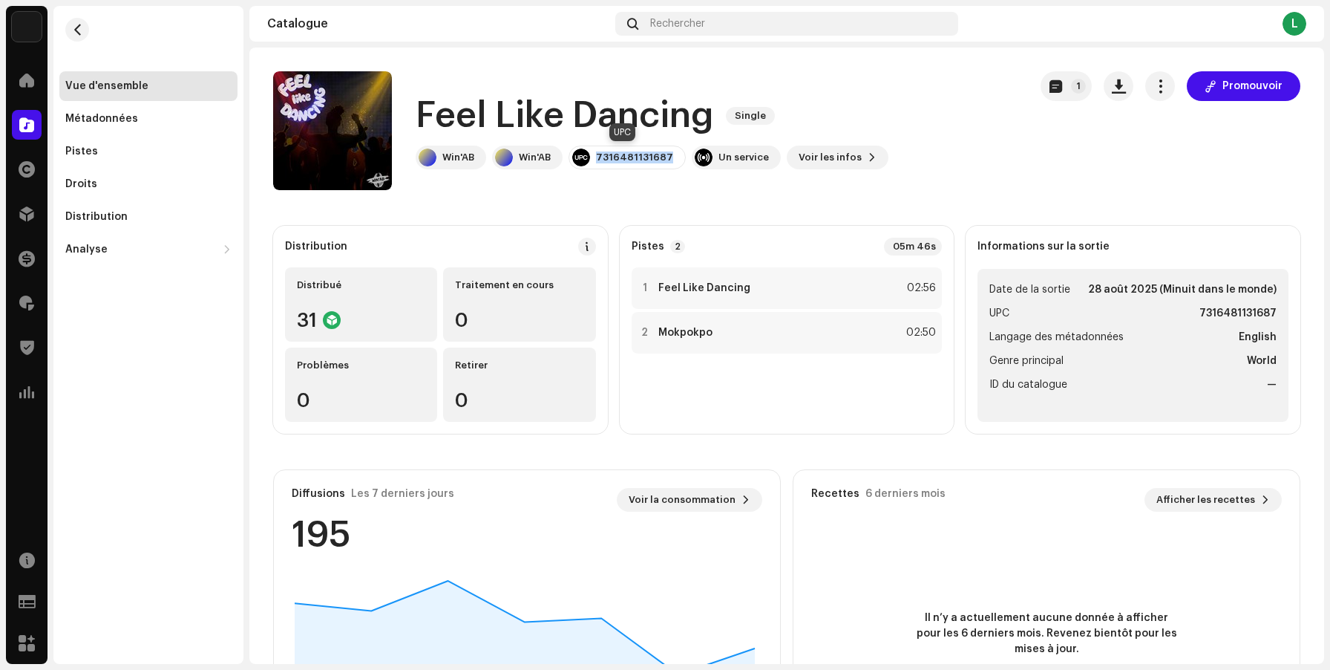
drag, startPoint x: 668, startPoint y: 157, endPoint x: 595, endPoint y: 155, distance: 73.5
click at [595, 155] on div "7316481131687" at bounding box center [627, 158] width 117 height 24
copy div "7316481131687"
click at [78, 33] on span "button" at bounding box center [77, 30] width 11 height 12
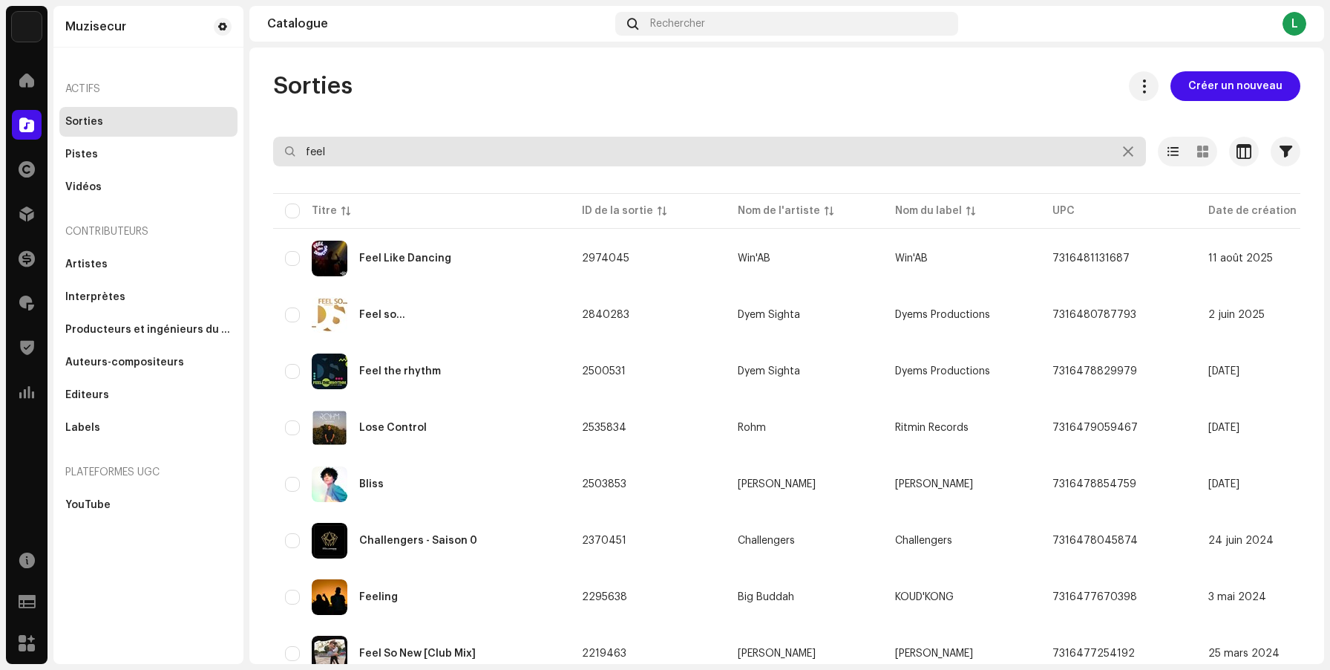
click at [469, 150] on input "feel" at bounding box center [709, 152] width 873 height 30
type input "feeldeman"
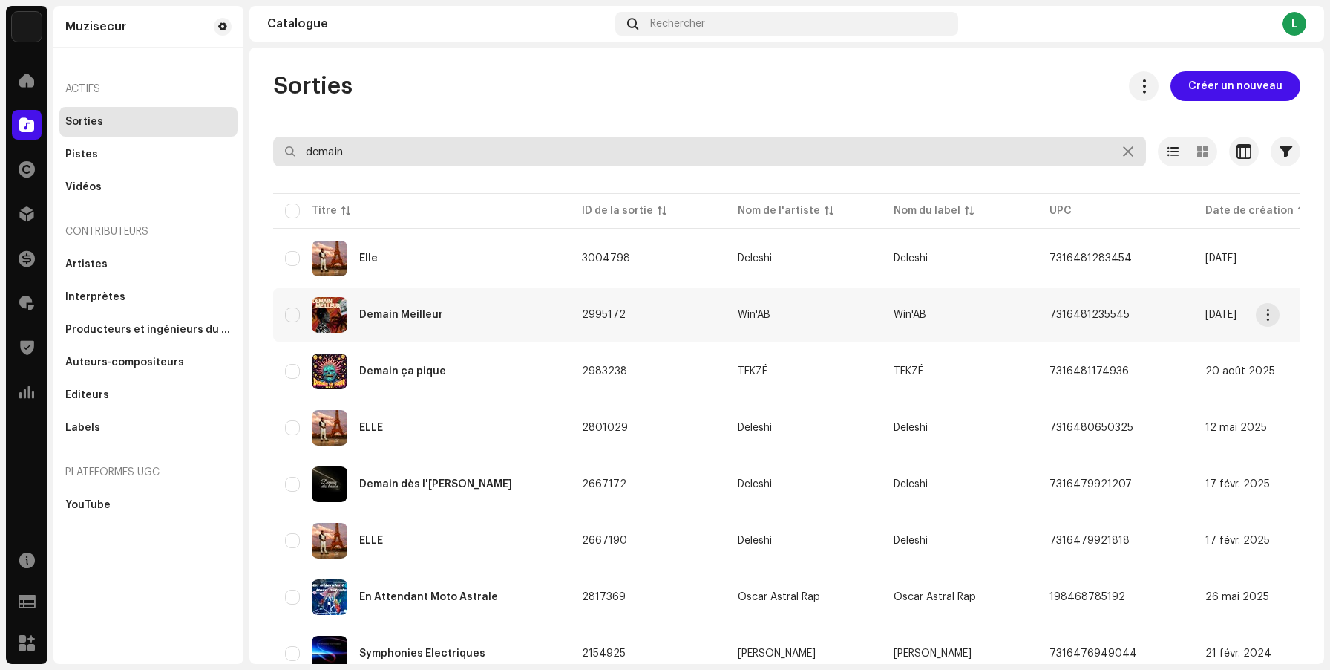
type input "demain"
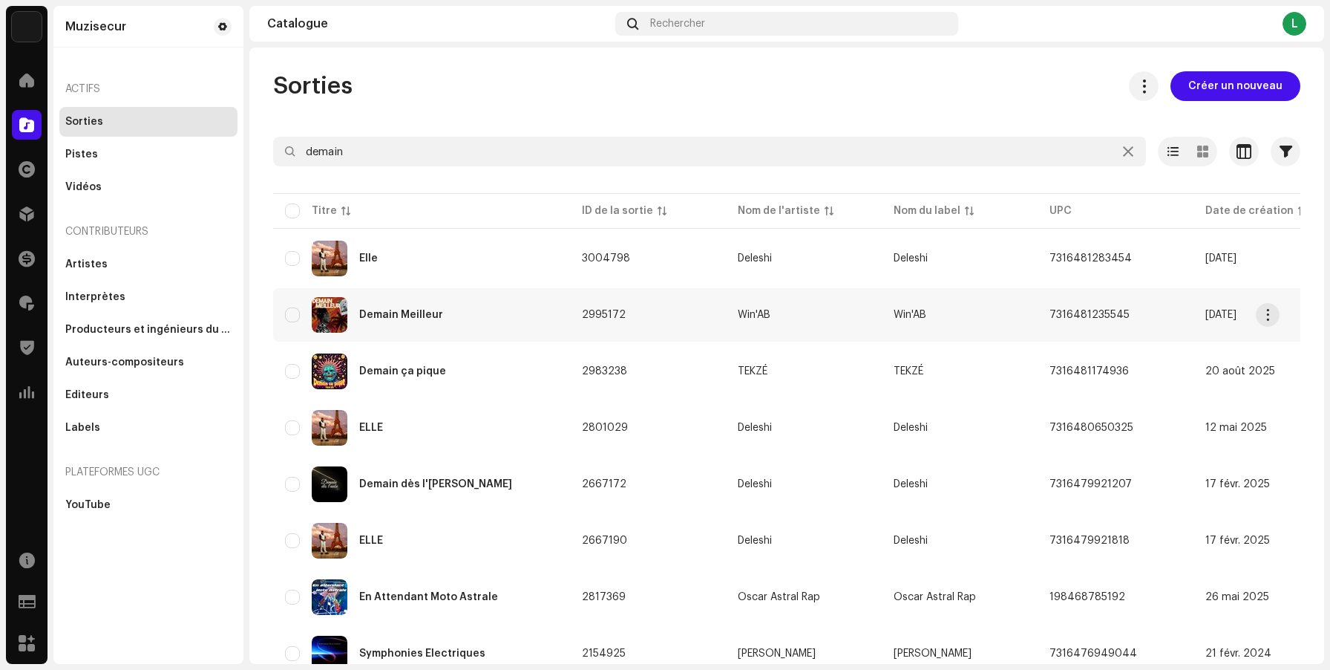
click at [465, 335] on td "[DATE] Meilleur" at bounding box center [421, 314] width 297 height 53
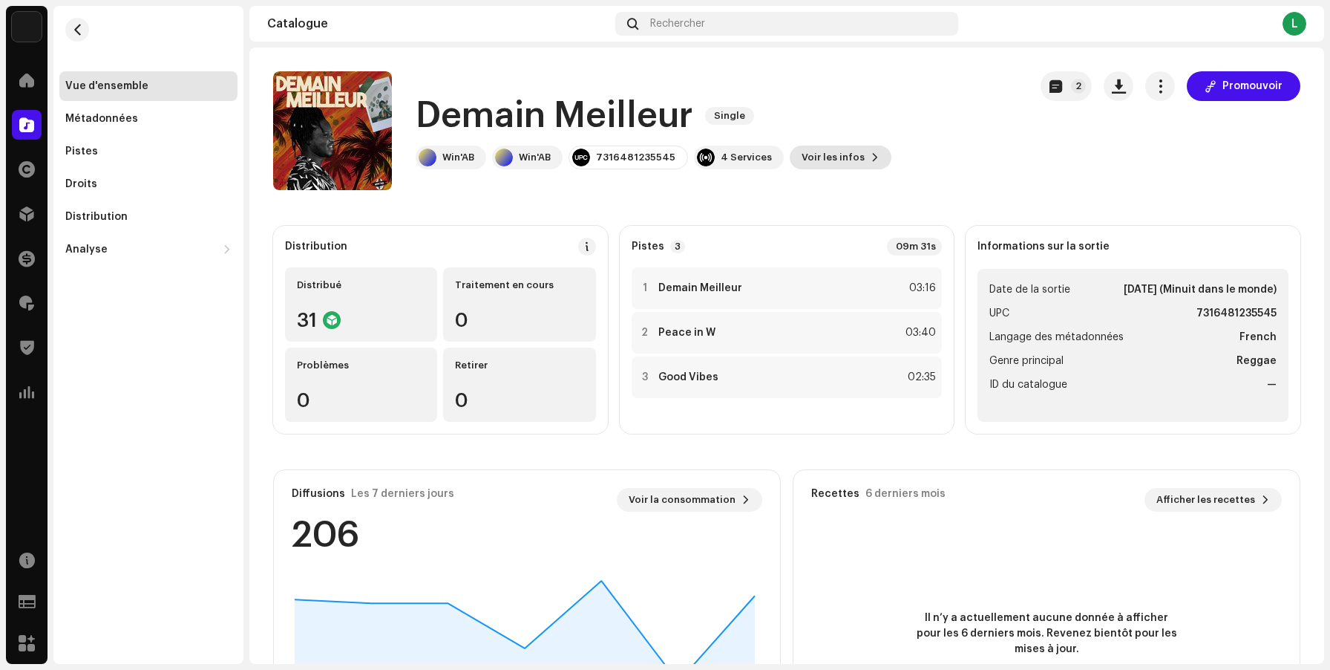
click at [849, 155] on span "Voir les infos" at bounding box center [833, 158] width 63 height 30
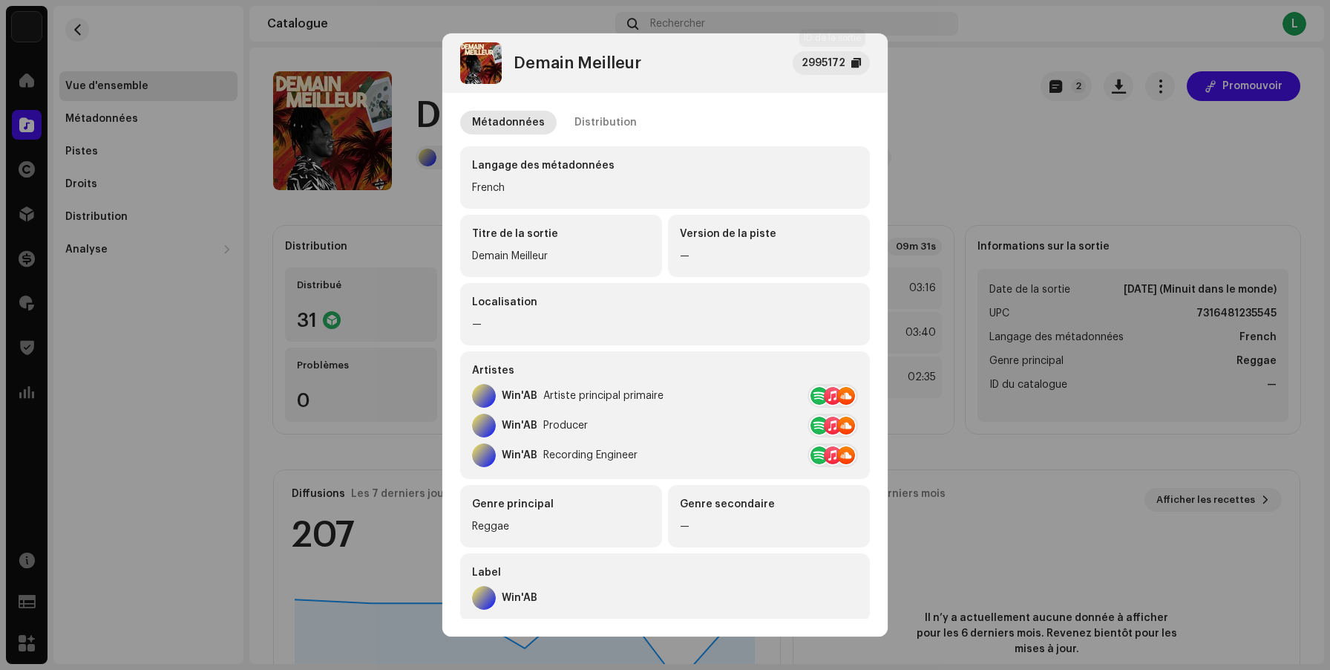
click at [857, 63] on div at bounding box center [857, 63] width 10 height 12
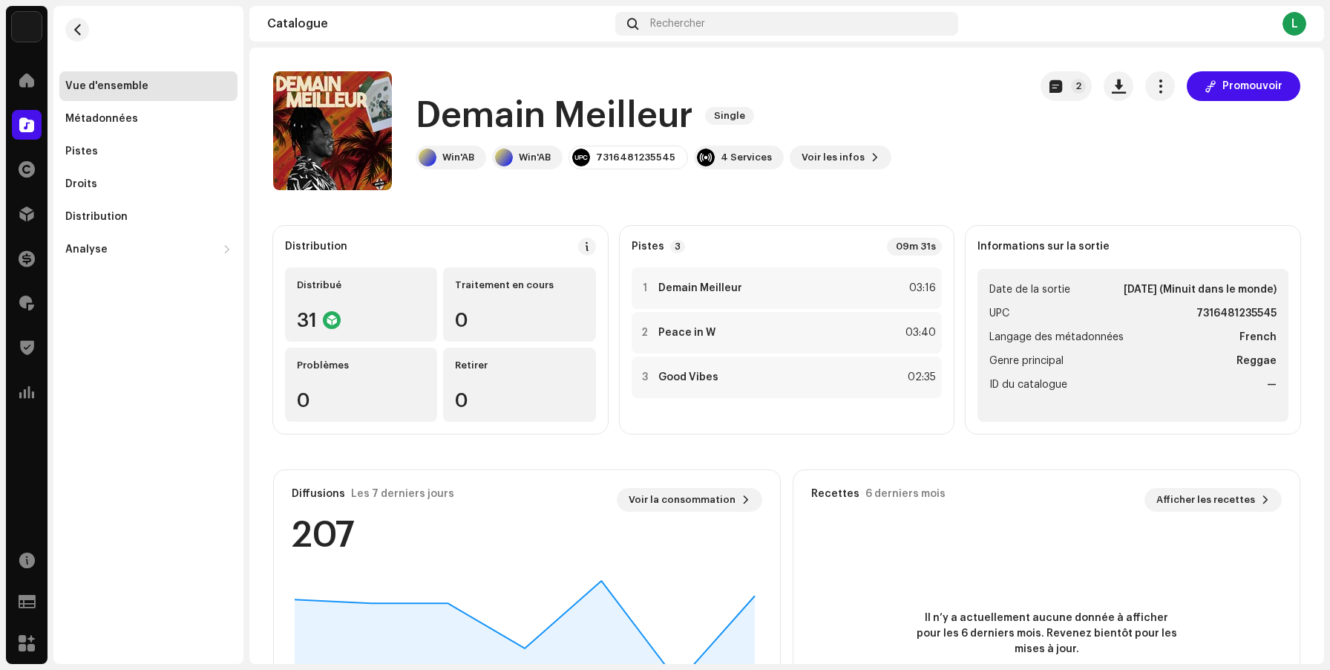
click at [414, 205] on div "Demain Meilleur 2995172 Métadonnées Distribution Langage des métadonnées French…" at bounding box center [665, 335] width 1330 height 670
drag, startPoint x: 672, startPoint y: 155, endPoint x: 595, endPoint y: 155, distance: 76.5
click at [595, 155] on div "7316481235545" at bounding box center [629, 158] width 120 height 24
copy div "7316481235545"
click at [77, 32] on span "button" at bounding box center [77, 30] width 11 height 12
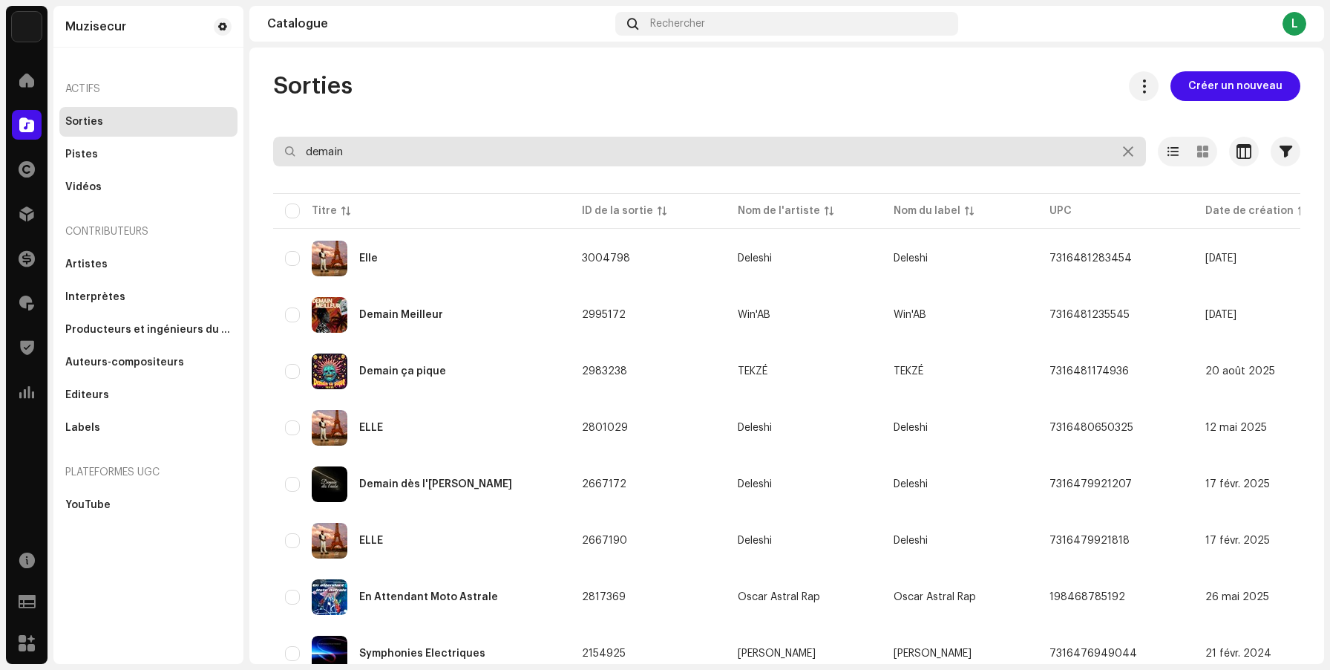
drag, startPoint x: 372, startPoint y: 144, endPoint x: 255, endPoint y: 140, distance: 117.4
click at [255, 140] on div "Sorties Créer un nouveau demain Sélectionné 0 Options Filtres Statut de distrib…" at bounding box center [786, 451] width 1075 height 760
drag, startPoint x: 434, startPoint y: 166, endPoint x: 389, endPoint y: 154, distance: 46.3
click at [388, 154] on re-o-filter-bar "demain Sélectionné 0 Options Filtres Statut de distribution Jamais distribué Tr…" at bounding box center [787, 163] width 1028 height 53
drag, startPoint x: 389, startPoint y: 154, endPoint x: 247, endPoint y: 120, distance: 145.9
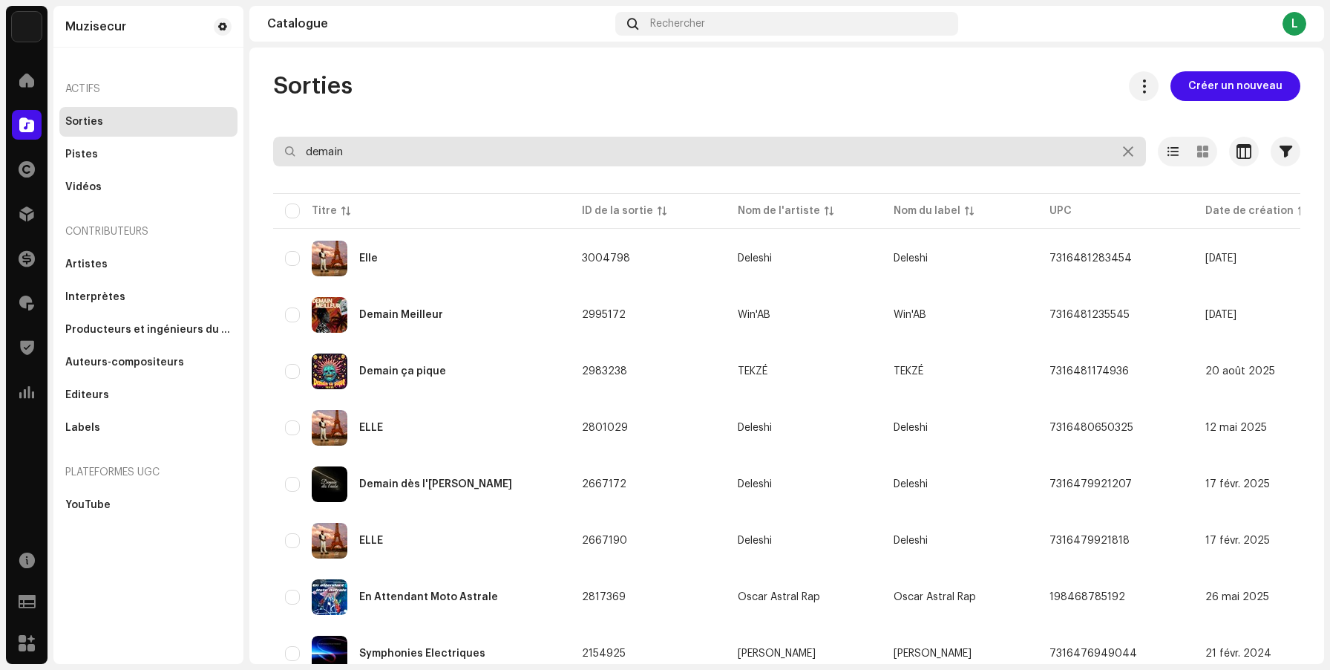
click at [247, 120] on div "Muzisecur Accueil Catalogue Droits Distribution Finances Redevances Trust & Saf…" at bounding box center [665, 335] width 1330 height 670
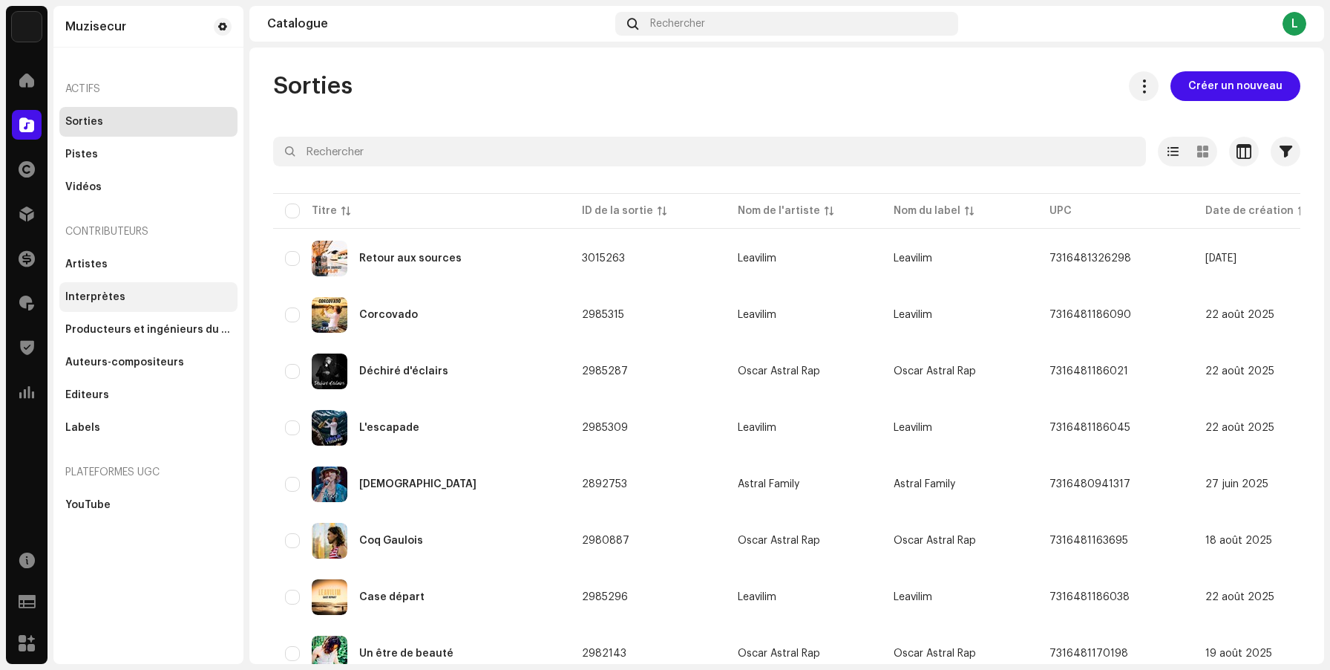
click at [83, 298] on div "Interprètes" at bounding box center [95, 297] width 60 height 12
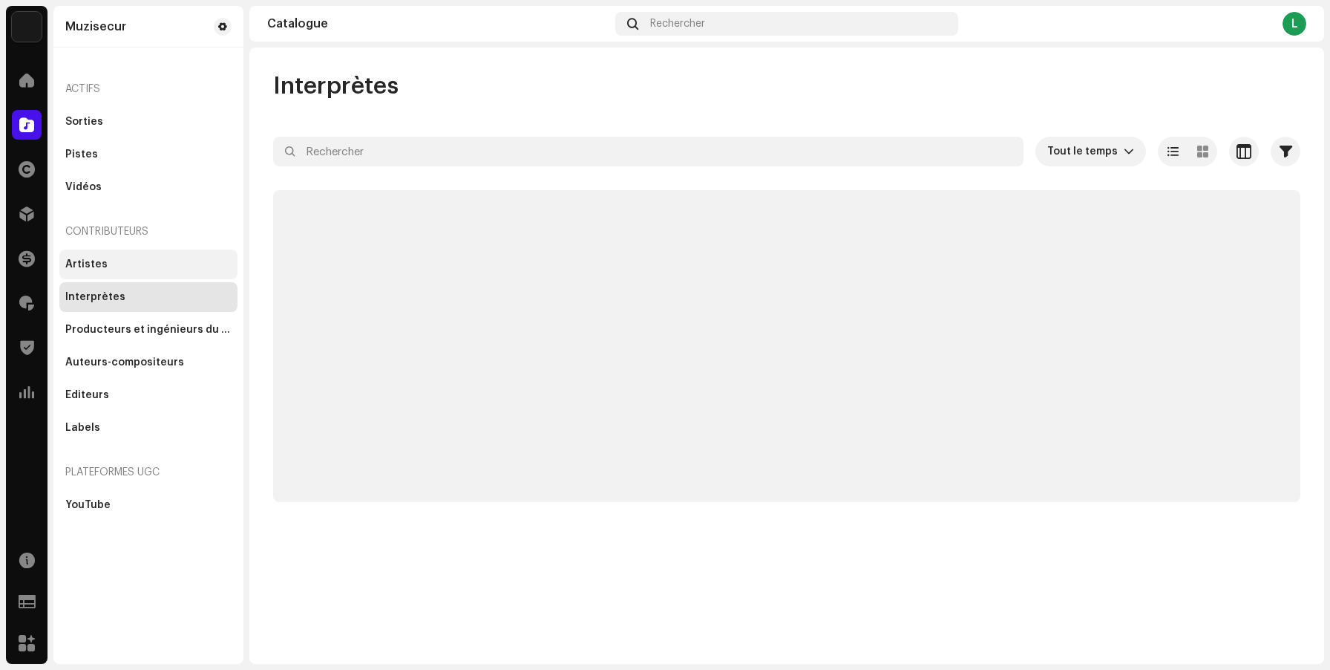
click at [78, 272] on div "Artistes" at bounding box center [148, 264] width 178 height 30
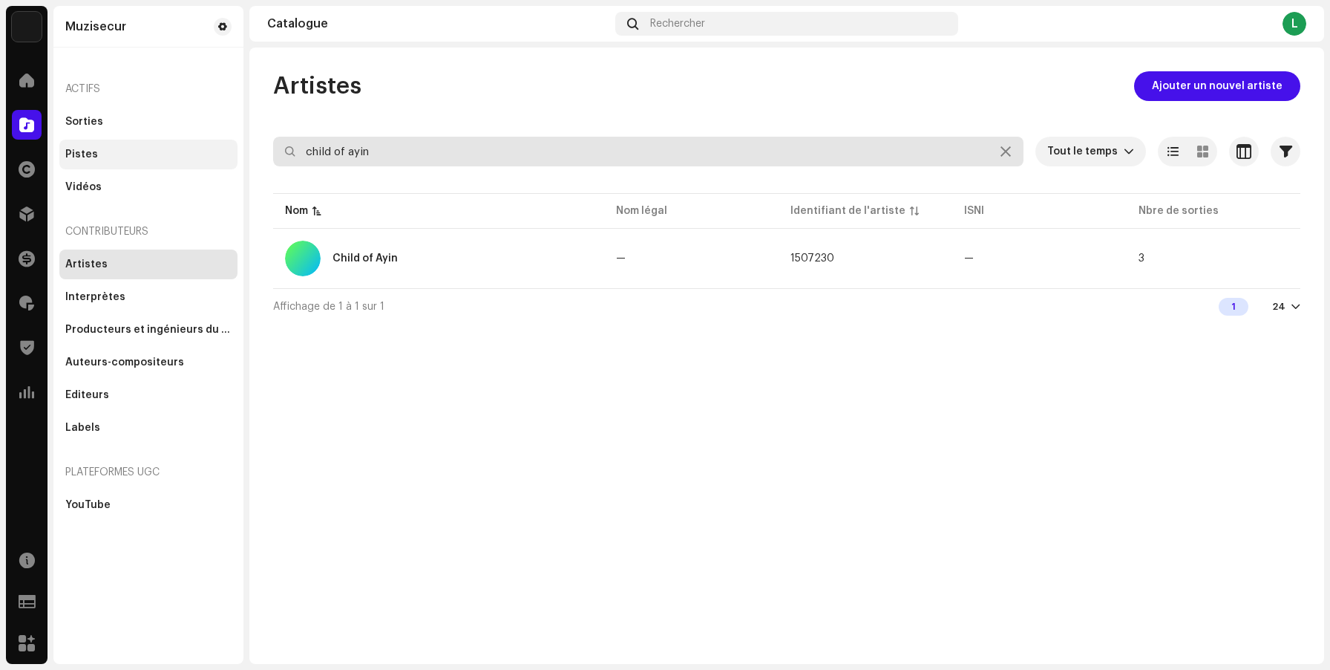
drag, startPoint x: 391, startPoint y: 150, endPoint x: 218, endPoint y: 140, distance: 173.3
click at [222, 142] on div "Muzisecur Accueil Catalogue Droits Distribution Finances Redevances Trust & Saf…" at bounding box center [665, 335] width 1330 height 670
paste input "Nathalia ARTANIMA"
type input "Nathalia ARTANIMA"
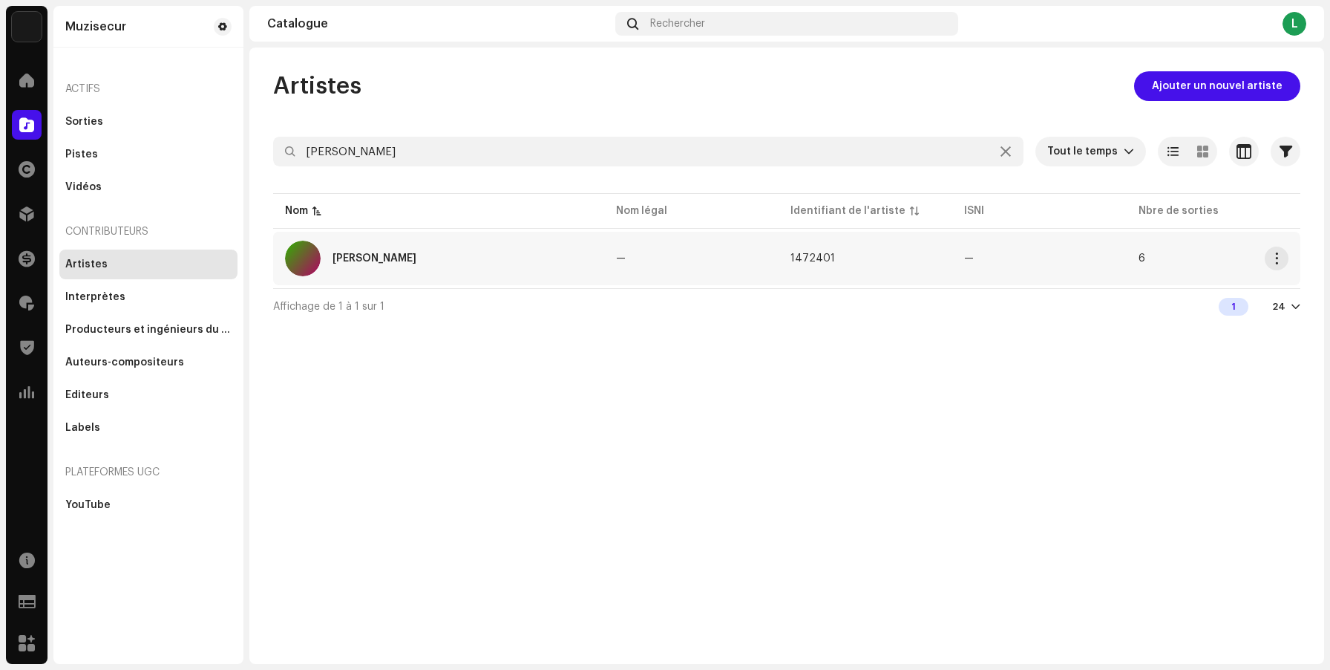
click at [482, 272] on div "Nathalia ARTANIMA" at bounding box center [438, 259] width 307 height 36
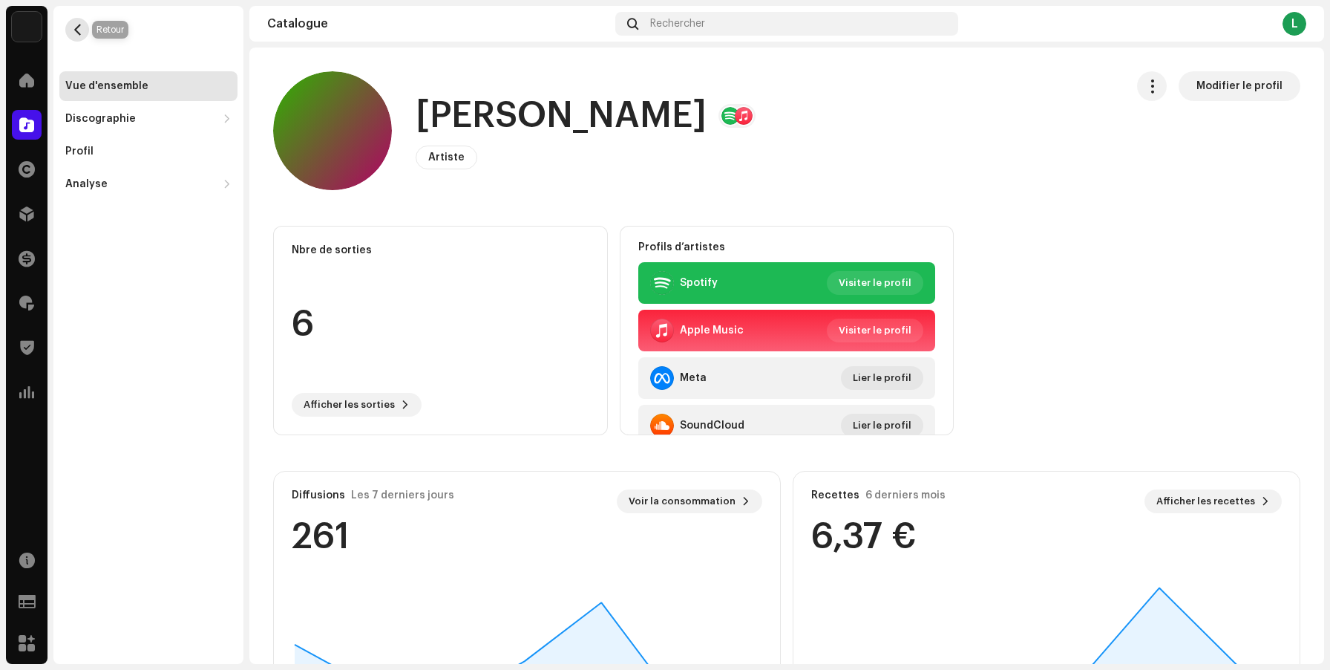
click at [79, 33] on span "button" at bounding box center [77, 30] width 11 height 12
